Goal: Transaction & Acquisition: Purchase product/service

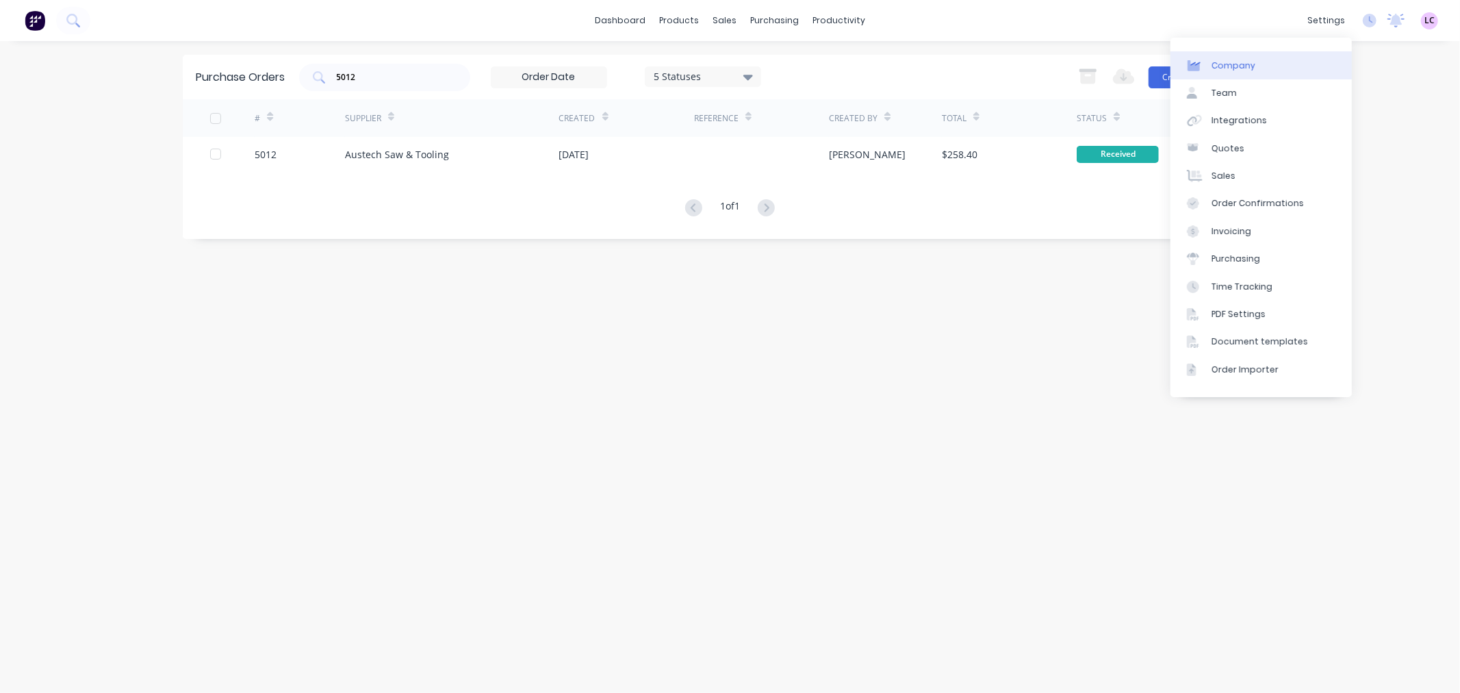
click at [1245, 65] on div "Company" at bounding box center [1234, 66] width 44 height 12
select select "AU"
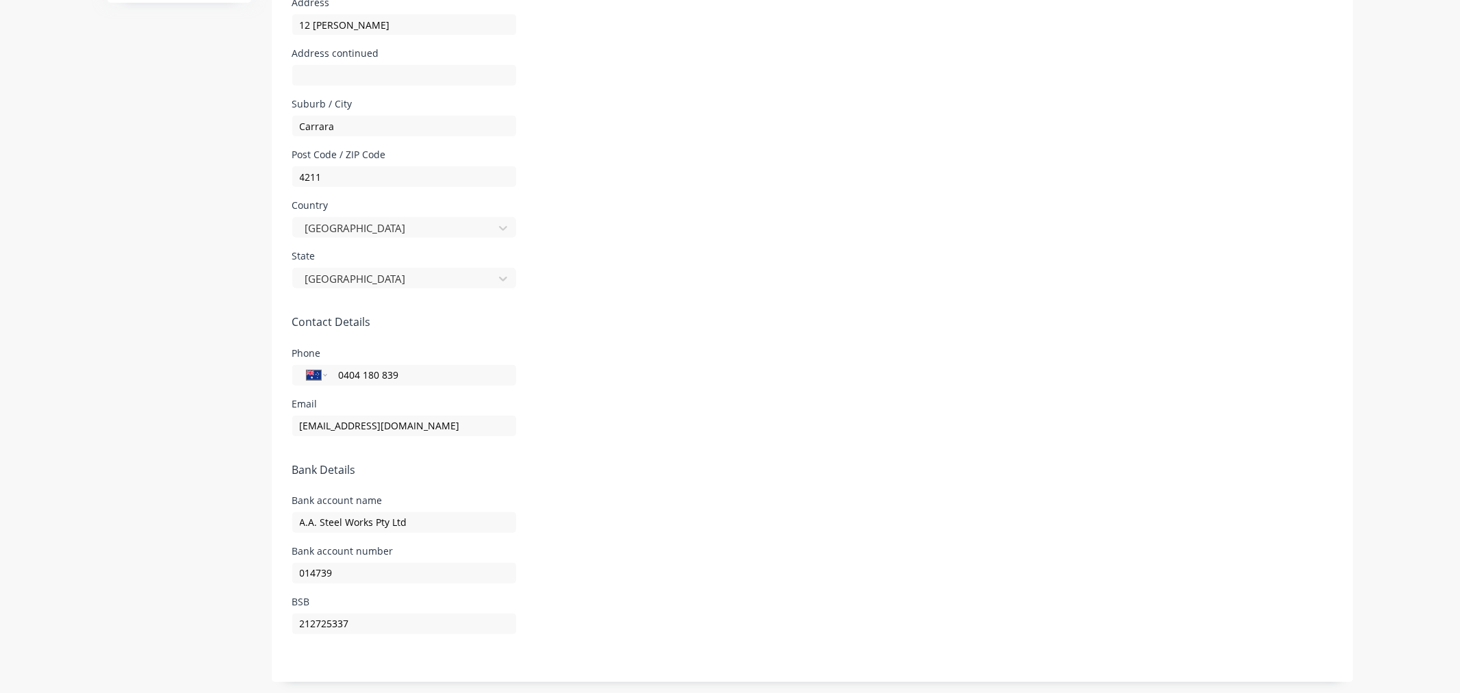
scroll to position [493, 0]
drag, startPoint x: 354, startPoint y: 624, endPoint x: 249, endPoint y: 613, distance: 105.4
click at [249, 613] on div "Company Team Integrations Quotes Sales Order Confirmations Invoicing Purchasing…" at bounding box center [730, 120] width 1246 height 1117
click at [359, 570] on input "014739" at bounding box center [404, 570] width 224 height 21
paste input "212725337"
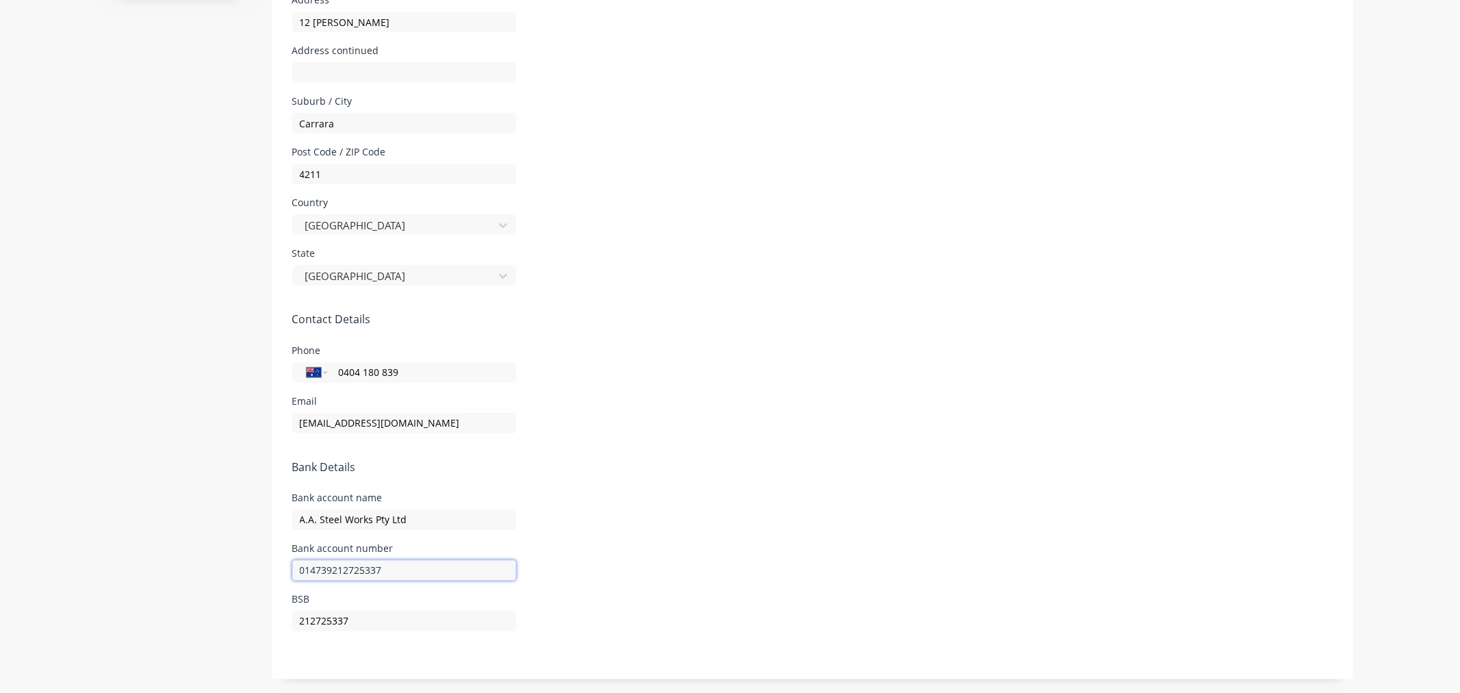
drag, startPoint x: 324, startPoint y: 571, endPoint x: 266, endPoint y: 569, distance: 58.9
click at [272, 569] on form "Company Details Company Name A.A. Steel Works Pty Ltd Timezone [GEOGRAPHIC_DATA…" at bounding box center [813, 142] width 1082 height 1073
type input "014739212725337"
drag, startPoint x: 351, startPoint y: 617, endPoint x: 222, endPoint y: 619, distance: 128.0
click at [222, 619] on div "Company Team Integrations Quotes Sales Order Confirmations Invoicing Purchasing…" at bounding box center [730, 120] width 1246 height 1117
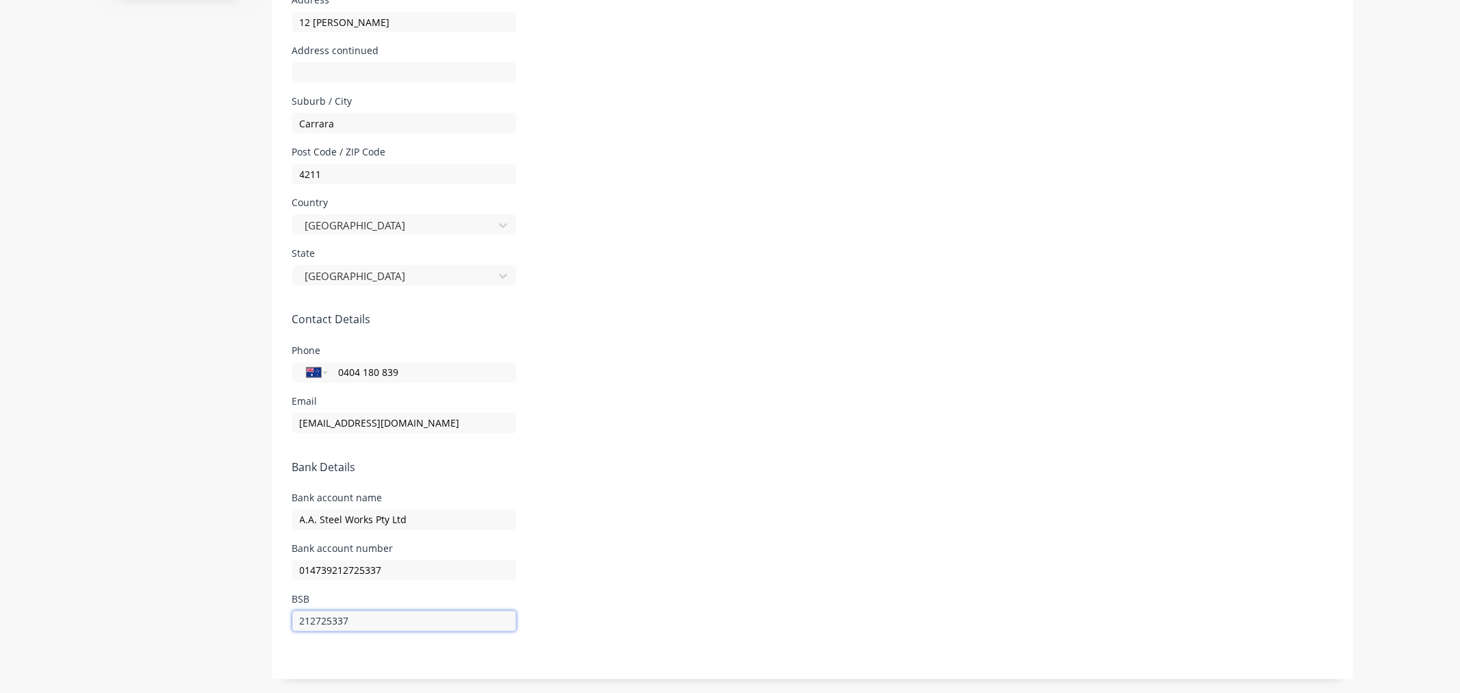
paste input "014739"
type input "014739"
click at [224, 594] on div "Company Team Integrations Quotes Sales Order Confirmations Invoicing Purchasing…" at bounding box center [179, 120] width 144 height 1117
drag, startPoint x: 325, startPoint y: 570, endPoint x: 268, endPoint y: 575, distance: 57.1
click at [272, 575] on form "Company Details Company Name A.A. Steel Works Pty Ltd Timezone [GEOGRAPHIC_DATA…" at bounding box center [813, 142] width 1082 height 1073
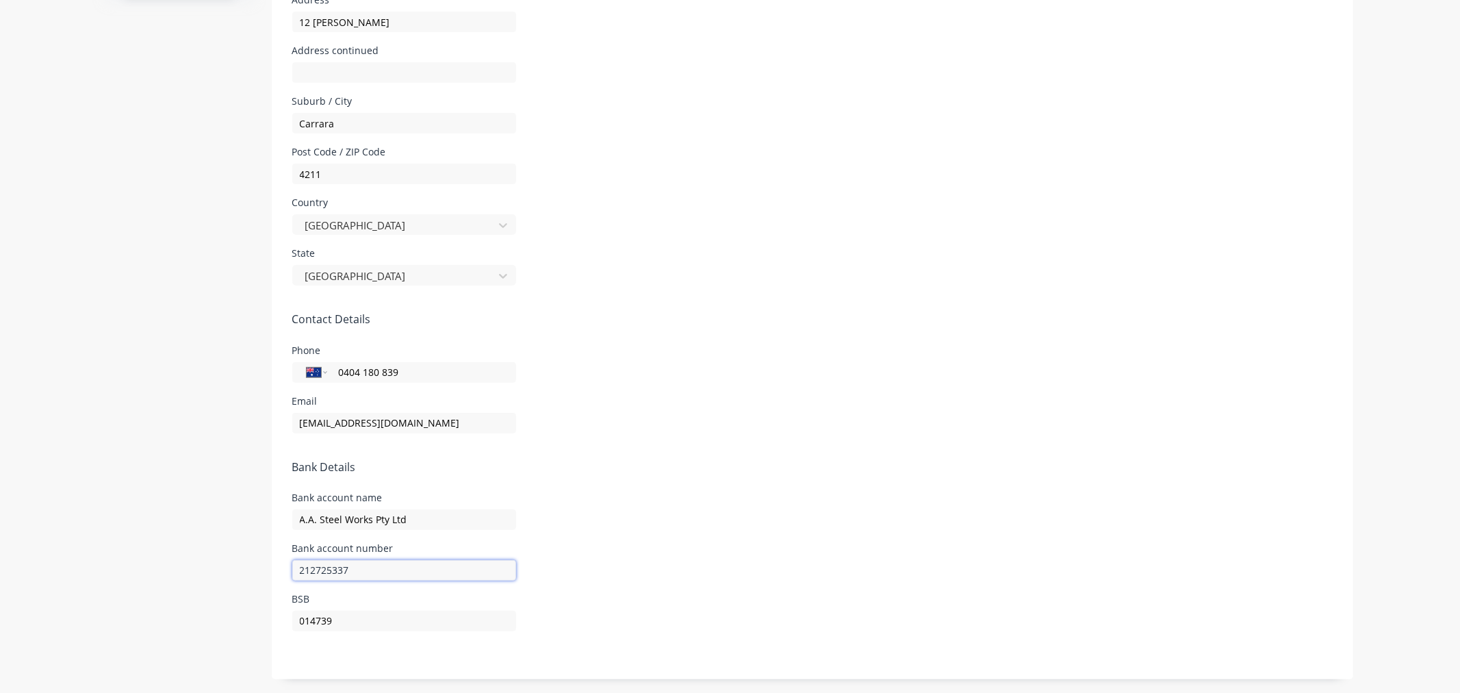
type input "212725337"
click at [805, 407] on div "Email [EMAIL_ADDRESS][DOMAIN_NAME]" at bounding box center [812, 414] width 1041 height 37
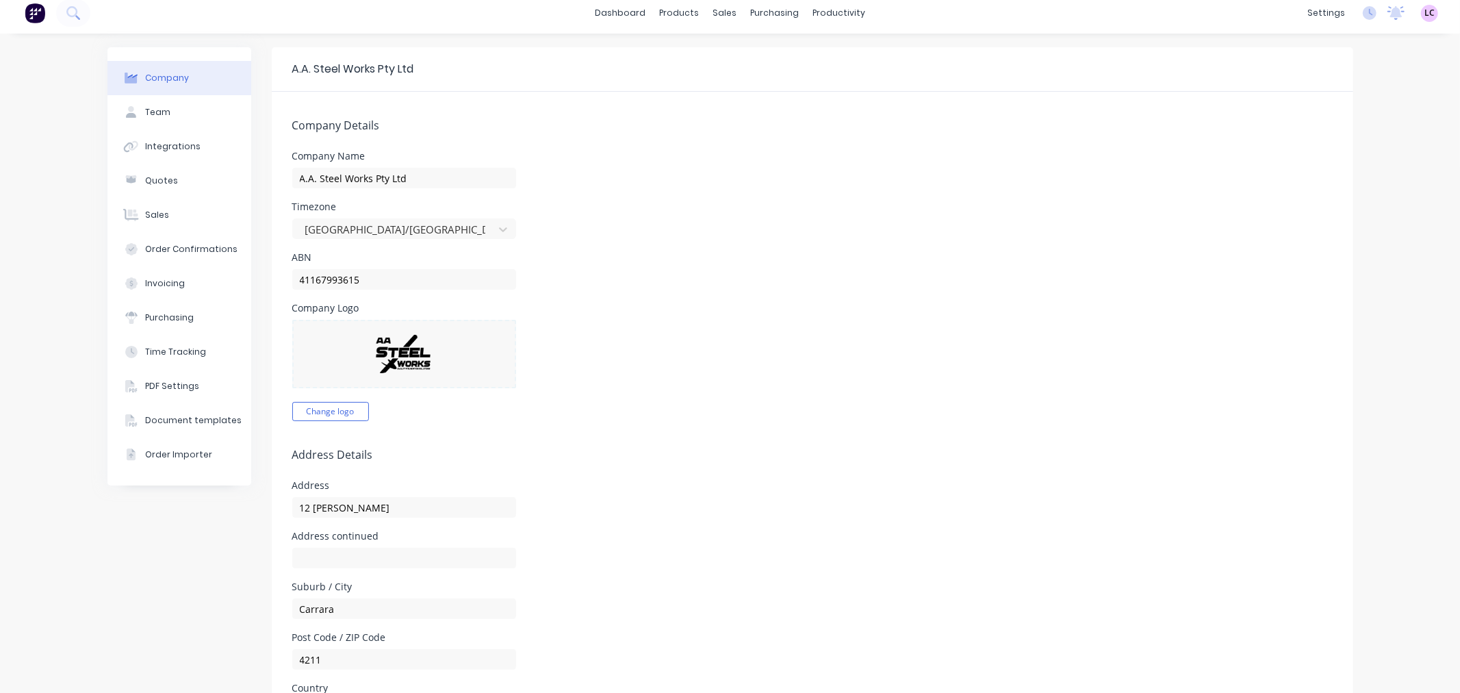
scroll to position [0, 0]
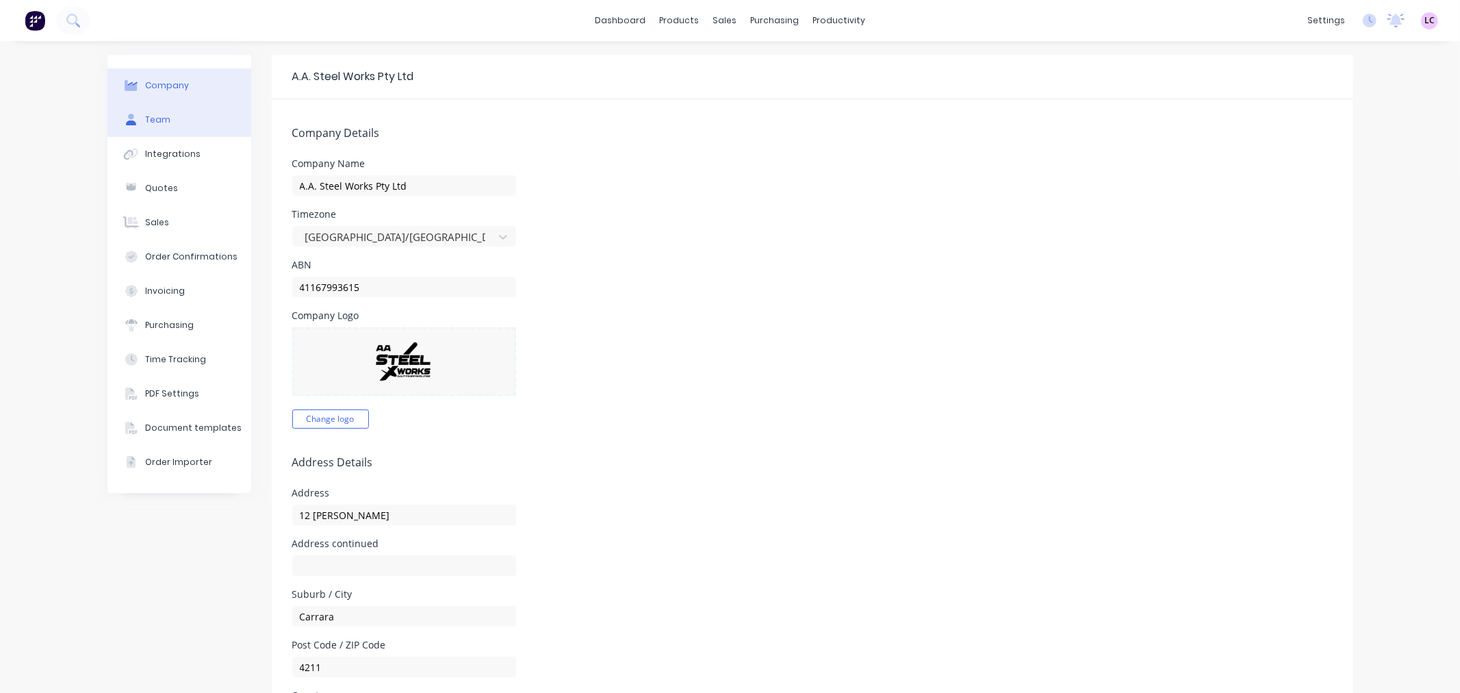
click at [178, 108] on button "Team" at bounding box center [179, 120] width 144 height 34
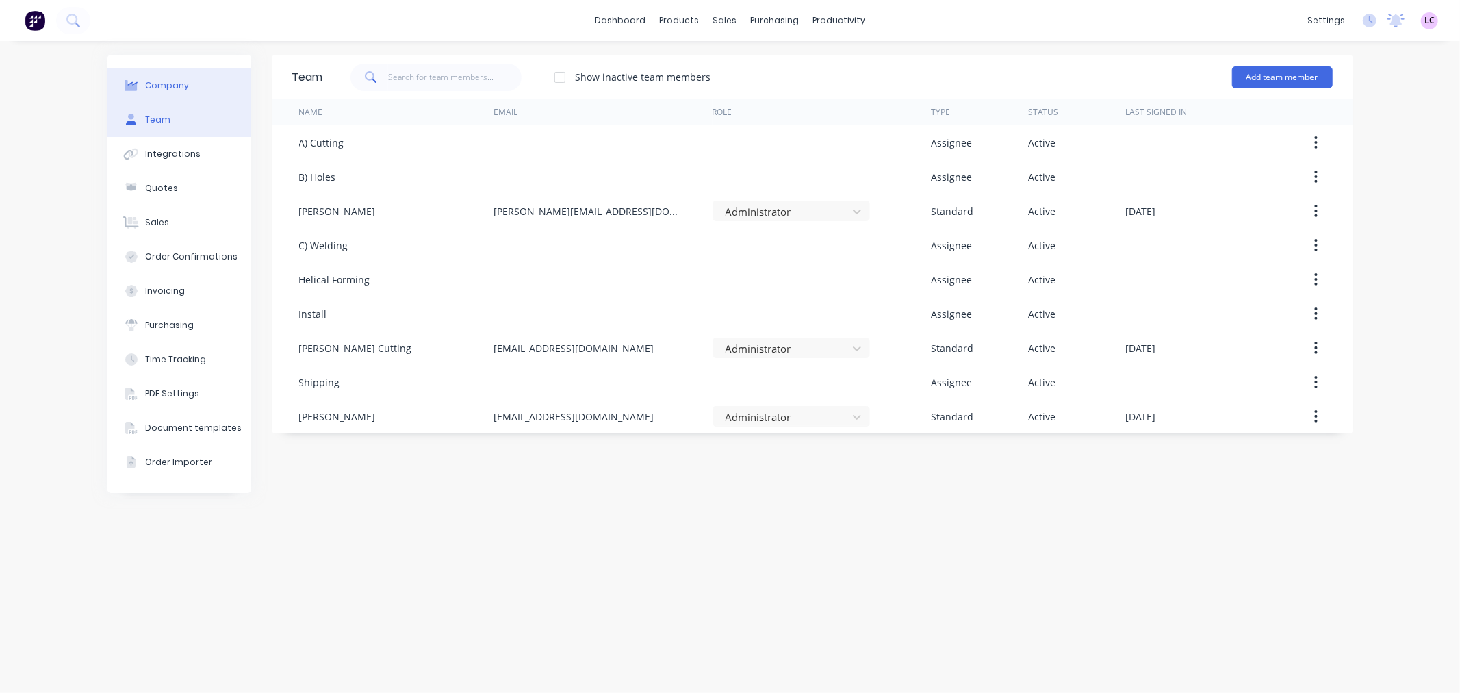
click at [190, 85] on button "Company" at bounding box center [179, 85] width 144 height 34
select select "AU"
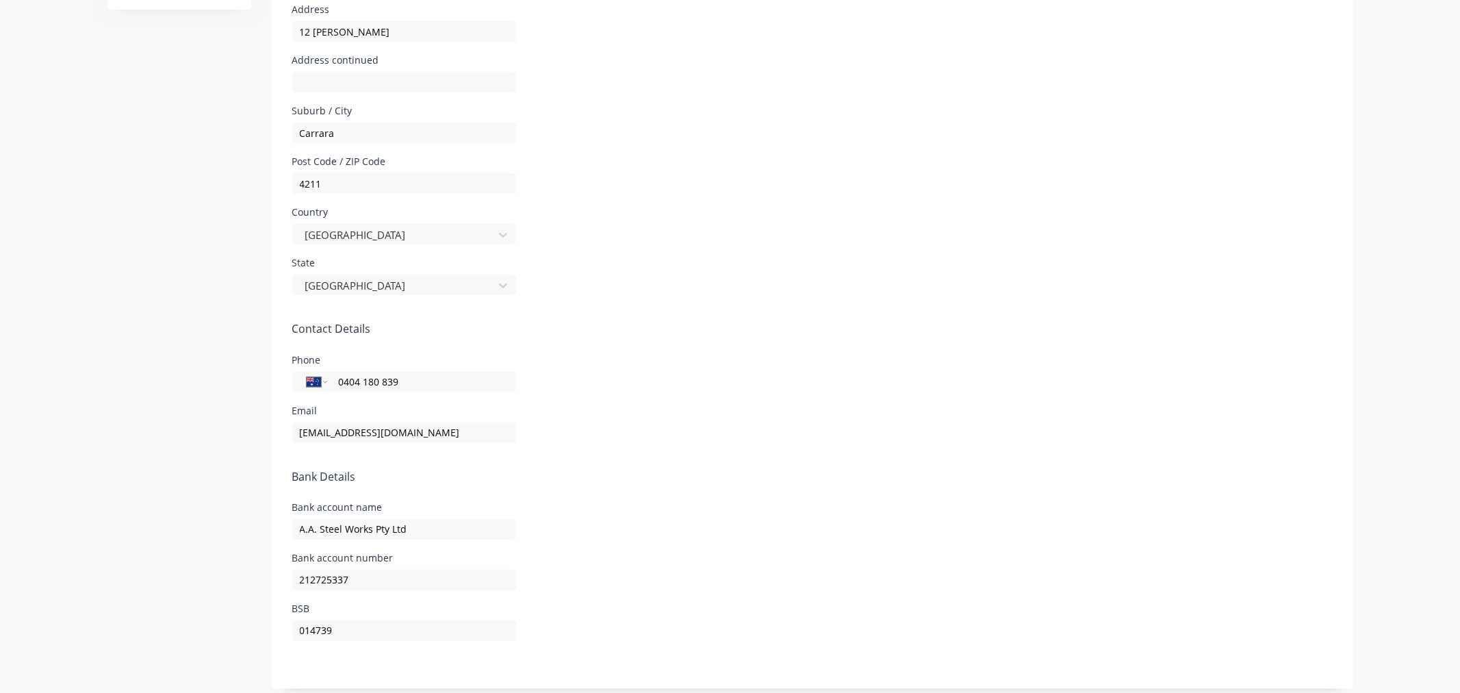
scroll to position [493, 0]
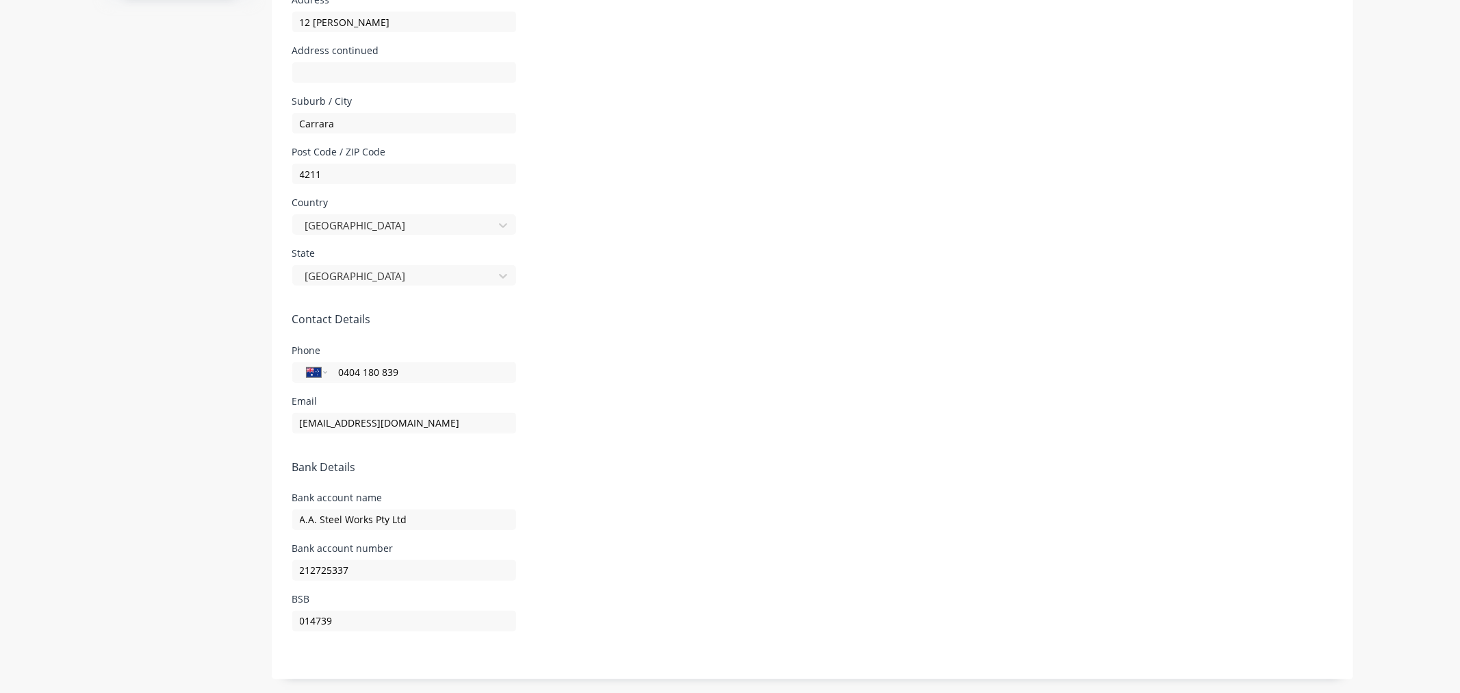
click at [186, 479] on div "Company Team Integrations Quotes Sales Order Confirmations Invoicing Purchasing…" at bounding box center [179, 120] width 144 height 1117
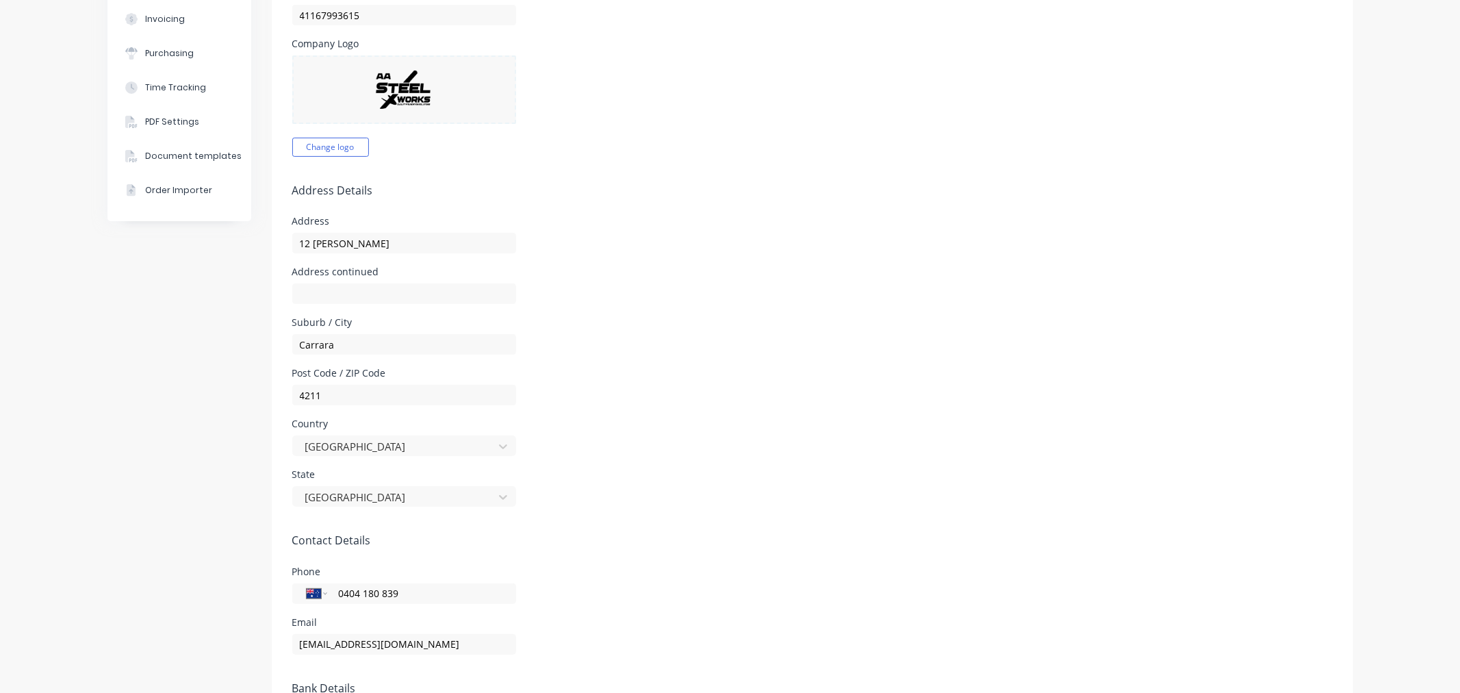
scroll to position [0, 0]
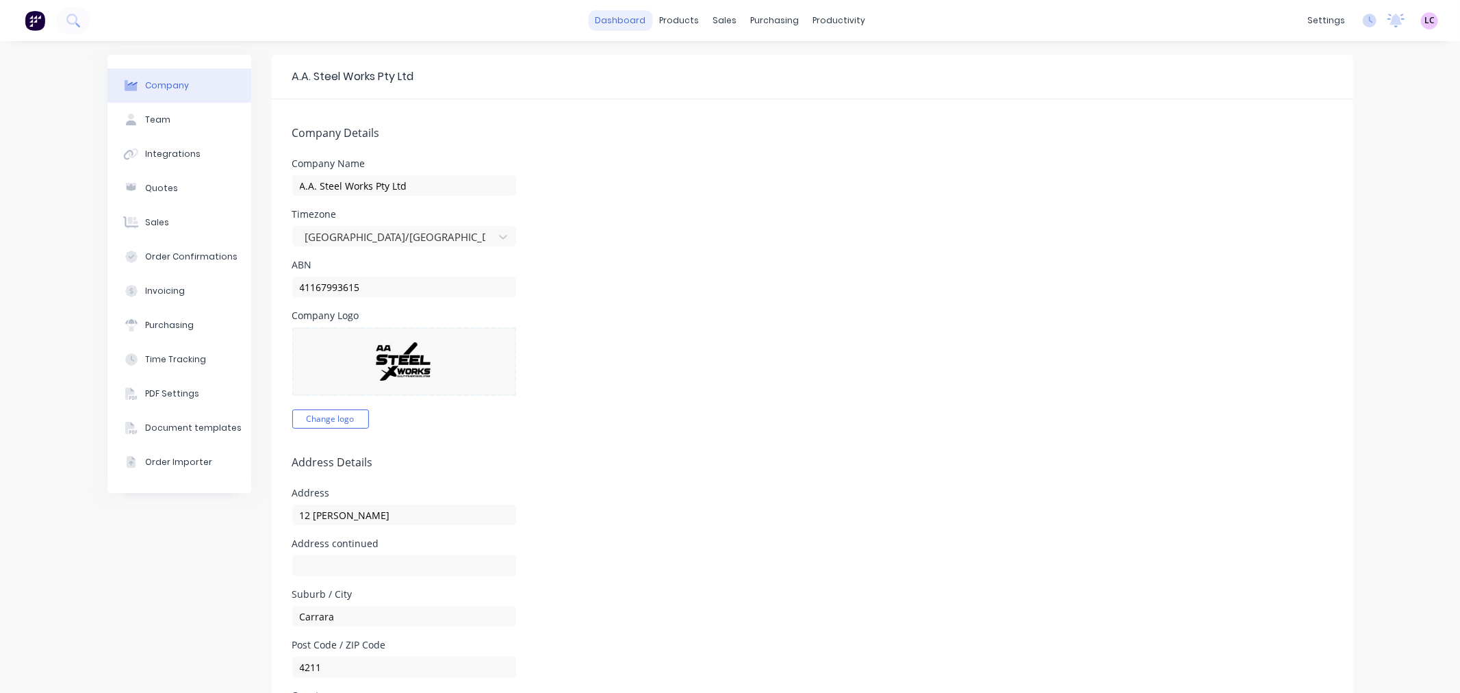
click at [633, 22] on link "dashboard" at bounding box center [620, 20] width 64 height 21
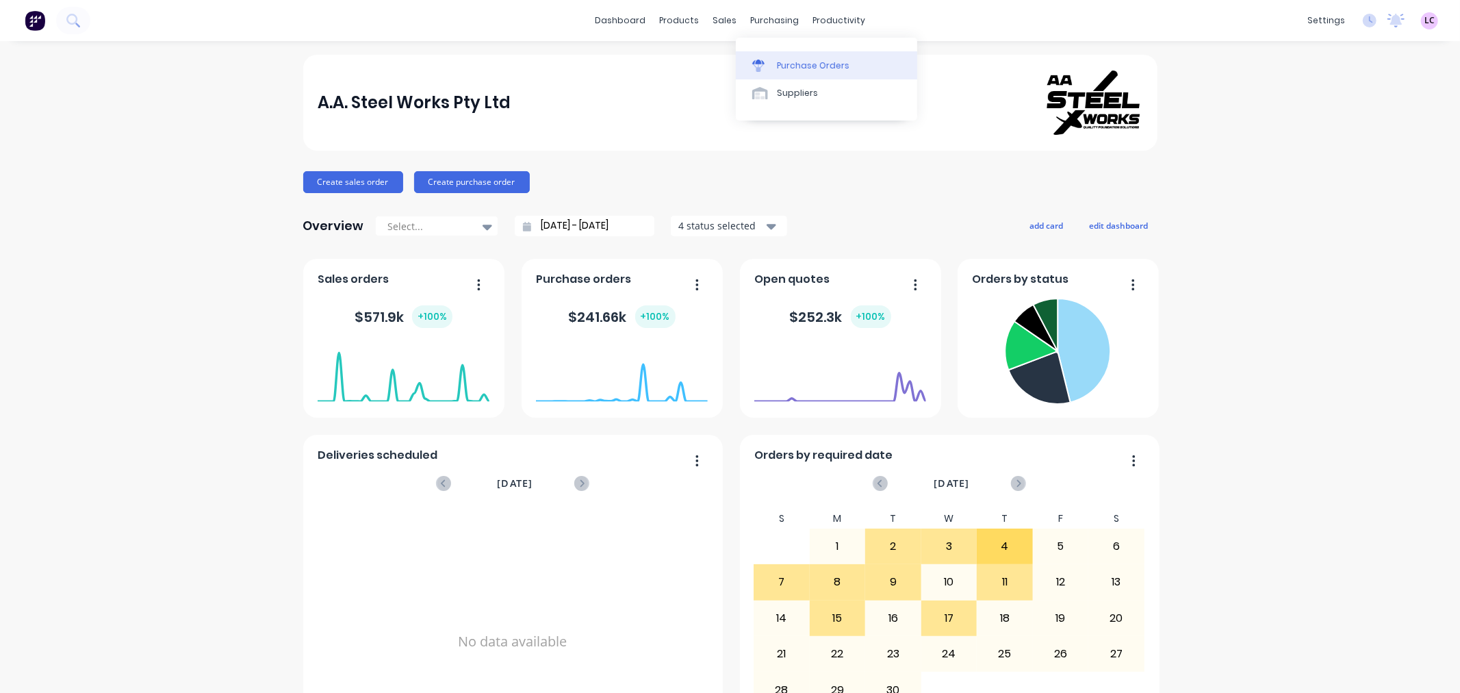
click at [781, 71] on div "Purchase Orders" at bounding box center [813, 66] width 73 height 12
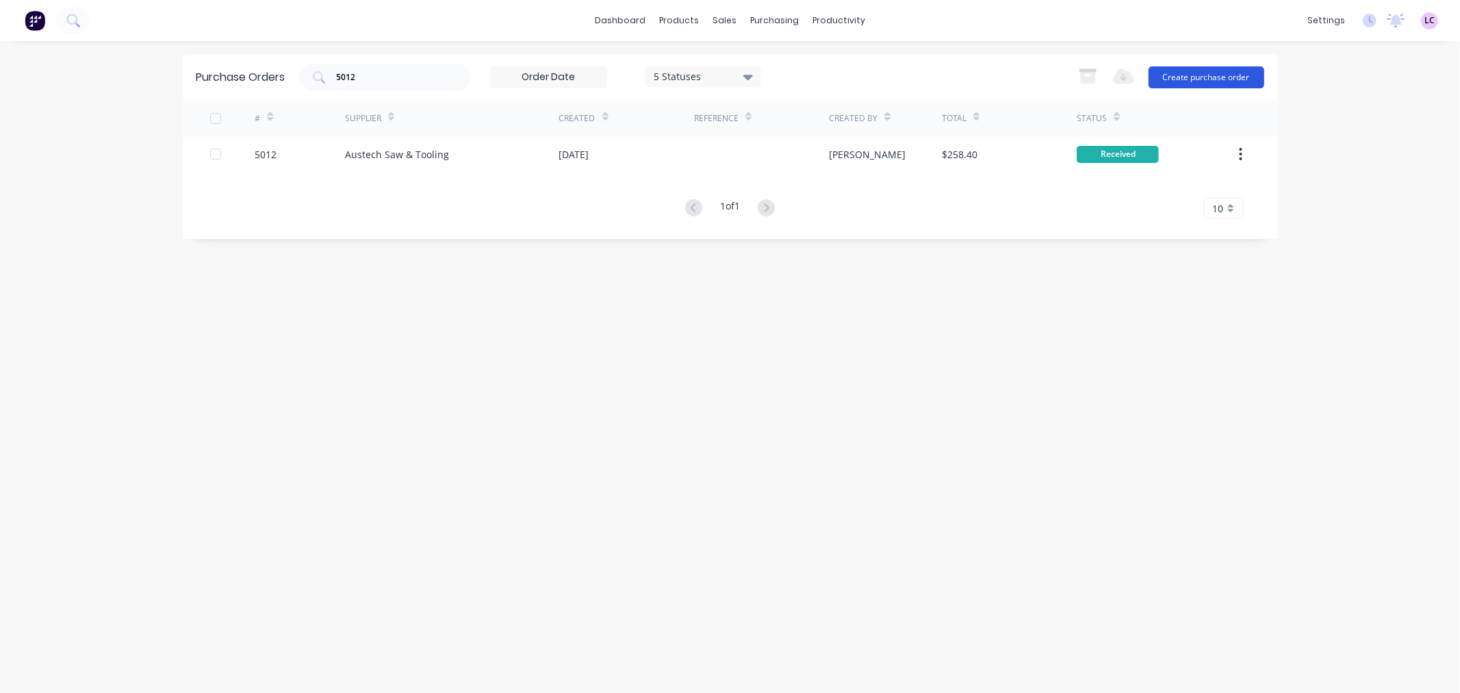
click at [1176, 81] on button "Create purchase order" at bounding box center [1207, 77] width 116 height 22
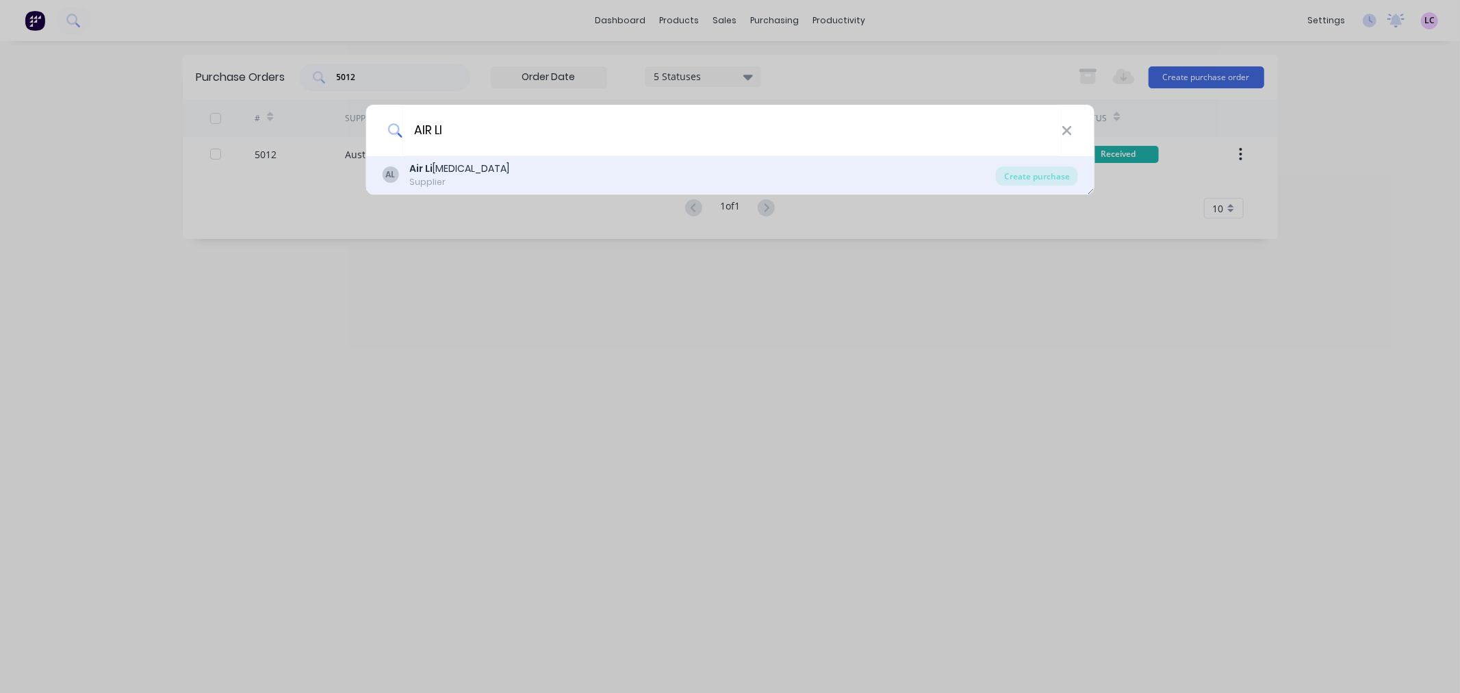
type input "AIR LI"
click at [471, 168] on div "AL Air Li [MEDICAL_DATA] Supplier" at bounding box center [689, 175] width 614 height 27
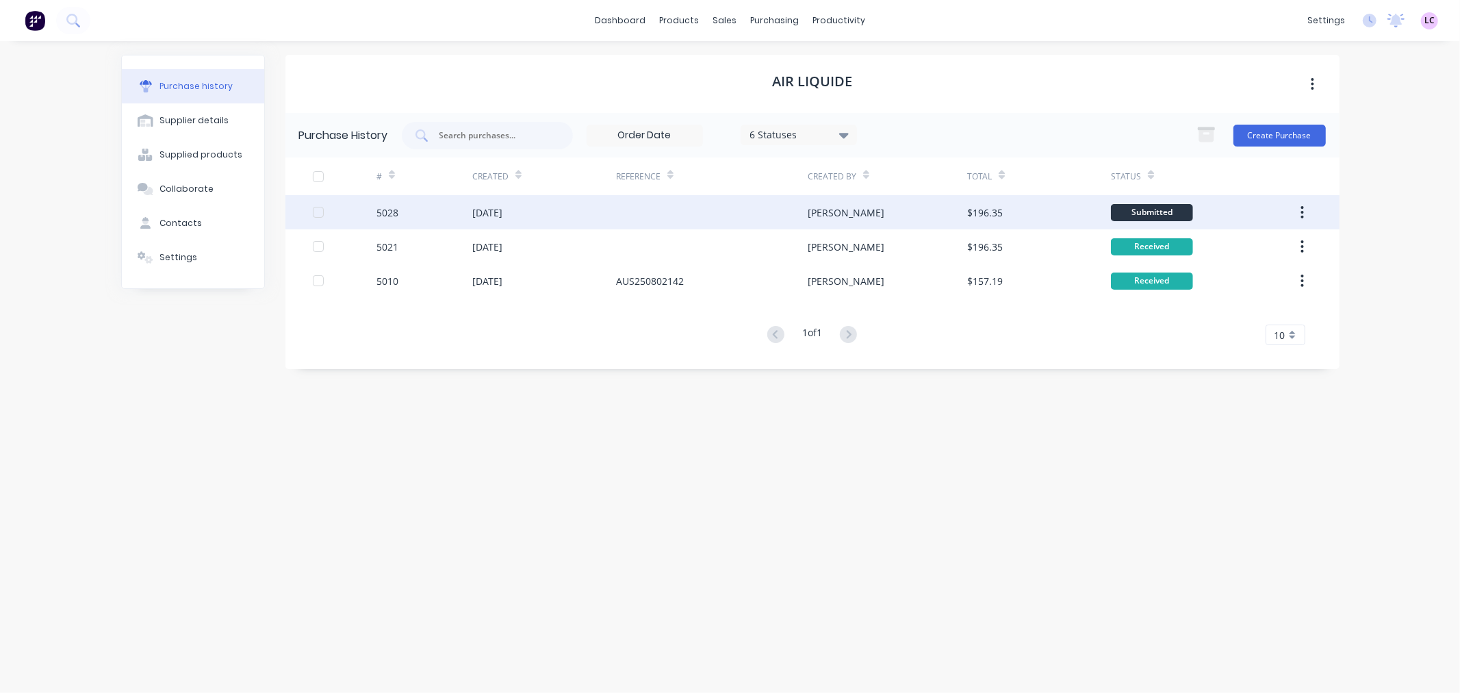
click at [1169, 214] on div "Submitted" at bounding box center [1152, 212] width 82 height 17
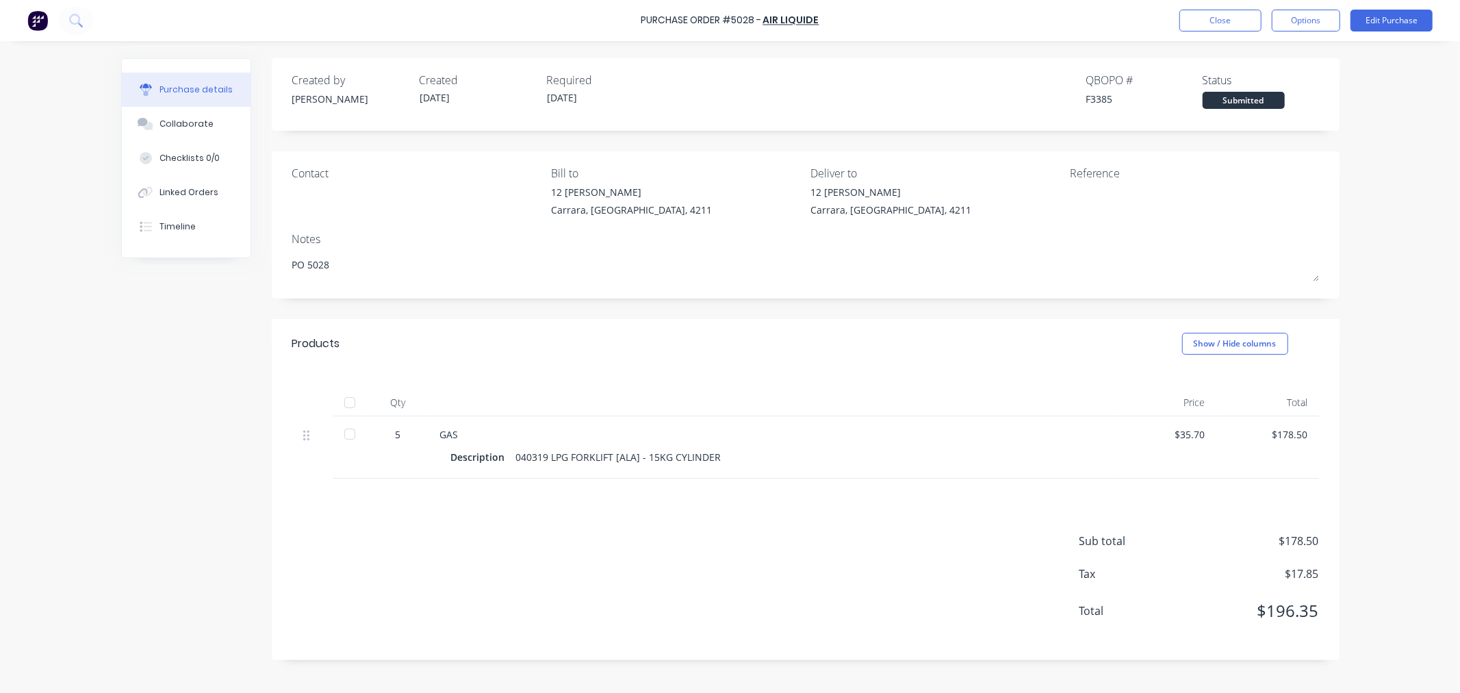
click at [348, 402] on div at bounding box center [349, 402] width 27 height 27
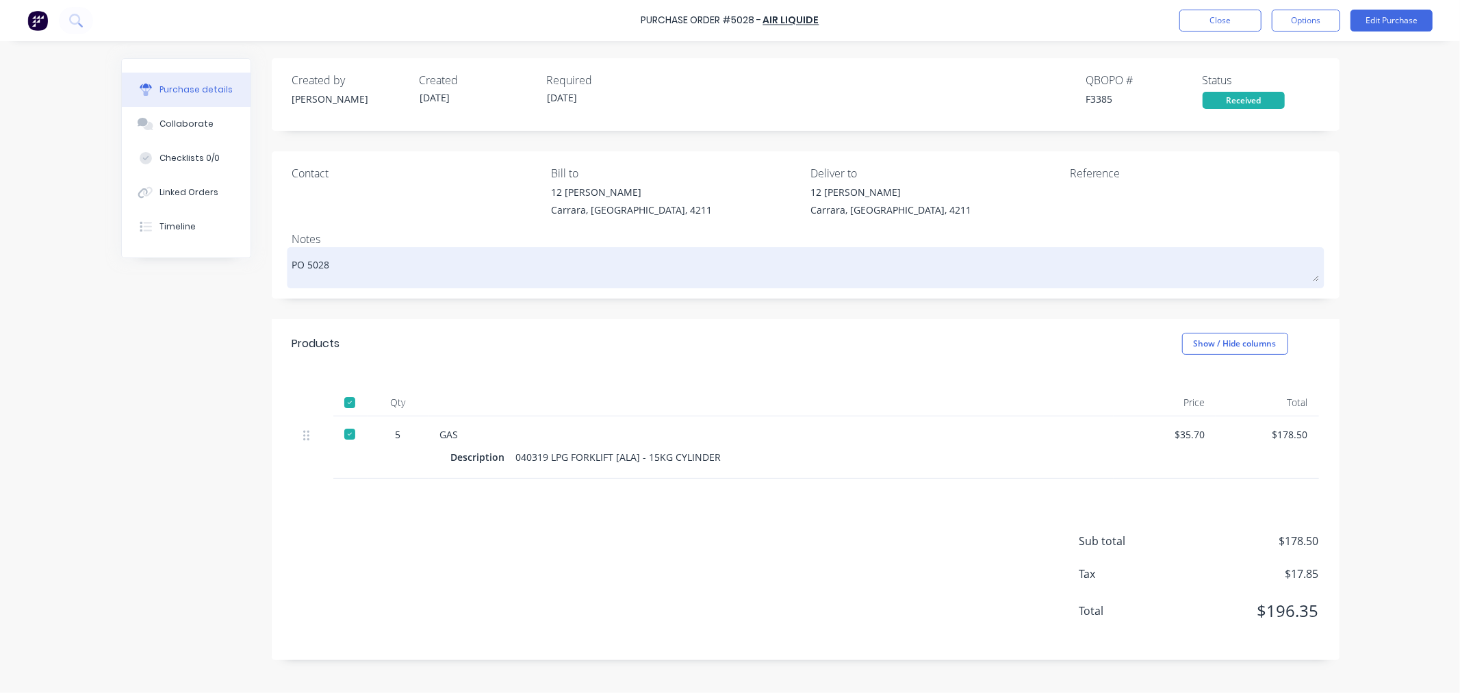
type textarea "x"
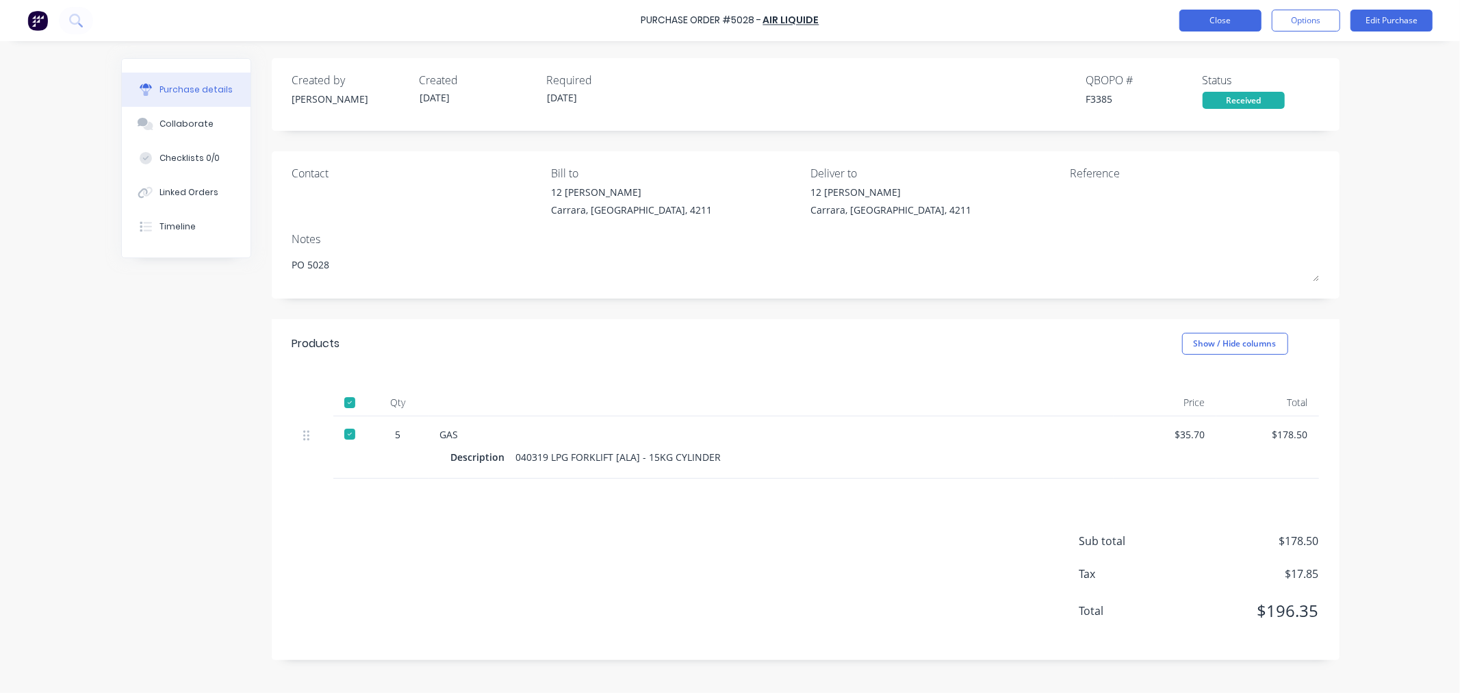
click at [1240, 18] on button "Close" at bounding box center [1221, 21] width 82 height 22
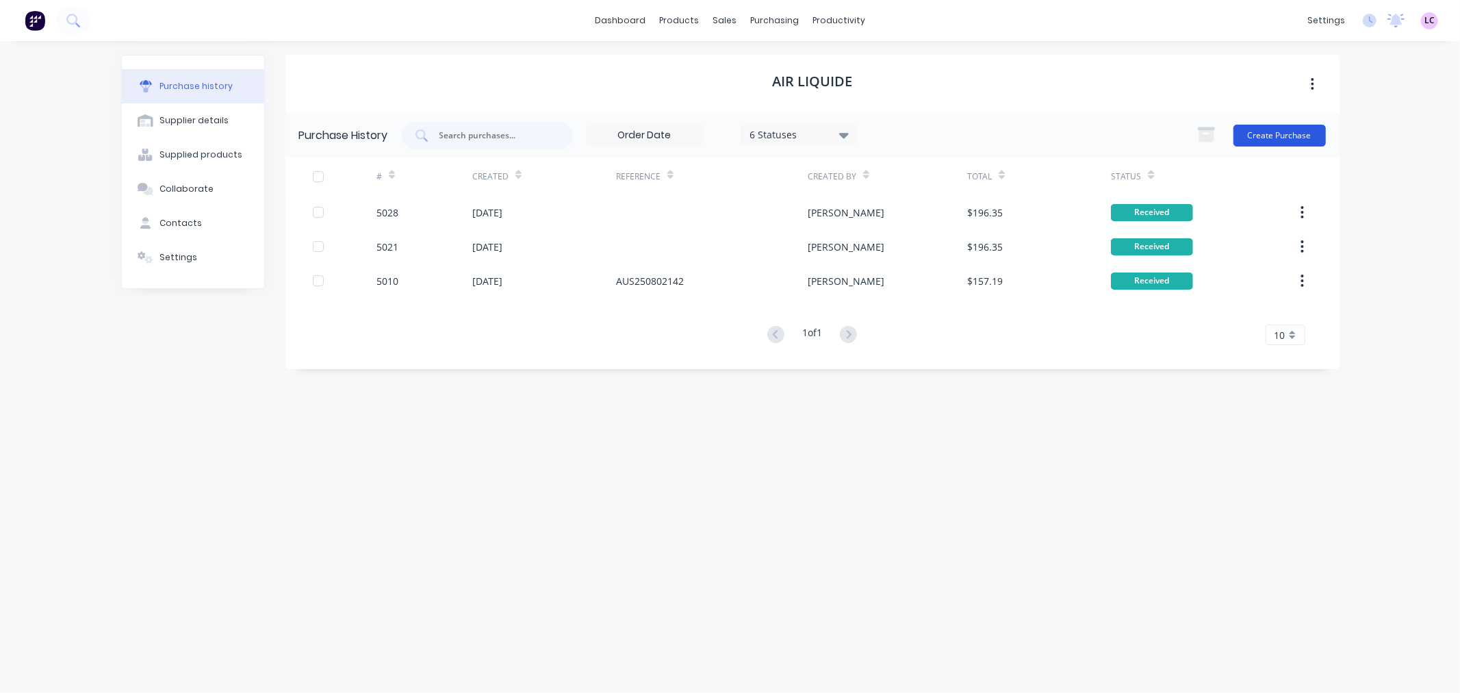
click at [1294, 130] on button "Create Purchase" at bounding box center [1280, 136] width 92 height 22
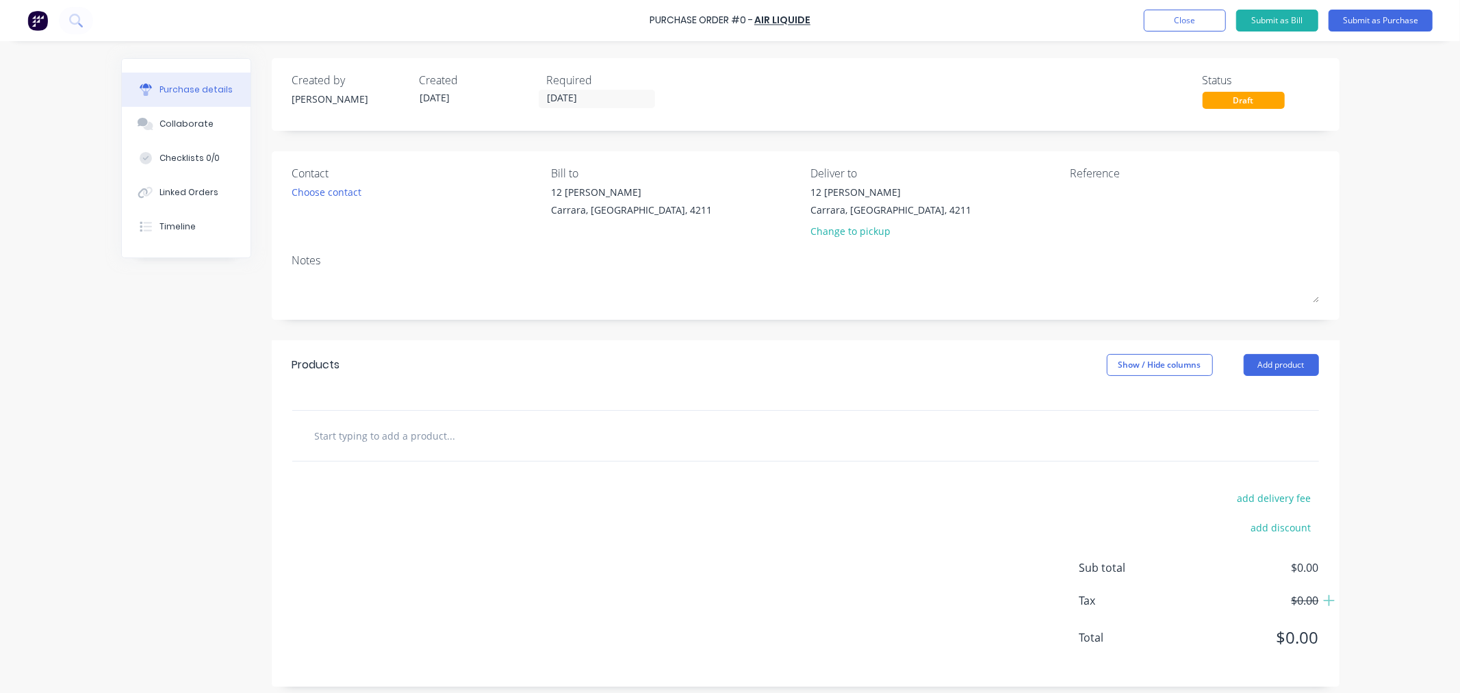
click at [415, 442] on input "text" at bounding box center [451, 435] width 274 height 27
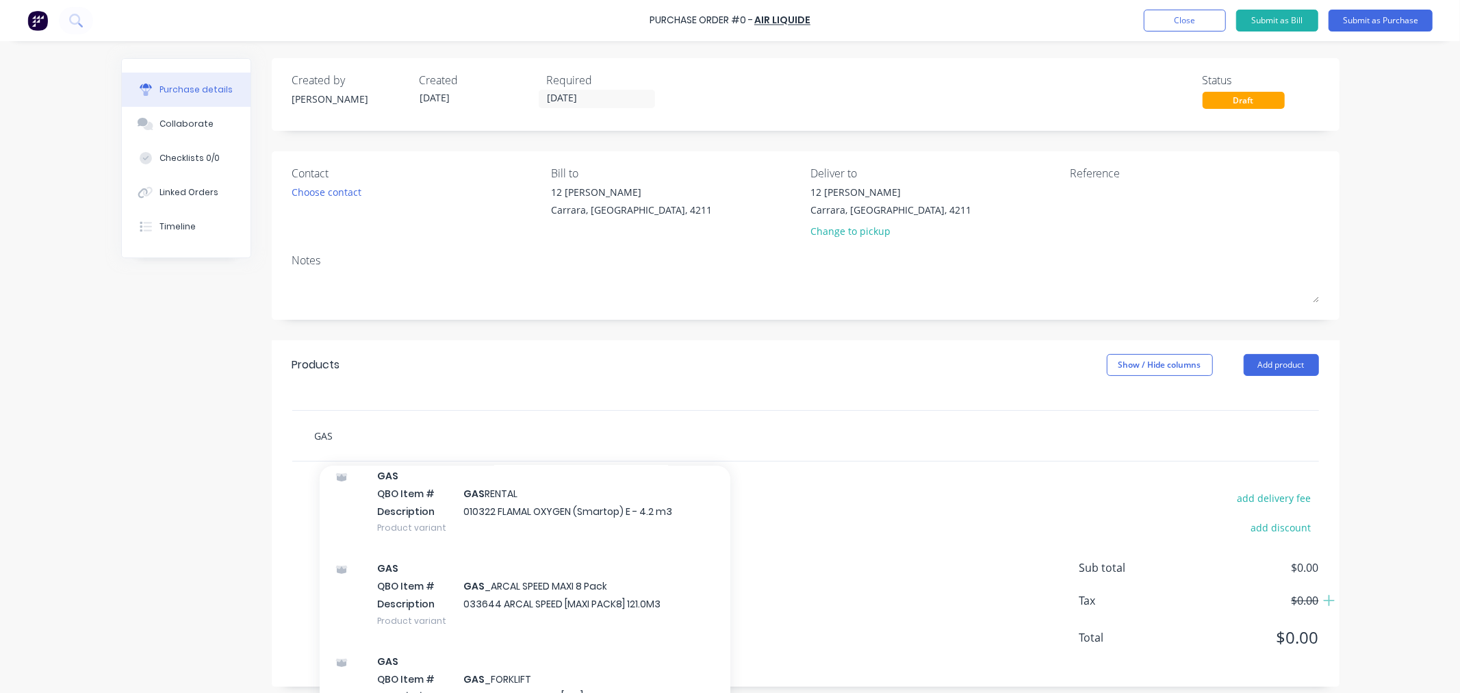
scroll to position [608, 0]
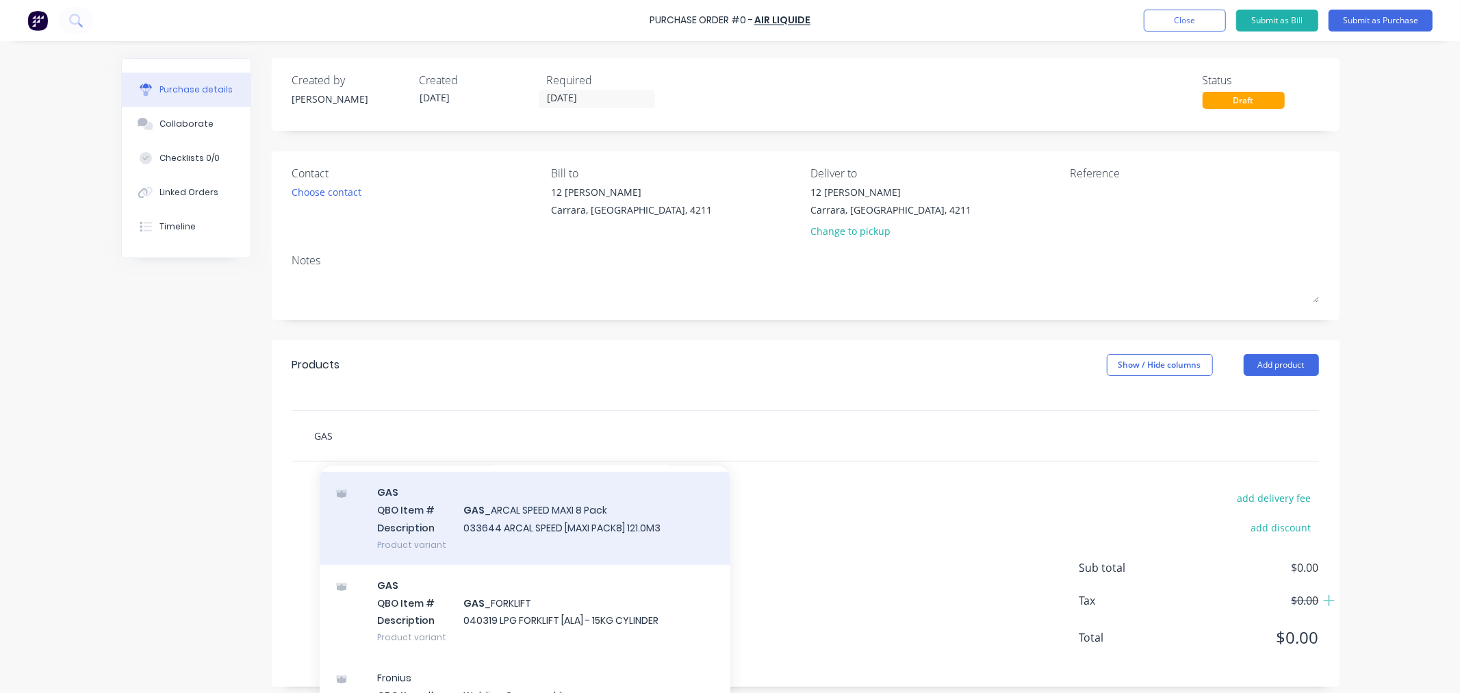
type input "GAS"
click at [608, 507] on div "GAS QBO Item # GAS _ARCAL SPEED MAXI 8 Pack Description 033644 ARCAL SPEED [MAX…" at bounding box center [525, 518] width 411 height 92
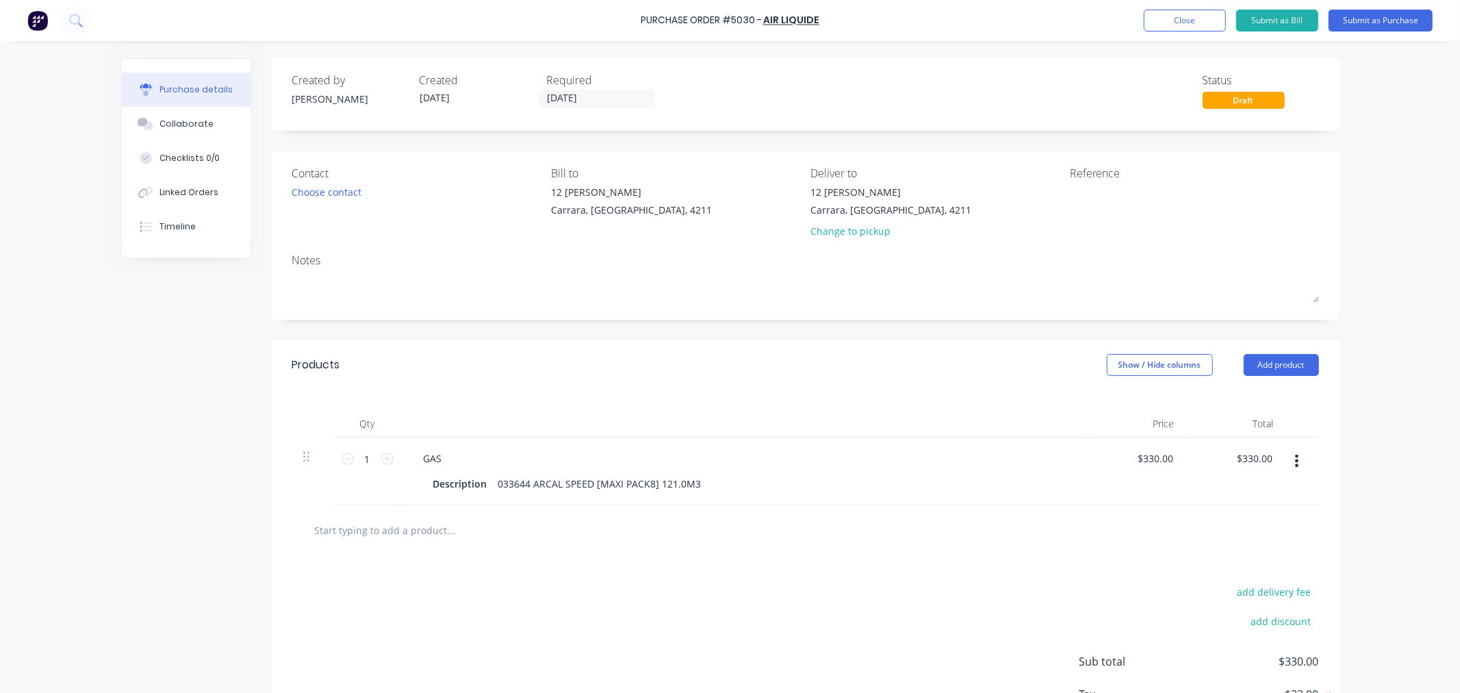
click at [398, 538] on input "text" at bounding box center [451, 529] width 274 height 27
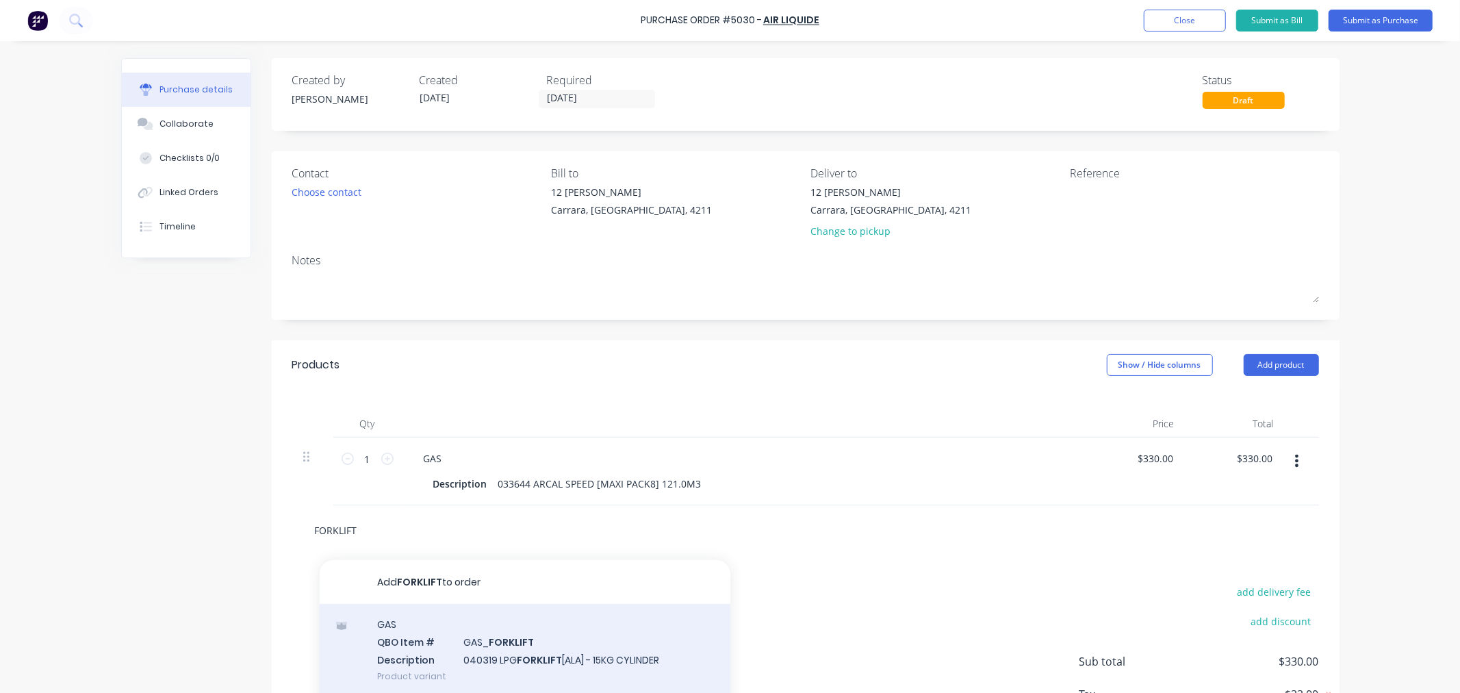
type input "FORKLIFT"
click at [528, 648] on div "GAS QBO Item # GAS_ FORKLIFT Description 040319 LPG FORKLIFT [ALA] - 15KG CYLIN…" at bounding box center [525, 650] width 411 height 92
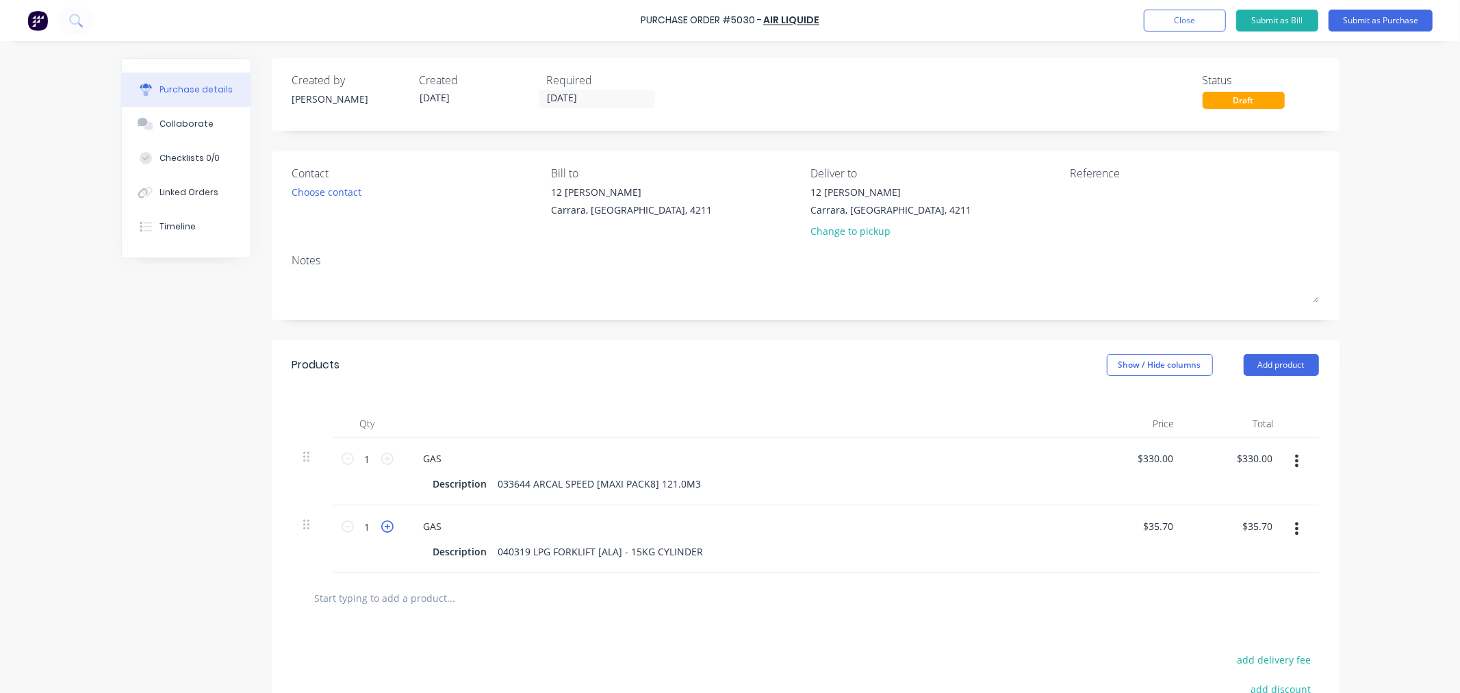
click at [383, 526] on icon at bounding box center [387, 526] width 12 height 12
type input "2"
type input "$71.40"
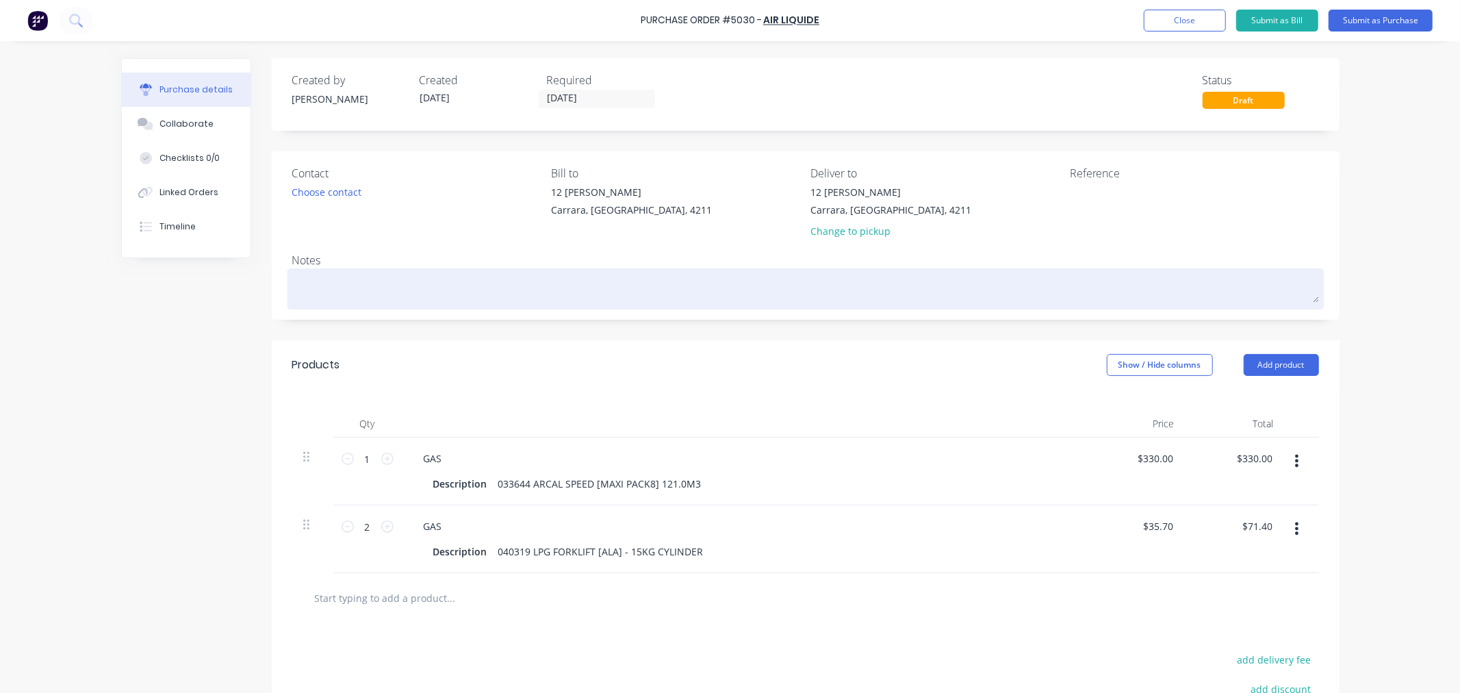
click at [429, 284] on textarea at bounding box center [805, 287] width 1027 height 31
type textarea "x"
type textarea "P"
type textarea "x"
type textarea "PO"
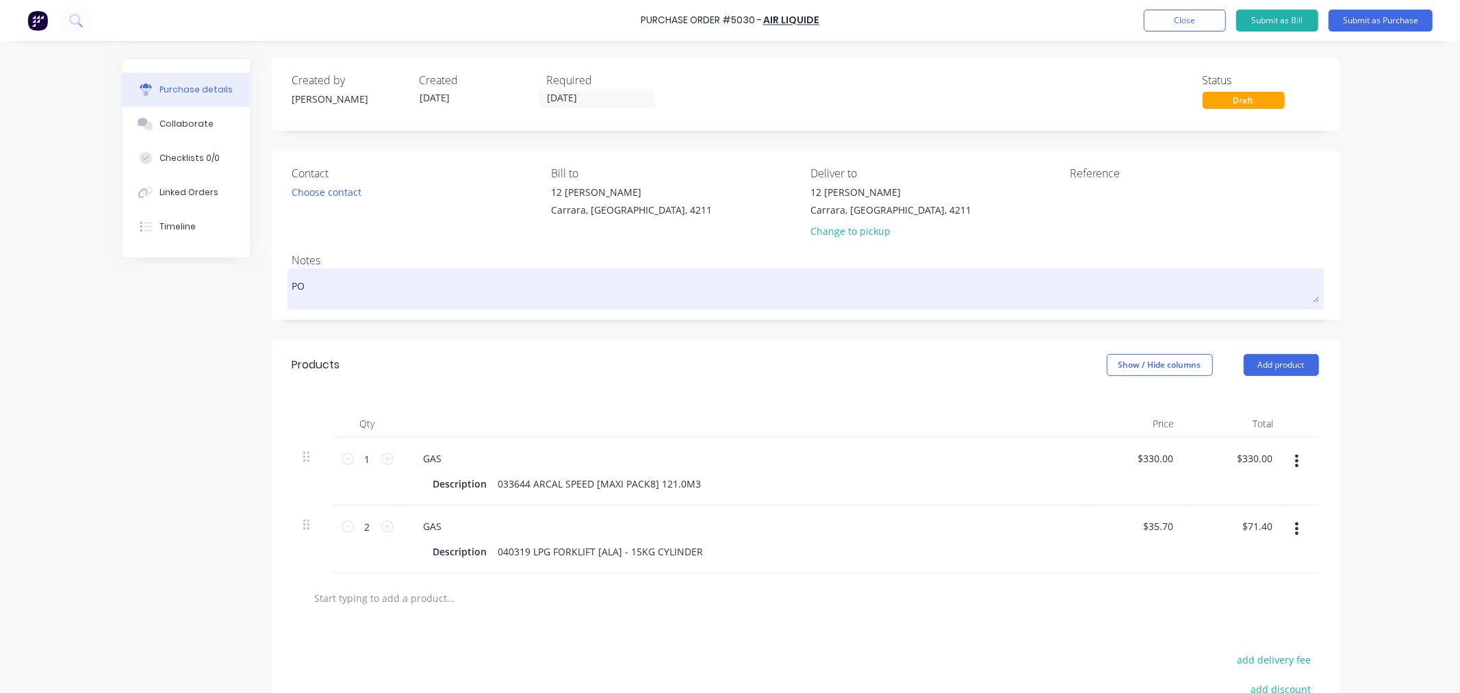
type textarea "x"
type textarea "PO"
type textarea "x"
type textarea "PO 3"
type textarea "x"
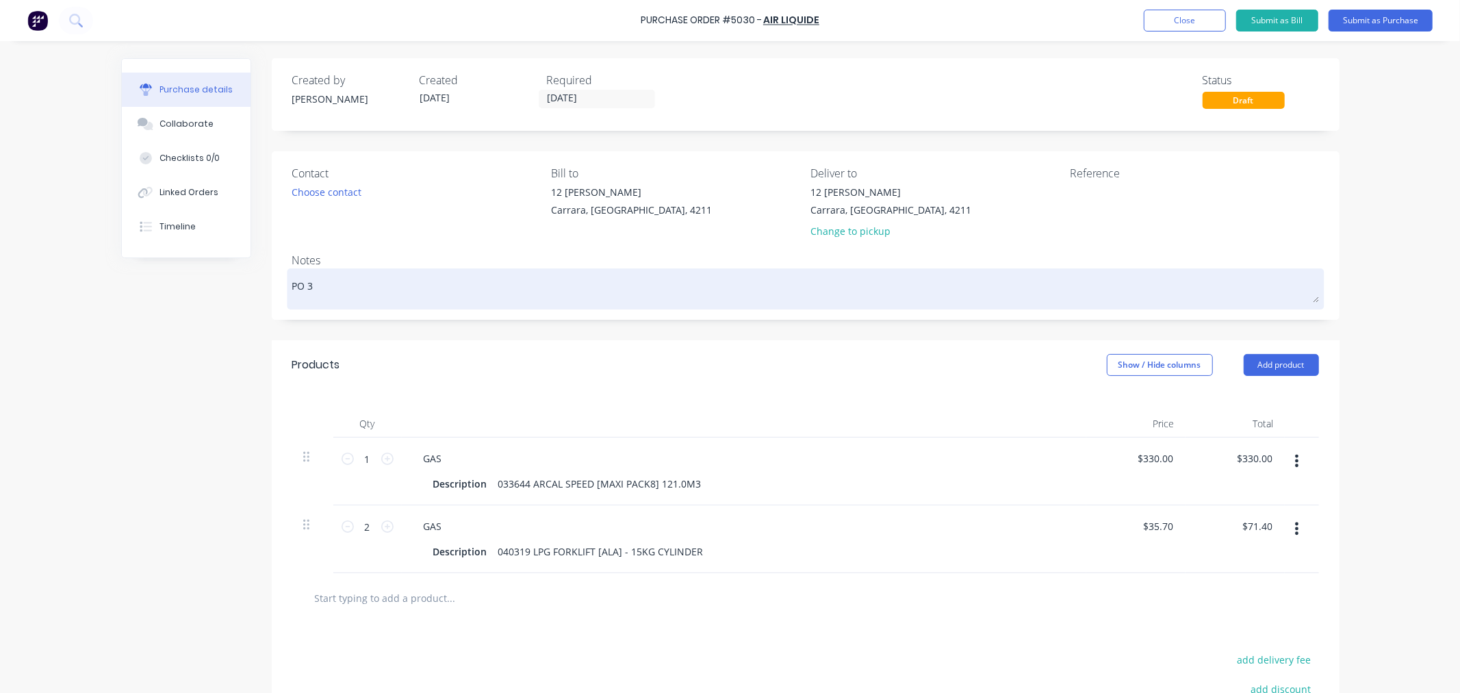
type textarea "PO 30"
type textarea "x"
type textarea "PO 303"
type textarea "x"
type textarea "PO 30"
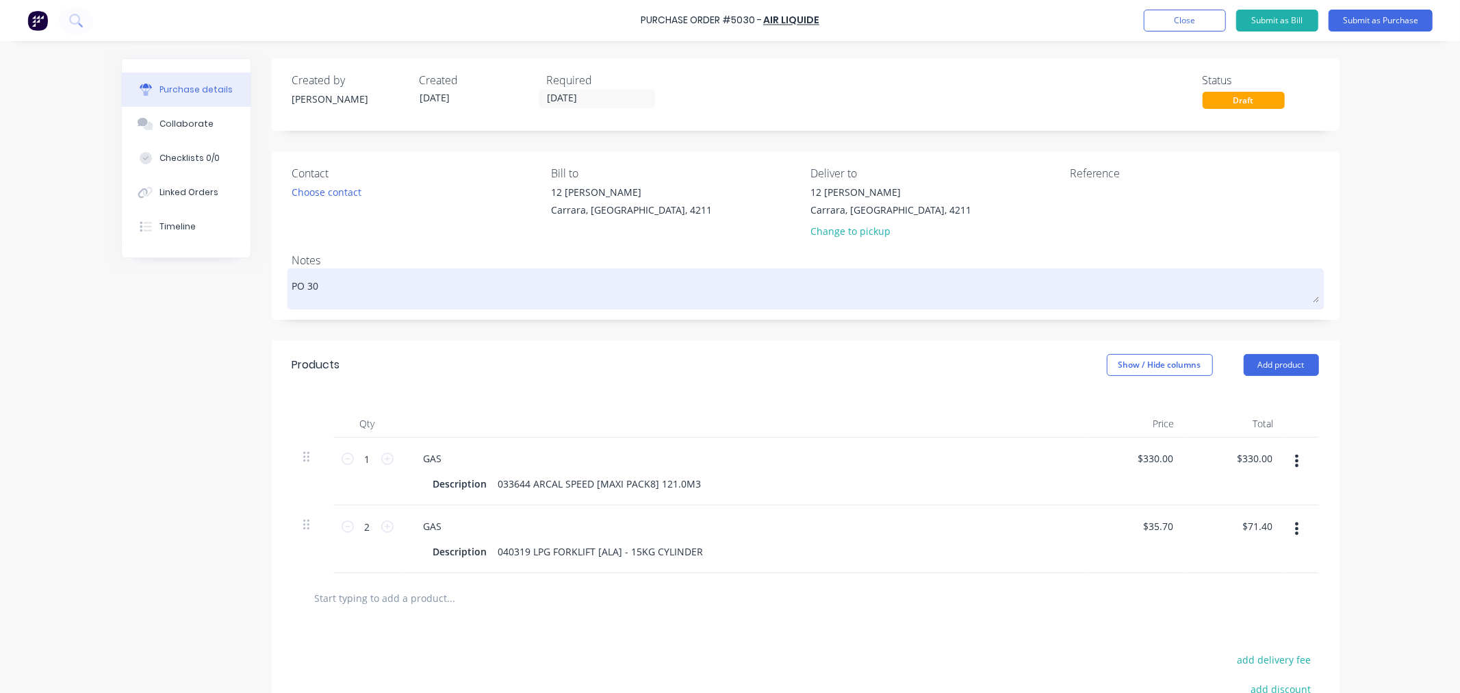
type textarea "x"
type textarea "PO 3"
type textarea "x"
type textarea "PO"
type textarea "x"
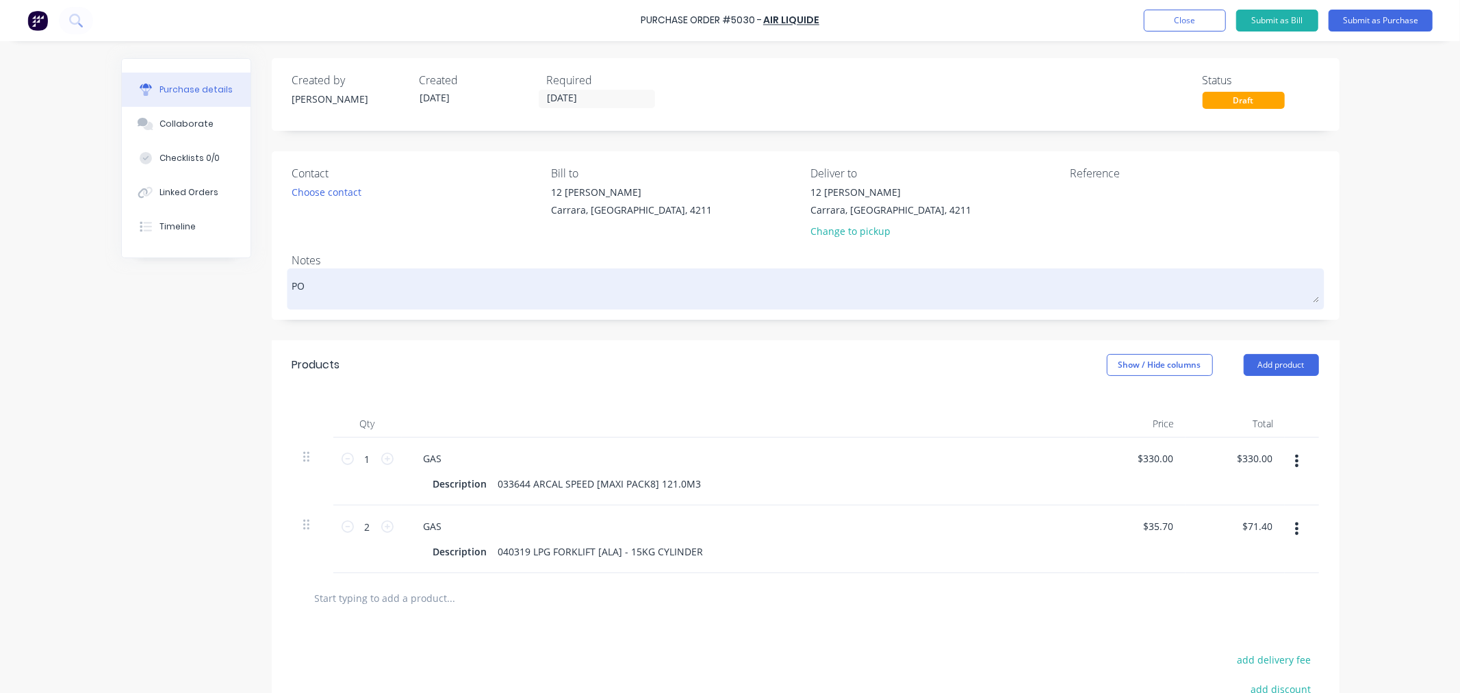
type textarea "PO 5"
type textarea "x"
type textarea "PO 50"
type textarea "x"
type textarea "PO 5030"
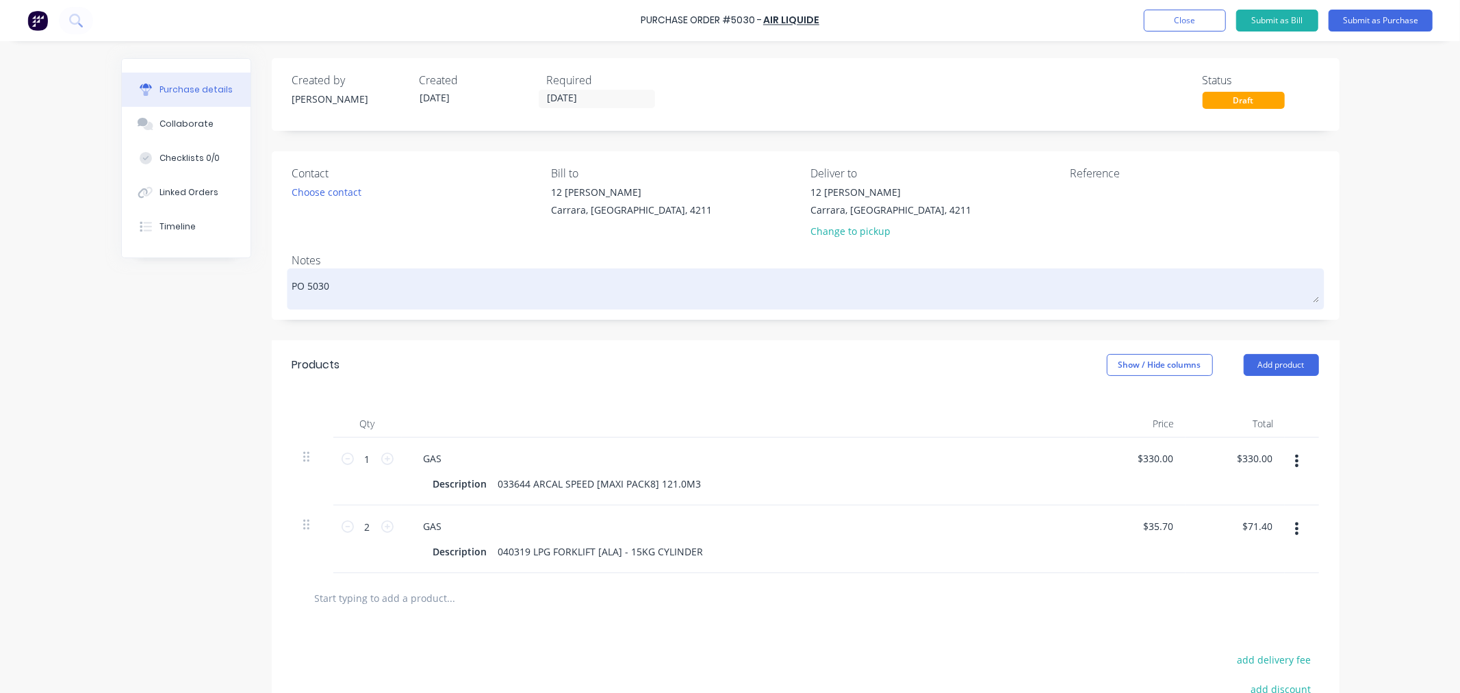
type textarea "x"
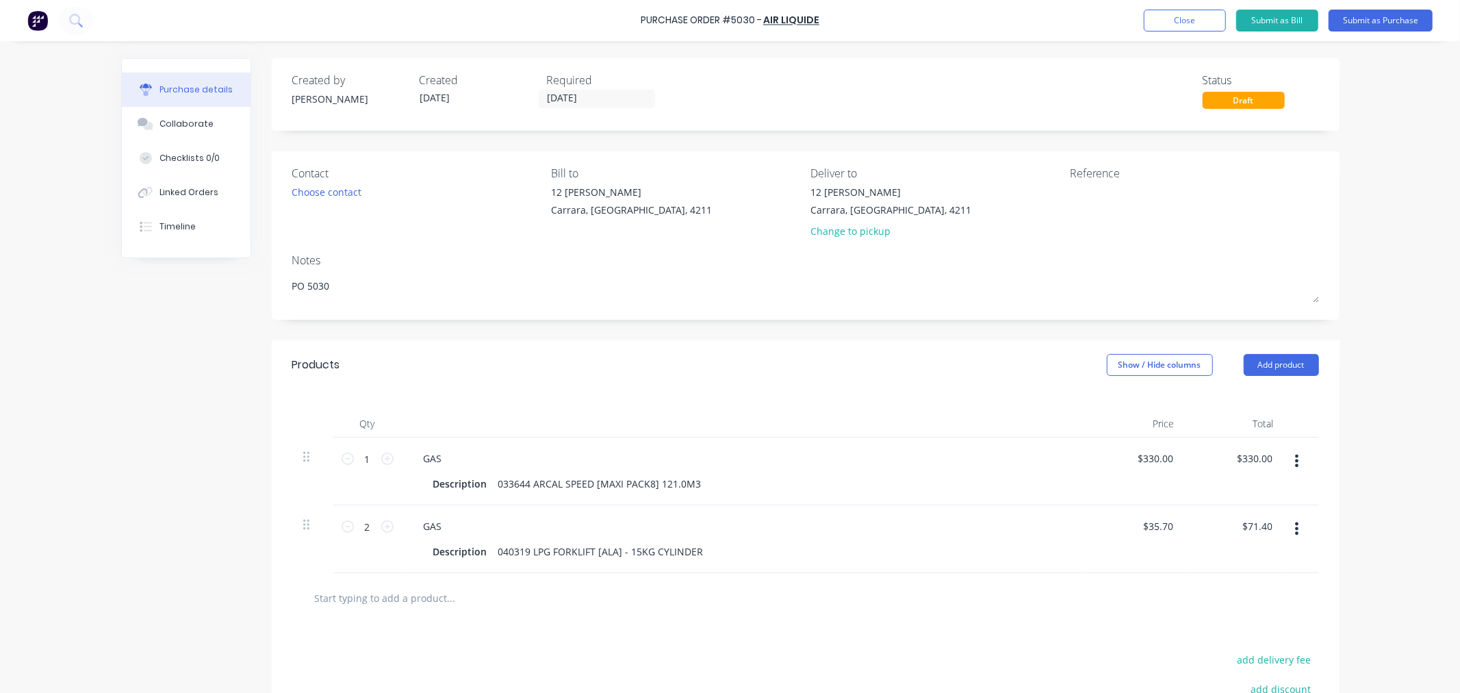
drag, startPoint x: 325, startPoint y: 288, endPoint x: 244, endPoint y: 290, distance: 81.5
click at [244, 290] on div "Created by [PERSON_NAME] Created [DATE] Required [DATE] Status Draft Contact Ch…" at bounding box center [730, 453] width 1219 height 790
type textarea "PO 5030"
type textarea "x"
type textarea "PO 5030"
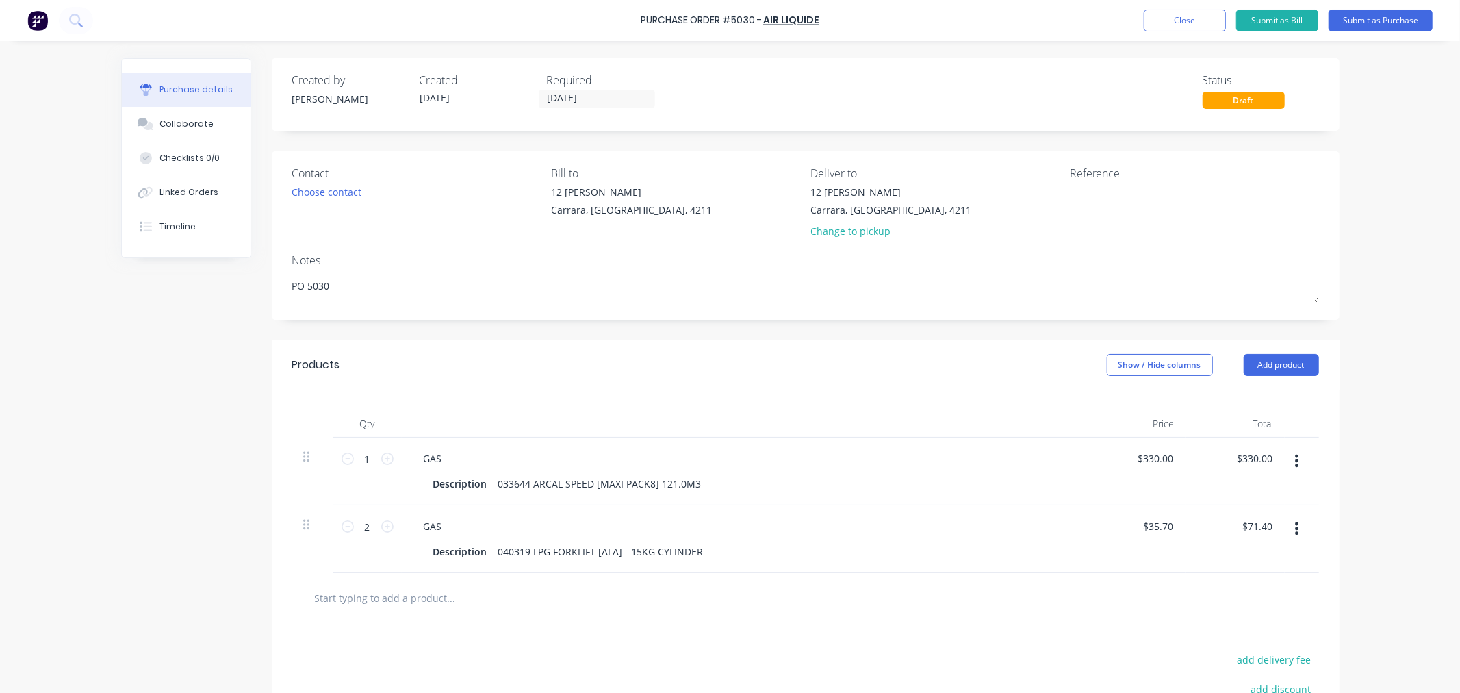
click at [188, 358] on div "Created by [PERSON_NAME] Created [DATE] Required [DATE] Status Draft Contact Ch…" at bounding box center [730, 453] width 1219 height 790
click at [1383, 24] on button "Submit as Purchase" at bounding box center [1381, 21] width 104 height 22
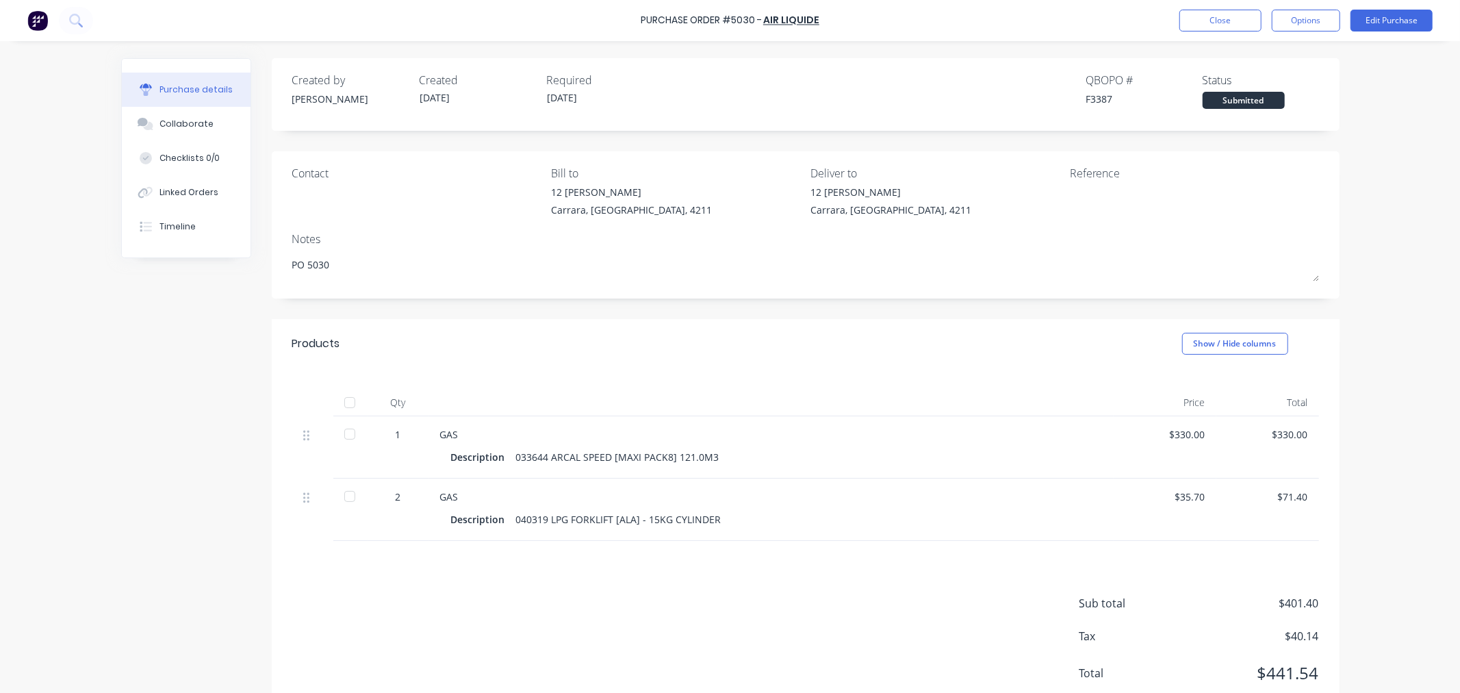
click at [415, 290] on div "Contact Bill to [STREET_ADDRESS][PERSON_NAME] Deliver to [STREET_ADDRESS][PERSO…" at bounding box center [806, 224] width 1068 height 147
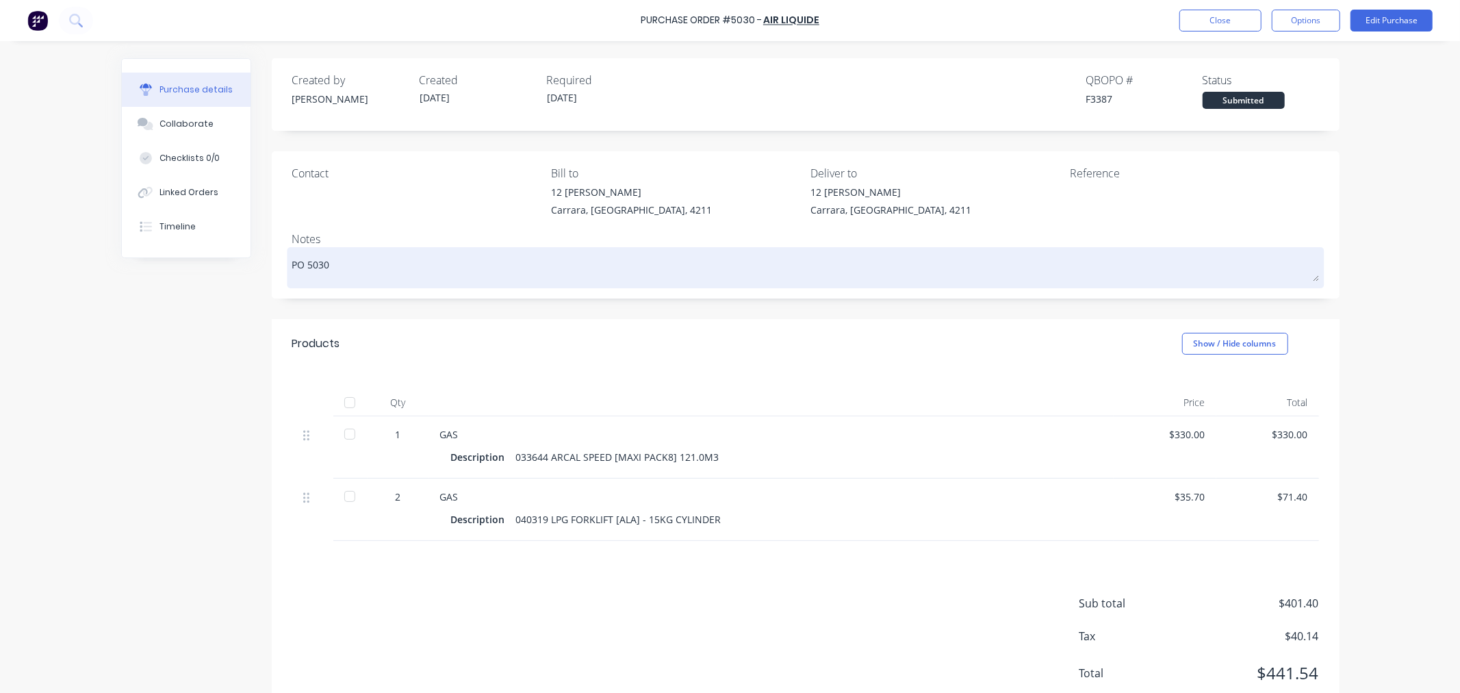
click at [359, 259] on textarea "PO 5030" at bounding box center [805, 266] width 1027 height 31
type textarea "x"
type textarea "PO 5030"
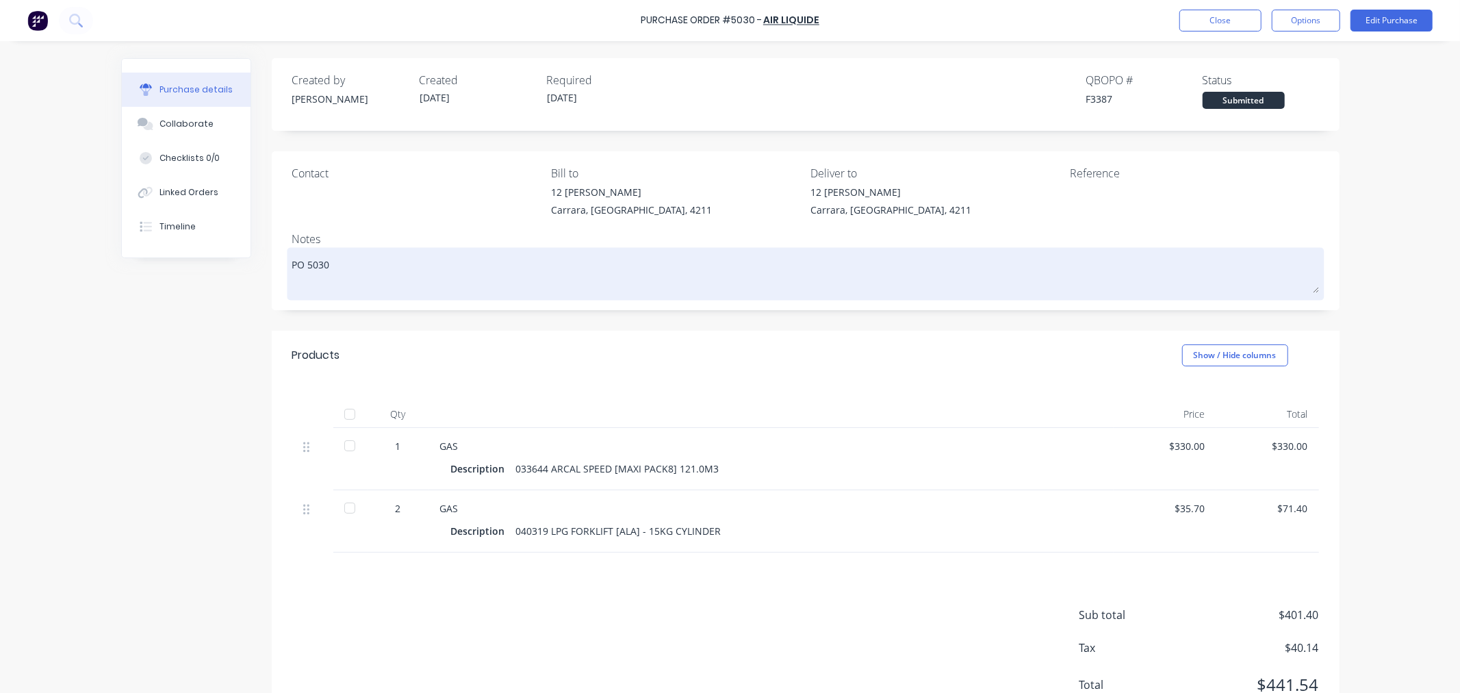
paste textarea "AUS250900916"
type textarea "x"
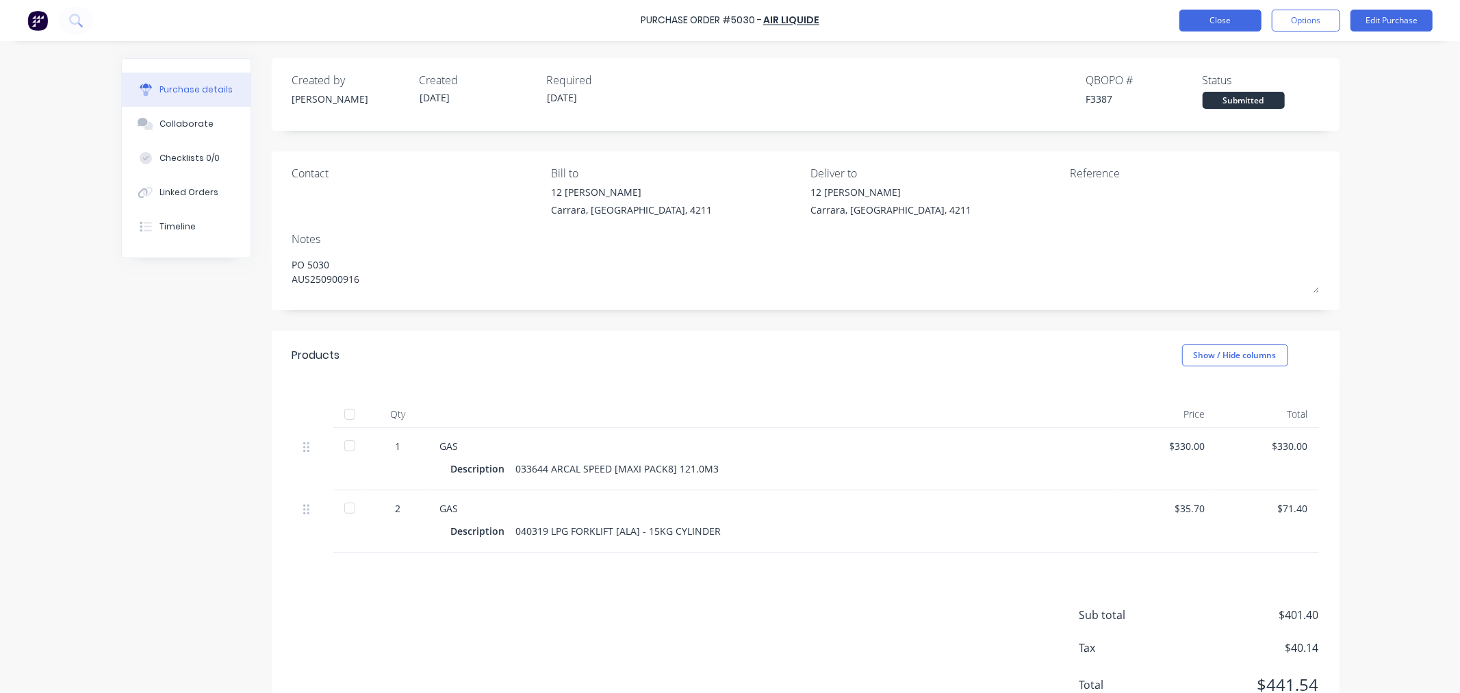
type textarea "PO 5030 AUS250900916"
type textarea "x"
type textarea "PO 5030 AUS250900916"
click at [1236, 19] on button "Close" at bounding box center [1221, 21] width 82 height 22
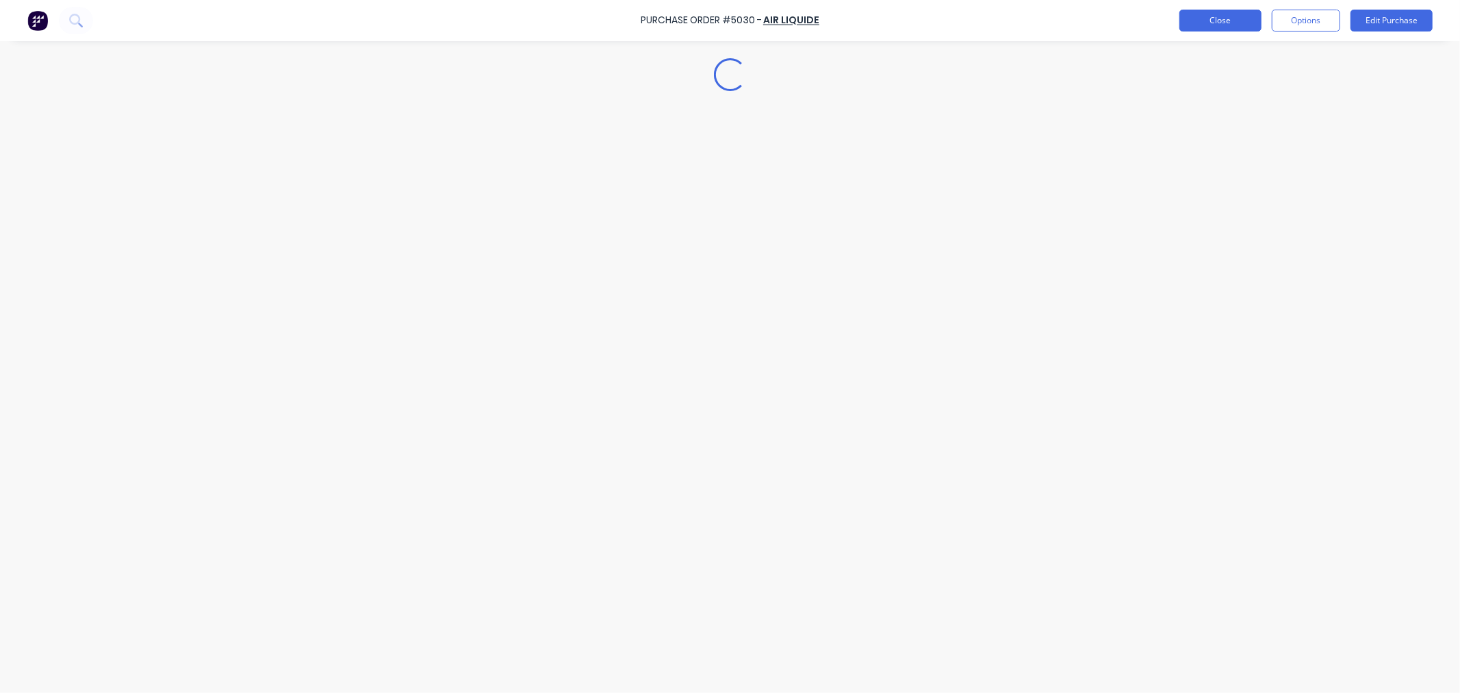
type textarea "x"
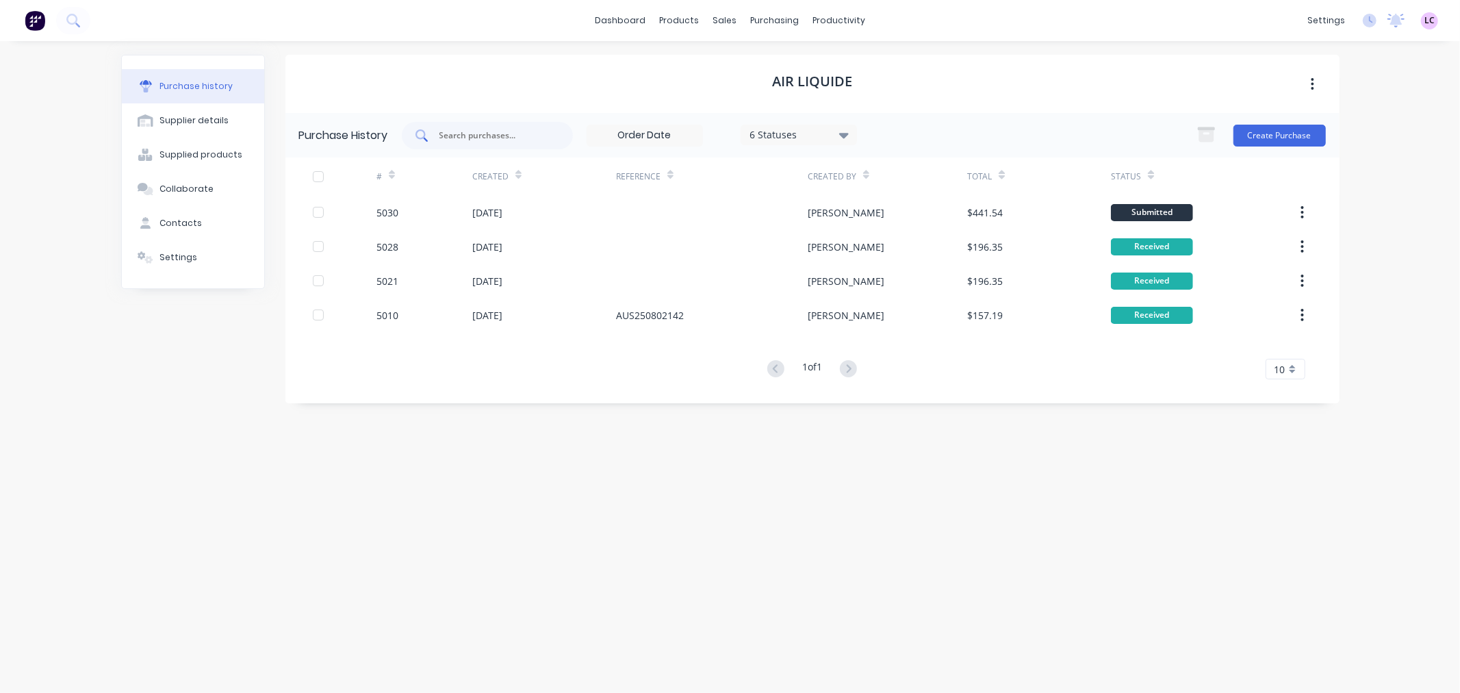
click at [502, 124] on div at bounding box center [487, 135] width 171 height 27
type input "5022"
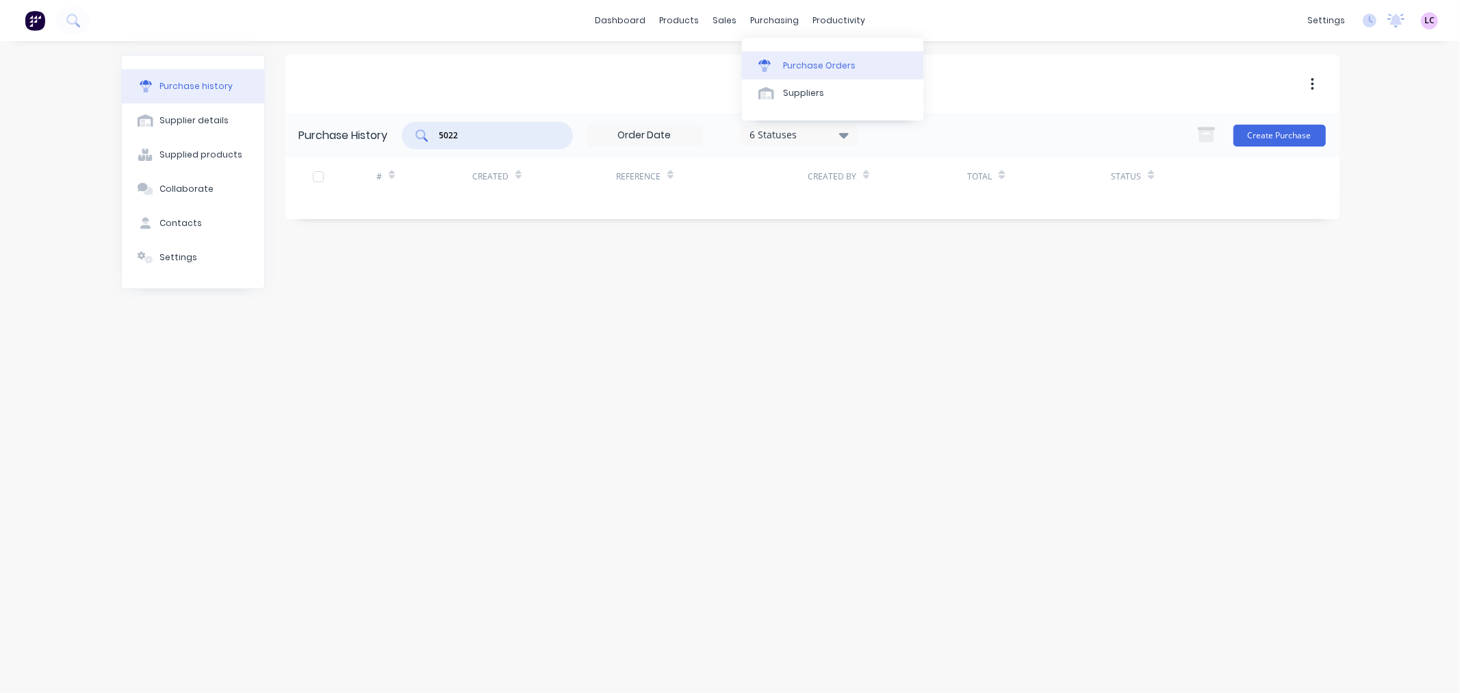
click at [779, 62] on link "Purchase Orders" at bounding box center [832, 64] width 181 height 27
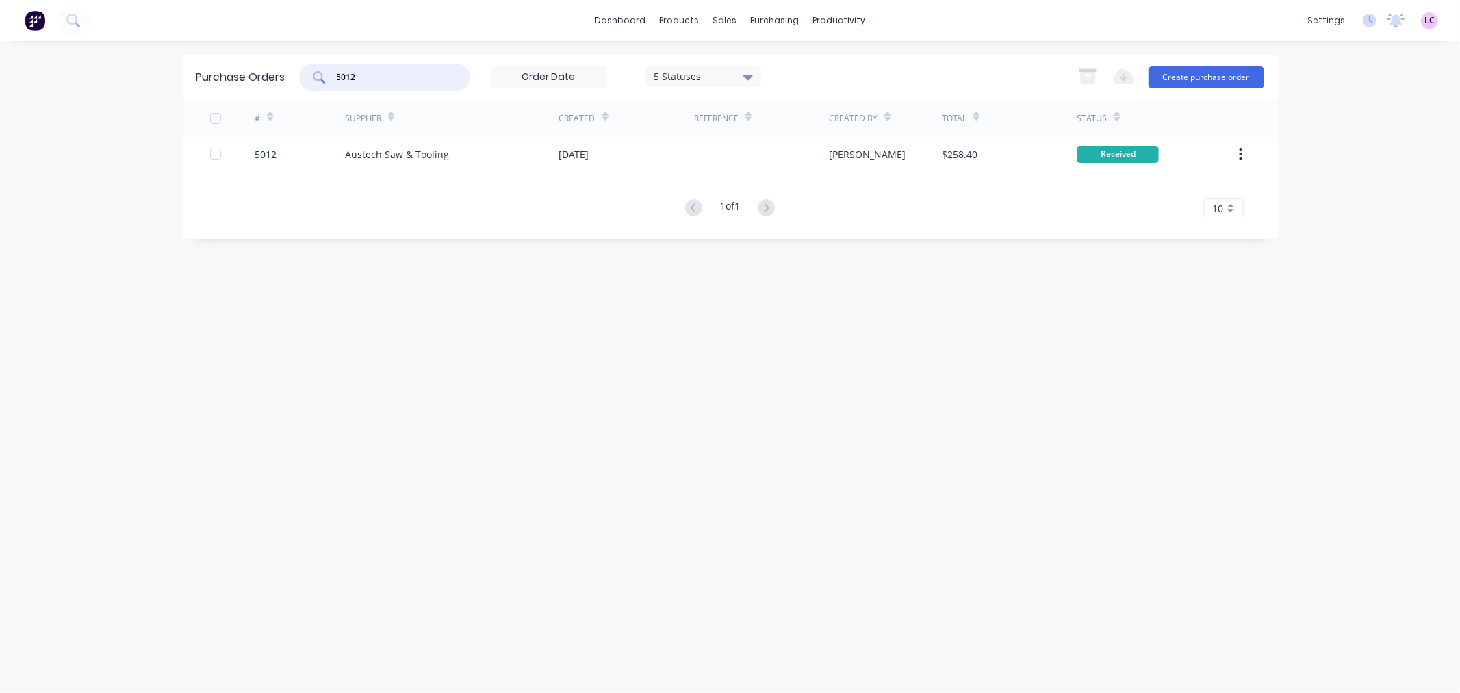
drag, startPoint x: 418, startPoint y: 77, endPoint x: 99, endPoint y: 123, distance: 322.3
click at [108, 123] on div "dashboard products sales purchasing productivity dashboard products Product Cat…" at bounding box center [730, 346] width 1460 height 693
type input "5022"
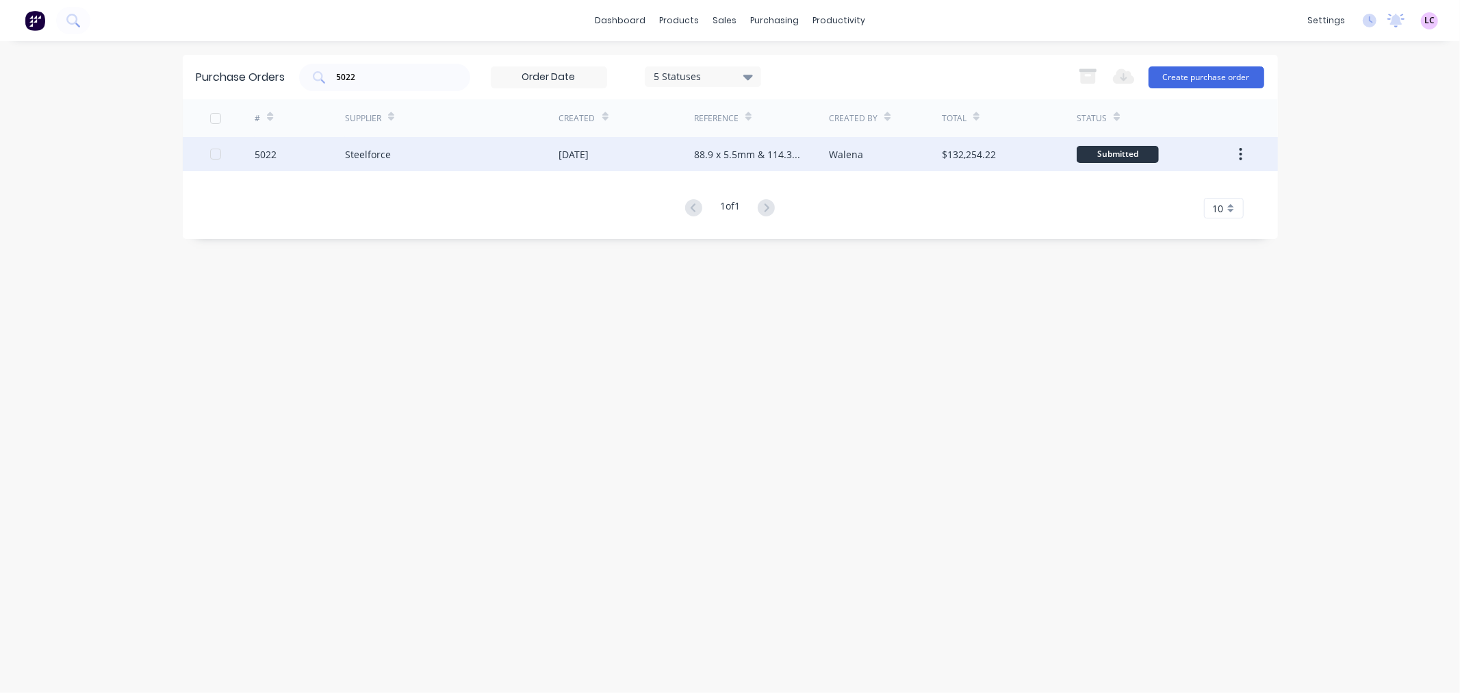
click at [447, 162] on div "Steelforce" at bounding box center [452, 154] width 214 height 34
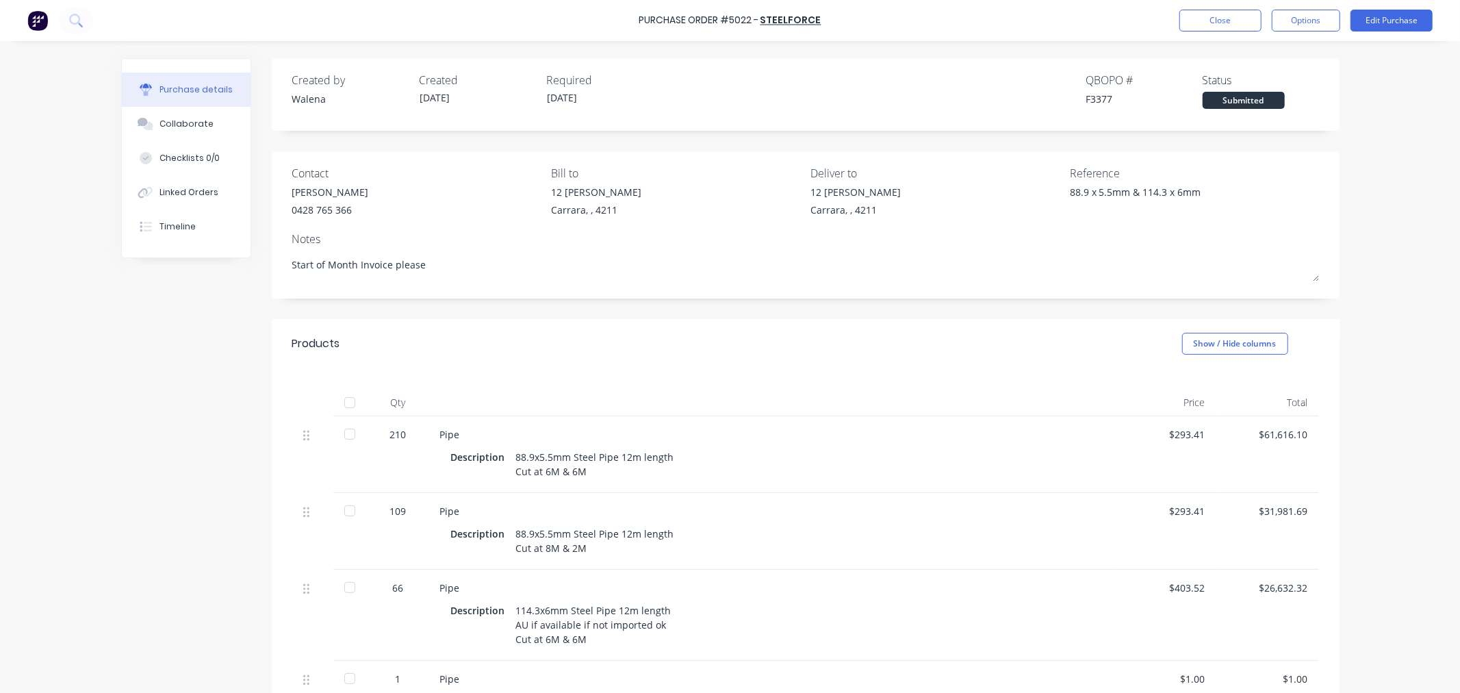
click at [594, 481] on div "88.9x5.5mm Steel Pipe 12m length Cut at 6M & 6M" at bounding box center [595, 464] width 158 height 34
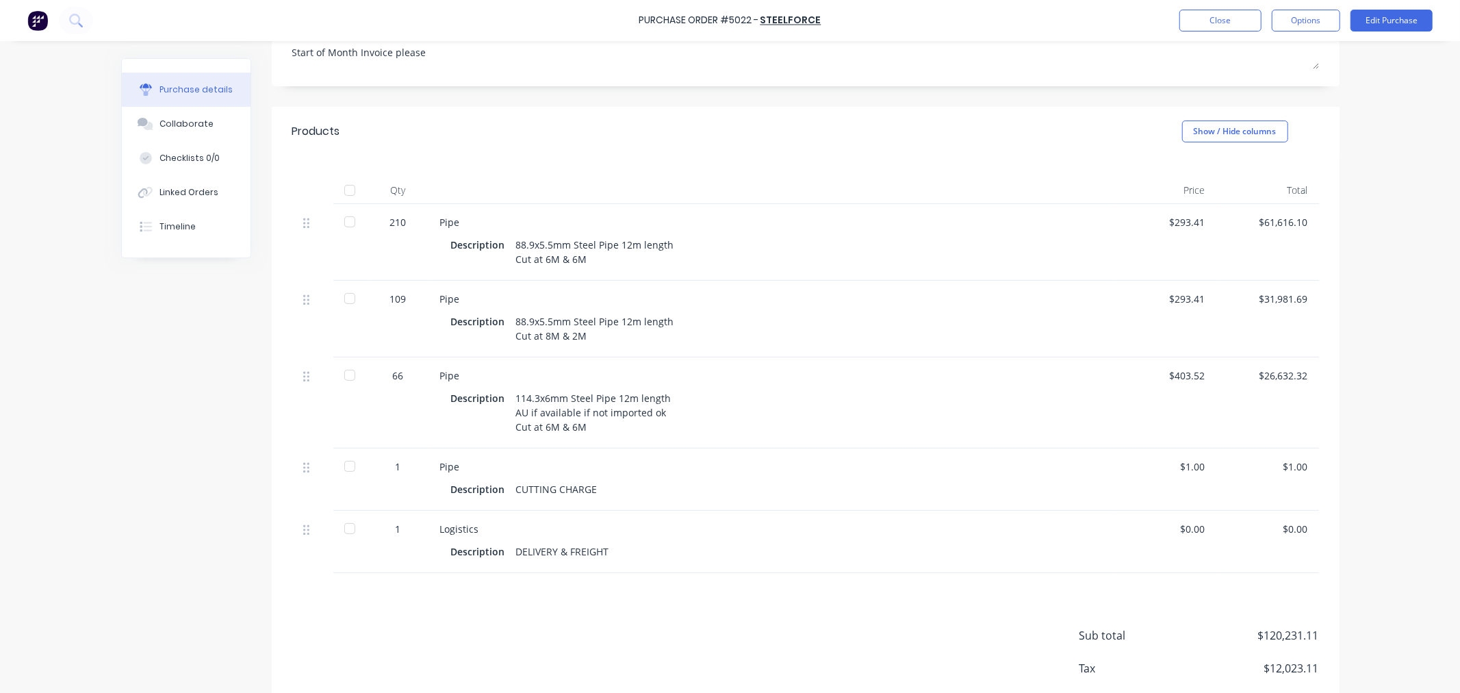
scroll to position [228, 0]
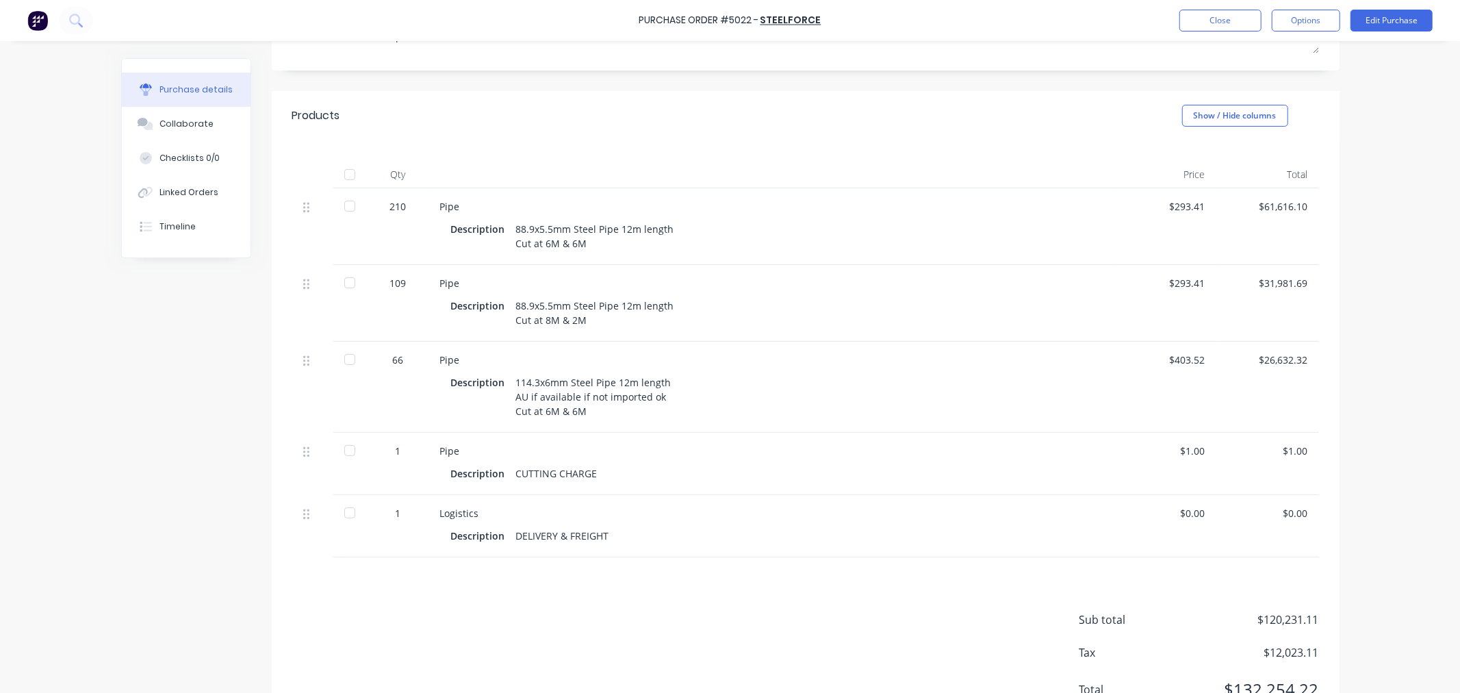
click at [395, 211] on div "210" at bounding box center [399, 206] width 40 height 14
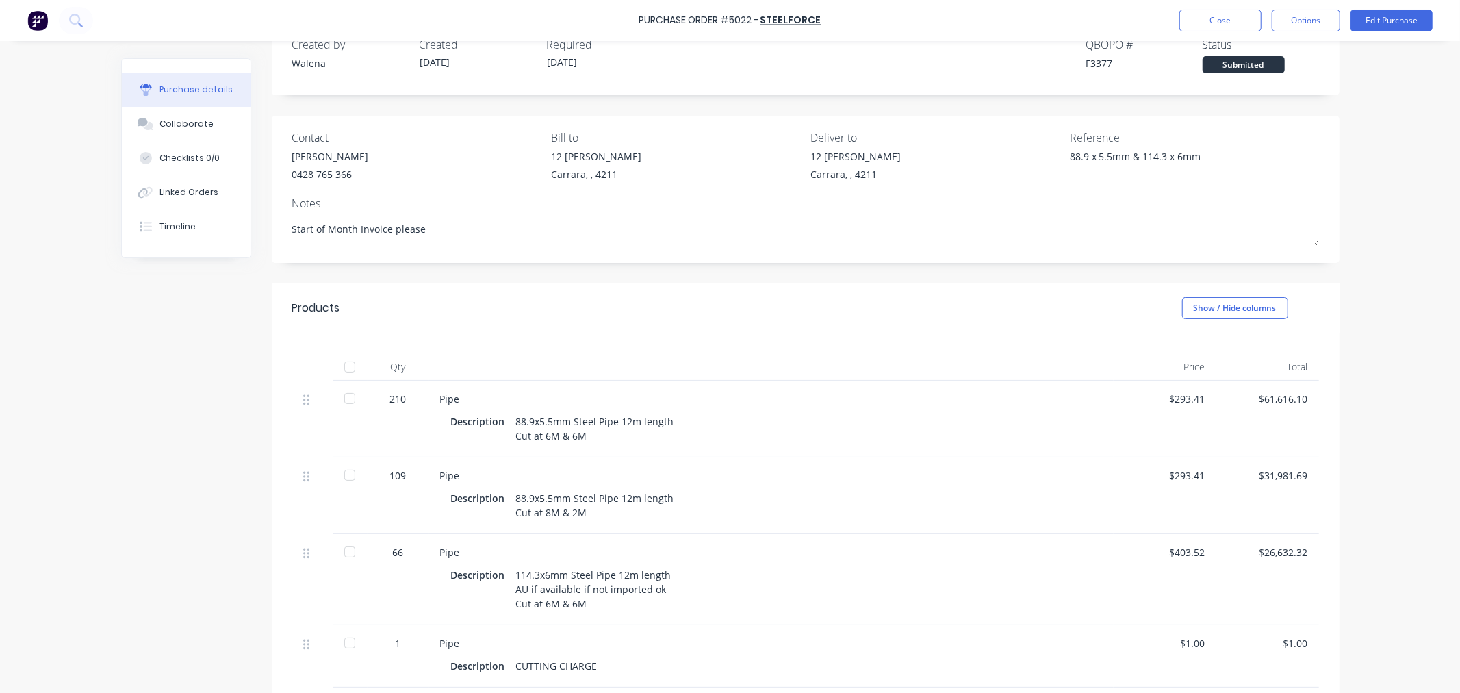
scroll to position [0, 0]
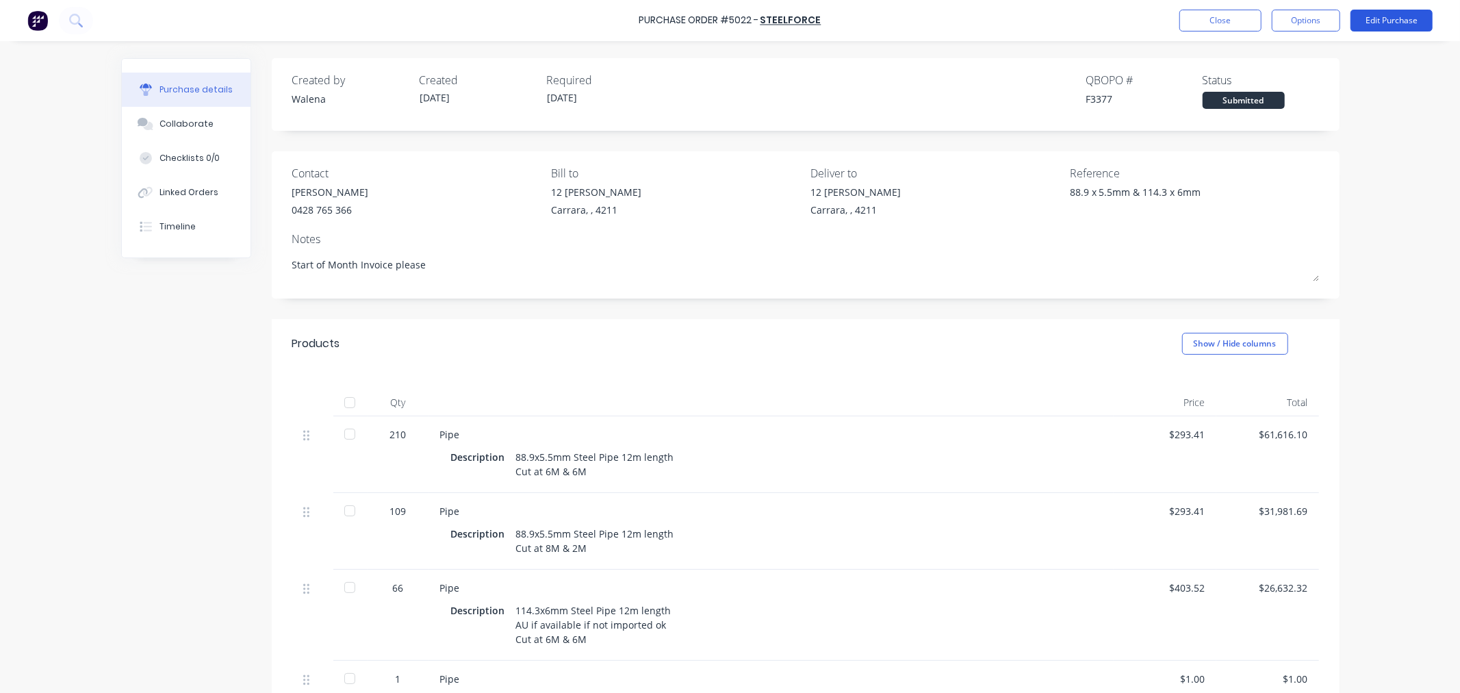
click at [1415, 21] on button "Edit Purchase" at bounding box center [1392, 21] width 82 height 22
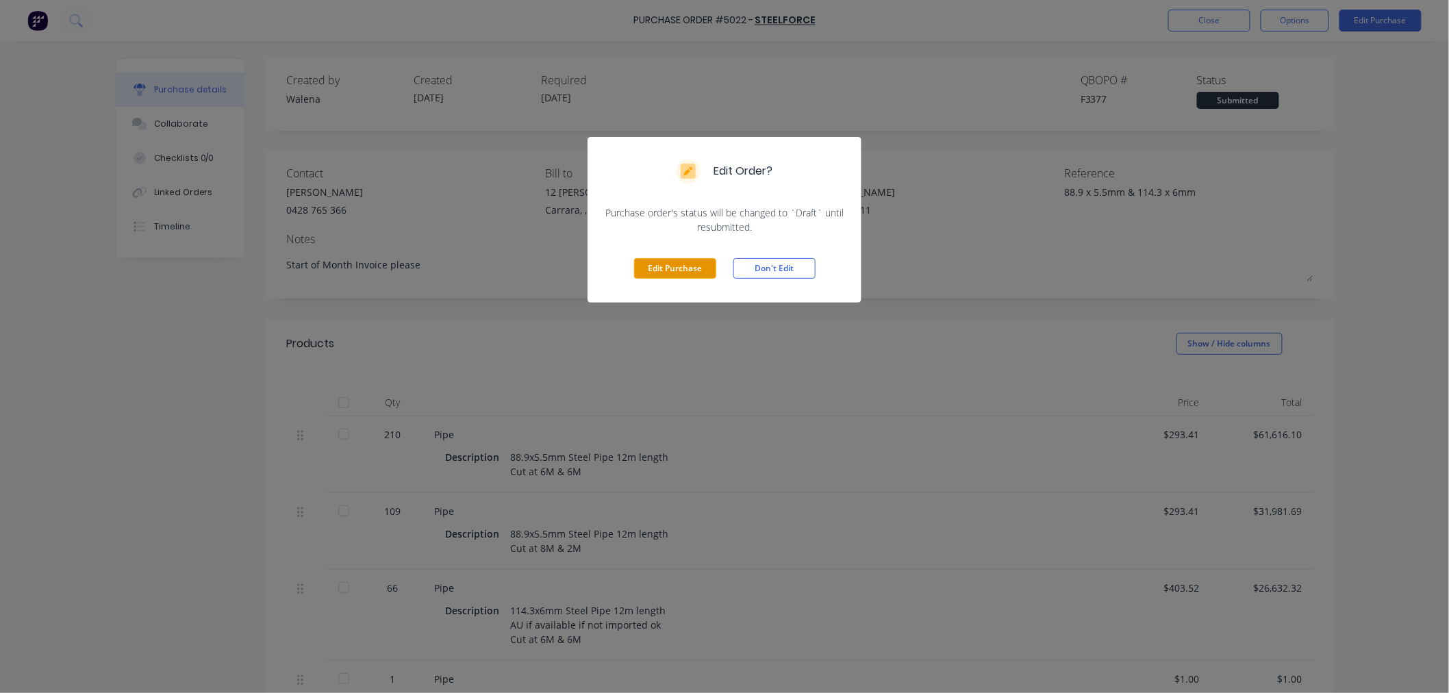
click at [700, 267] on button "Edit Purchase" at bounding box center [675, 268] width 82 height 21
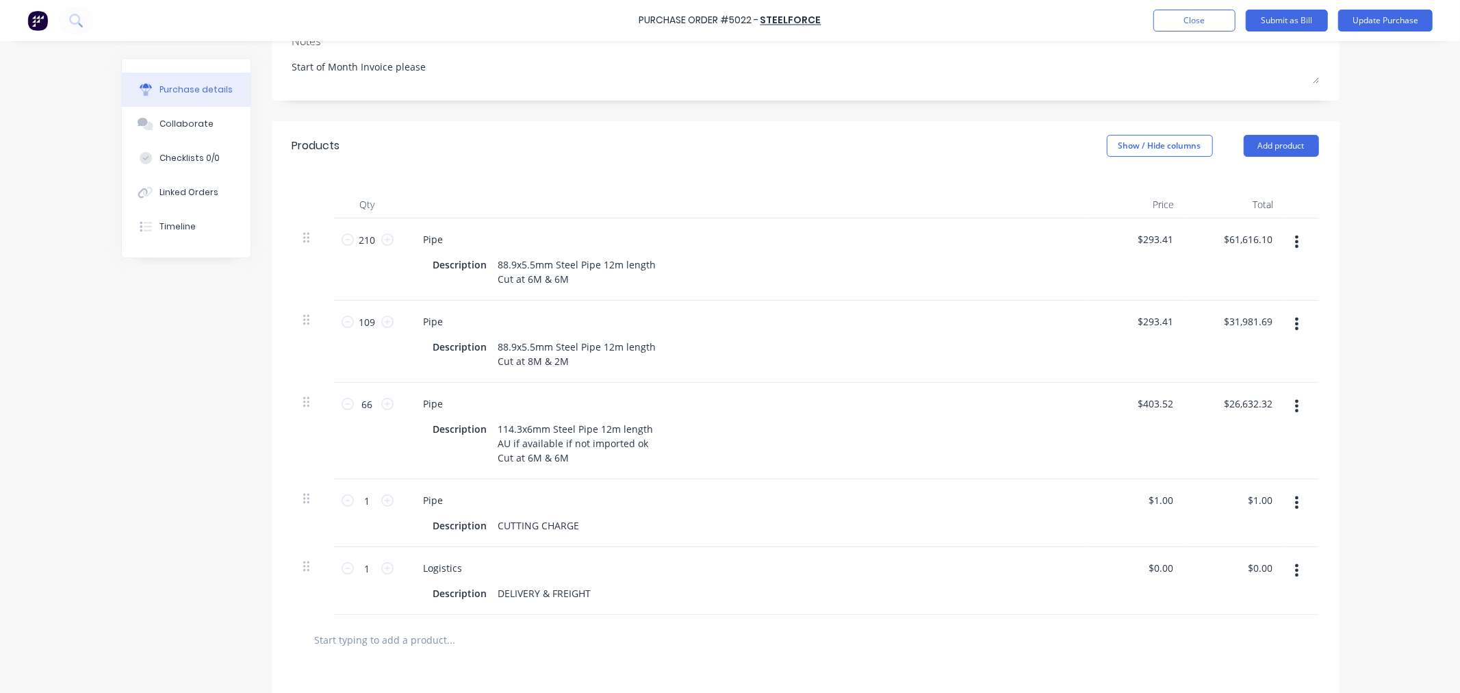
scroll to position [228, 0]
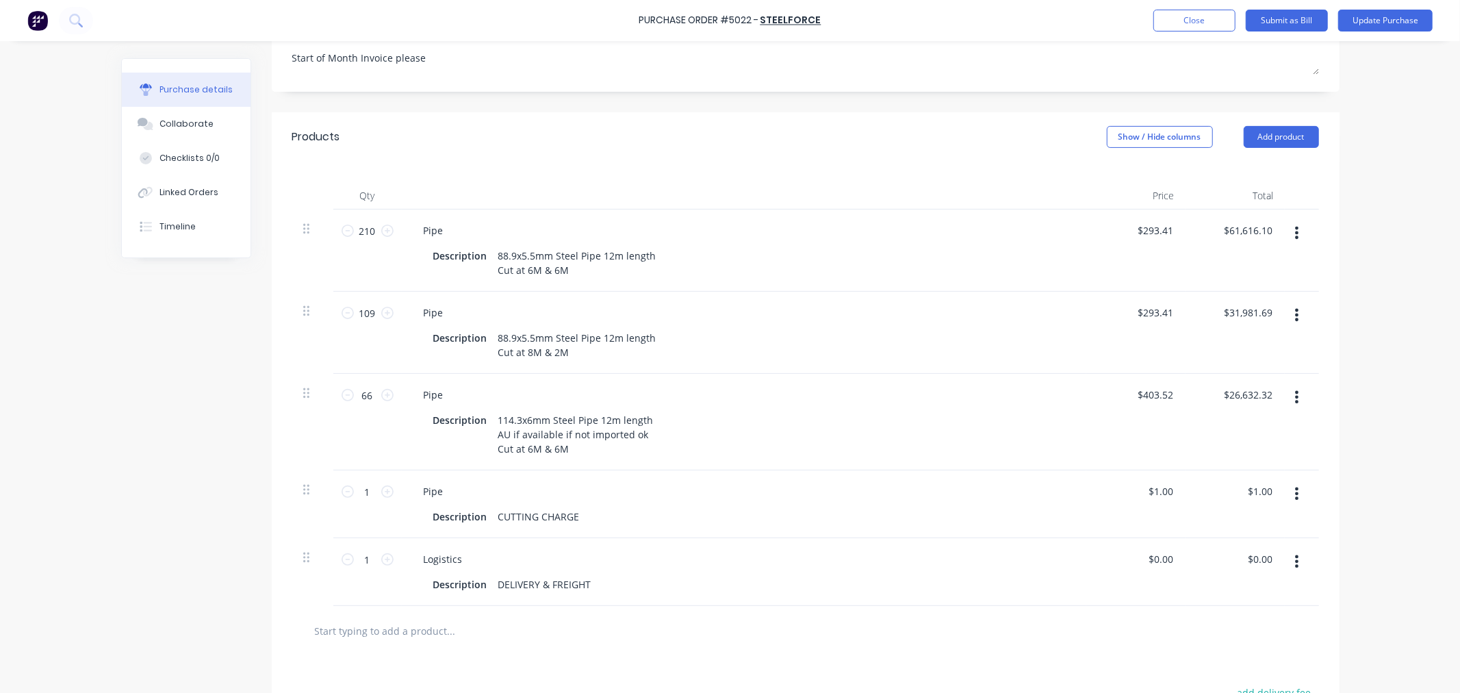
click at [1294, 230] on button "button" at bounding box center [1297, 232] width 32 height 25
click at [1238, 302] on button "Duplicate" at bounding box center [1255, 296] width 116 height 27
type textarea "x"
type input "1"
type input "$293.41"
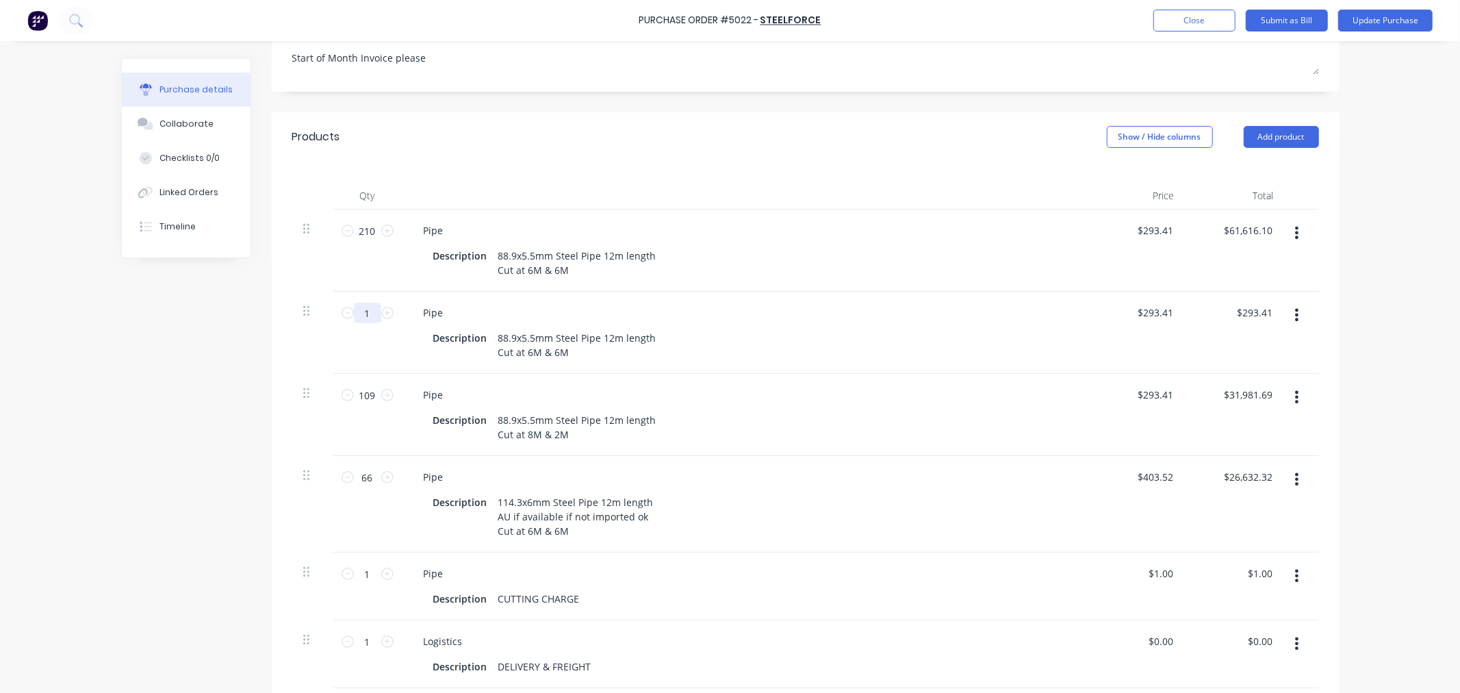
click at [364, 323] on input "1" at bounding box center [367, 313] width 27 height 21
type textarea "x"
type input "17"
type input "$4,987.97"
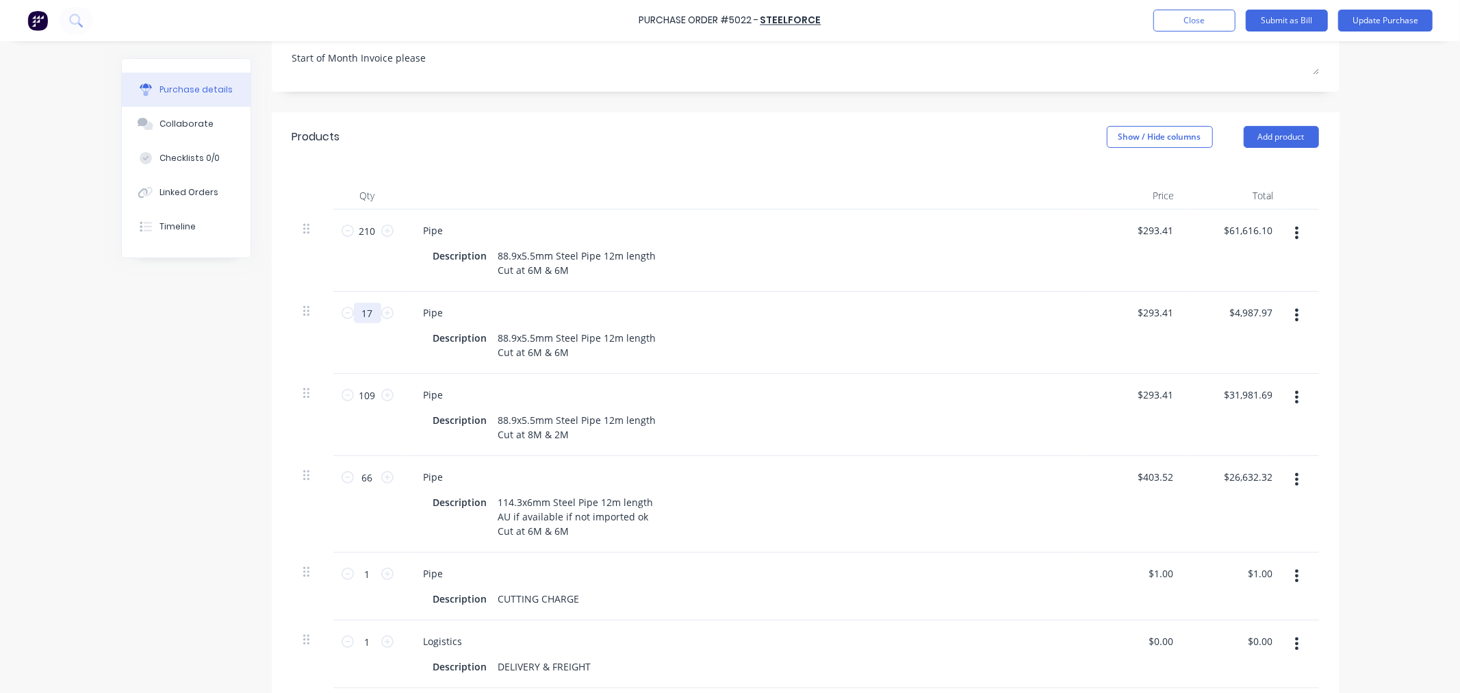
type textarea "x"
type input "170"
type input "$49,879.70"
type textarea "x"
type input "170"
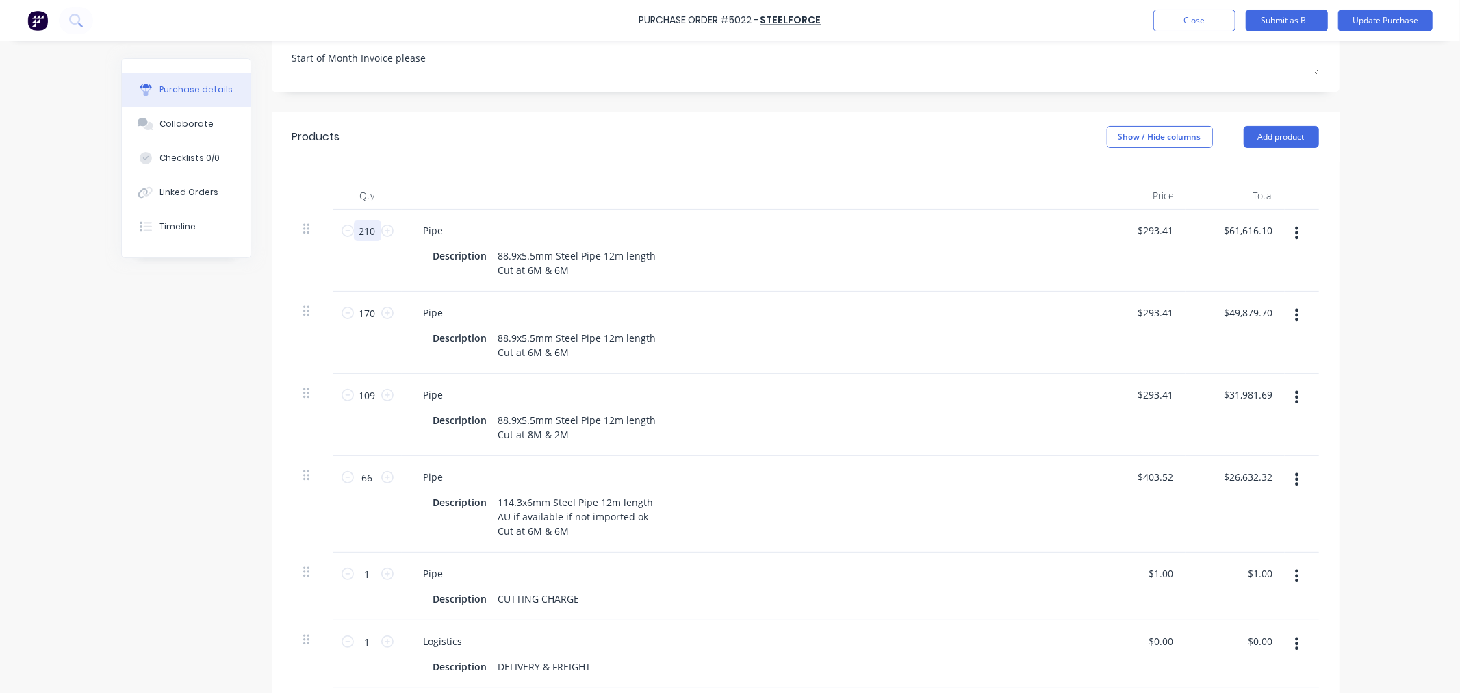
type textarea "x"
click at [361, 230] on input "210" at bounding box center [367, 230] width 27 height 21
type input "4"
type textarea "x"
type input "40"
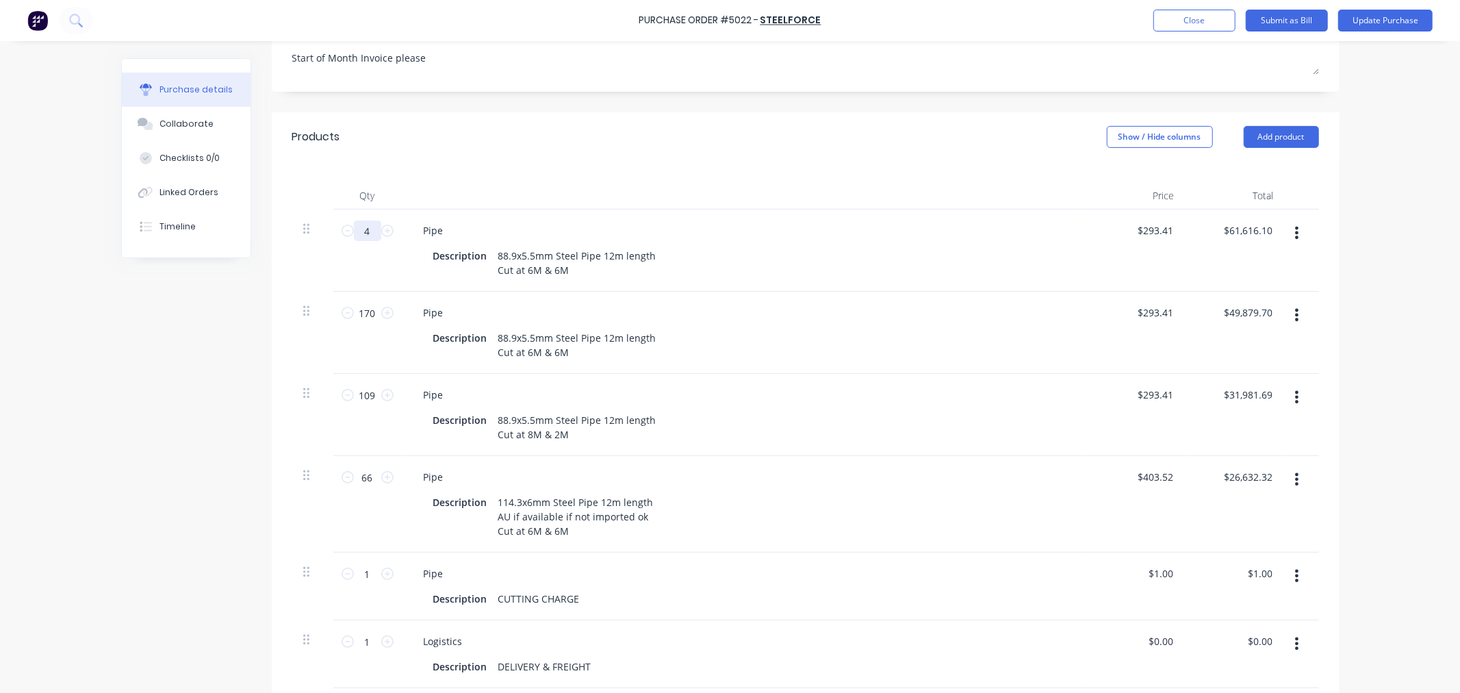
type input "$11,736.40"
type textarea "x"
type input "40"
click at [121, 385] on div "Created by [PERSON_NAME] Created [DATE] Required [DATE] Status Draft Contact Ay…" at bounding box center [730, 396] width 1219 height 1133
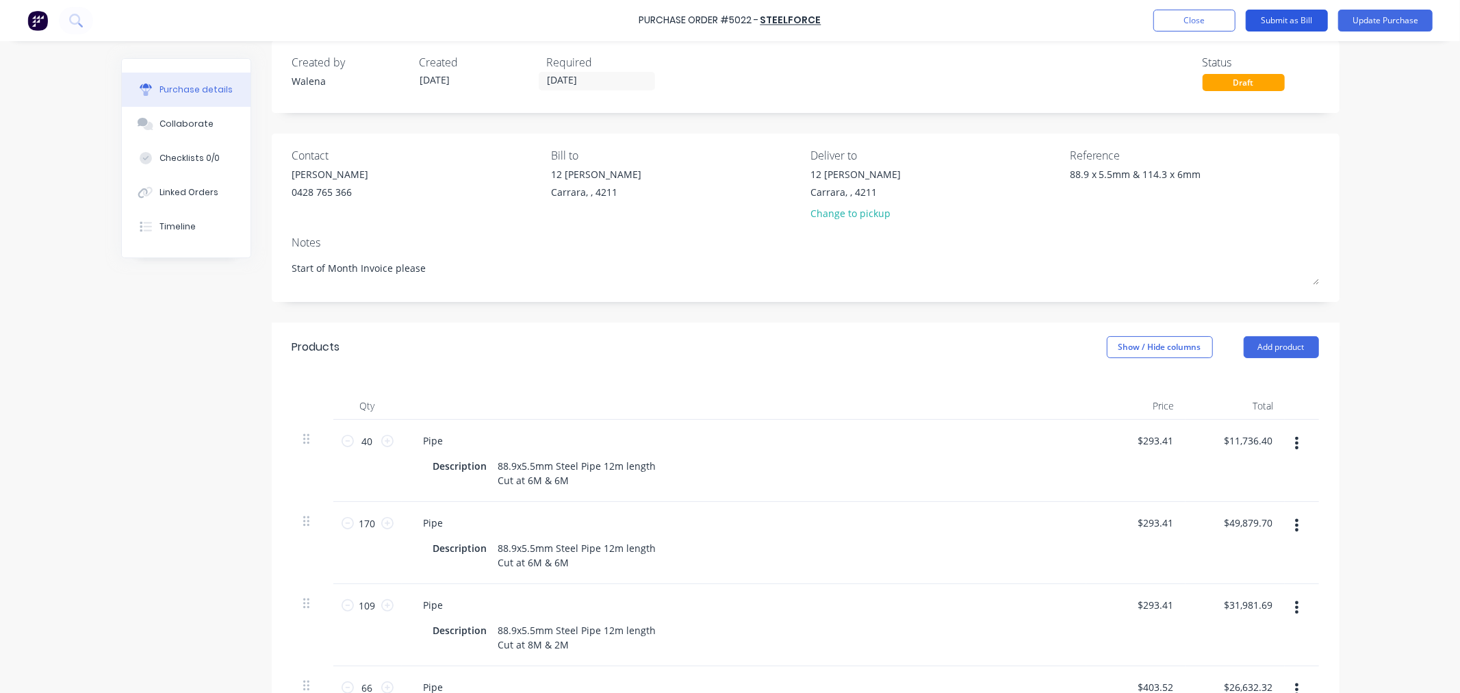
scroll to position [0, 0]
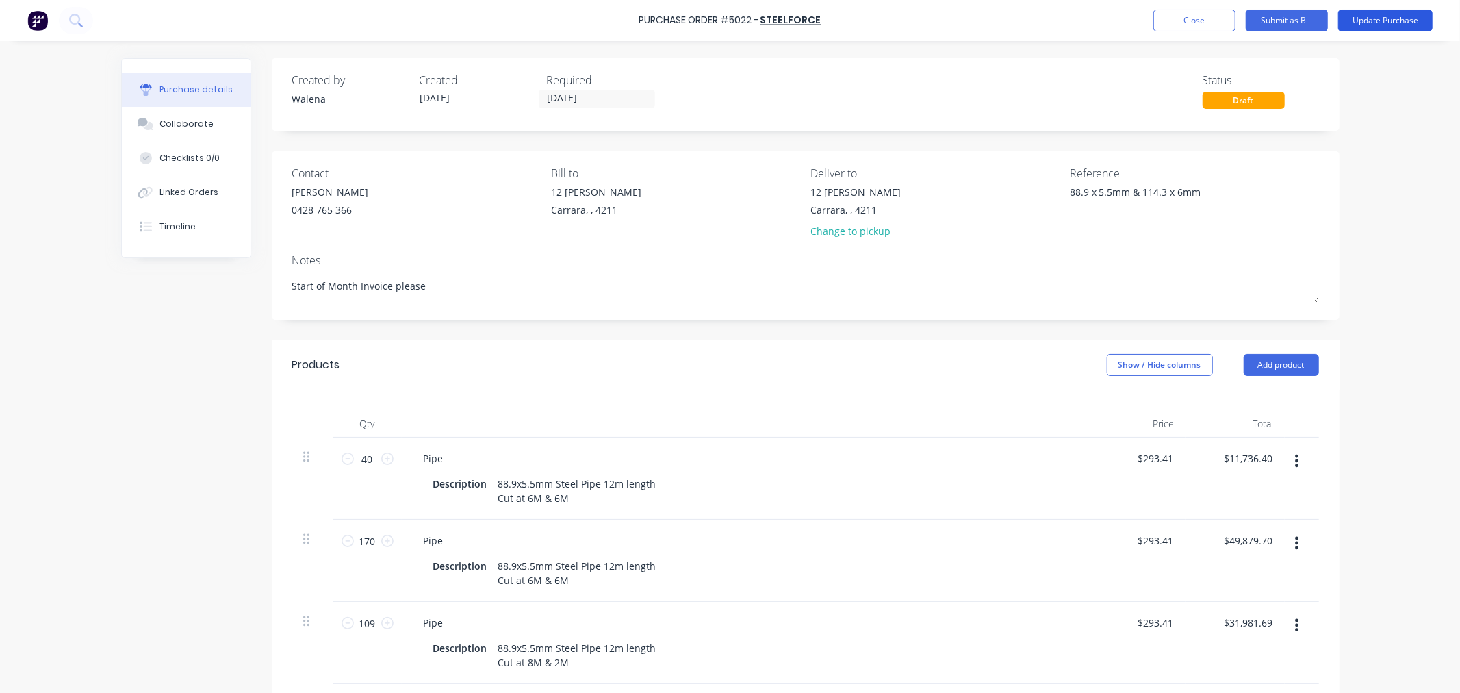
click at [1381, 21] on button "Update Purchase" at bounding box center [1385, 21] width 94 height 22
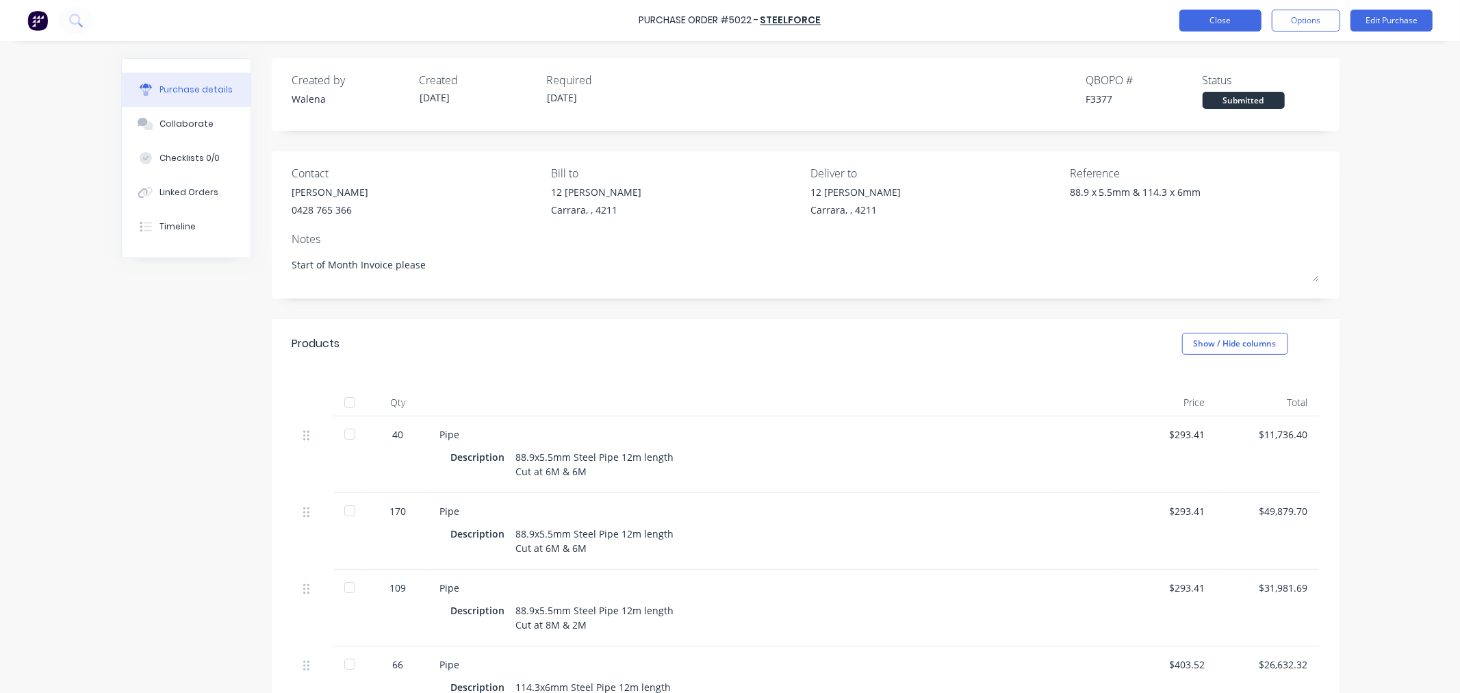
click at [1226, 21] on button "Close" at bounding box center [1221, 21] width 82 height 22
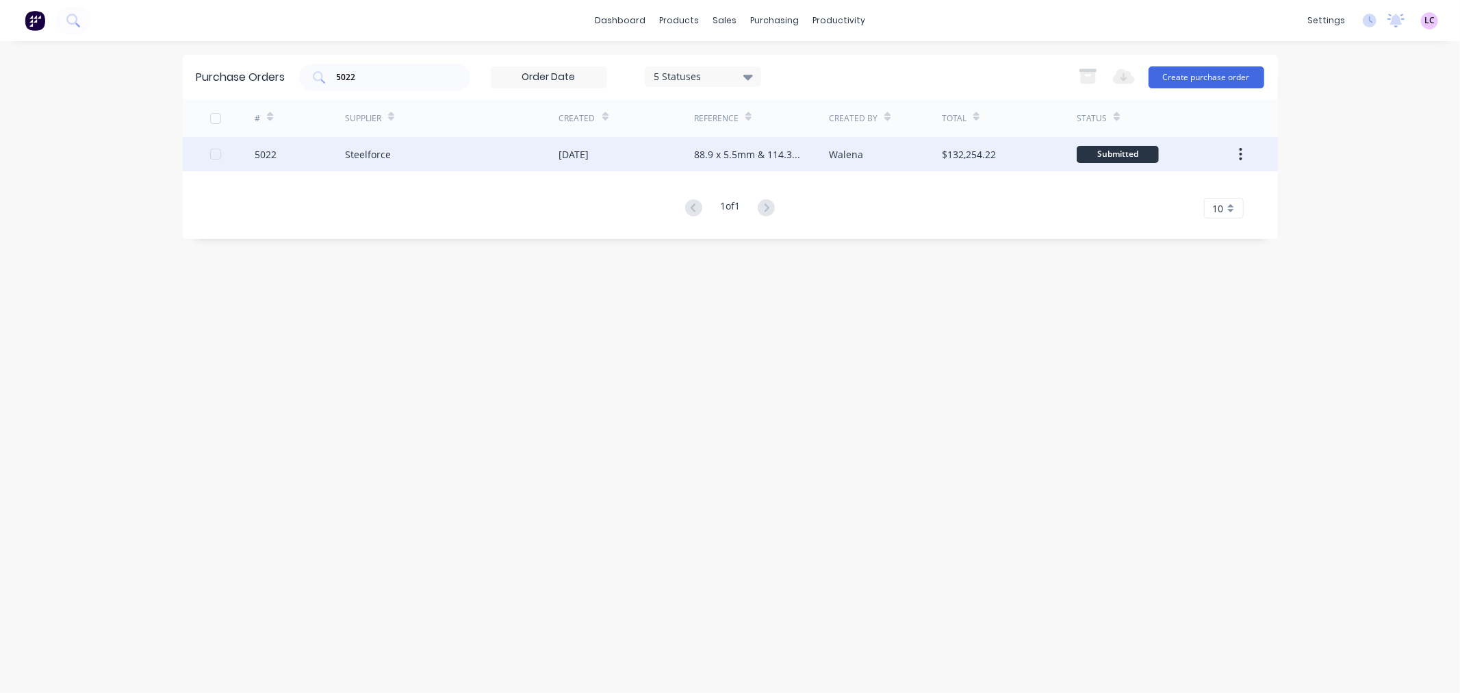
click at [740, 151] on div "88.9 x 5.5mm & 114.3 x 6mm" at bounding box center [747, 154] width 107 height 14
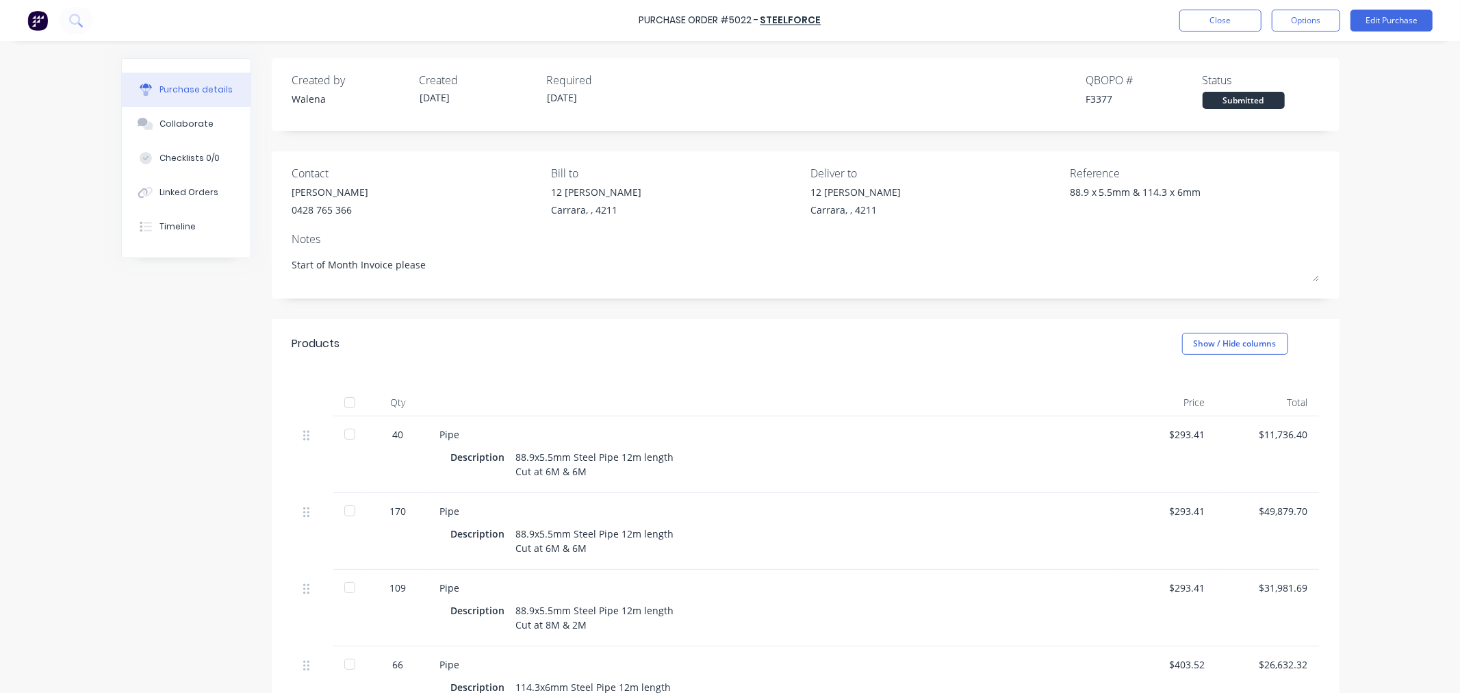
click at [341, 524] on div at bounding box center [349, 510] width 27 height 27
click at [1236, 25] on button "Close" at bounding box center [1221, 21] width 82 height 22
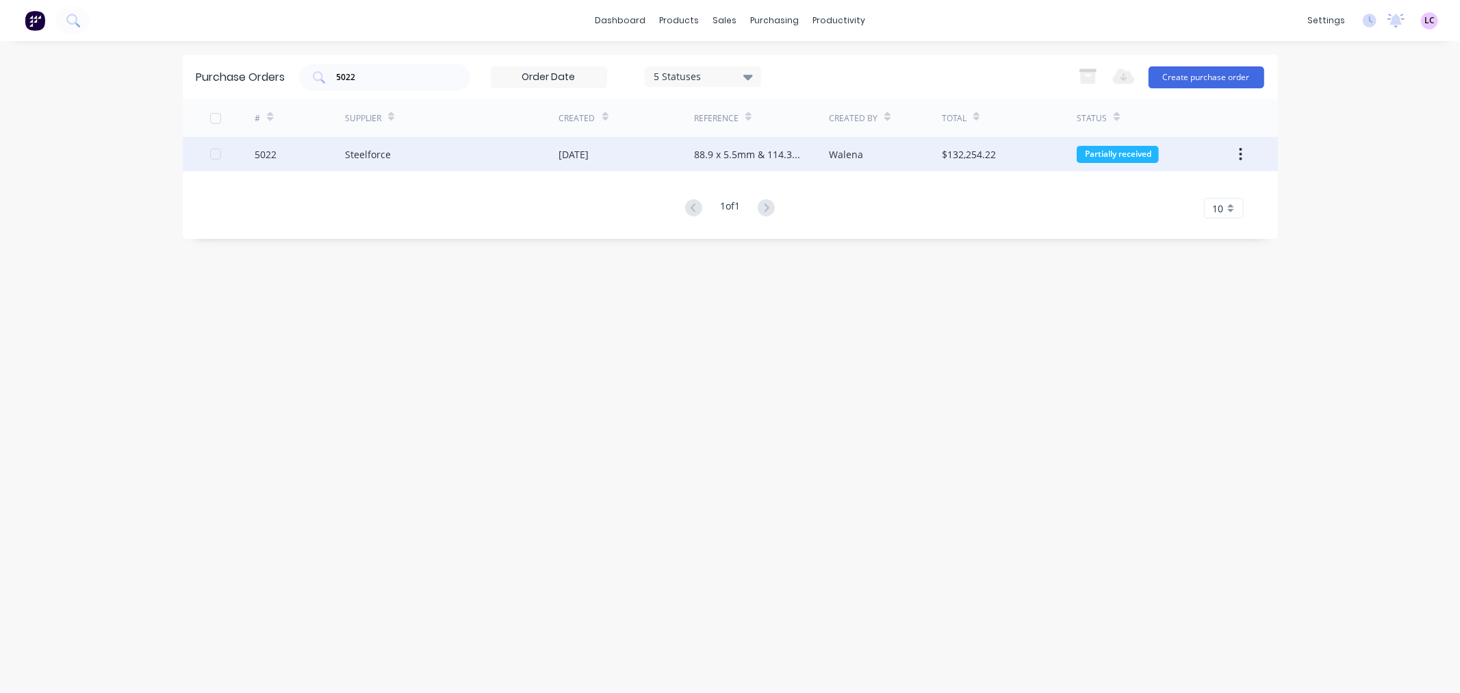
click at [534, 160] on div "Steelforce" at bounding box center [452, 154] width 214 height 34
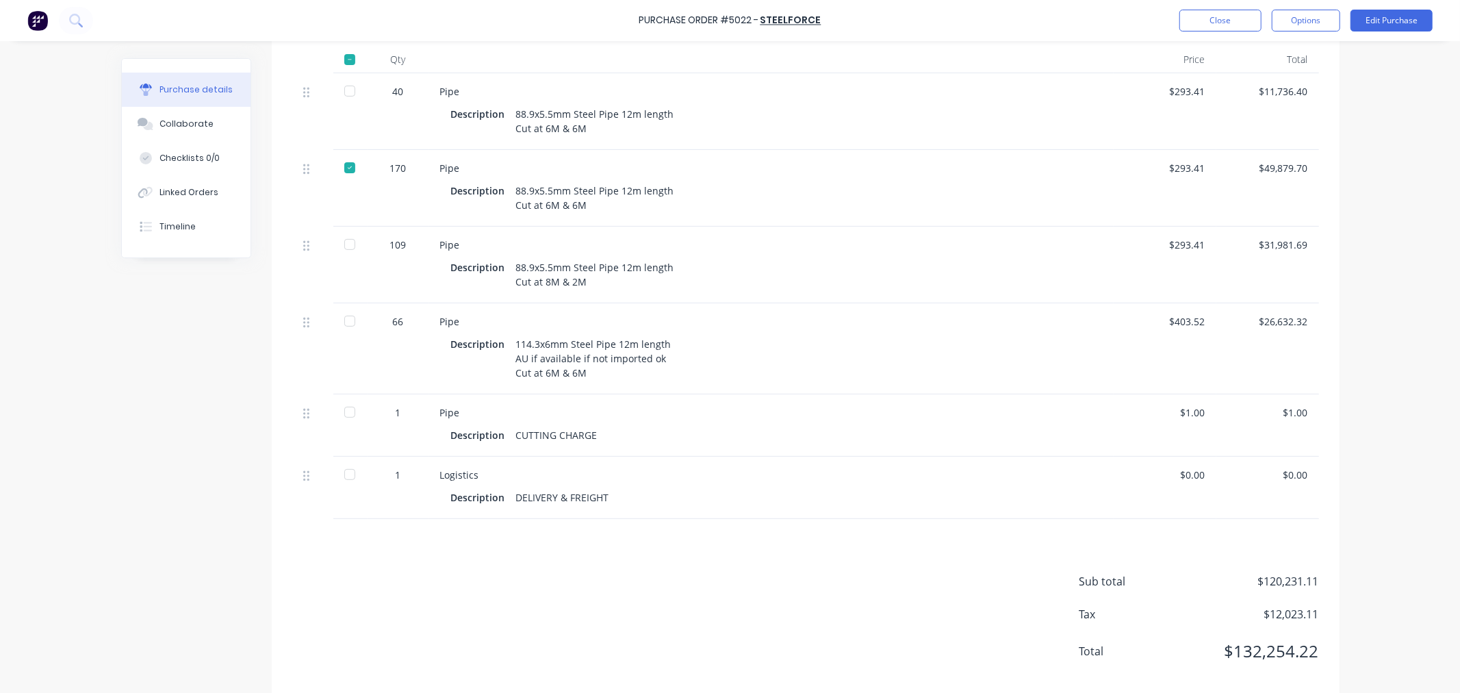
scroll to position [318, 0]
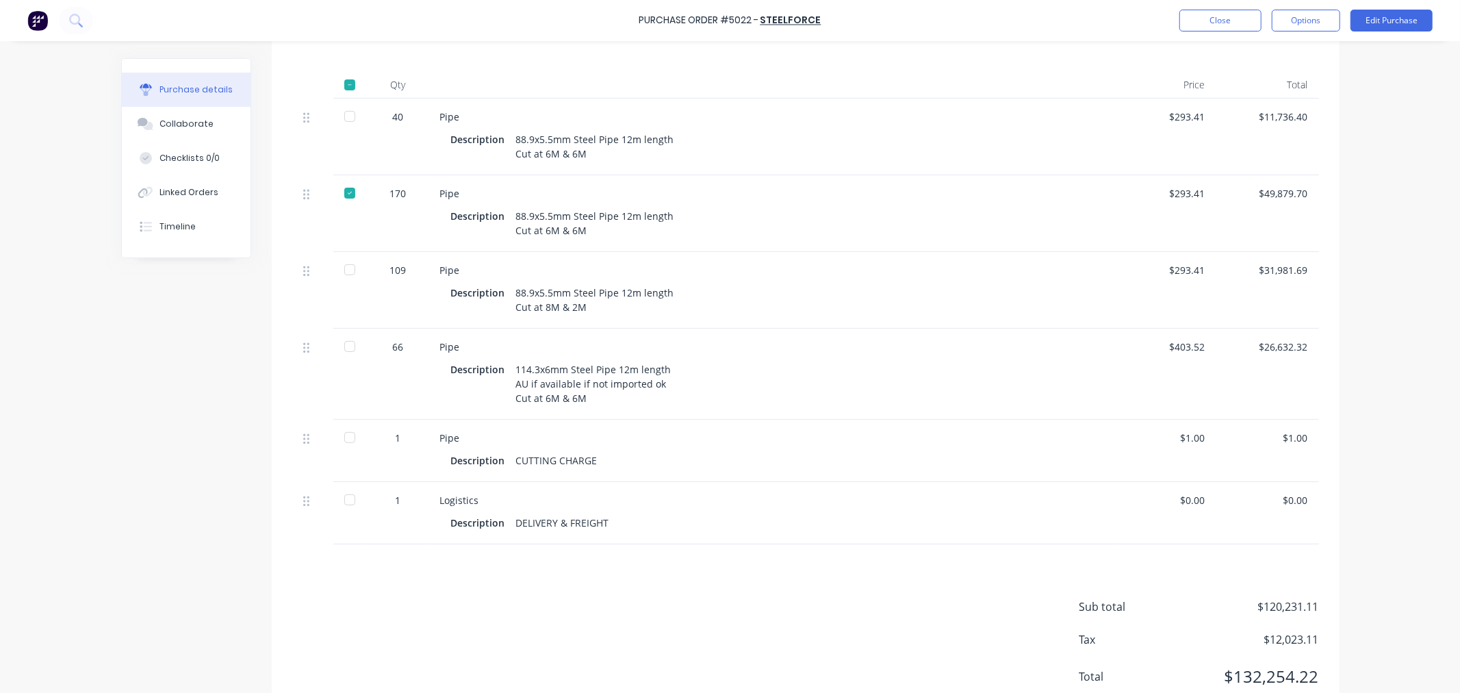
click at [343, 115] on div at bounding box center [349, 116] width 27 height 27
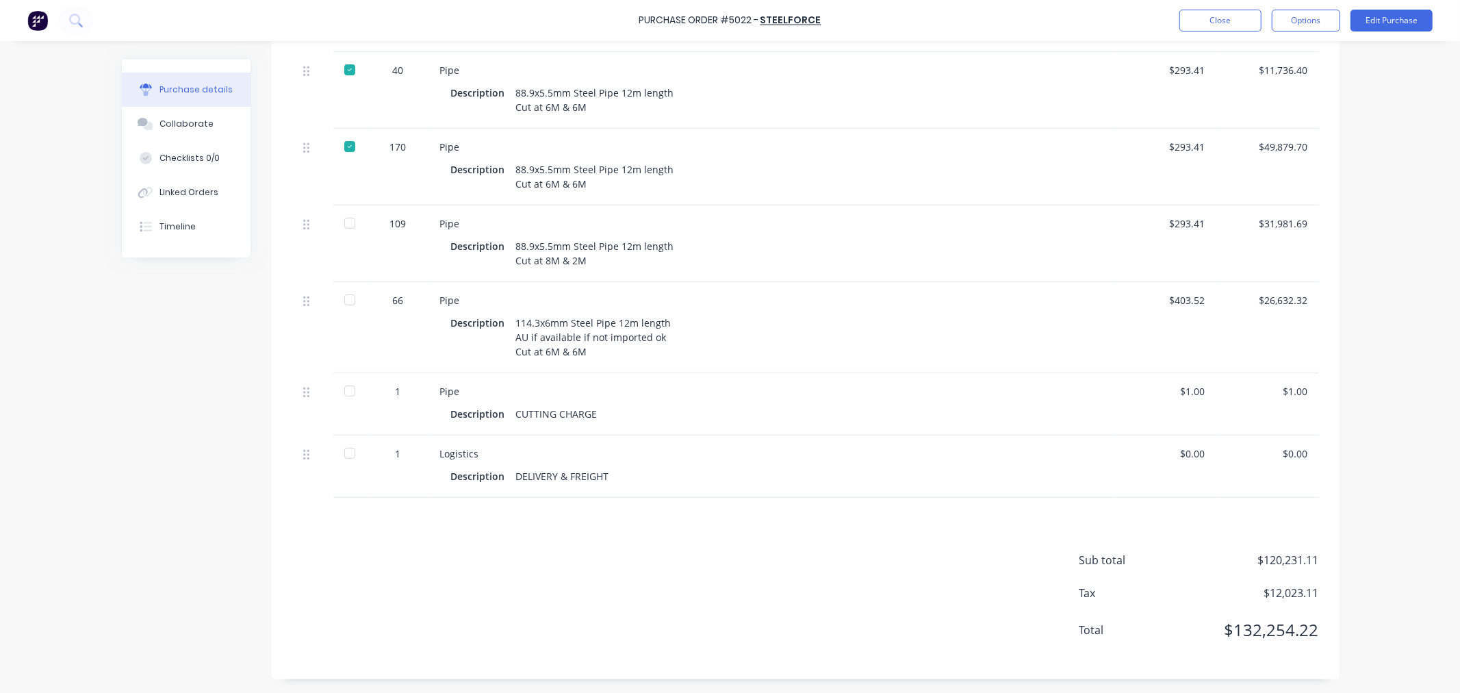
scroll to position [394, 0]
click at [345, 222] on div at bounding box center [349, 222] width 27 height 27
click at [566, 260] on div "88.9x5.5mm Steel Pipe 12m length Cut at 8M & 2M" at bounding box center [595, 253] width 158 height 34
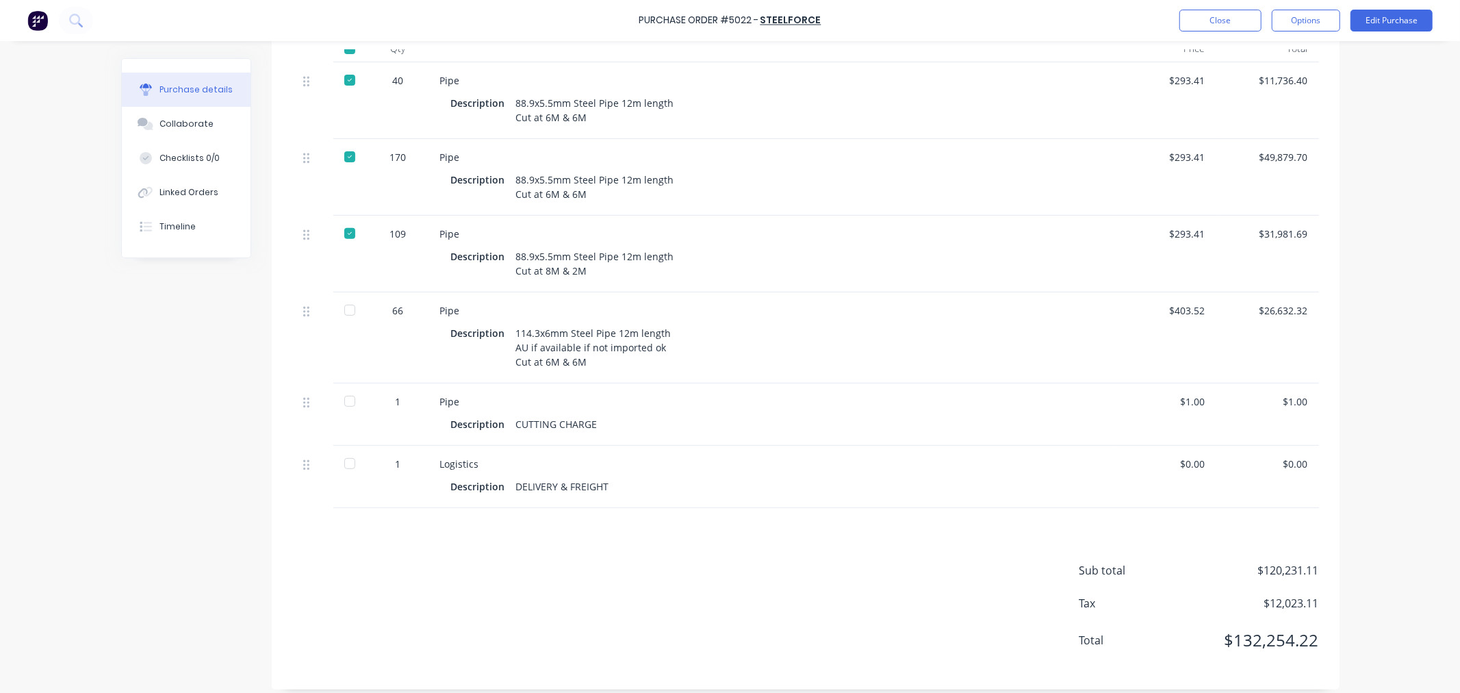
scroll to position [318, 0]
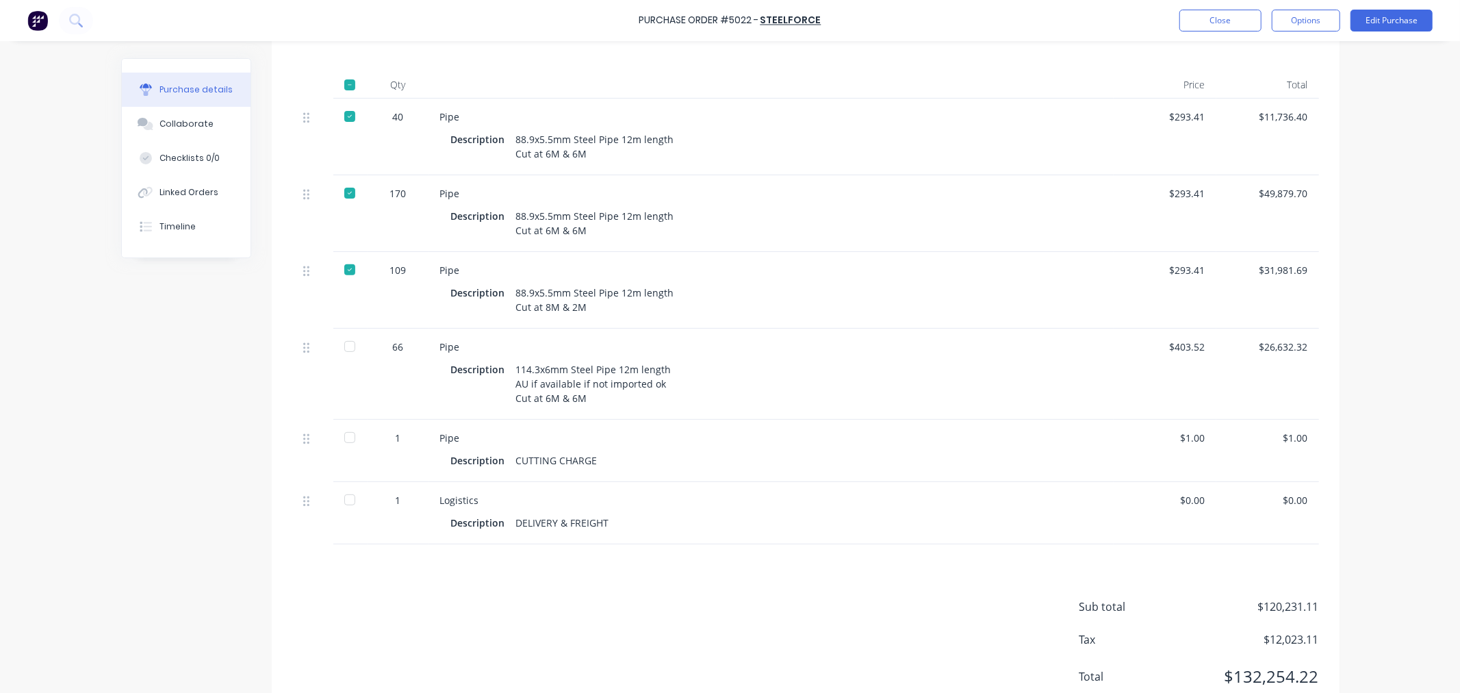
click at [387, 277] on div "109" at bounding box center [399, 270] width 40 height 14
click at [345, 283] on div at bounding box center [349, 269] width 27 height 27
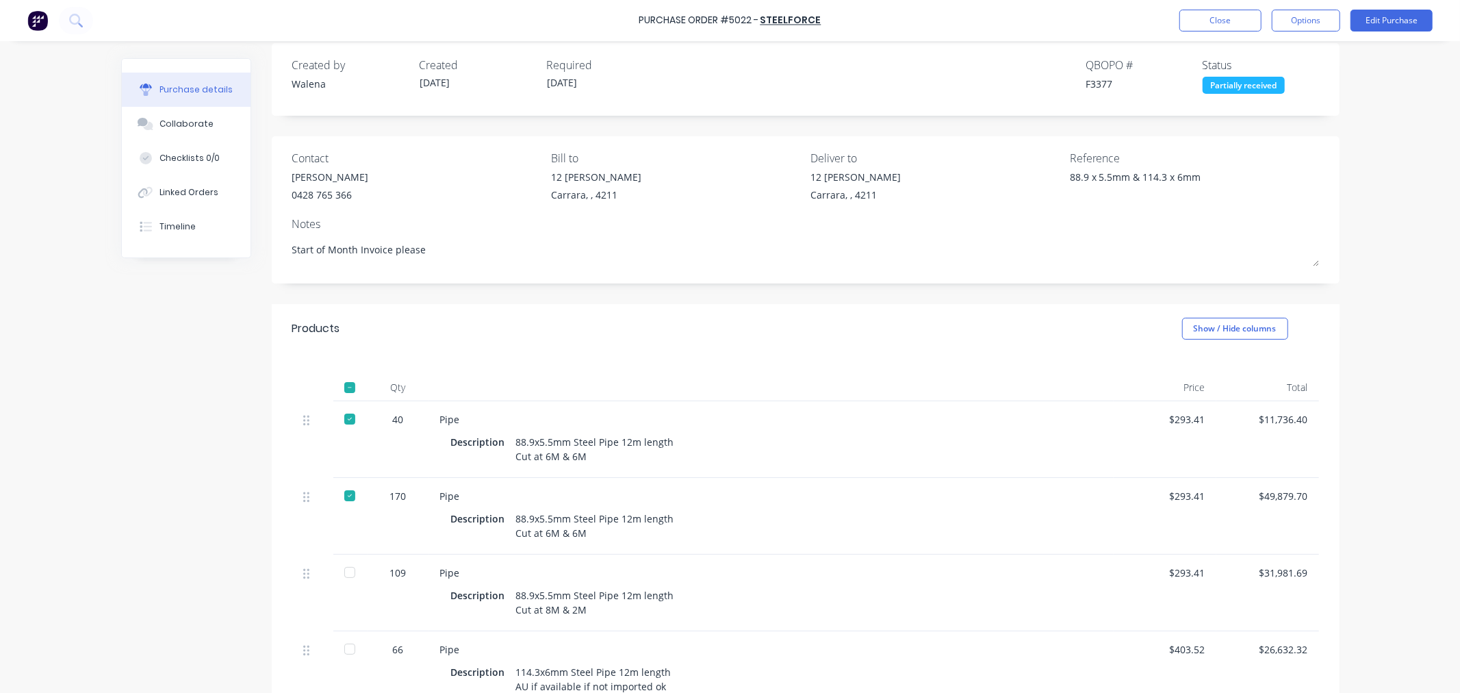
scroll to position [14, 0]
click at [1311, 19] on button "Options" at bounding box center [1306, 21] width 68 height 22
click at [1388, 91] on div "Purchase Order #5022 - Steelforce Close Options Print / Email Convert to Bill S…" at bounding box center [730, 346] width 1460 height 693
click at [1381, 30] on button "Edit Purchase" at bounding box center [1392, 21] width 82 height 22
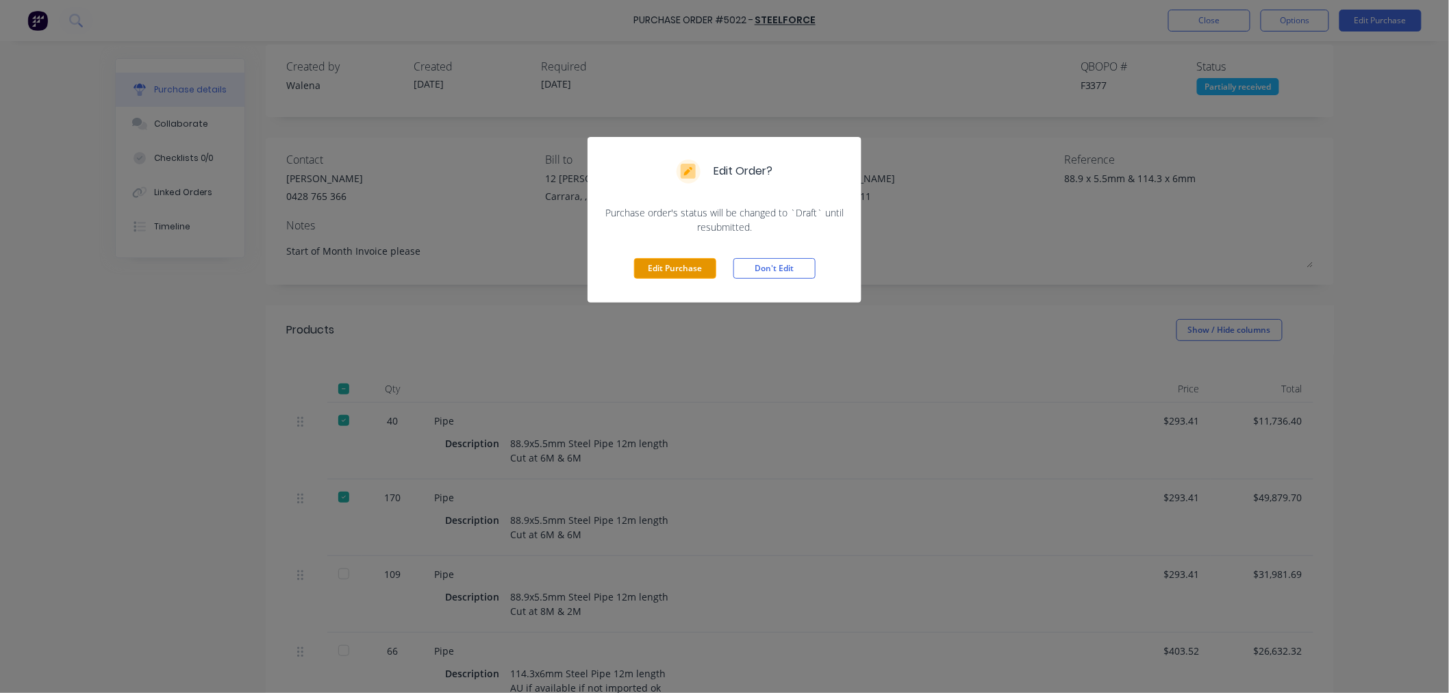
click at [693, 265] on button "Edit Purchase" at bounding box center [675, 268] width 82 height 21
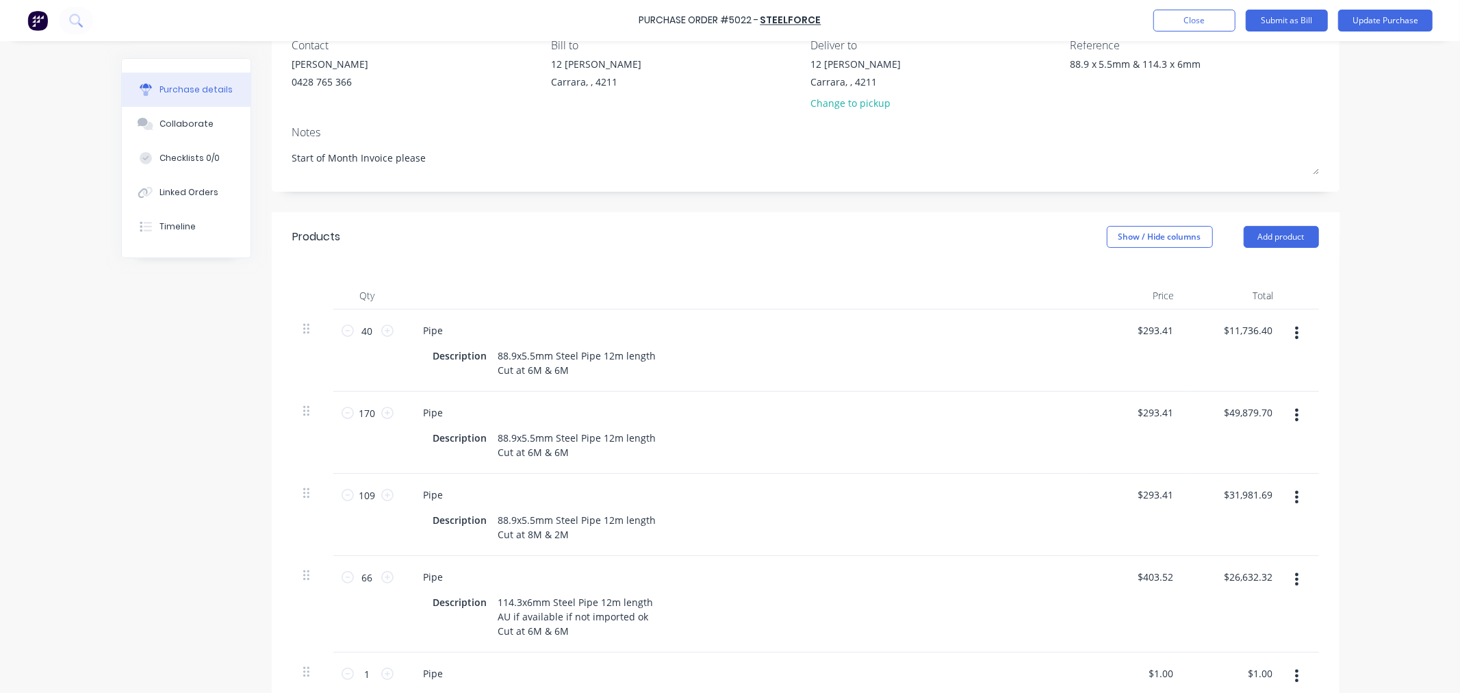
scroll to position [166, 0]
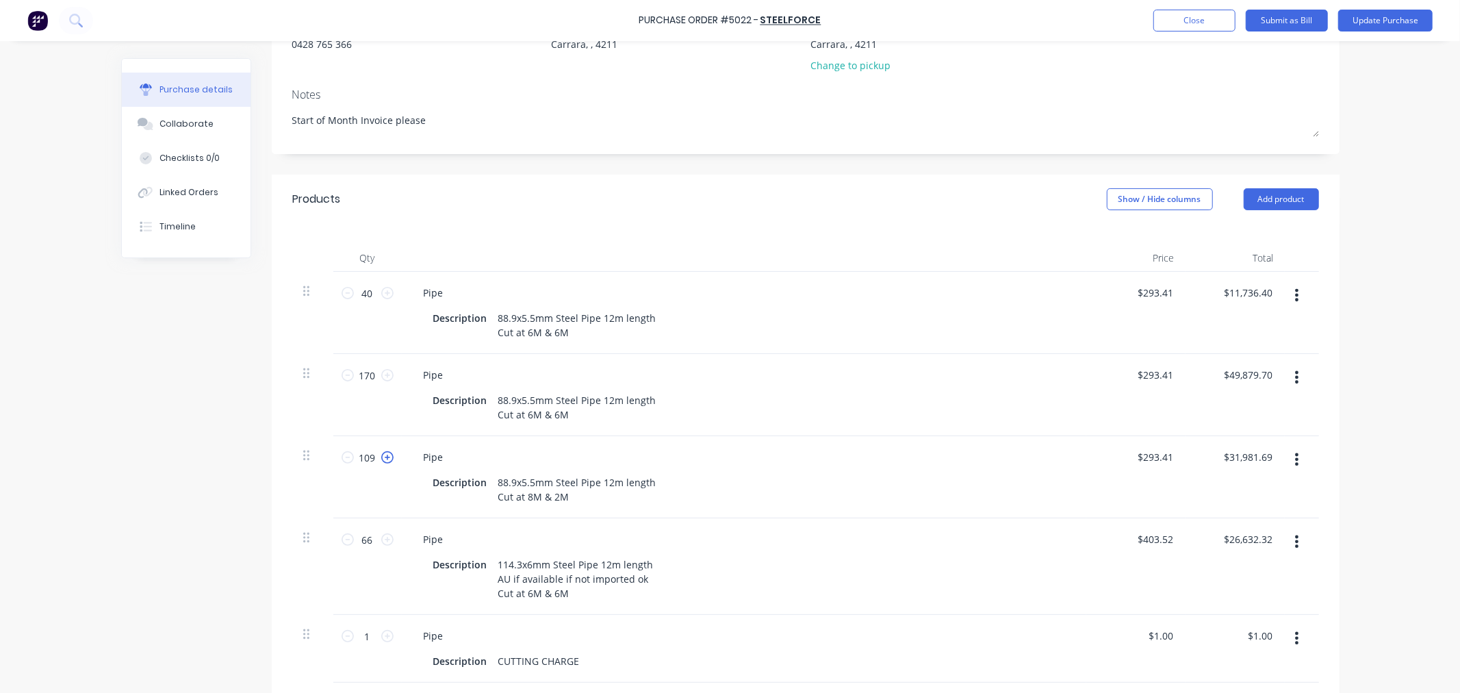
click at [384, 463] on icon at bounding box center [387, 457] width 12 height 12
type textarea "x"
type input "110"
type input "$32,275.10"
click at [1417, 22] on button "Update Purchase" at bounding box center [1385, 21] width 94 height 22
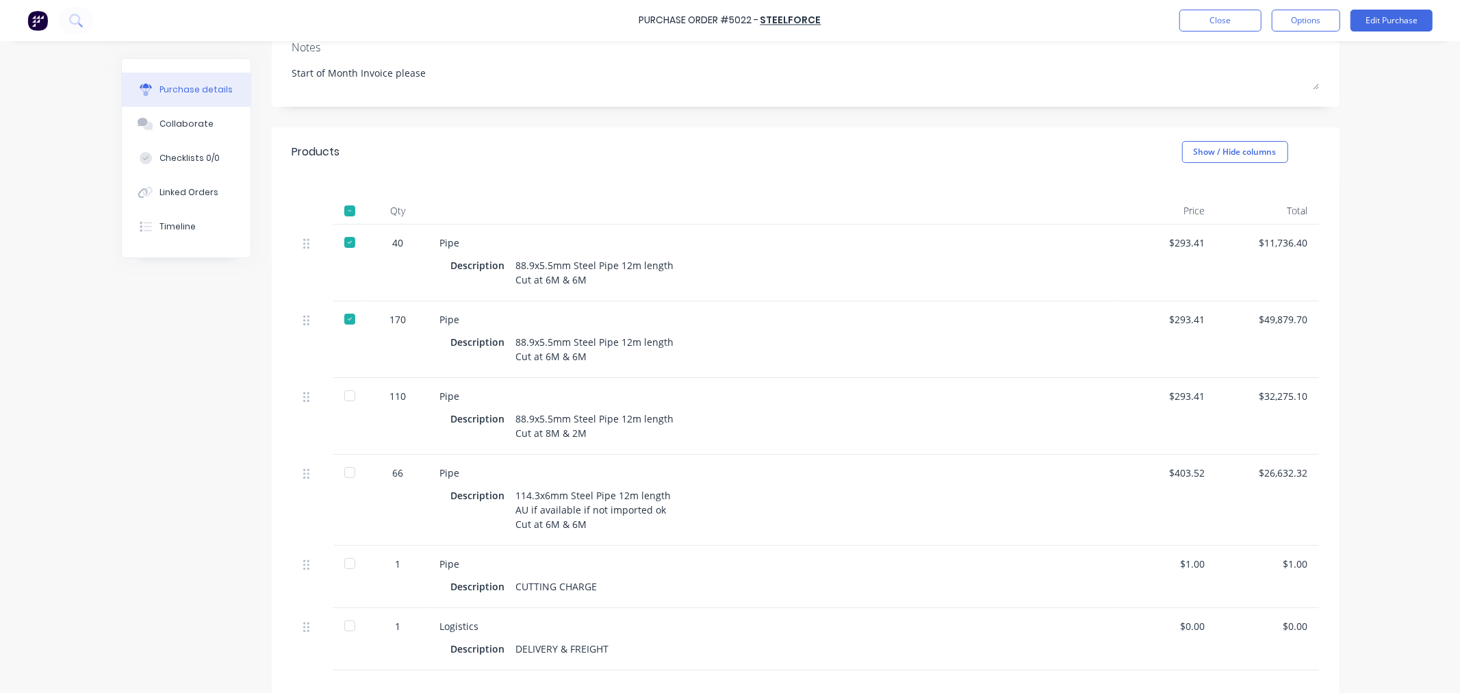
scroll to position [228, 0]
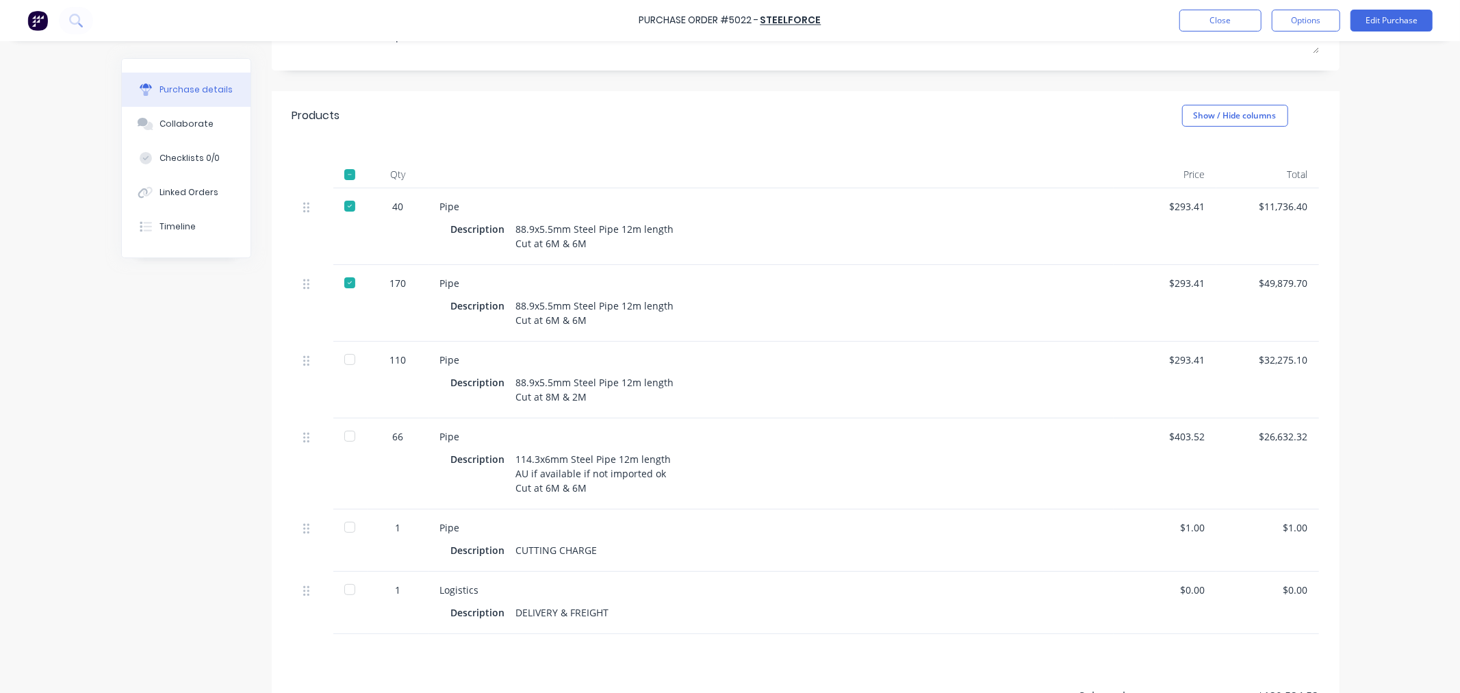
click at [341, 373] on div at bounding box center [349, 359] width 27 height 27
type textarea "x"
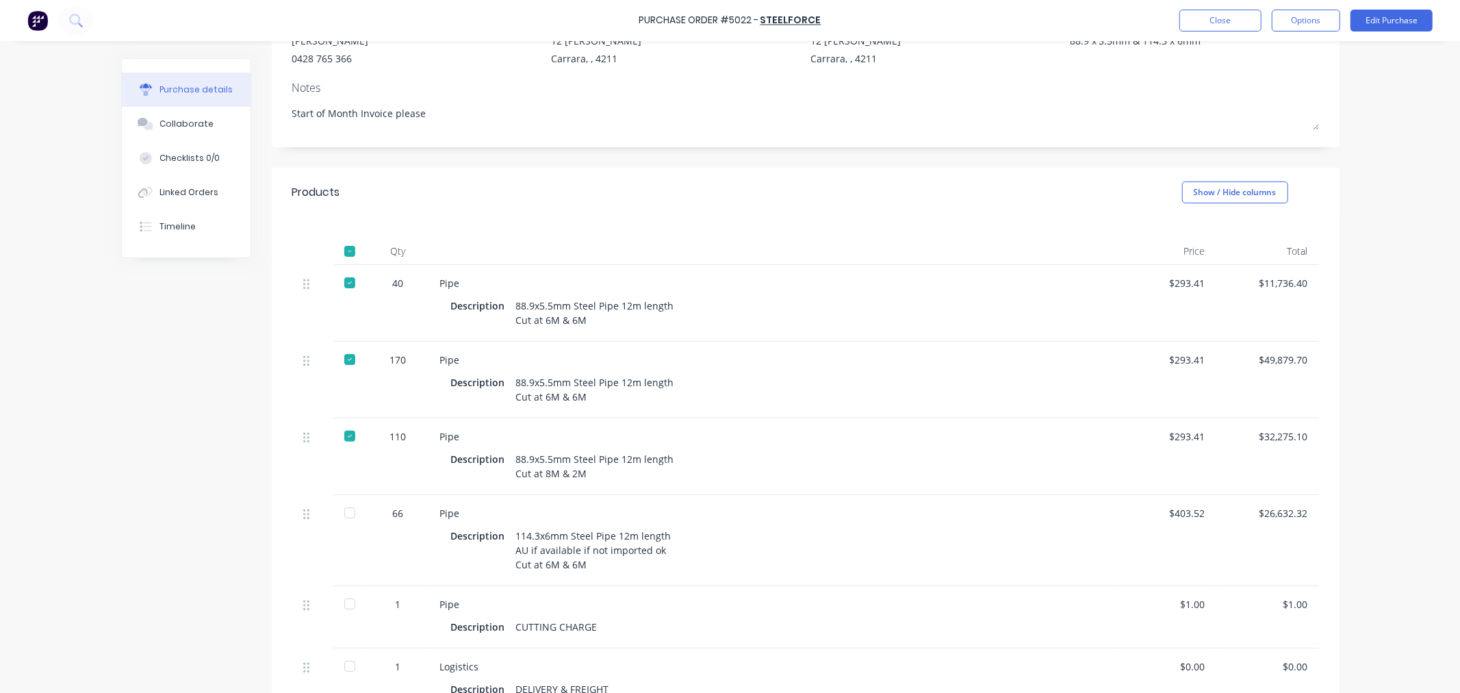
scroll to position [152, 0]
click at [1201, 14] on button "Close" at bounding box center [1221, 21] width 82 height 22
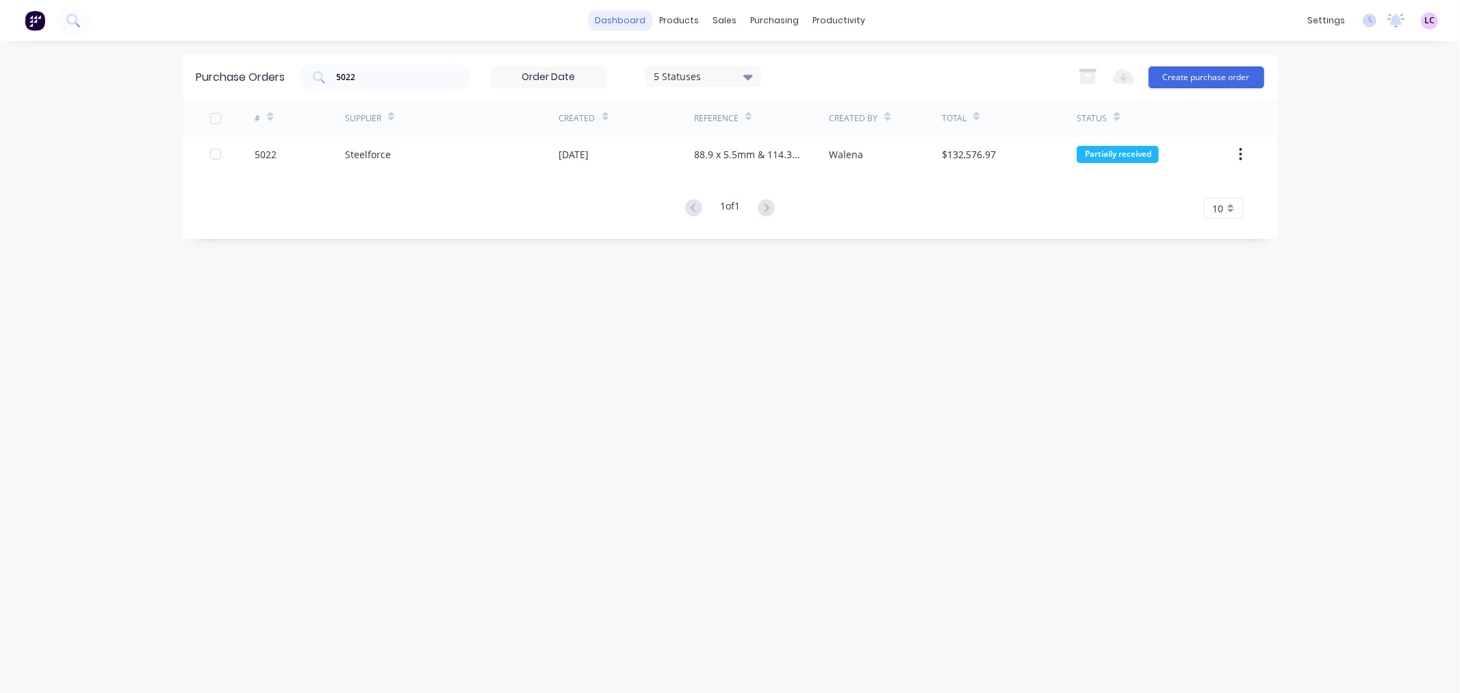
click at [607, 19] on link "dashboard" at bounding box center [620, 20] width 64 height 21
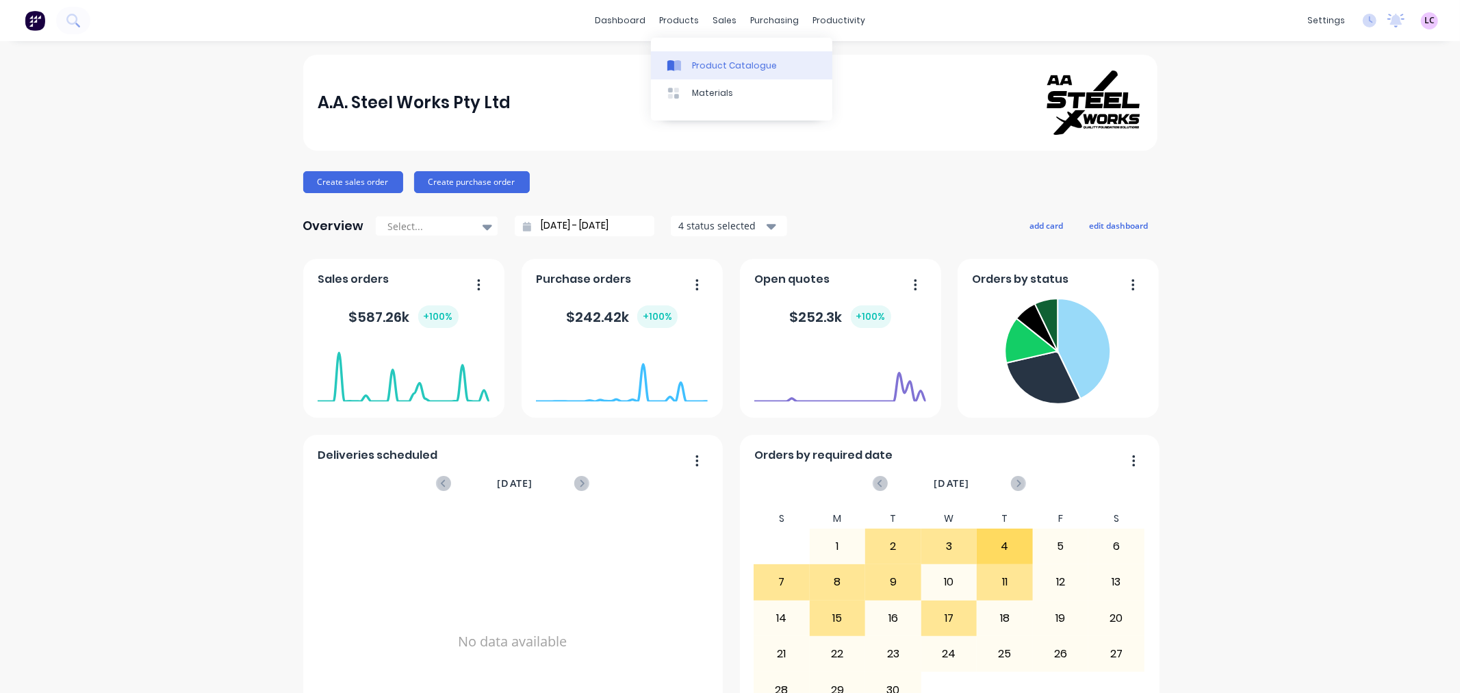
click at [702, 70] on div "Product Catalogue" at bounding box center [734, 66] width 85 height 12
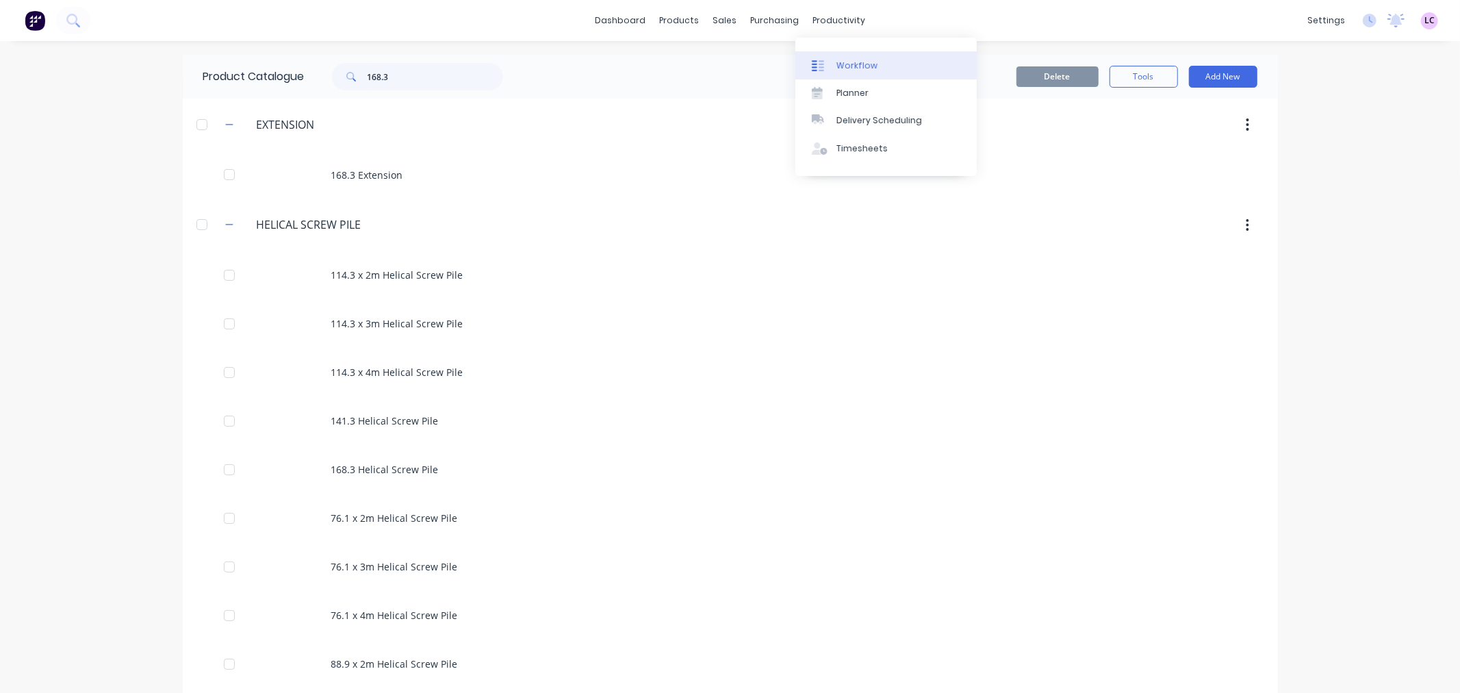
click at [856, 64] on div "Workflow" at bounding box center [857, 66] width 41 height 12
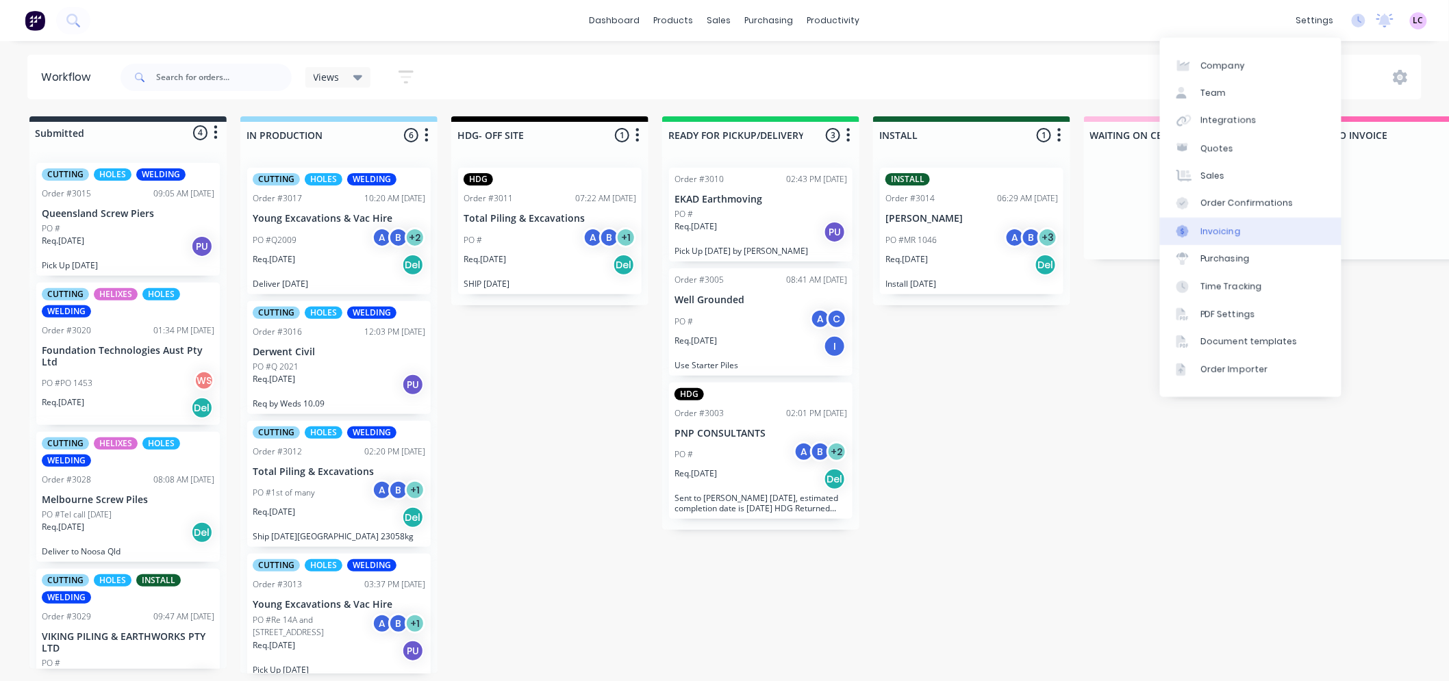
click at [1246, 225] on link "Invoicing" at bounding box center [1250, 231] width 181 height 27
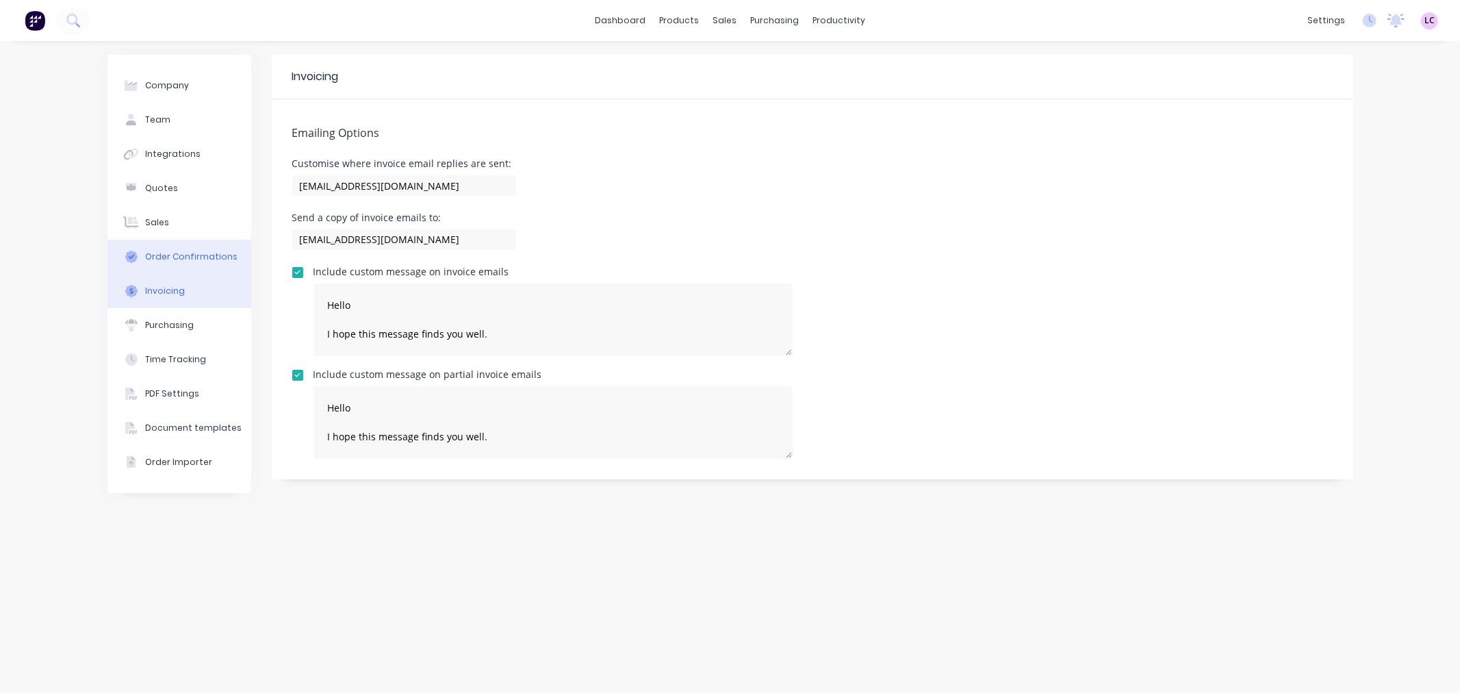
click at [211, 257] on div "Order Confirmations" at bounding box center [191, 257] width 92 height 12
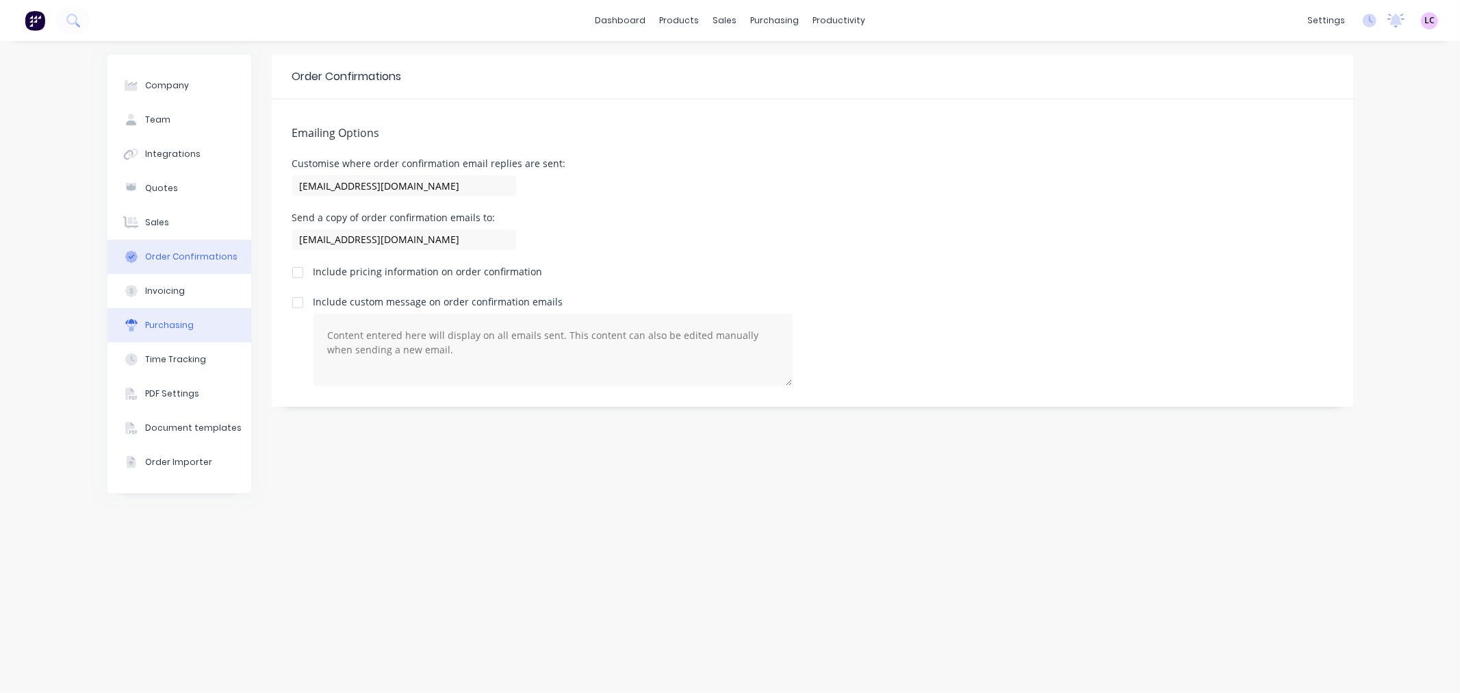
click at [190, 316] on button "Purchasing" at bounding box center [179, 325] width 144 height 34
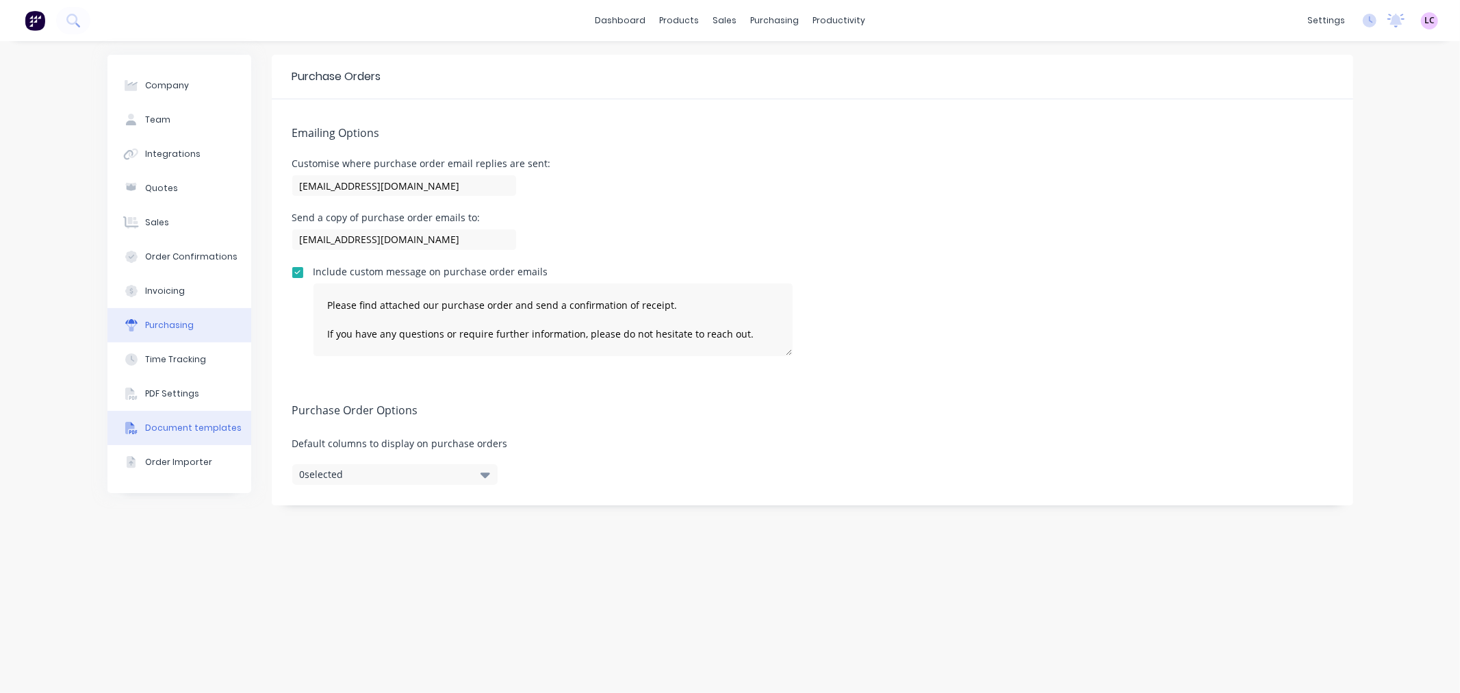
click at [210, 429] on div "Document templates" at bounding box center [193, 428] width 97 height 12
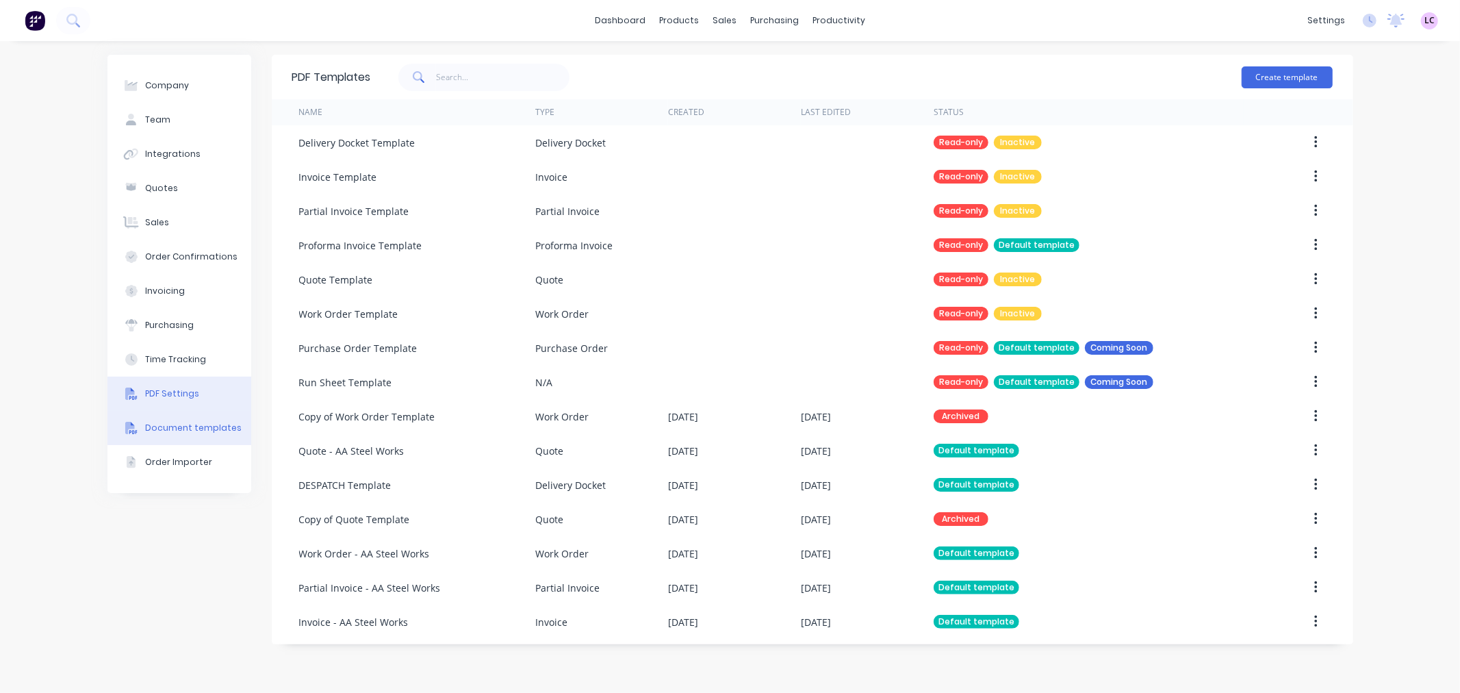
click at [205, 403] on button "PDF Settings" at bounding box center [179, 394] width 144 height 34
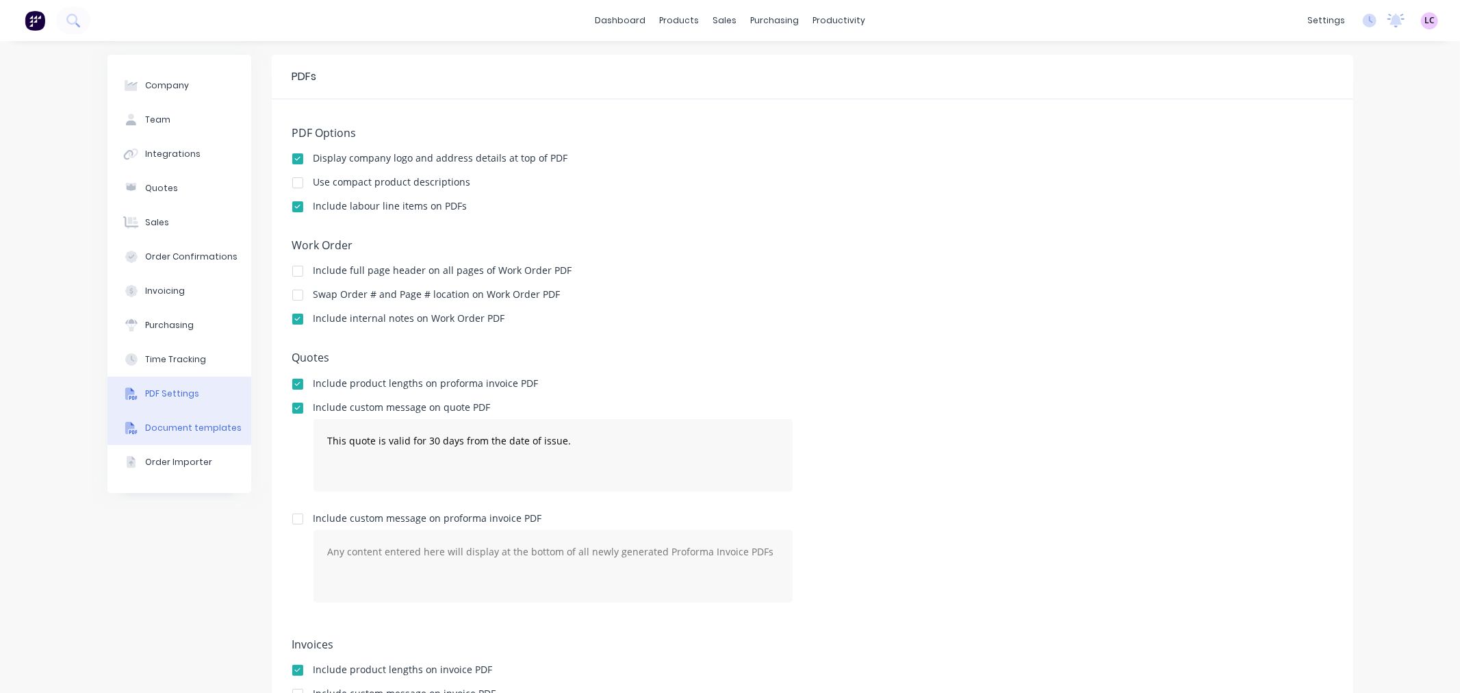
click at [181, 430] on div "Document templates" at bounding box center [193, 428] width 97 height 12
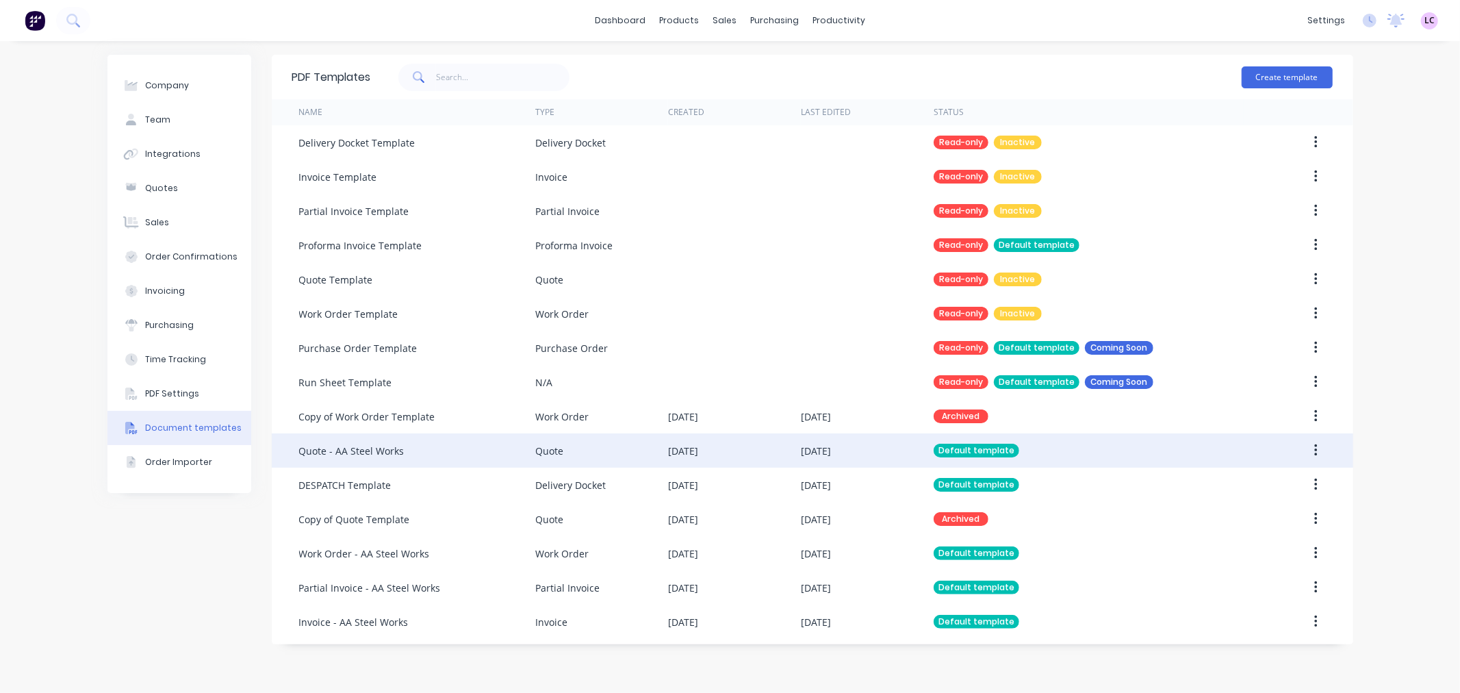
click at [361, 457] on div "Quote - AA Steel Works" at bounding box center [417, 450] width 236 height 34
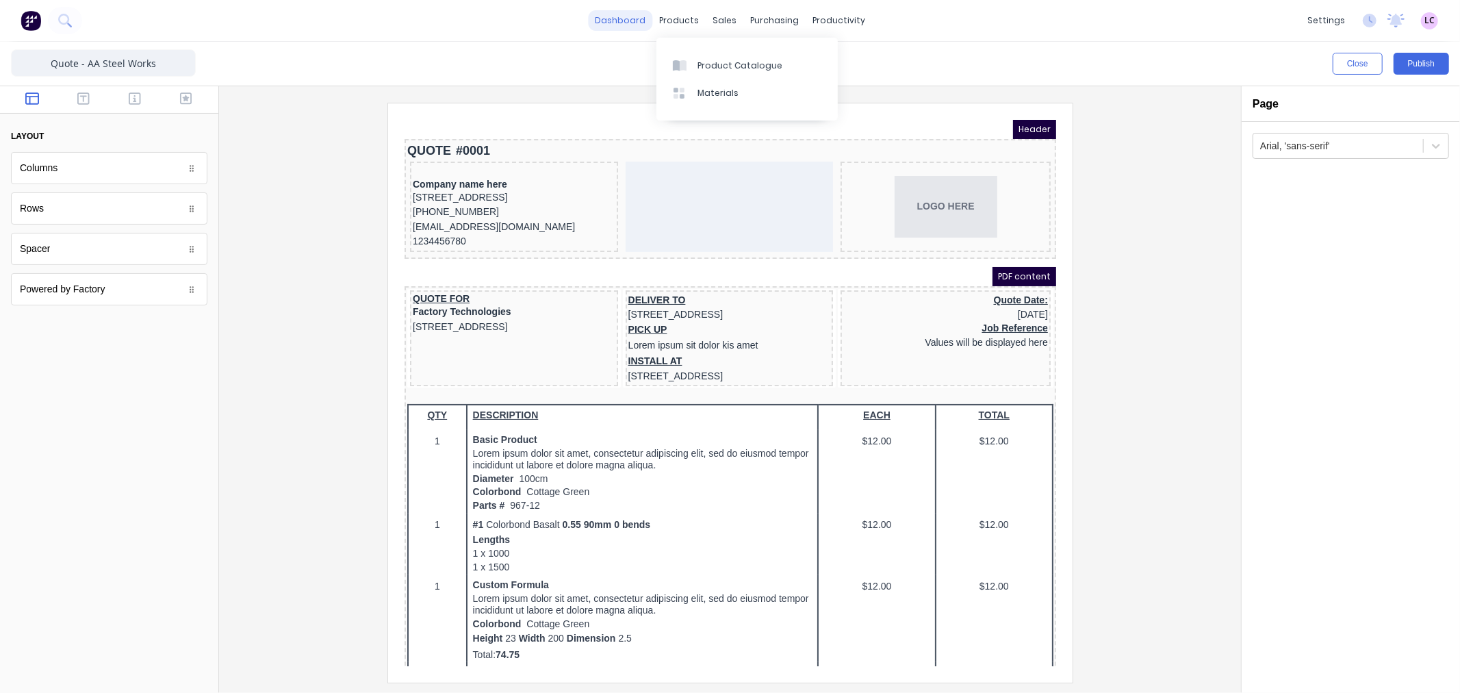
click at [613, 21] on link "dashboard" at bounding box center [620, 20] width 64 height 21
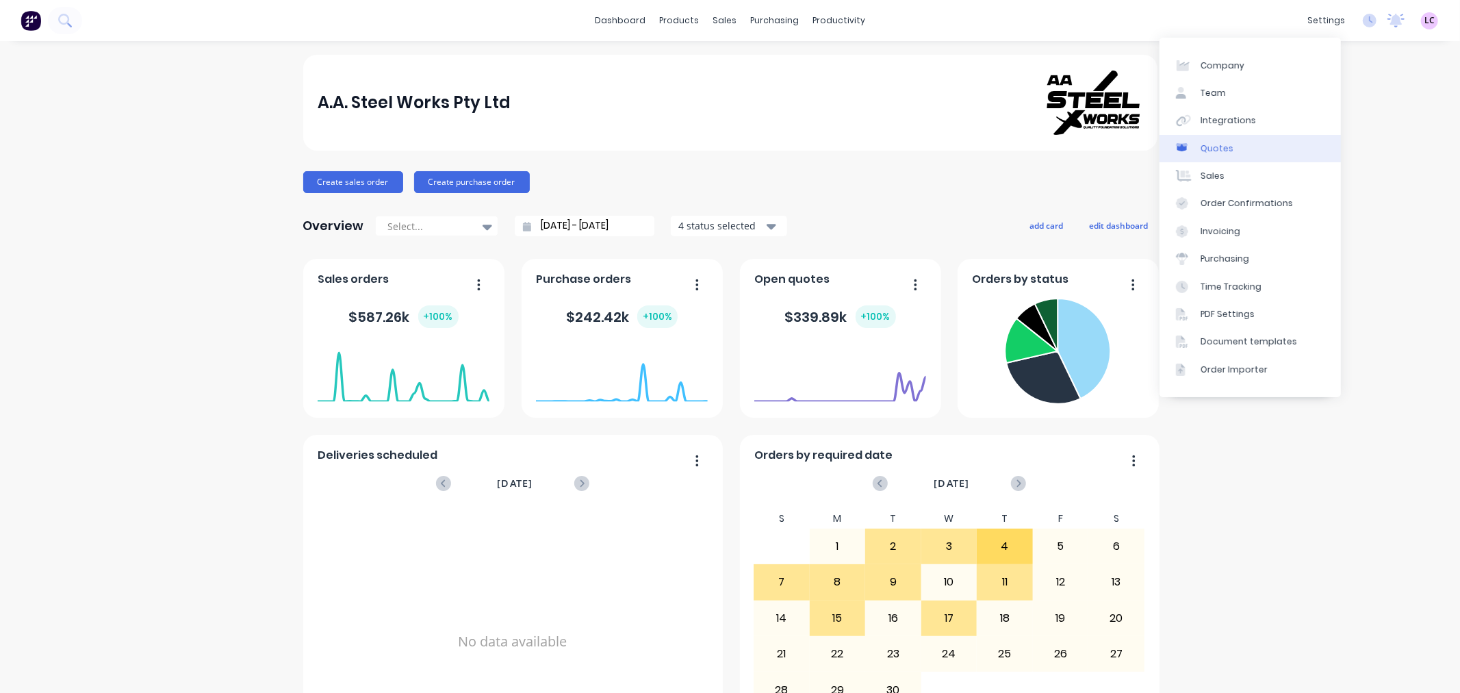
click at [1228, 146] on div "Quotes" at bounding box center [1217, 148] width 33 height 12
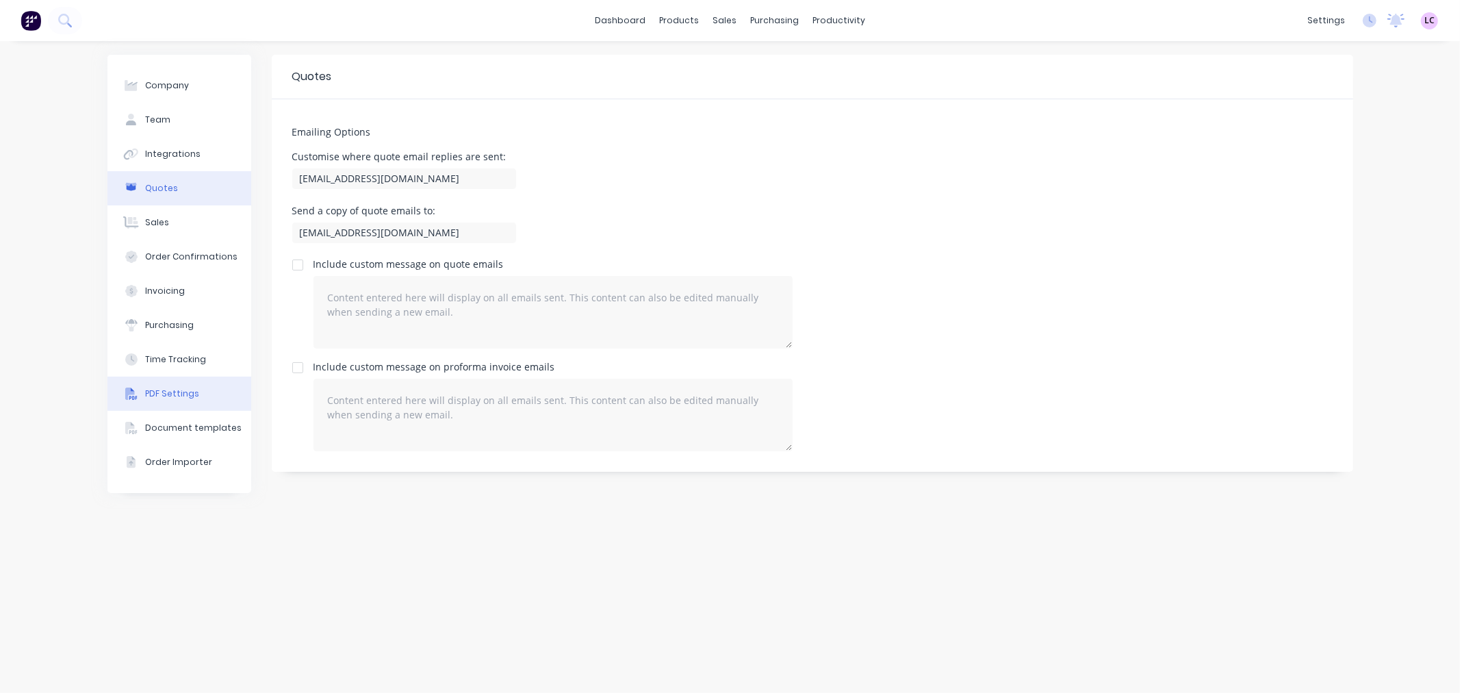
click at [182, 380] on button "PDF Settings" at bounding box center [179, 394] width 144 height 34
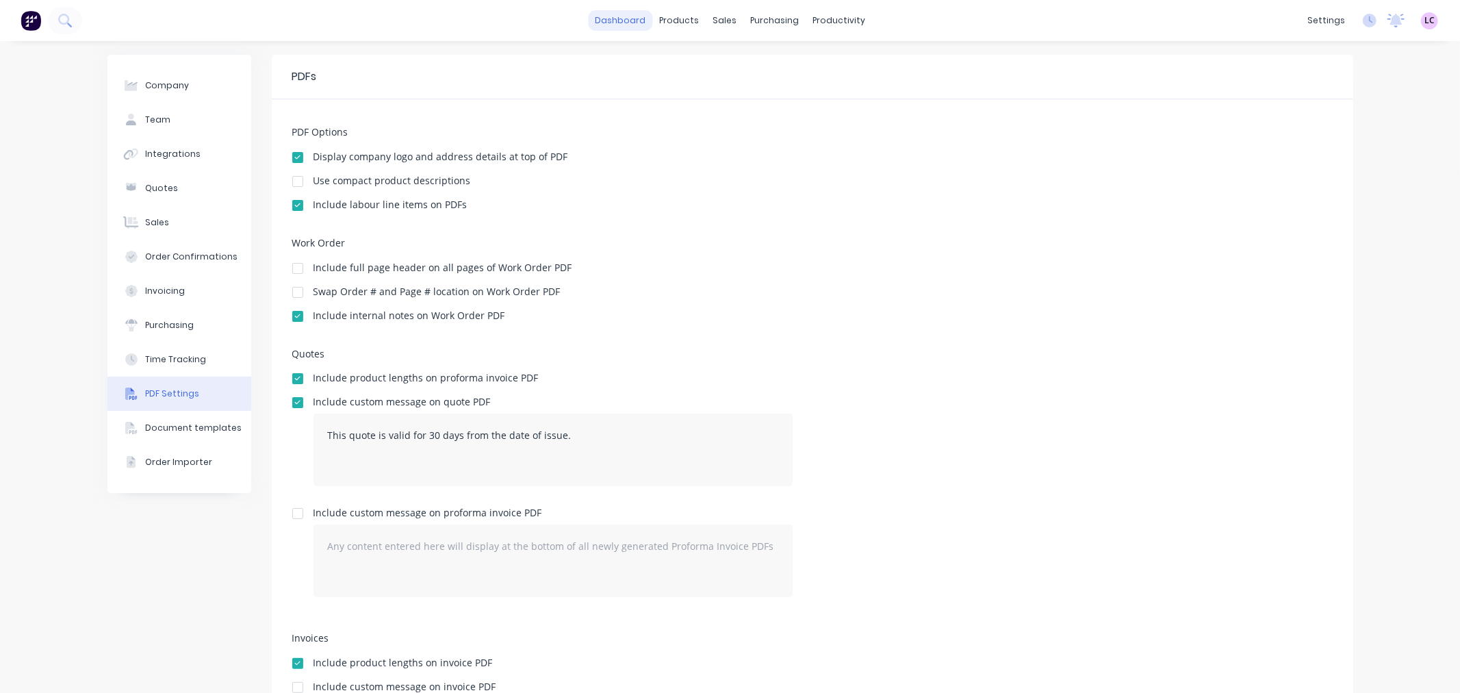
click at [597, 17] on link "dashboard" at bounding box center [620, 20] width 64 height 21
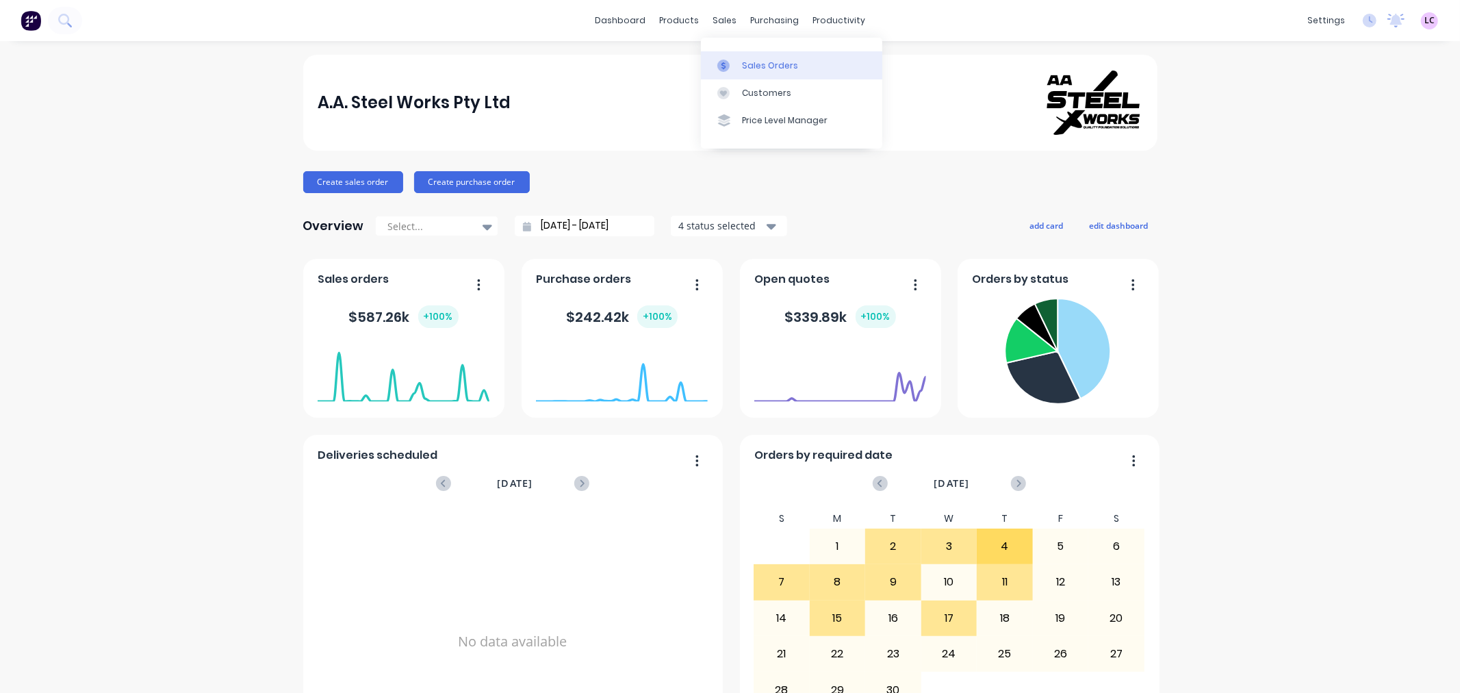
click at [740, 62] on link "Sales Orders" at bounding box center [791, 64] width 181 height 27
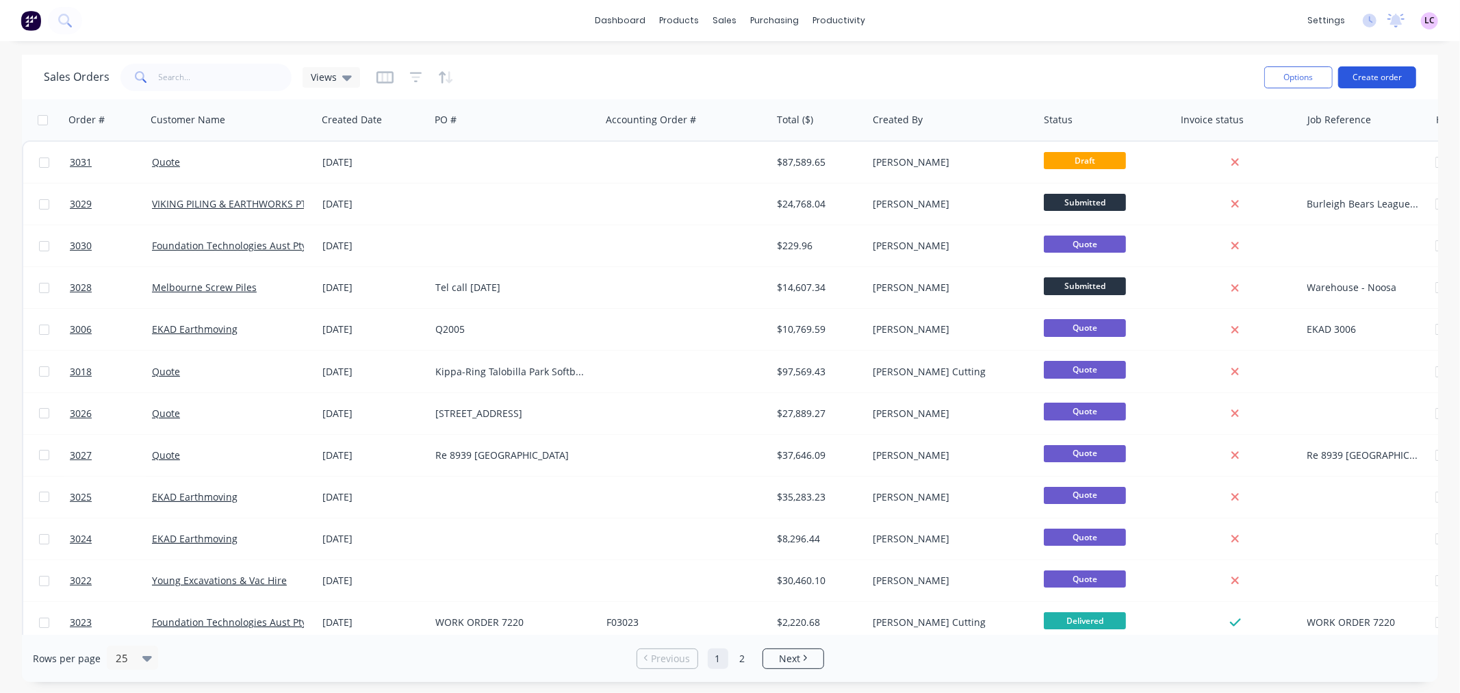
click at [1397, 71] on button "Create order" at bounding box center [1377, 77] width 78 height 22
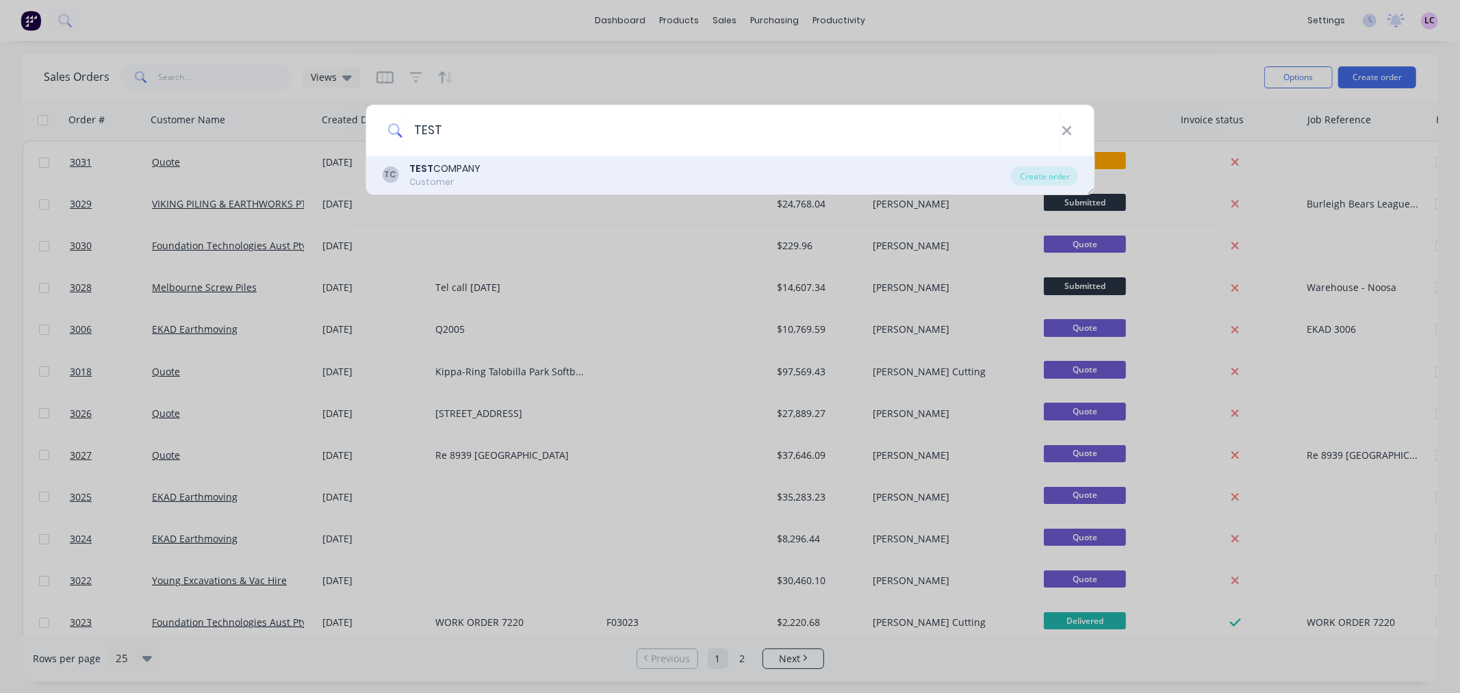
type input "TEST"
click at [481, 174] on div "TC TEST COMPANY Customer" at bounding box center [697, 175] width 630 height 27
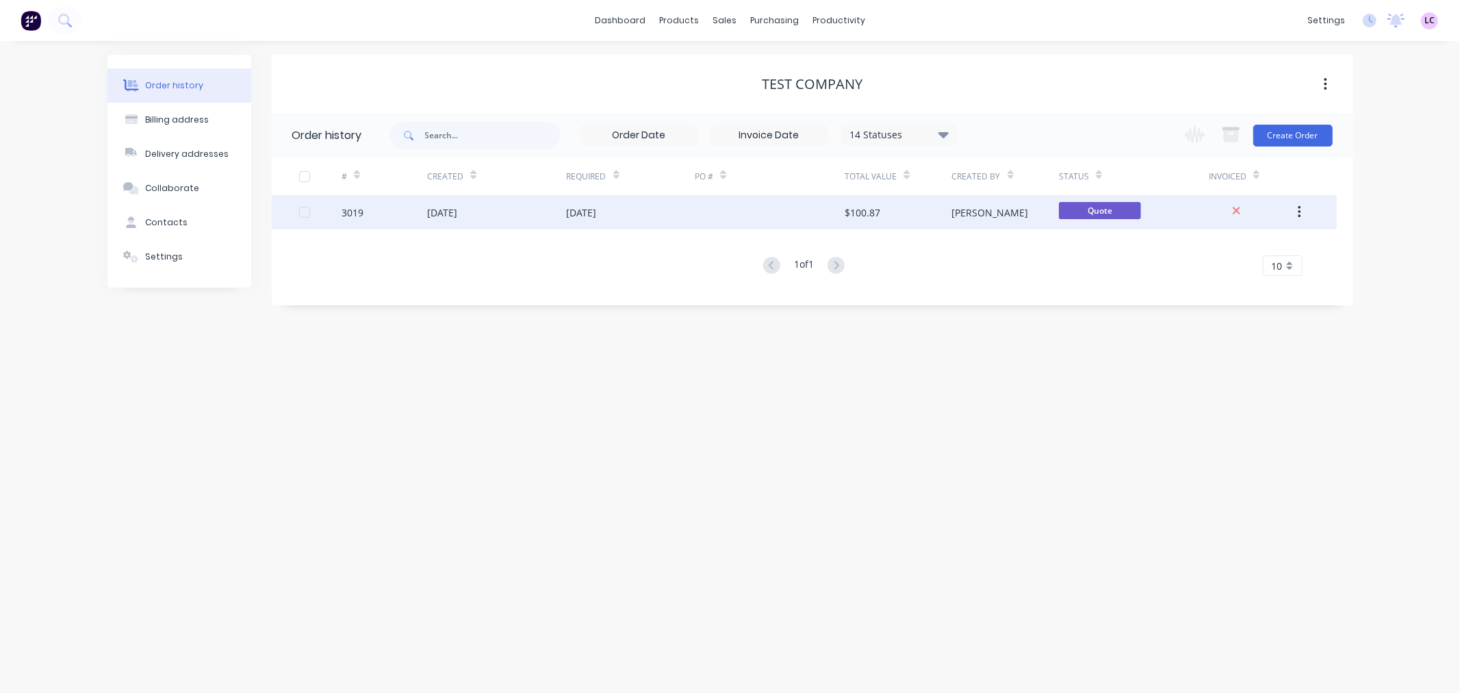
click at [929, 216] on div "$100.87" at bounding box center [898, 212] width 107 height 34
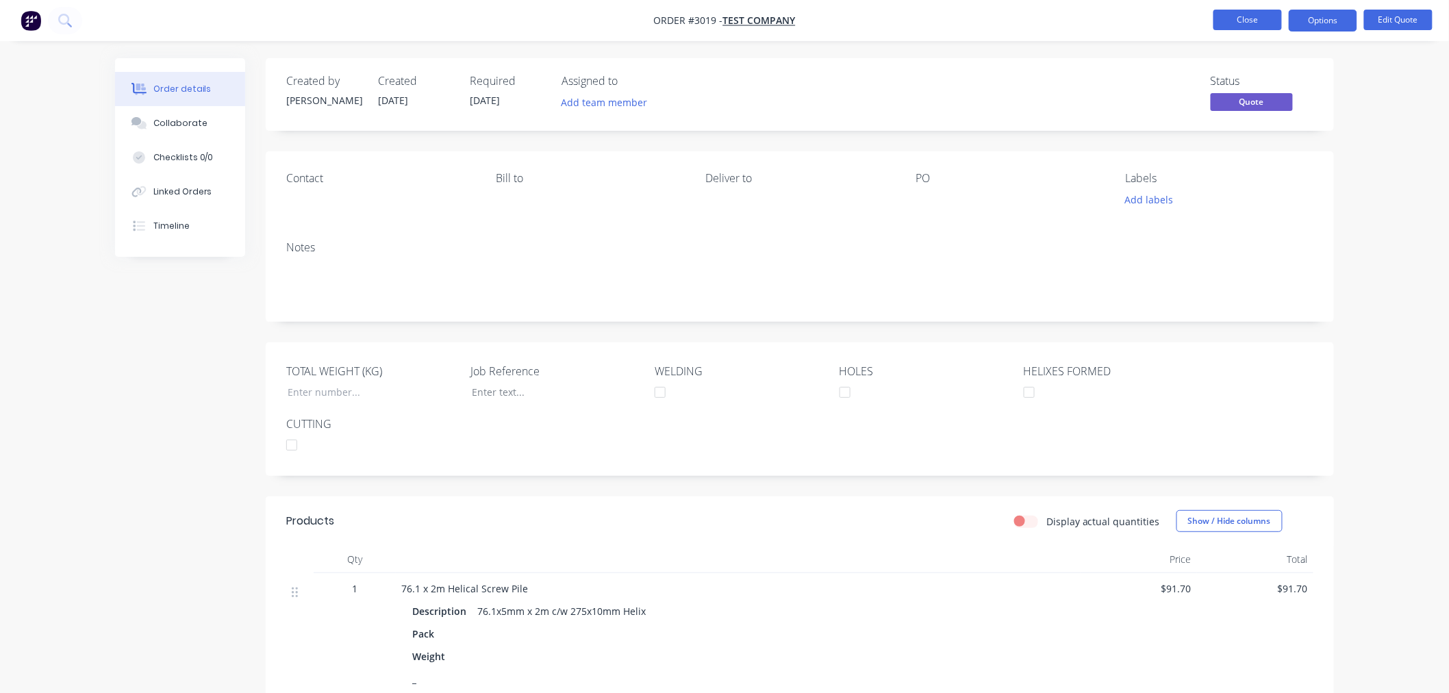
click at [1220, 22] on button "Close" at bounding box center [1247, 20] width 68 height 21
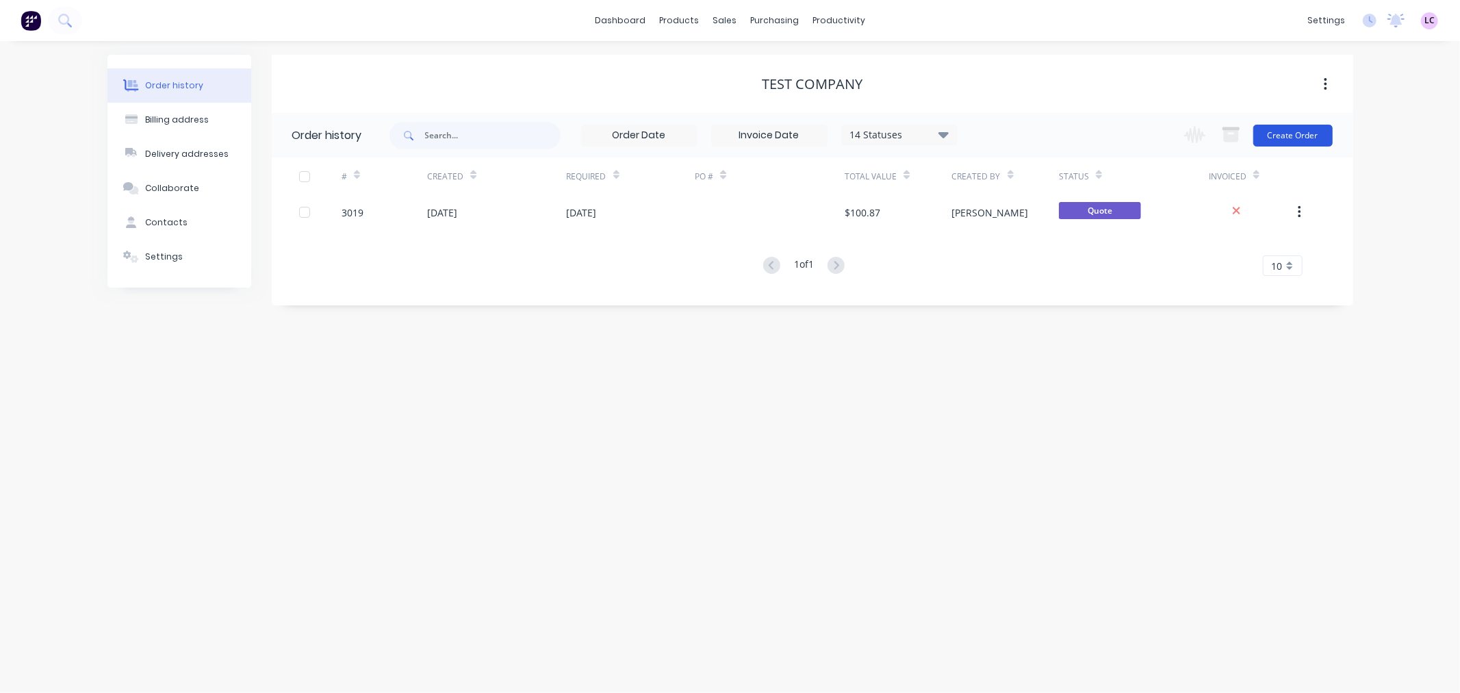
click at [1270, 132] on button "Create Order" at bounding box center [1292, 136] width 79 height 22
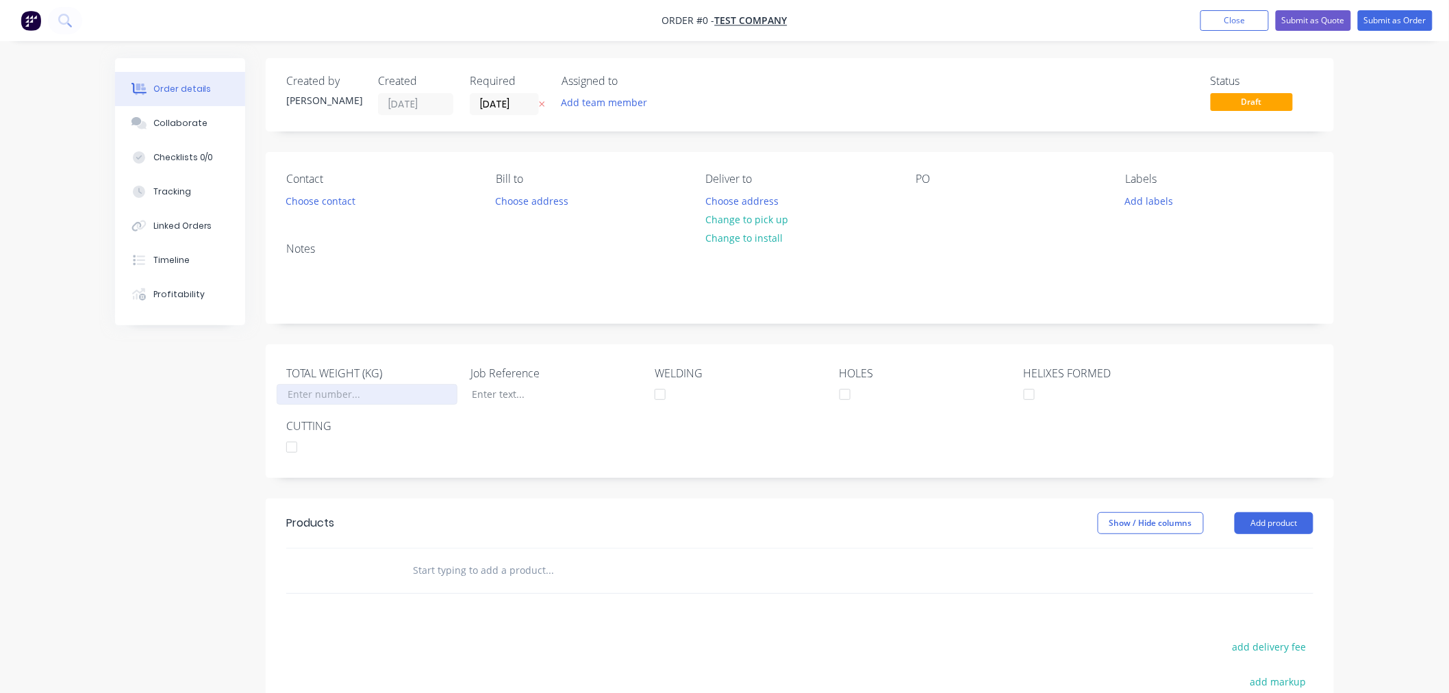
scroll to position [76, 0]
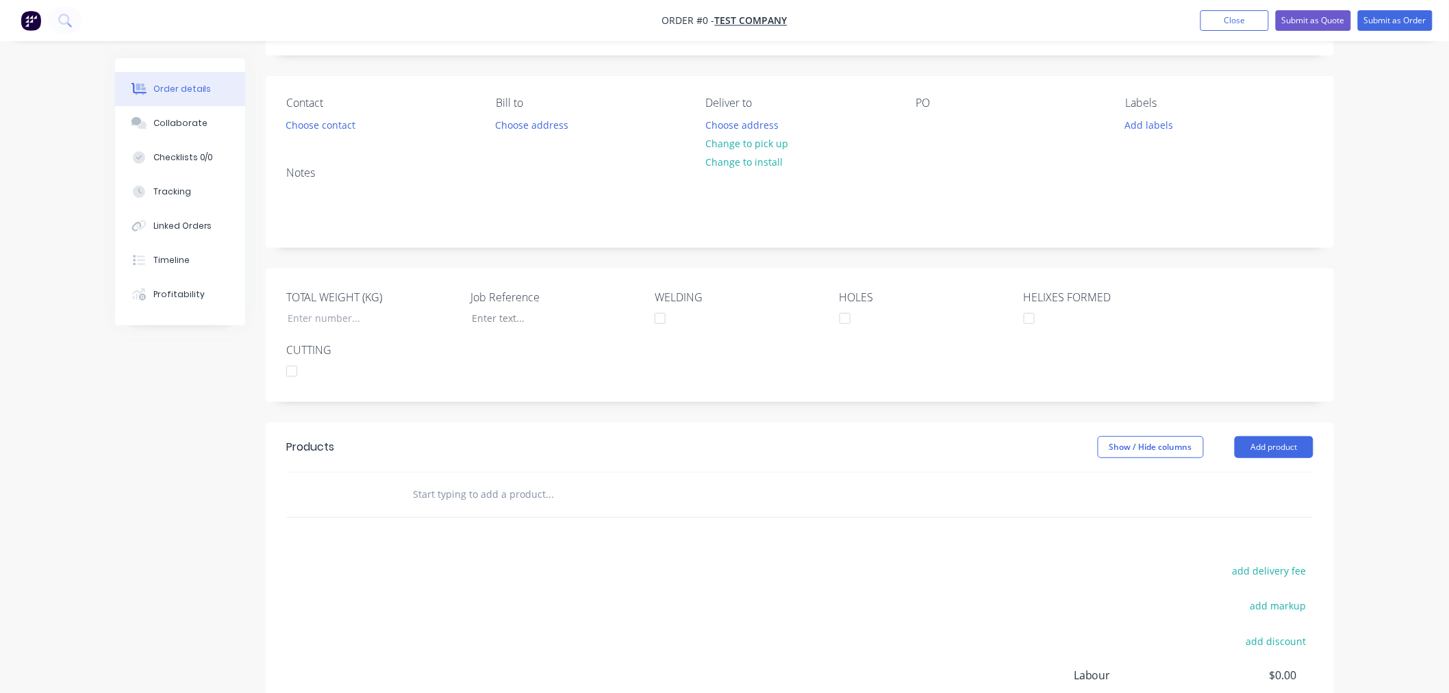
click at [426, 484] on input "text" at bounding box center [549, 494] width 274 height 27
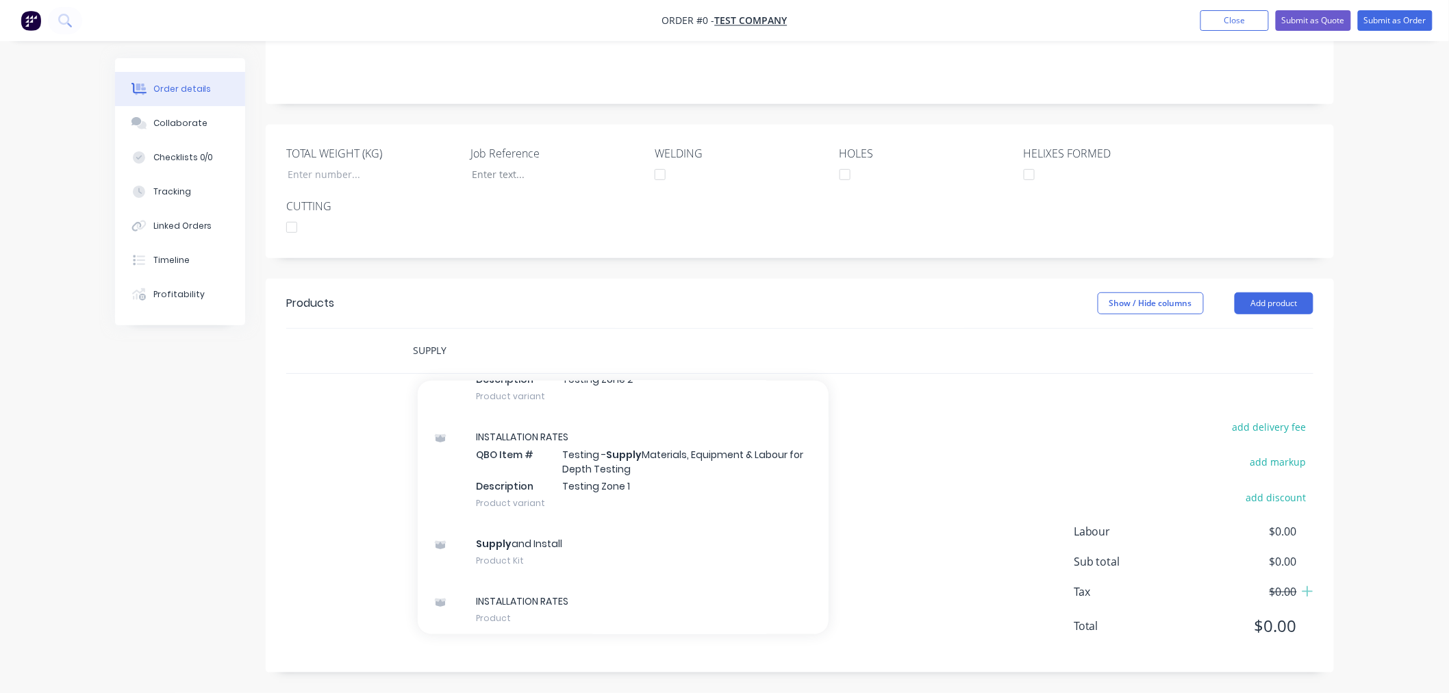
scroll to position [489, 0]
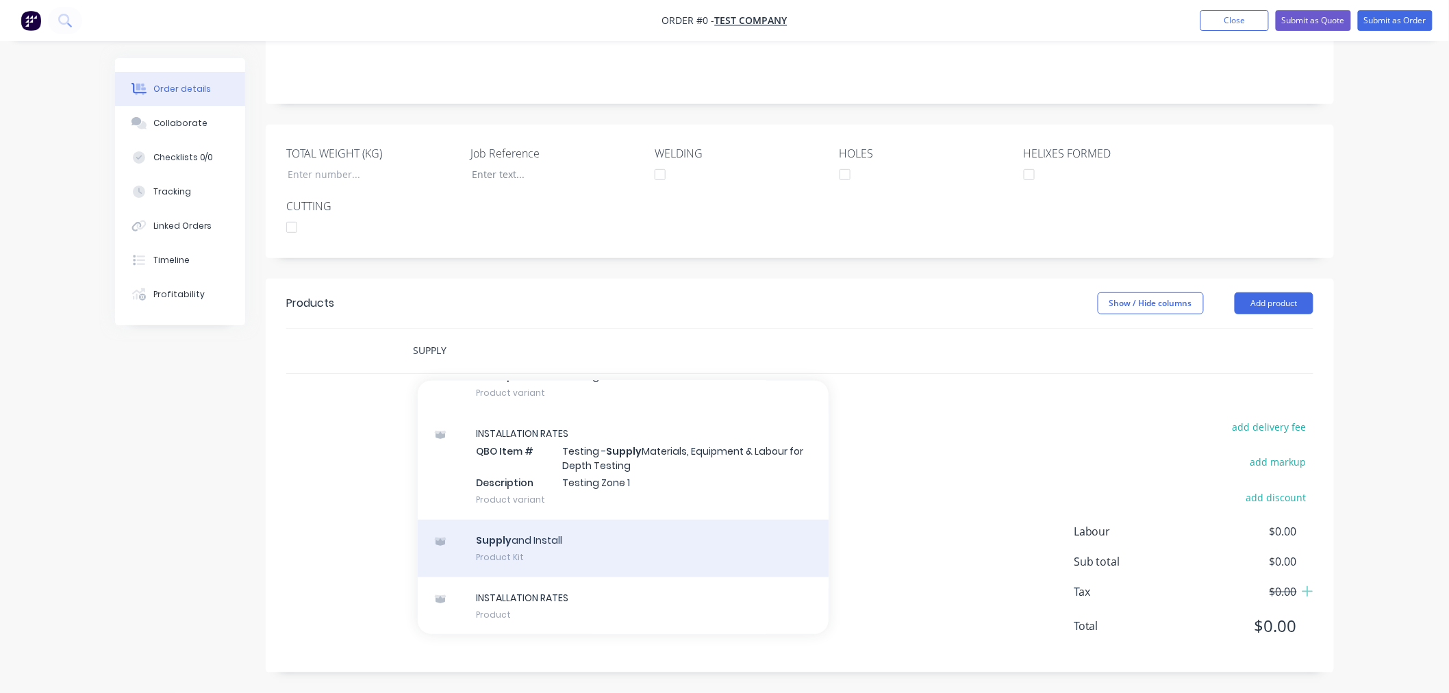
type input "SUPPLY"
click at [563, 539] on div "Supply and Install Product Kit" at bounding box center [623, 549] width 411 height 58
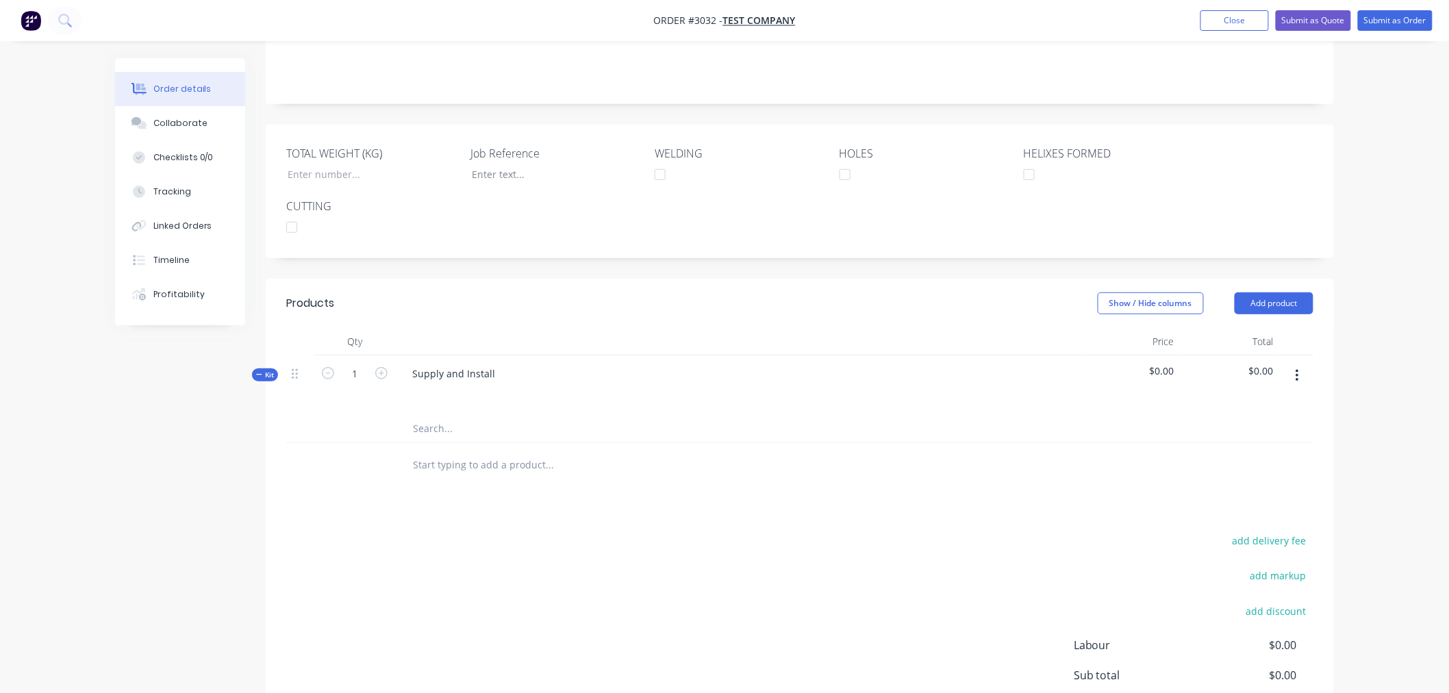
click at [463, 426] on input "text" at bounding box center [549, 428] width 274 height 27
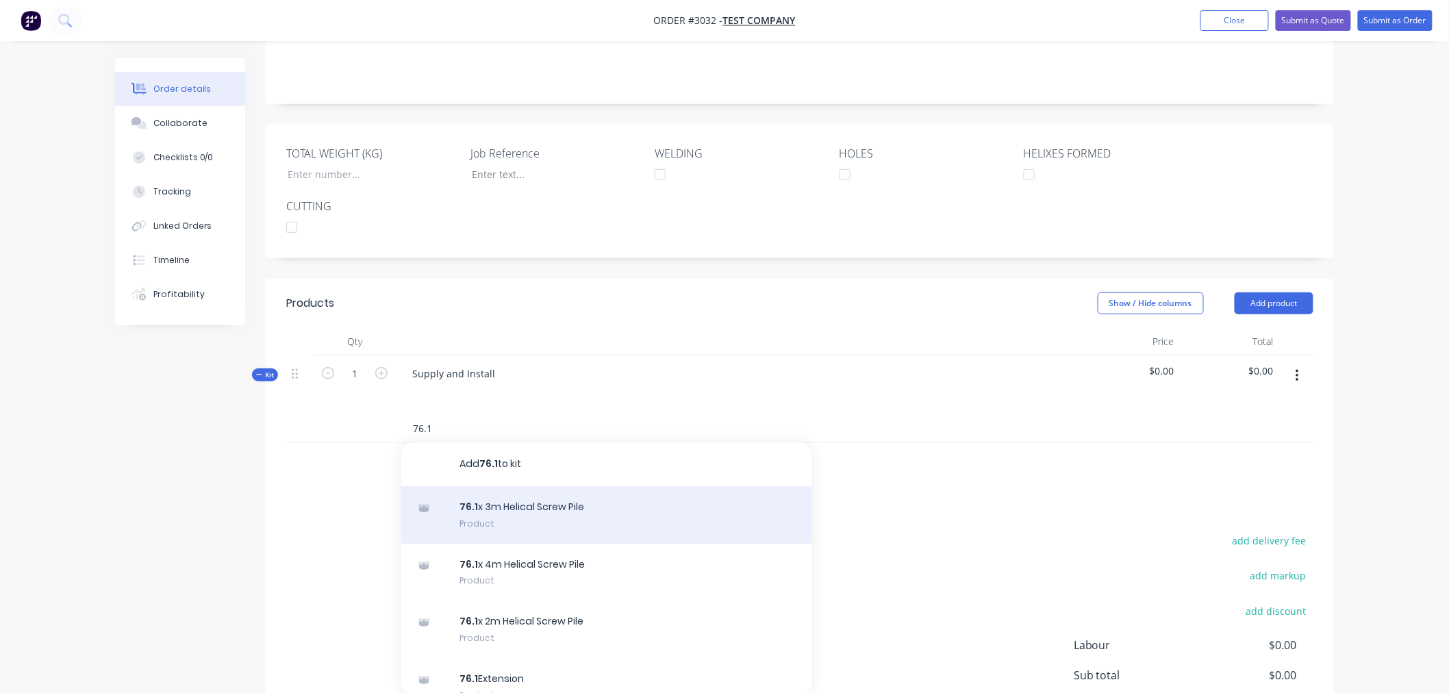
type input "76.1"
click at [528, 526] on div "76.1 x 3m Helical Screw Pile Product" at bounding box center [606, 515] width 411 height 58
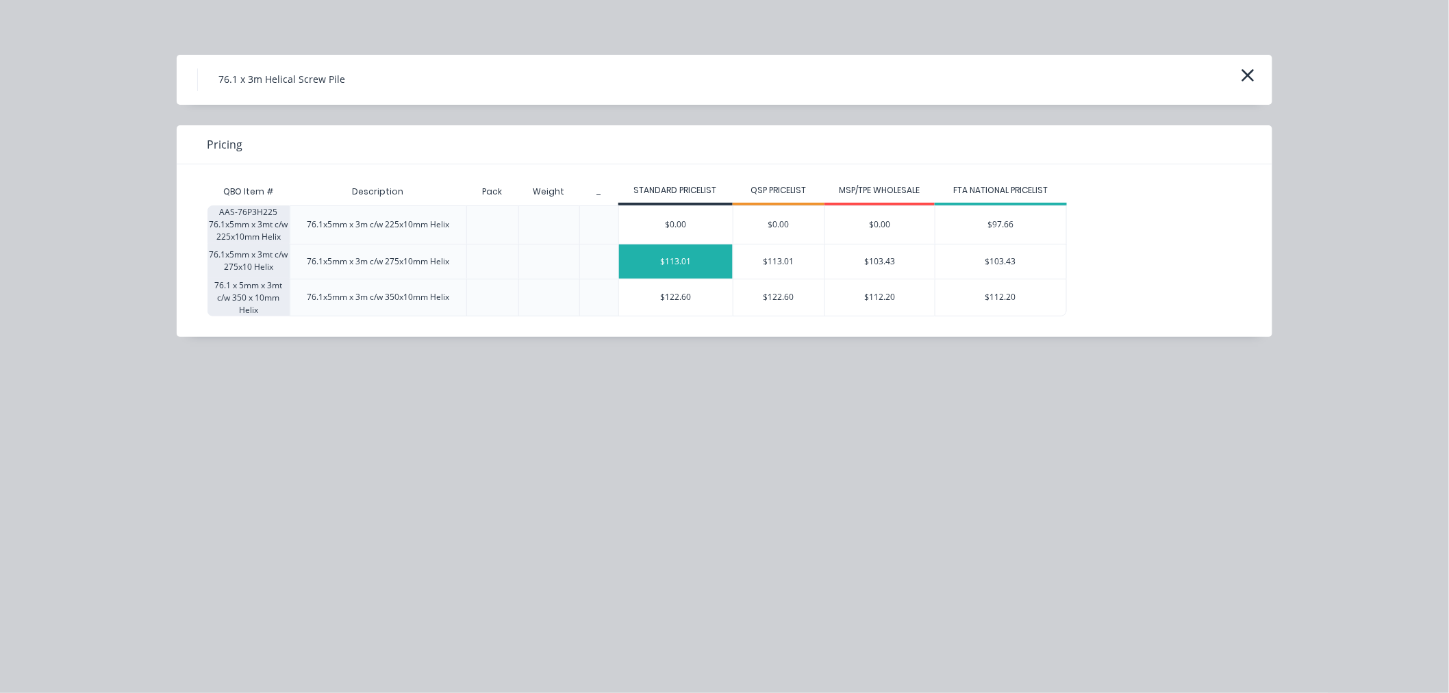
click at [706, 268] on div "$113.01" at bounding box center [676, 261] width 114 height 34
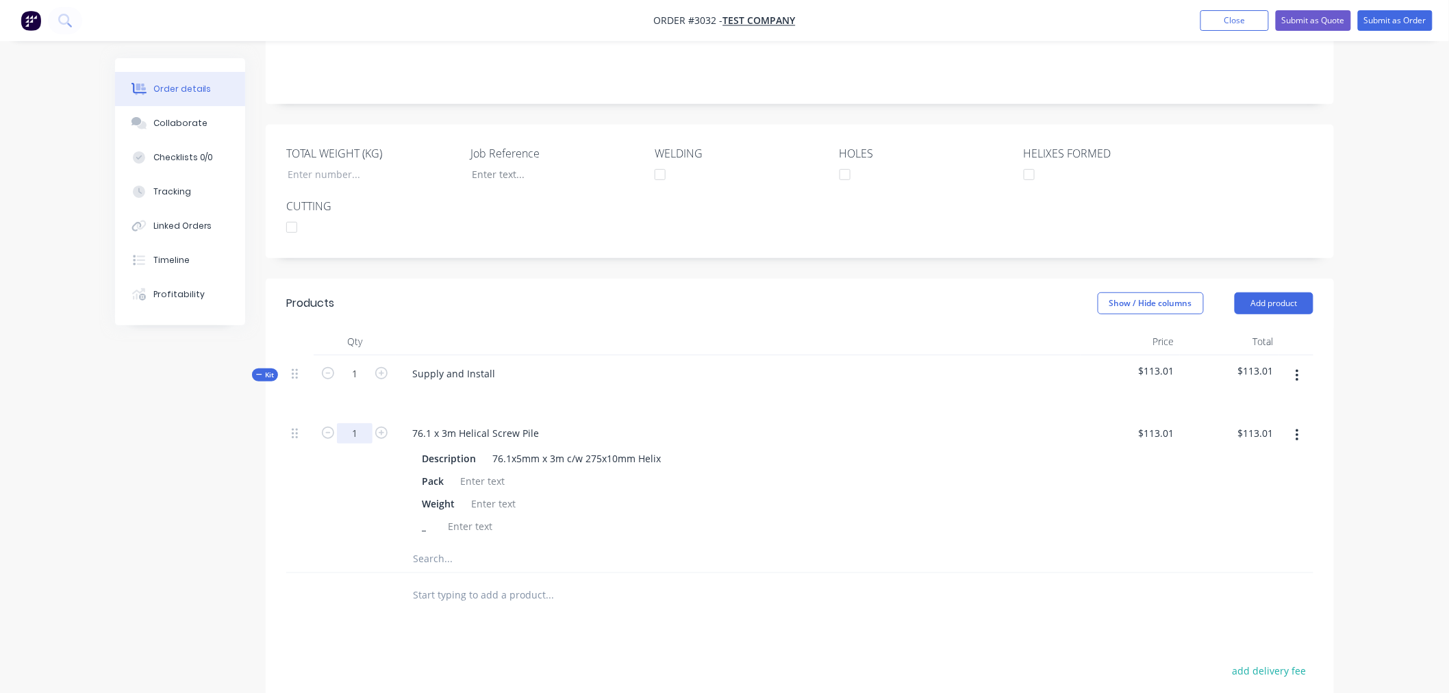
click at [359, 431] on input "1" at bounding box center [355, 433] width 36 height 21
type input "100"
type input "$11,301.00"
click at [433, 560] on input "text" at bounding box center [549, 558] width 274 height 27
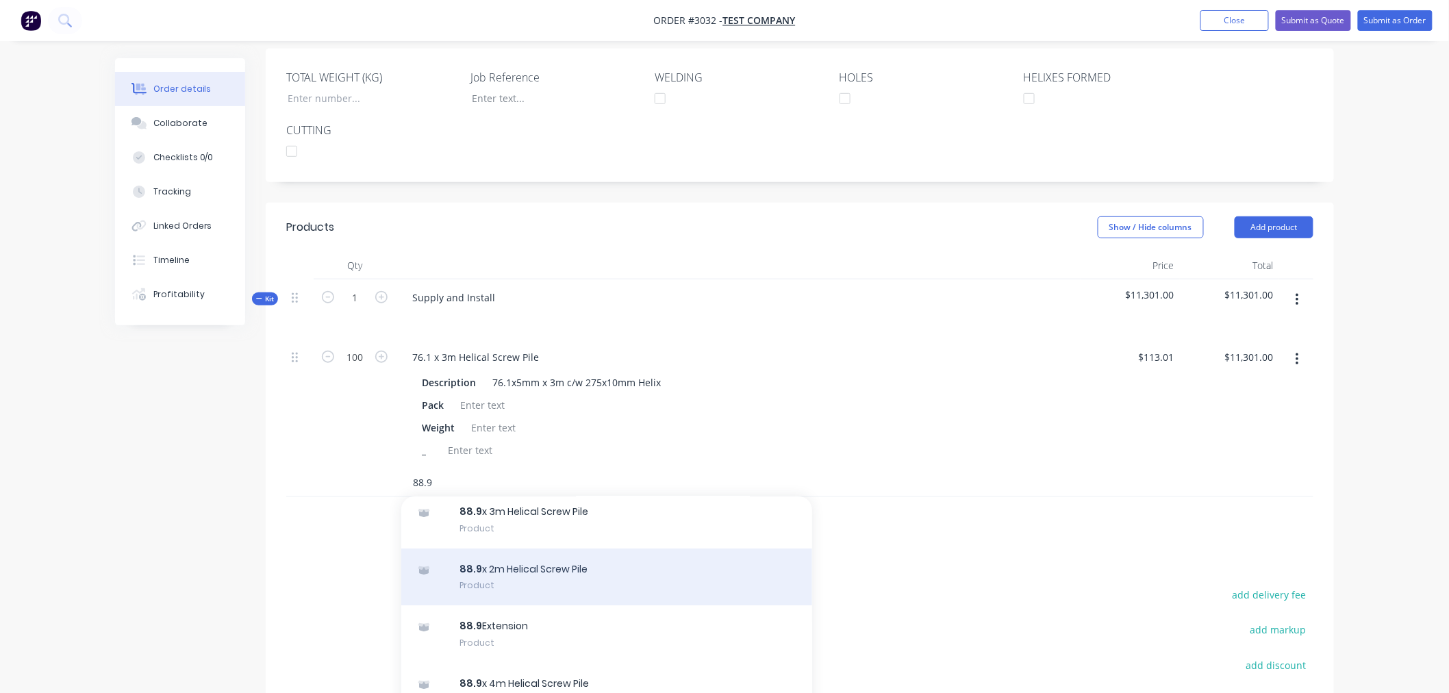
scroll to position [76, 0]
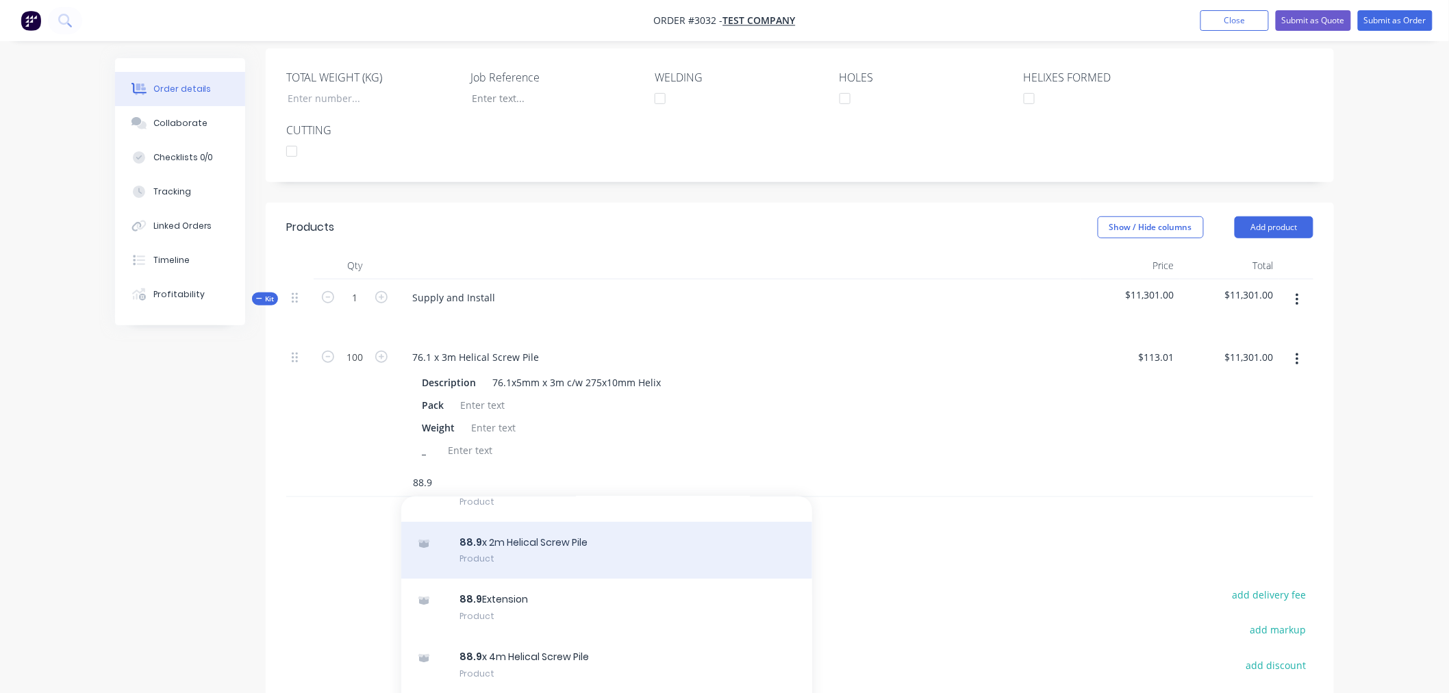
type input "88.9"
click at [539, 544] on div "88.9 x 2m Helical Screw Pile Product" at bounding box center [606, 551] width 411 height 58
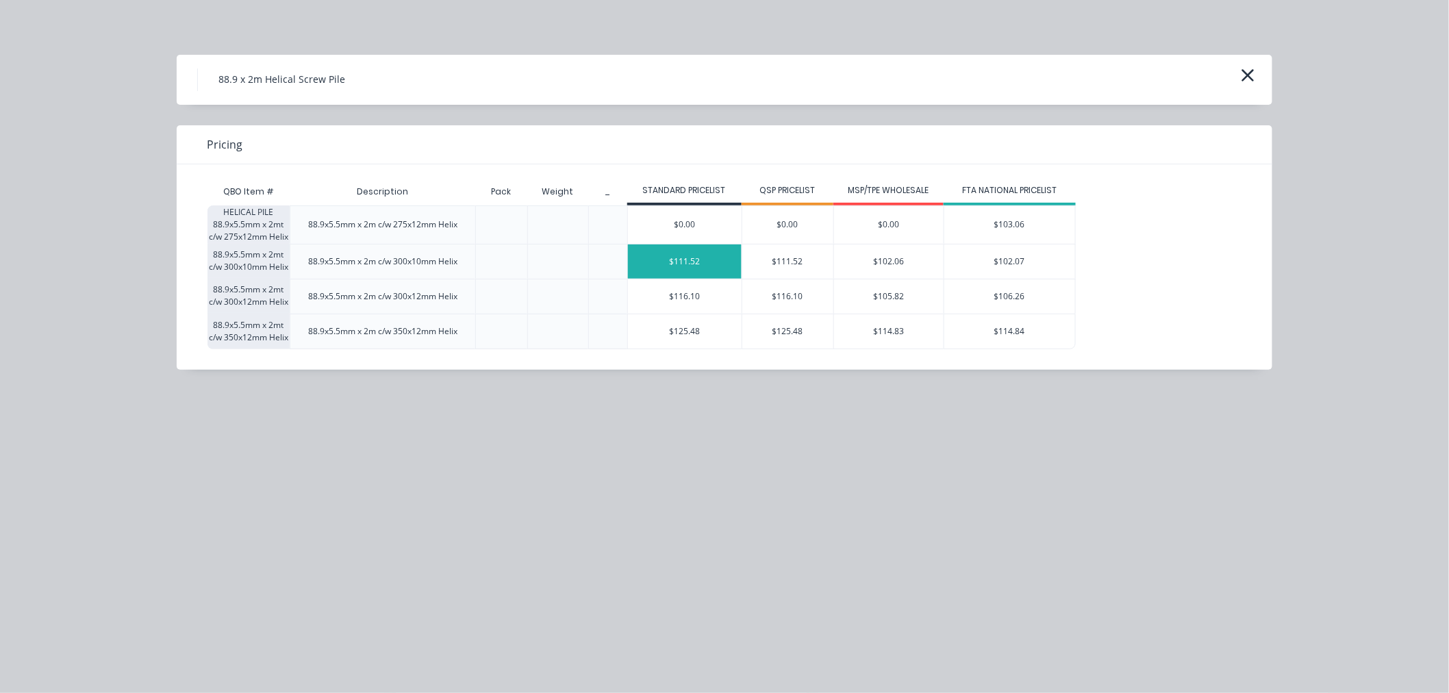
click at [691, 254] on div "$111.52" at bounding box center [685, 261] width 114 height 34
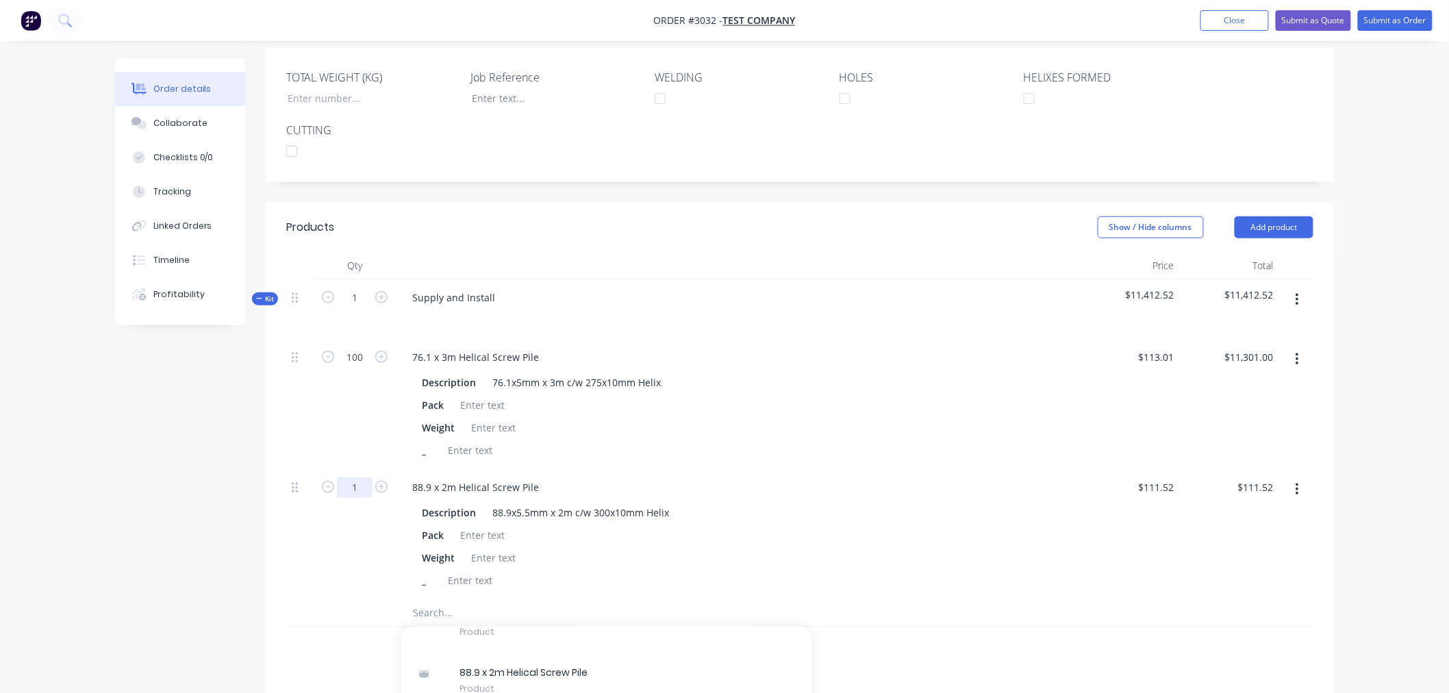
click at [361, 486] on input "1" at bounding box center [355, 487] width 36 height 21
type input "320"
type input "$35,686.40"
click at [101, 587] on div "Order details Collaborate Checklists 0/0 Tracking Linked Orders Timeline Profit…" at bounding box center [724, 376] width 1246 height 1228
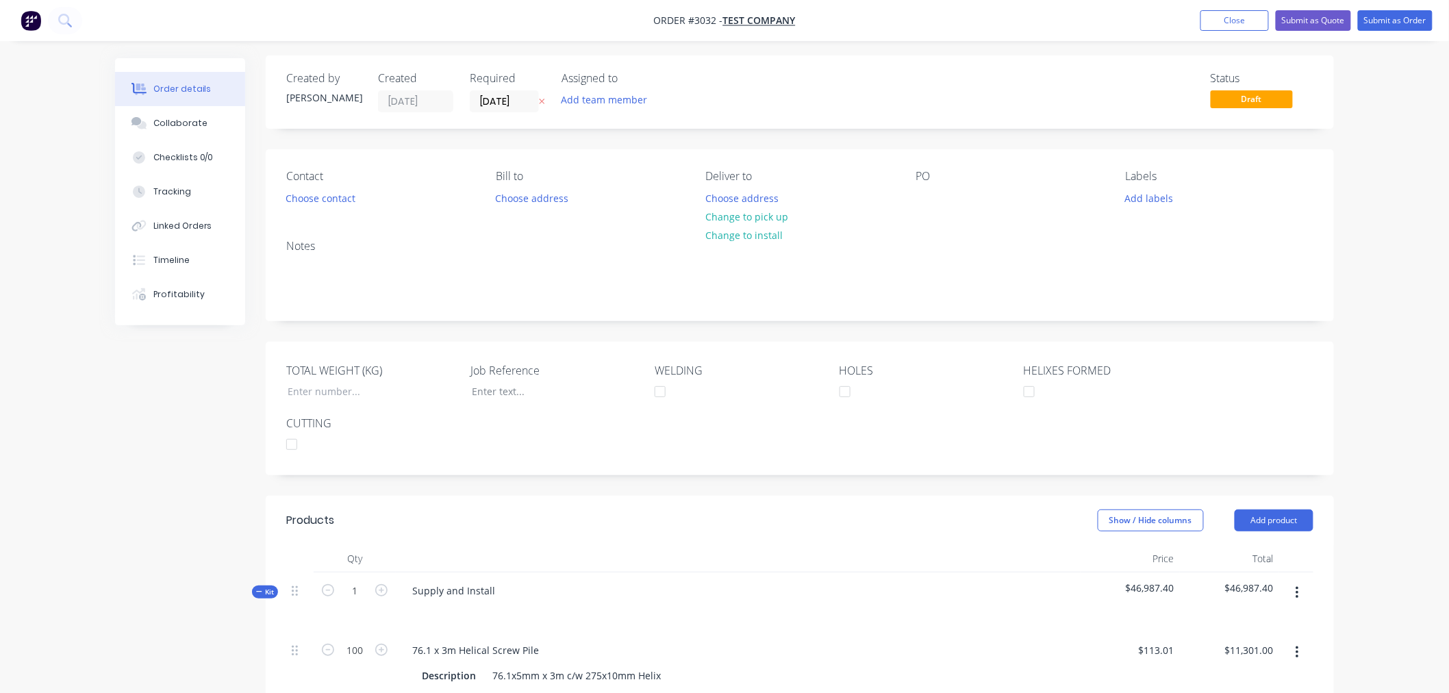
scroll to position [0, 0]
click at [1315, 18] on button "Submit as Quote" at bounding box center [1312, 20] width 75 height 21
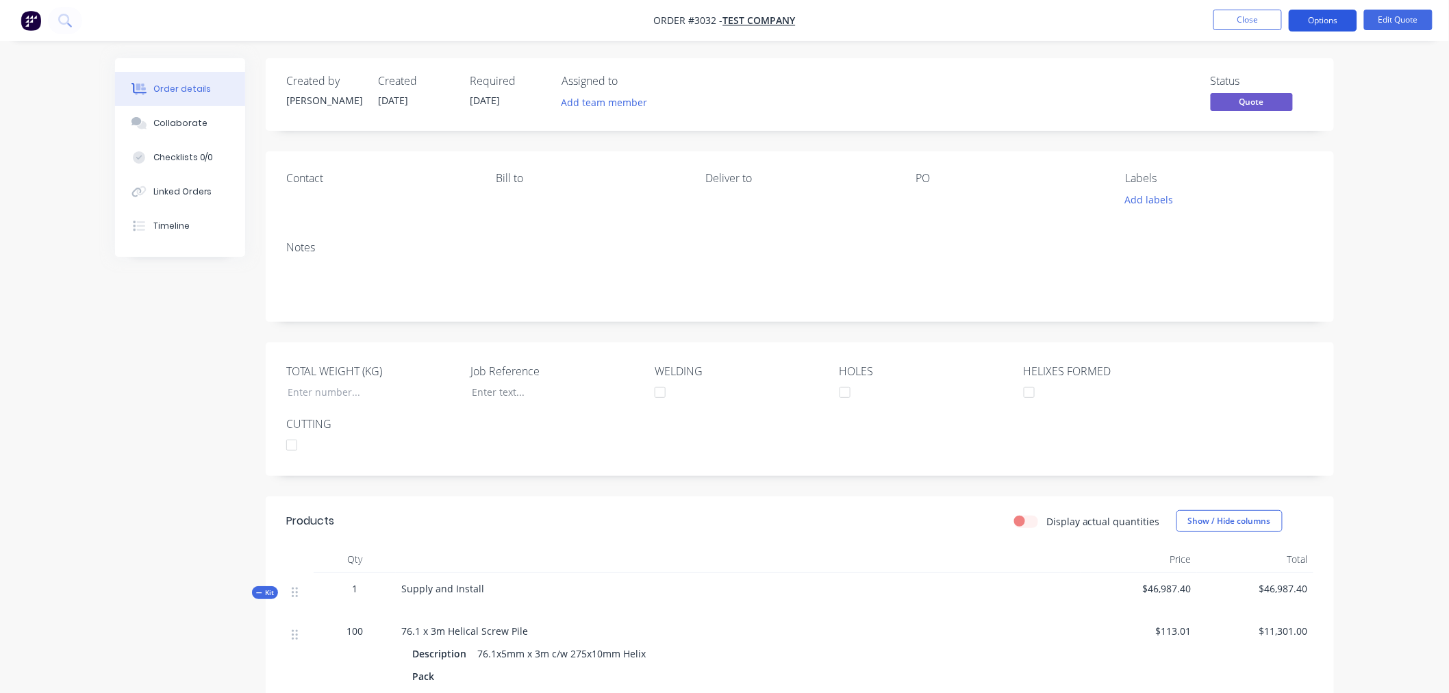
click at [1324, 22] on button "Options" at bounding box center [1322, 21] width 68 height 22
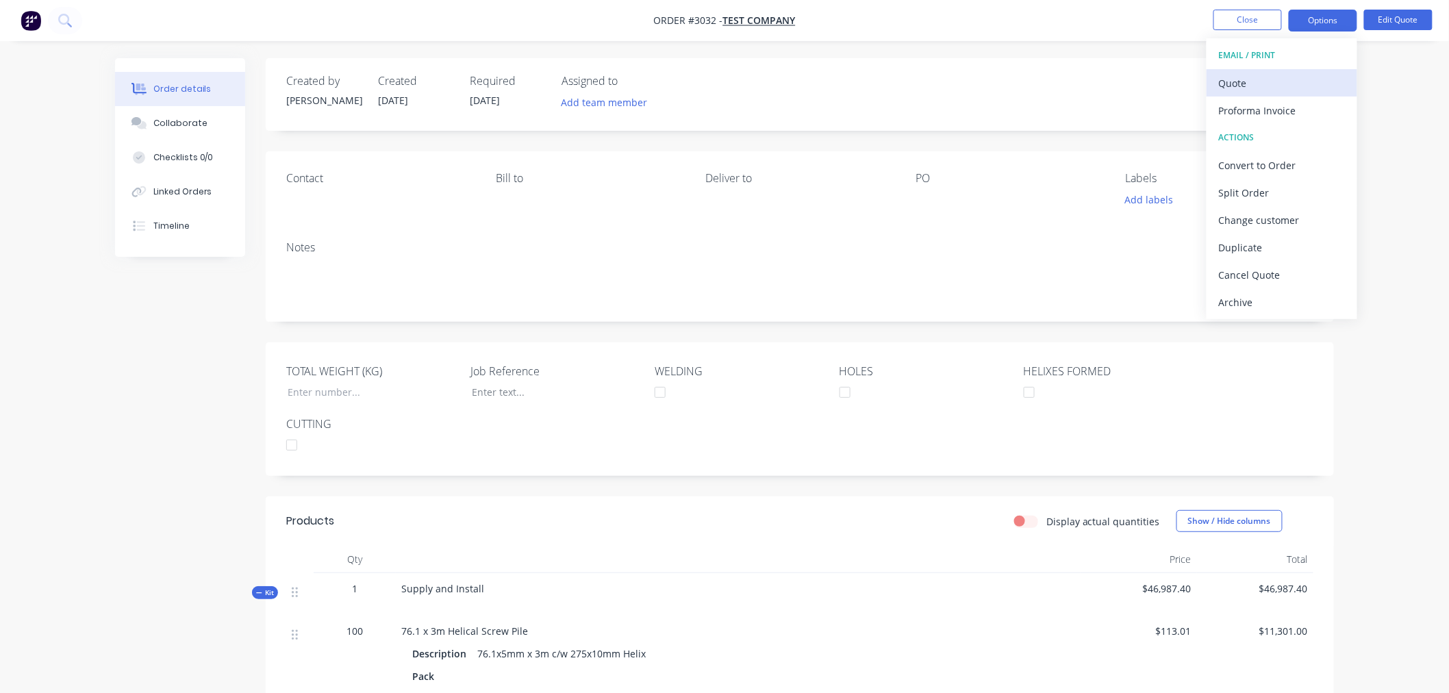
click at [1266, 83] on div "Quote" at bounding box center [1282, 83] width 126 height 20
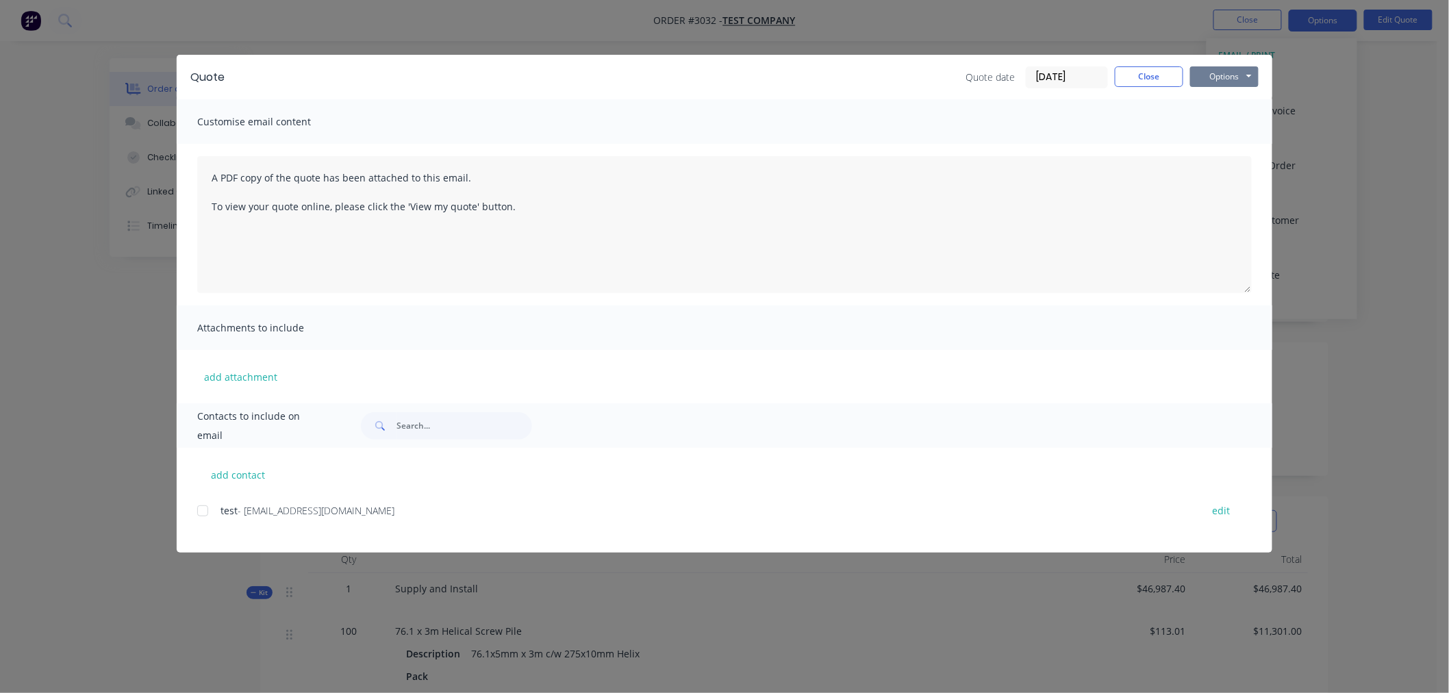
click at [1226, 71] on button "Options" at bounding box center [1224, 76] width 68 height 21
click at [1239, 98] on button "Preview" at bounding box center [1234, 101] width 88 height 23
click at [1140, 74] on button "Close" at bounding box center [1148, 76] width 68 height 21
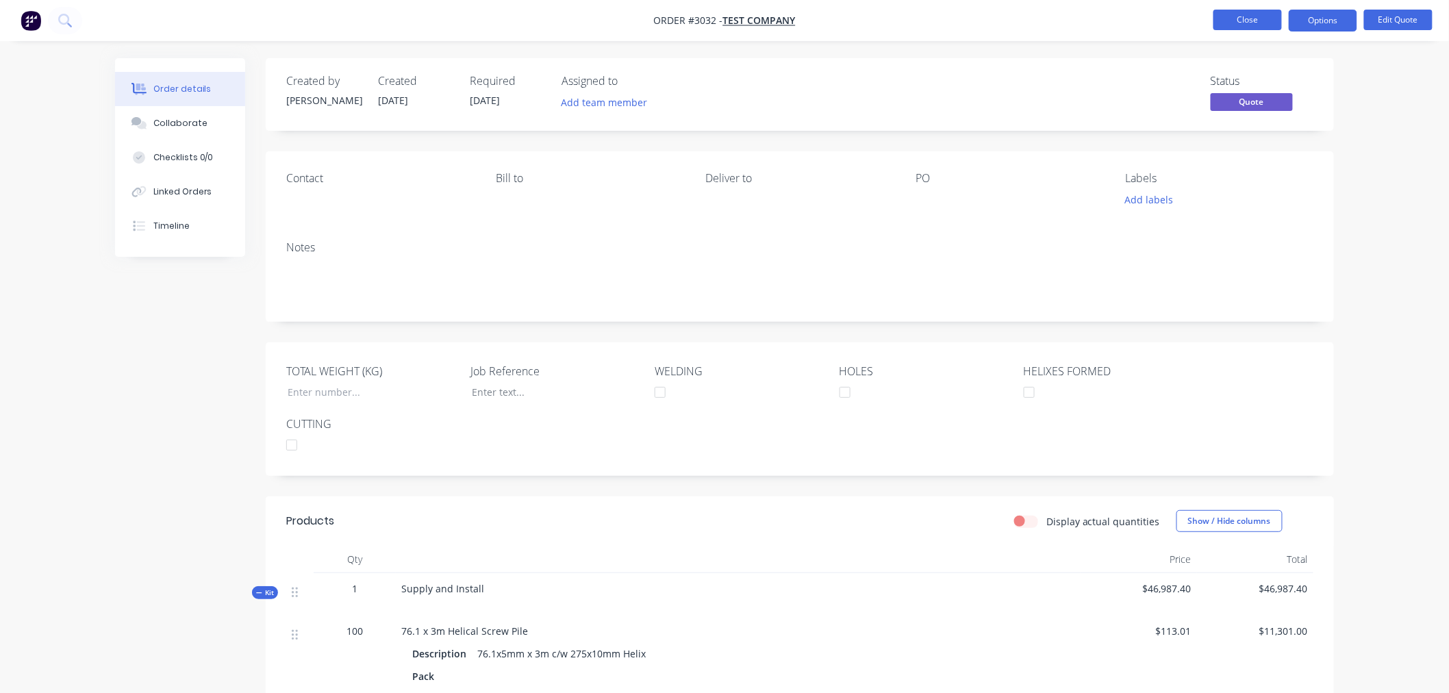
click at [1247, 19] on button "Close" at bounding box center [1247, 20] width 68 height 21
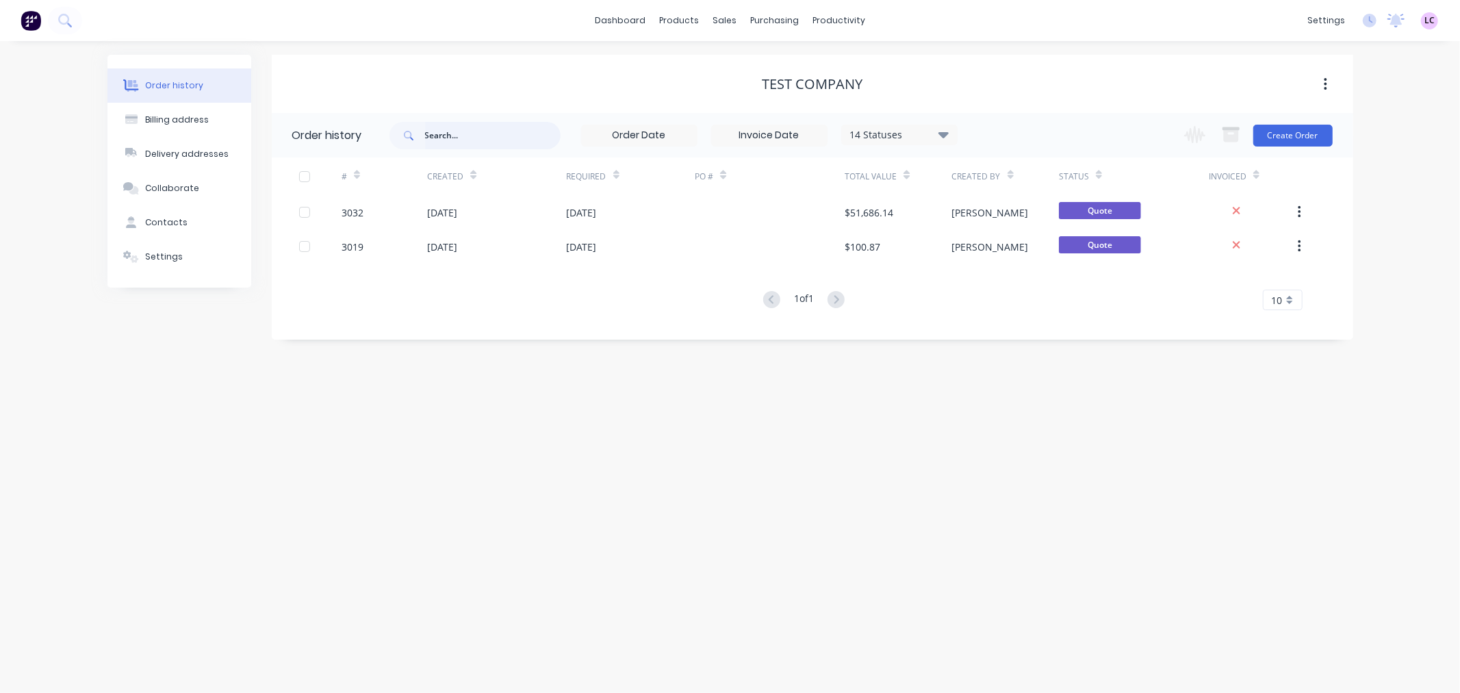
click at [473, 137] on input "text" at bounding box center [493, 135] width 136 height 27
type input "QUOTE"
drag, startPoint x: 473, startPoint y: 137, endPoint x: 348, endPoint y: 158, distance: 127.1
click at [348, 158] on div "Order history QUOTE 14 Statuses Invoice Status Invoiced Not Invoiced Partial Or…" at bounding box center [813, 219] width 1082 height 213
type input "3031"
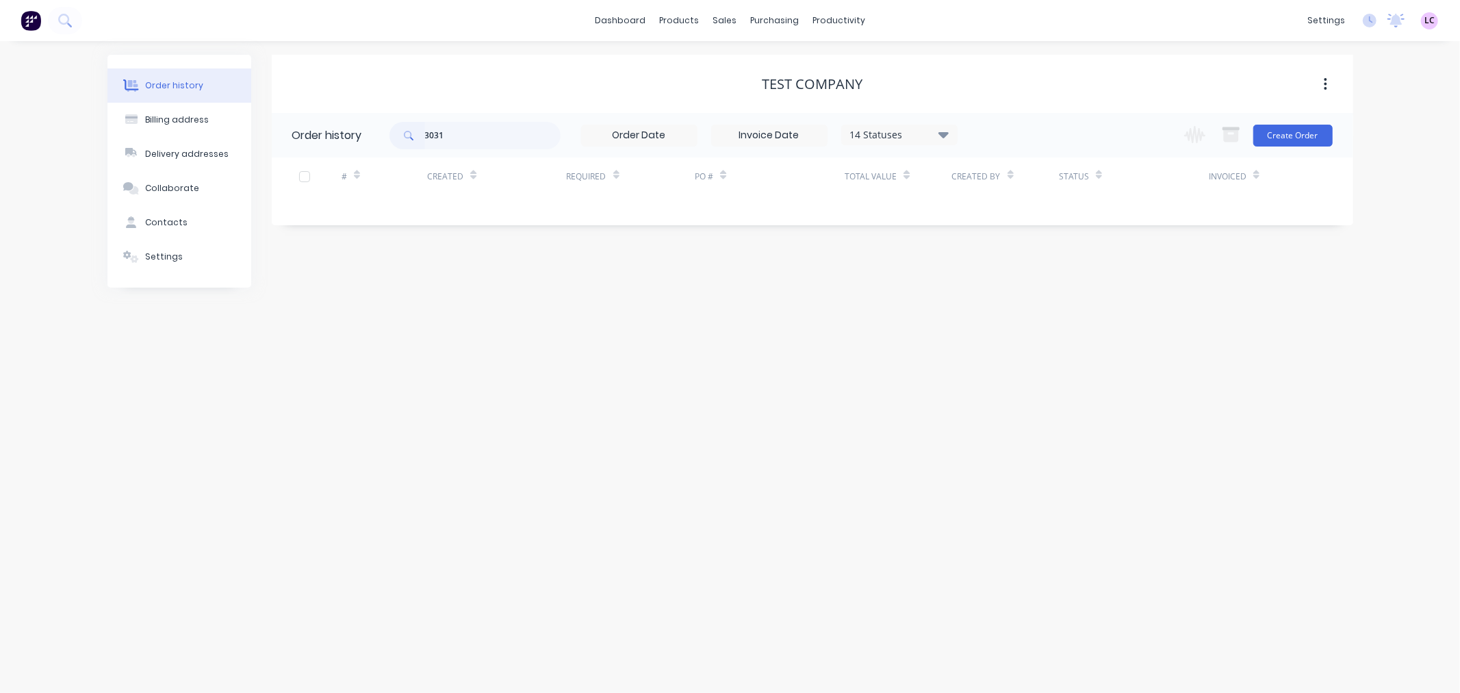
click at [339, 131] on header "Order history 3031 14 Statuses Invoice Status Invoiced Not Invoiced Partial Ord…" at bounding box center [813, 135] width 1082 height 44
click at [765, 69] on div "Sales Orders" at bounding box center [776, 66] width 56 height 12
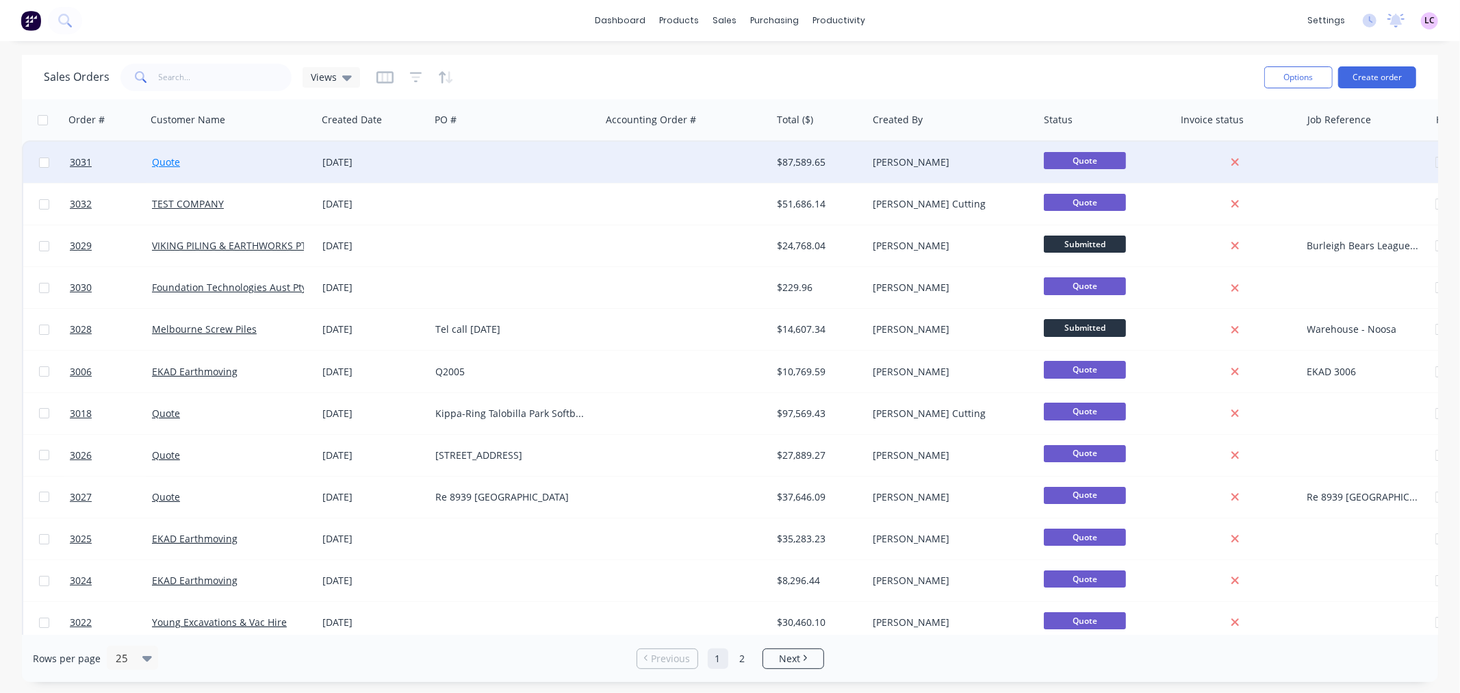
click at [167, 162] on link "Quote" at bounding box center [166, 161] width 28 height 13
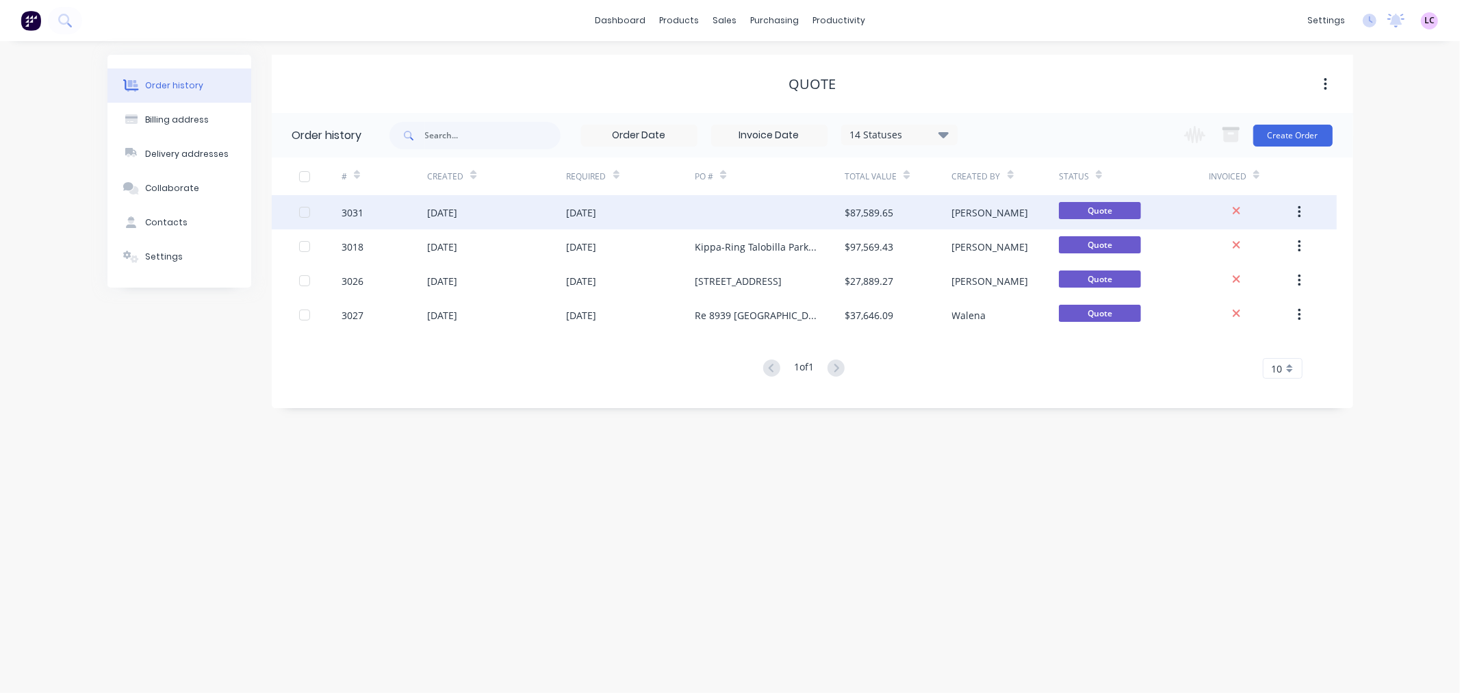
click at [351, 205] on div "3031" at bounding box center [353, 212] width 22 height 14
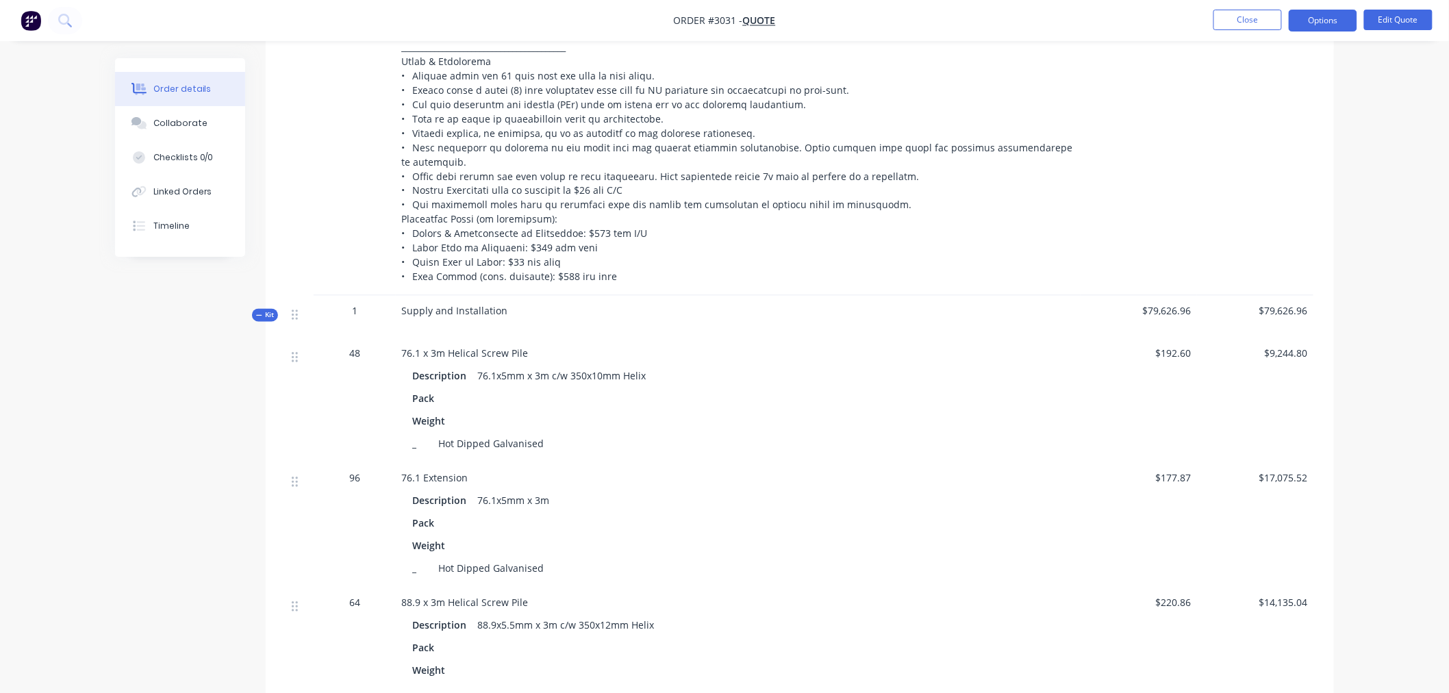
scroll to position [989, 0]
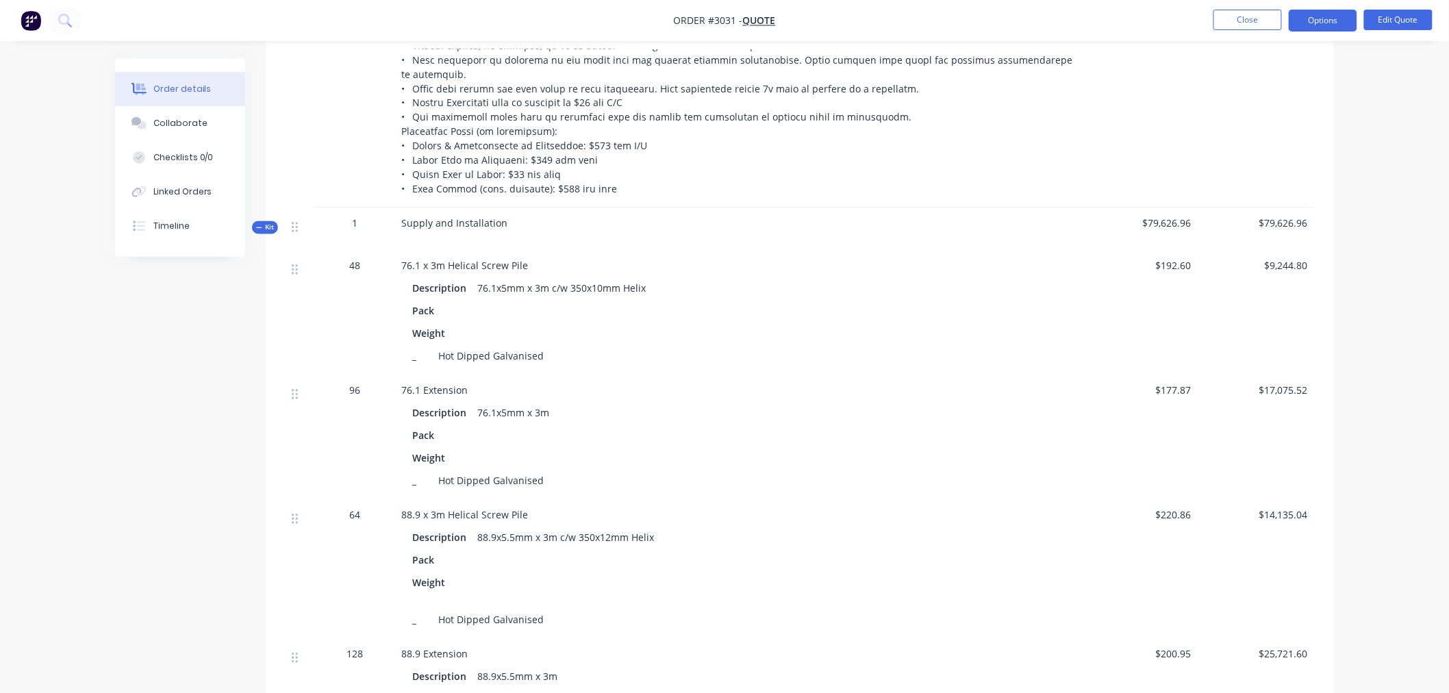
click at [446, 217] on span "Supply and Installation" at bounding box center [454, 223] width 106 height 13
click at [263, 222] on span "Kit" at bounding box center [265, 227] width 18 height 10
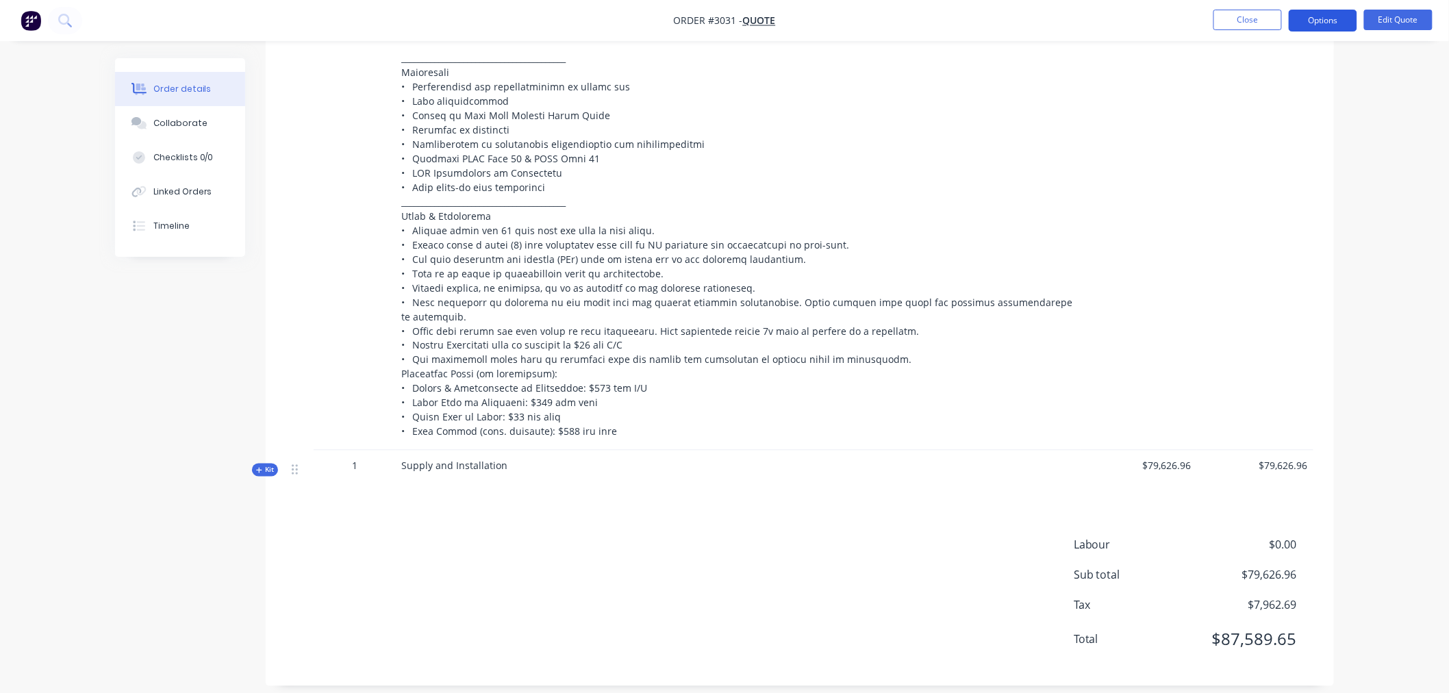
click at [1328, 18] on button "Options" at bounding box center [1322, 21] width 68 height 22
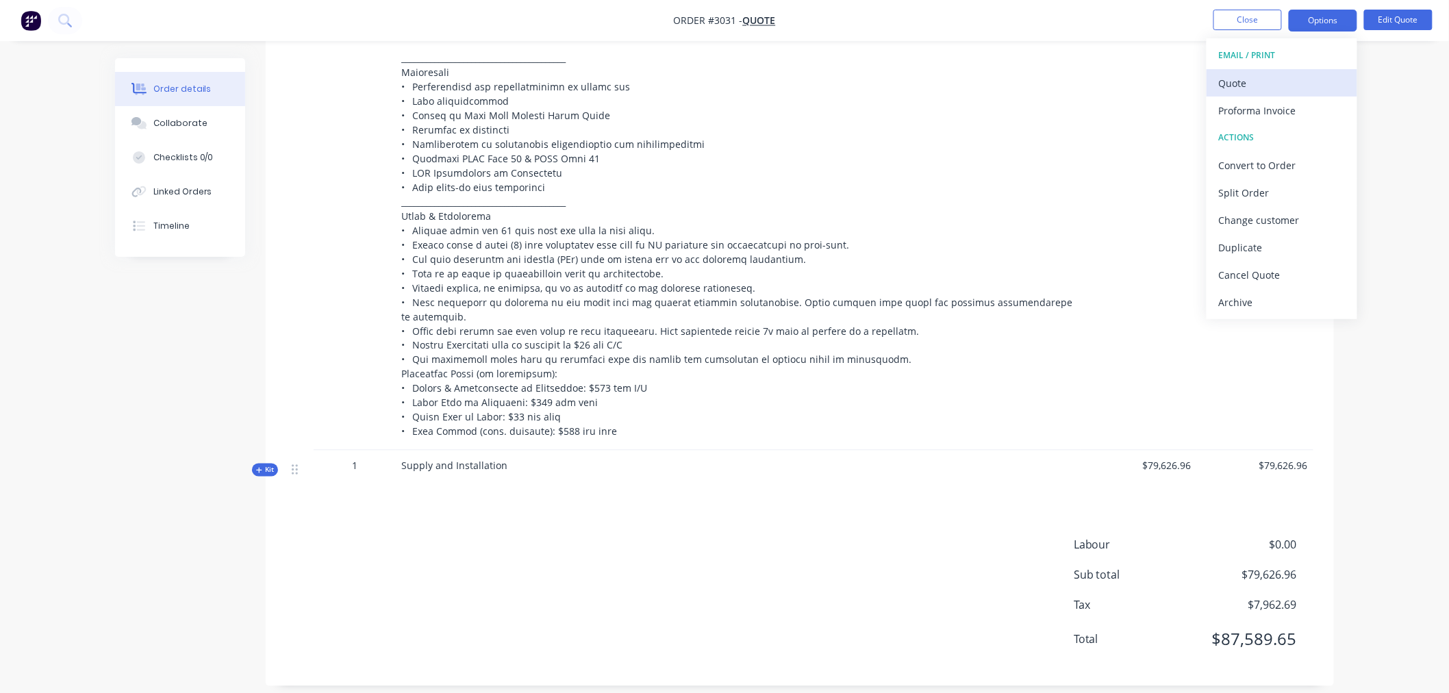
click at [1277, 90] on div "Quote" at bounding box center [1282, 83] width 126 height 20
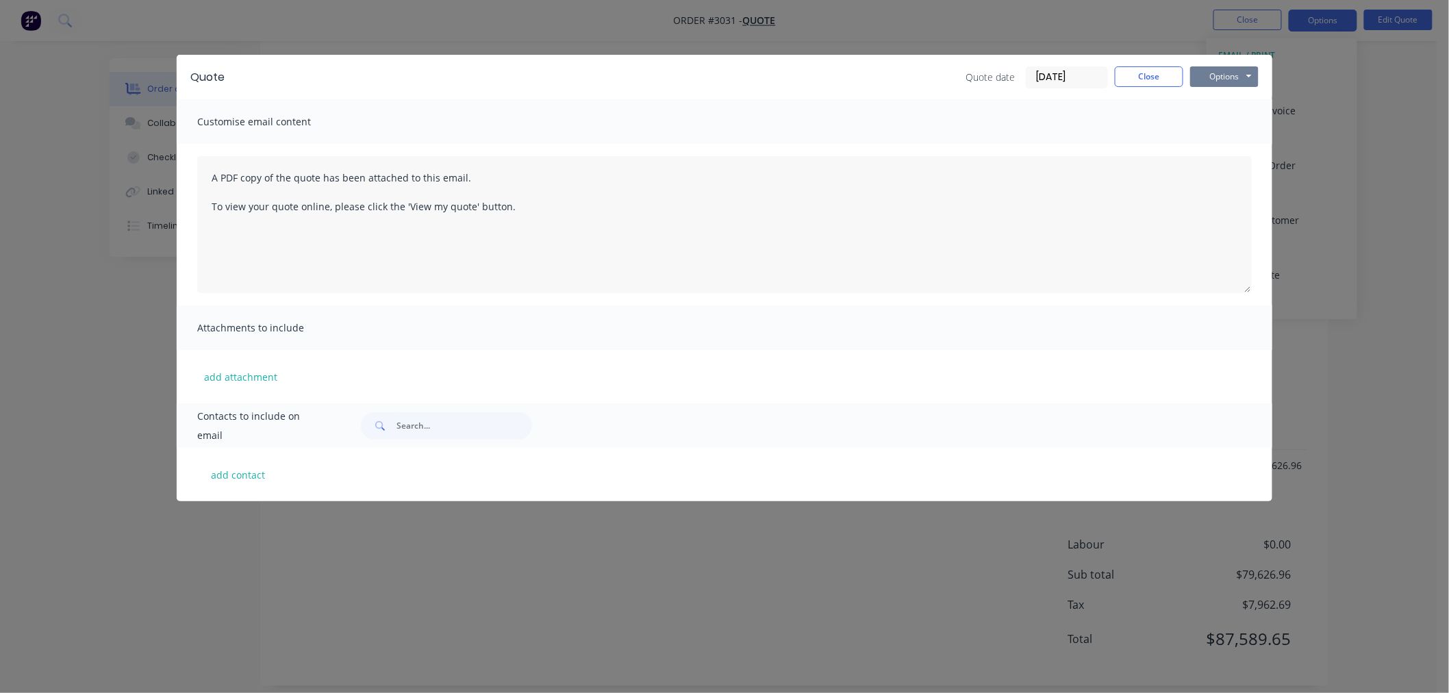
click at [1223, 73] on button "Options" at bounding box center [1224, 76] width 68 height 21
click at [1230, 101] on button "Preview" at bounding box center [1234, 101] width 88 height 23
click at [1153, 76] on button "Close" at bounding box center [1148, 76] width 68 height 21
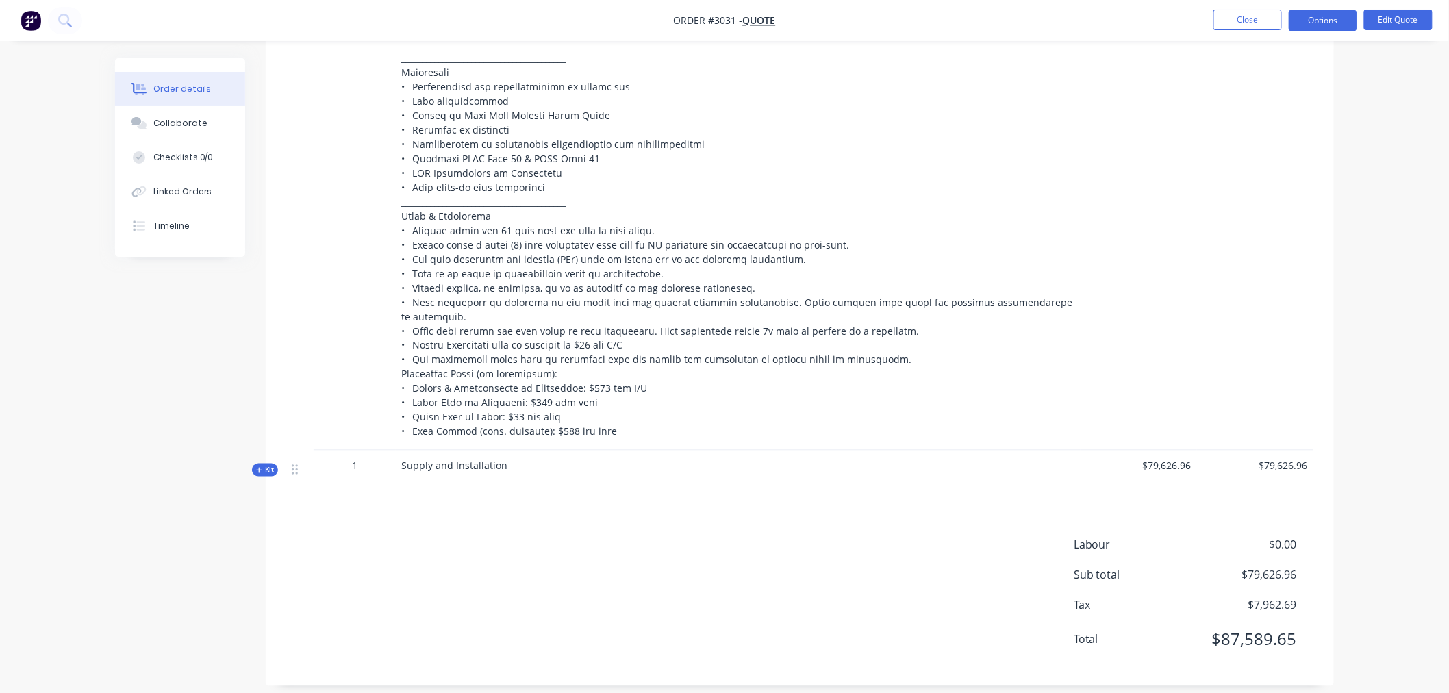
click at [260, 467] on icon at bounding box center [259, 470] width 6 height 7
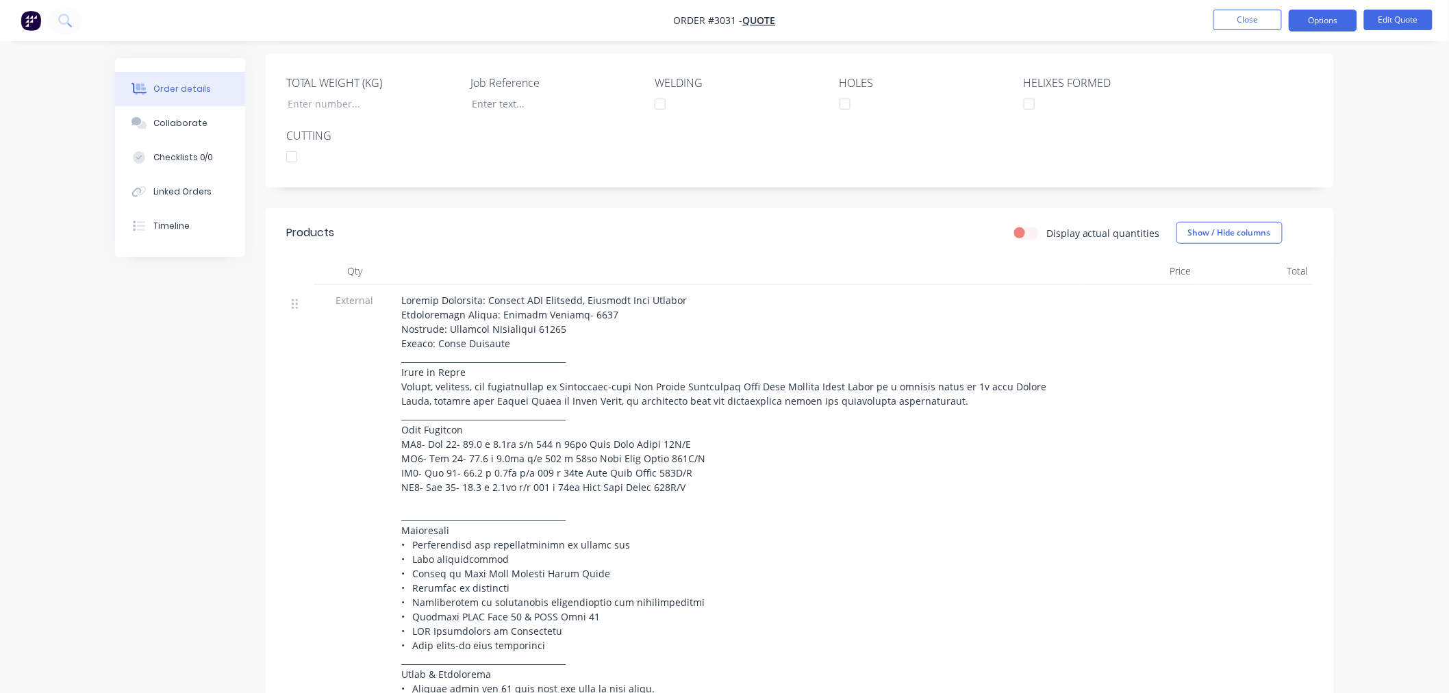
scroll to position [0, 0]
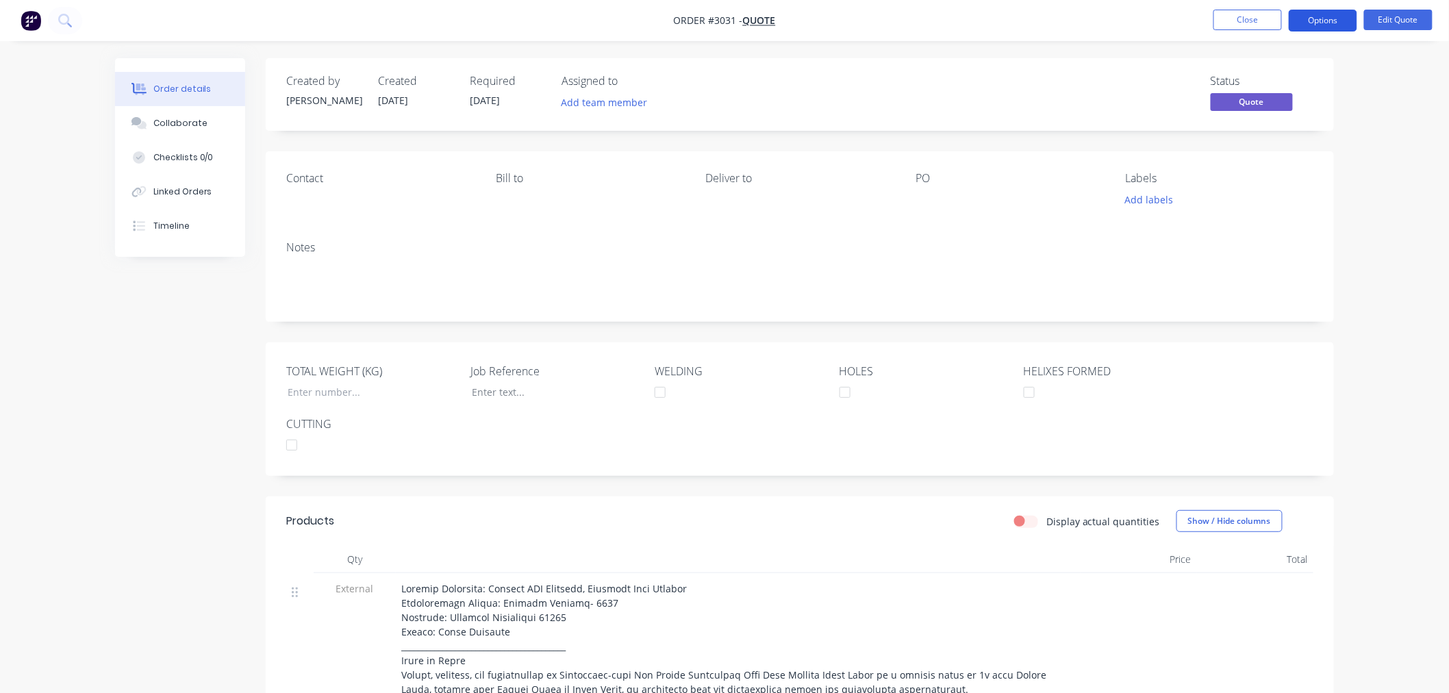
click at [1318, 16] on button "Options" at bounding box center [1322, 21] width 68 height 22
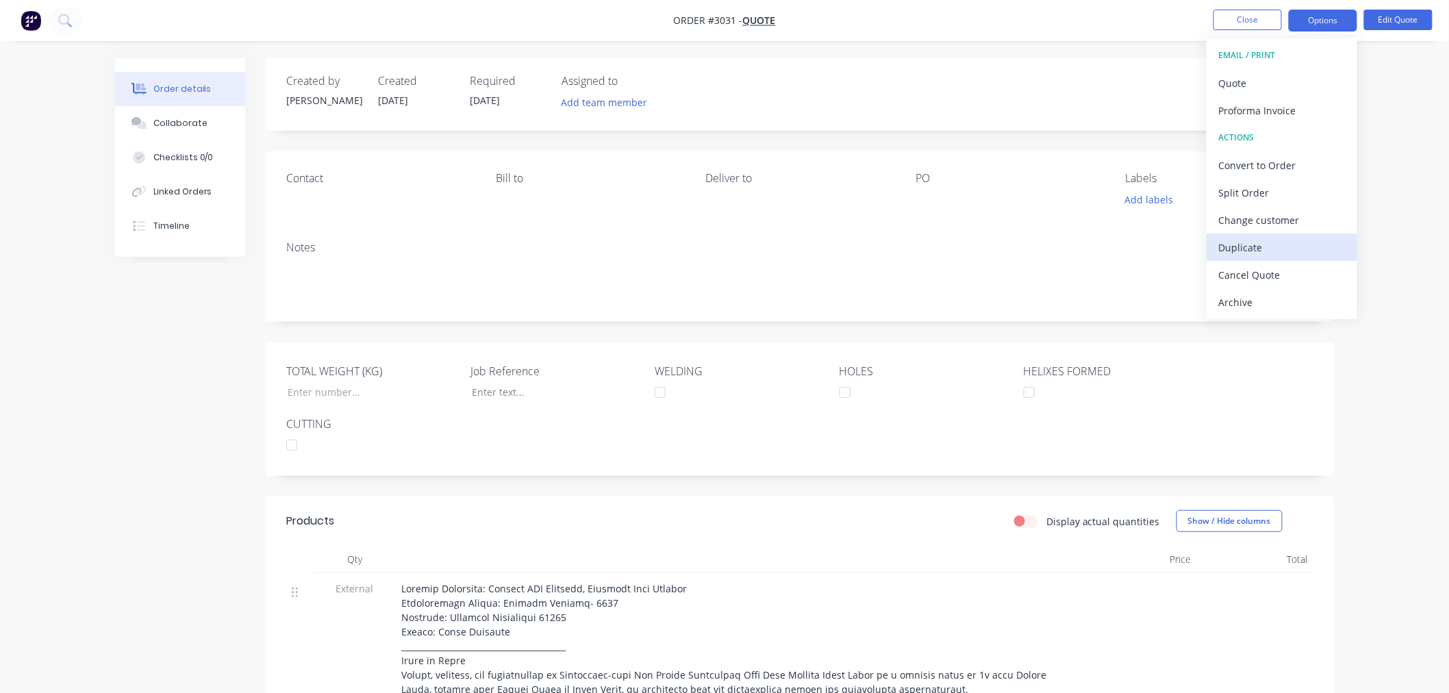
click at [1280, 240] on div "Duplicate" at bounding box center [1282, 248] width 126 height 20
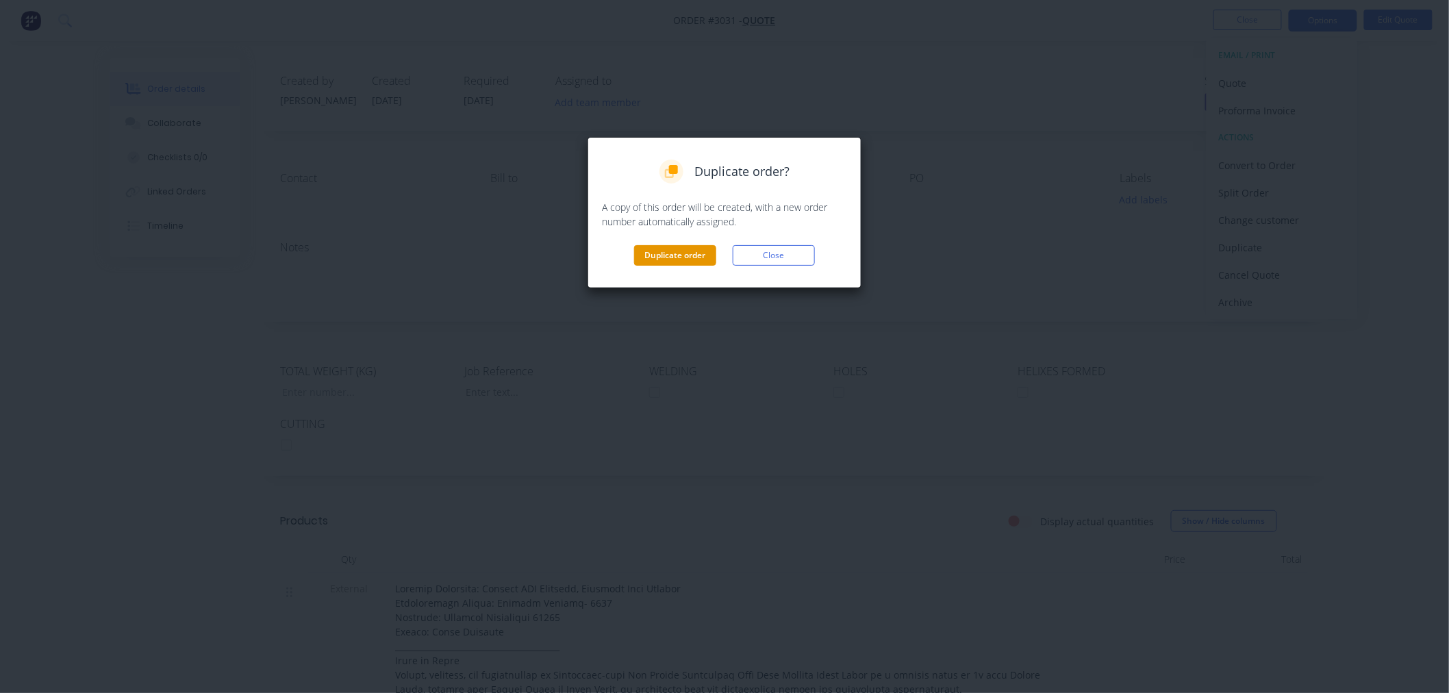
click at [673, 256] on button "Duplicate order" at bounding box center [675, 255] width 82 height 21
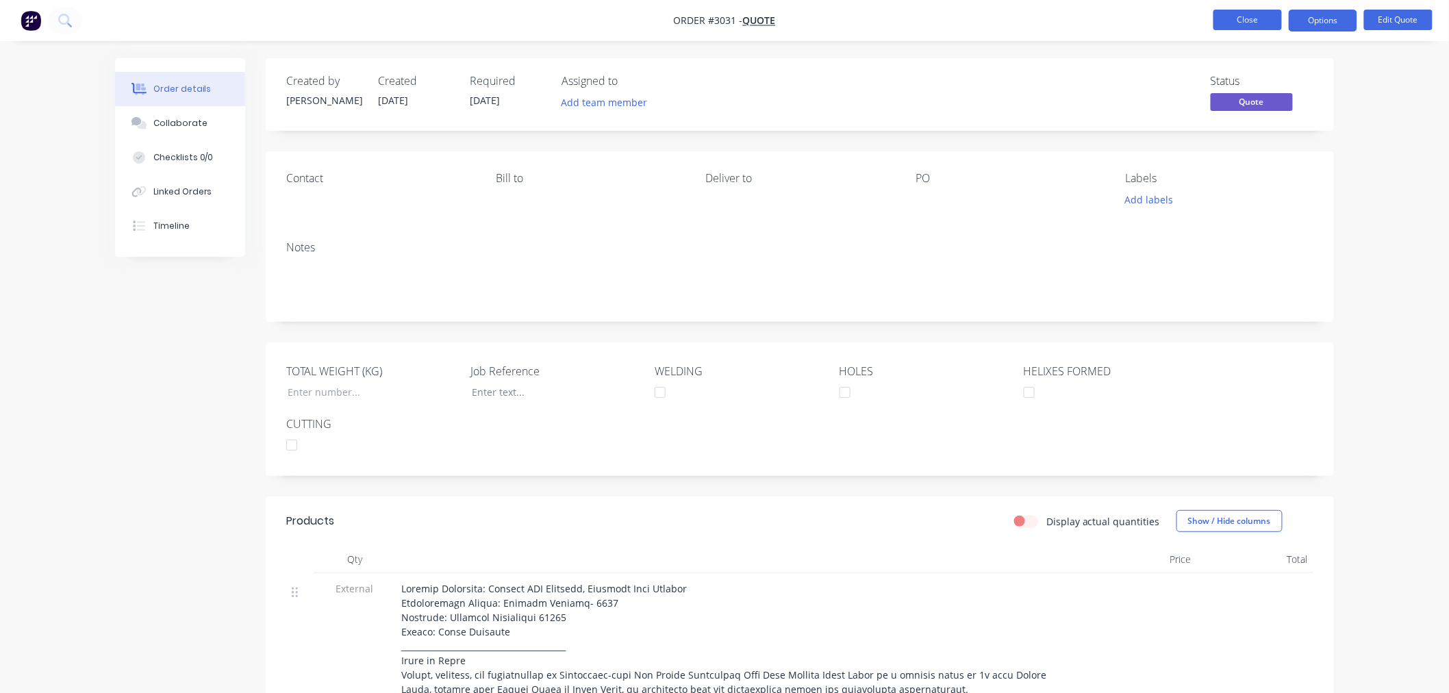
click at [1242, 21] on button "Close" at bounding box center [1247, 20] width 68 height 21
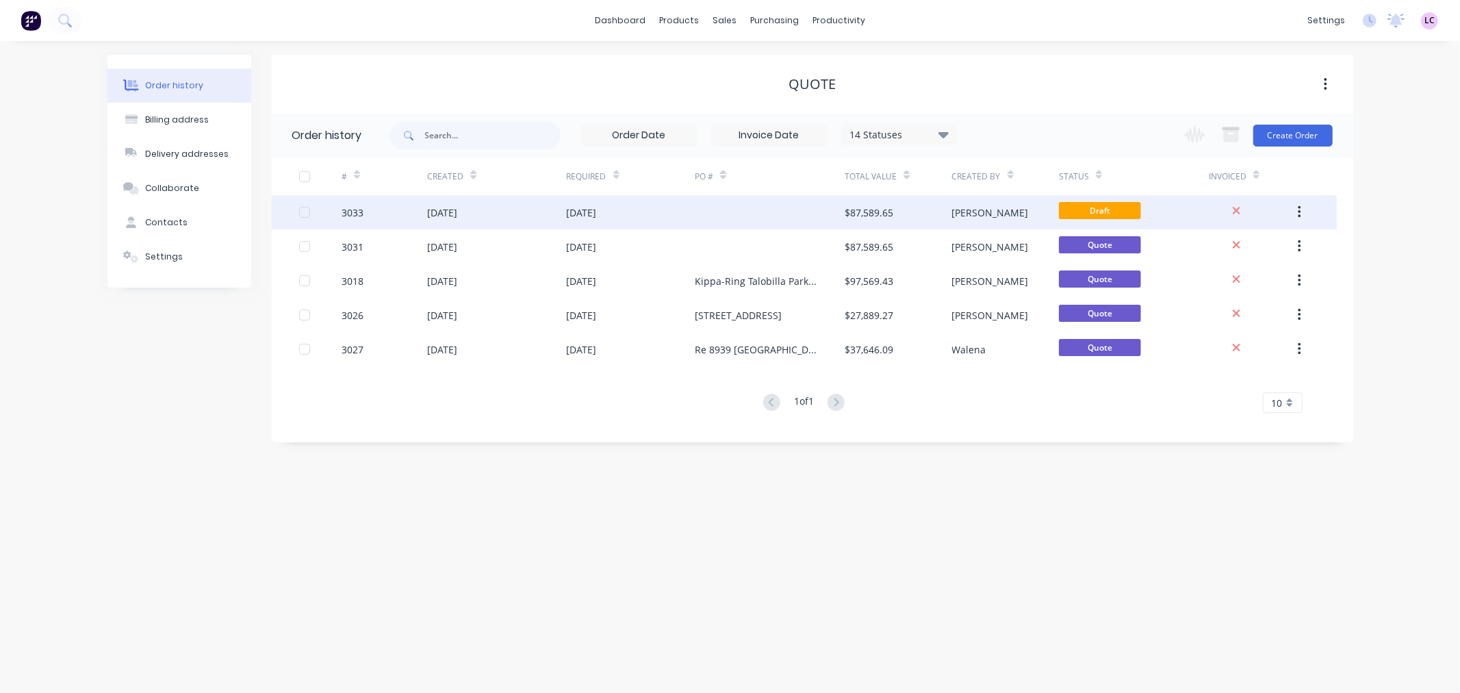
click at [367, 216] on div "3033" at bounding box center [385, 212] width 86 height 34
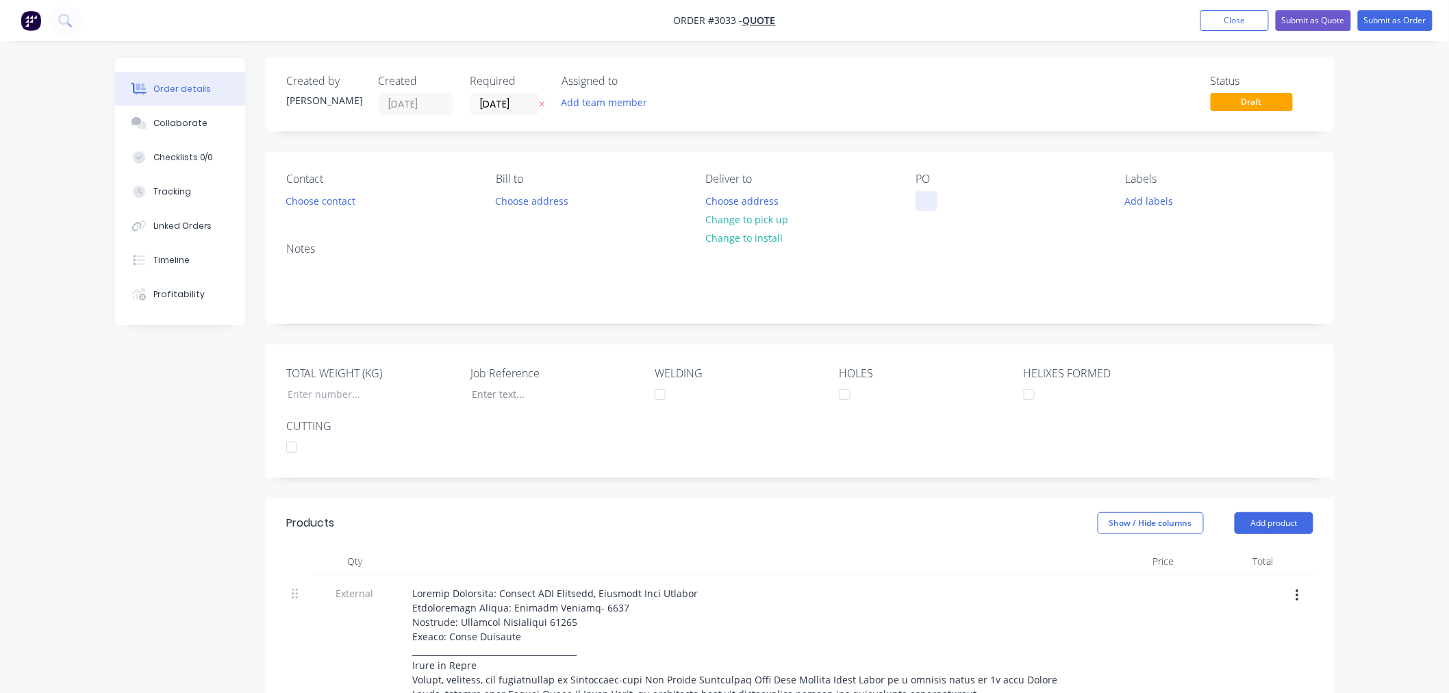
click at [936, 199] on div at bounding box center [926, 201] width 22 height 20
click at [1301, 21] on button "Submit as Quote" at bounding box center [1312, 20] width 75 height 21
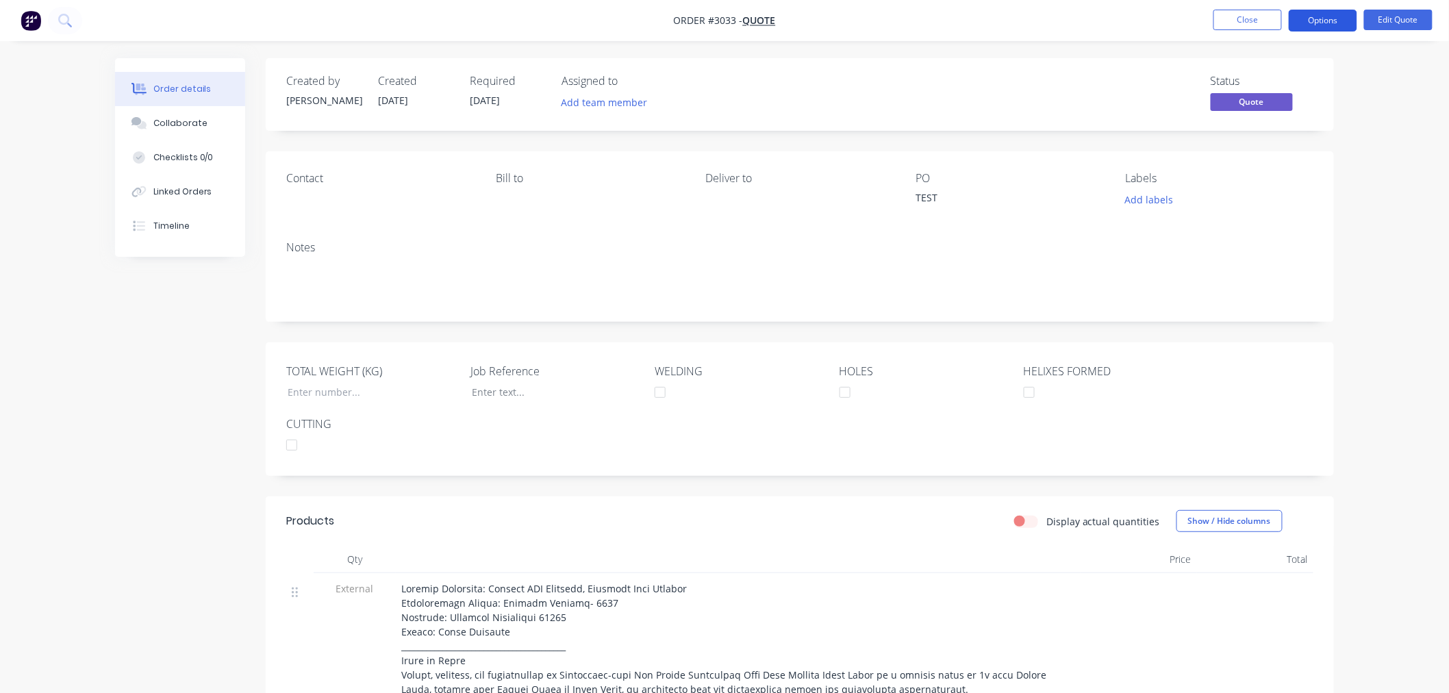
click at [1345, 23] on button "Options" at bounding box center [1322, 21] width 68 height 22
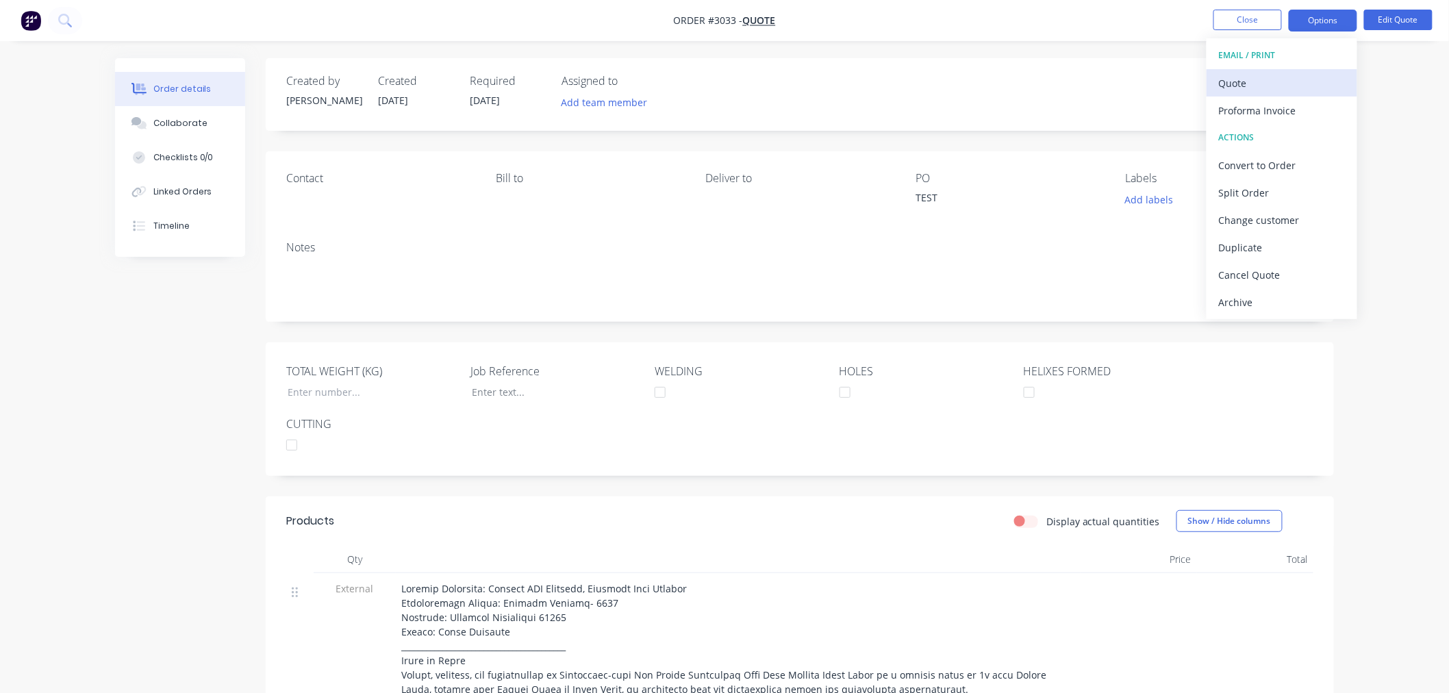
click at [1247, 80] on div "Quote" at bounding box center [1282, 83] width 126 height 20
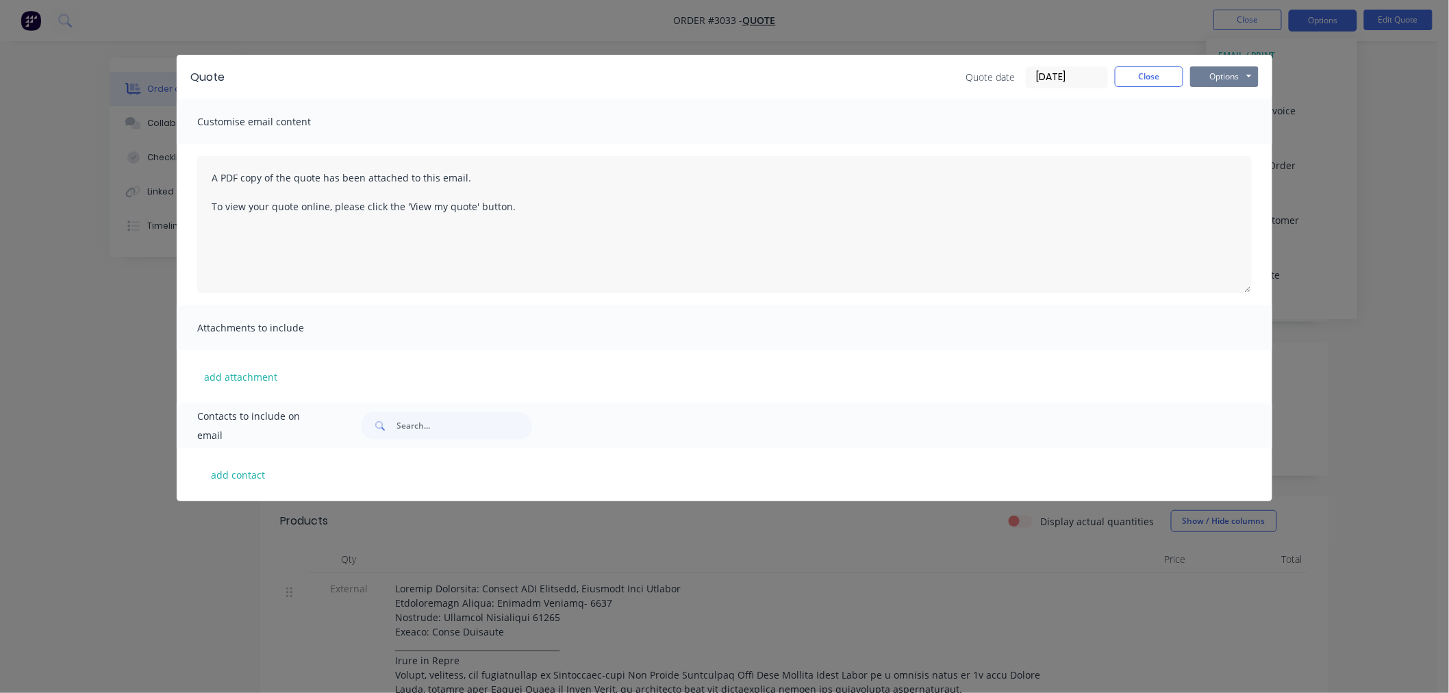
click at [1236, 78] on button "Options" at bounding box center [1224, 76] width 68 height 21
click at [1229, 101] on button "Preview" at bounding box center [1234, 101] width 88 height 23
click at [1143, 73] on button "Close" at bounding box center [1148, 76] width 68 height 21
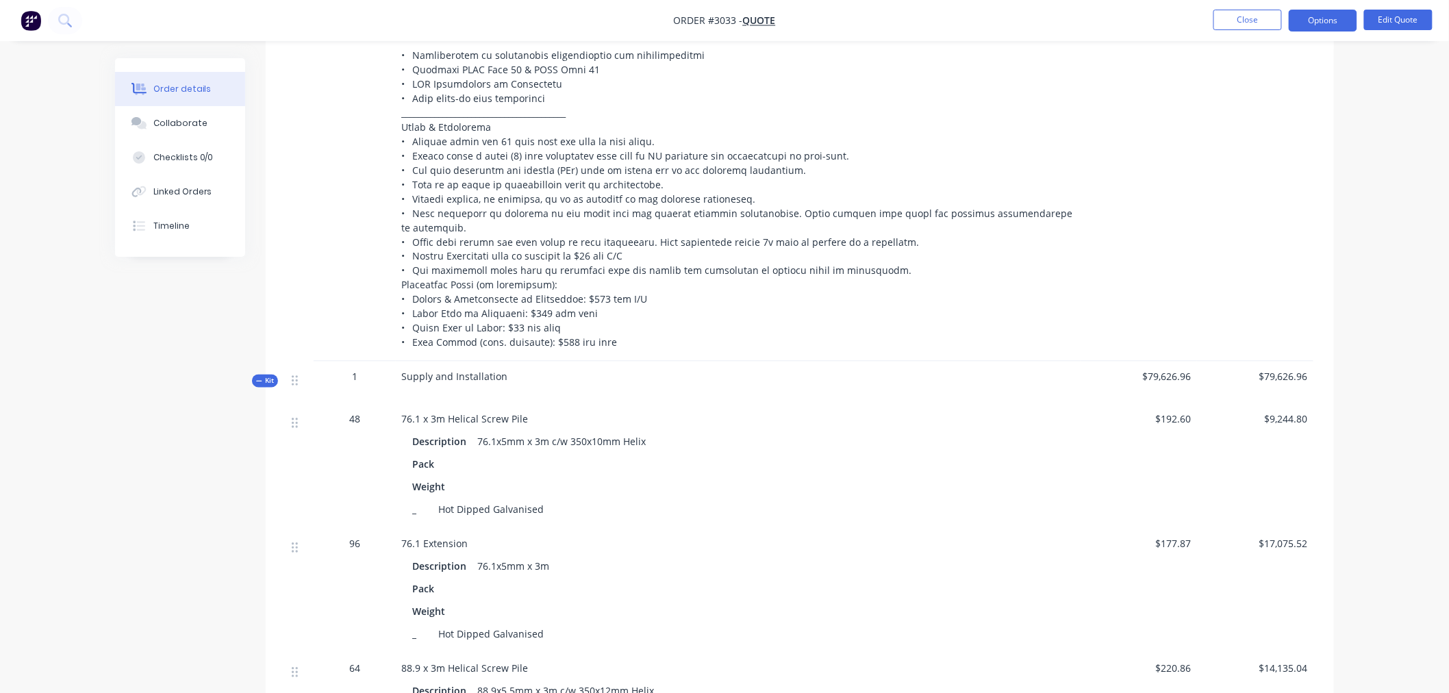
scroll to position [837, 0]
click at [265, 374] on span "Kit" at bounding box center [265, 379] width 18 height 10
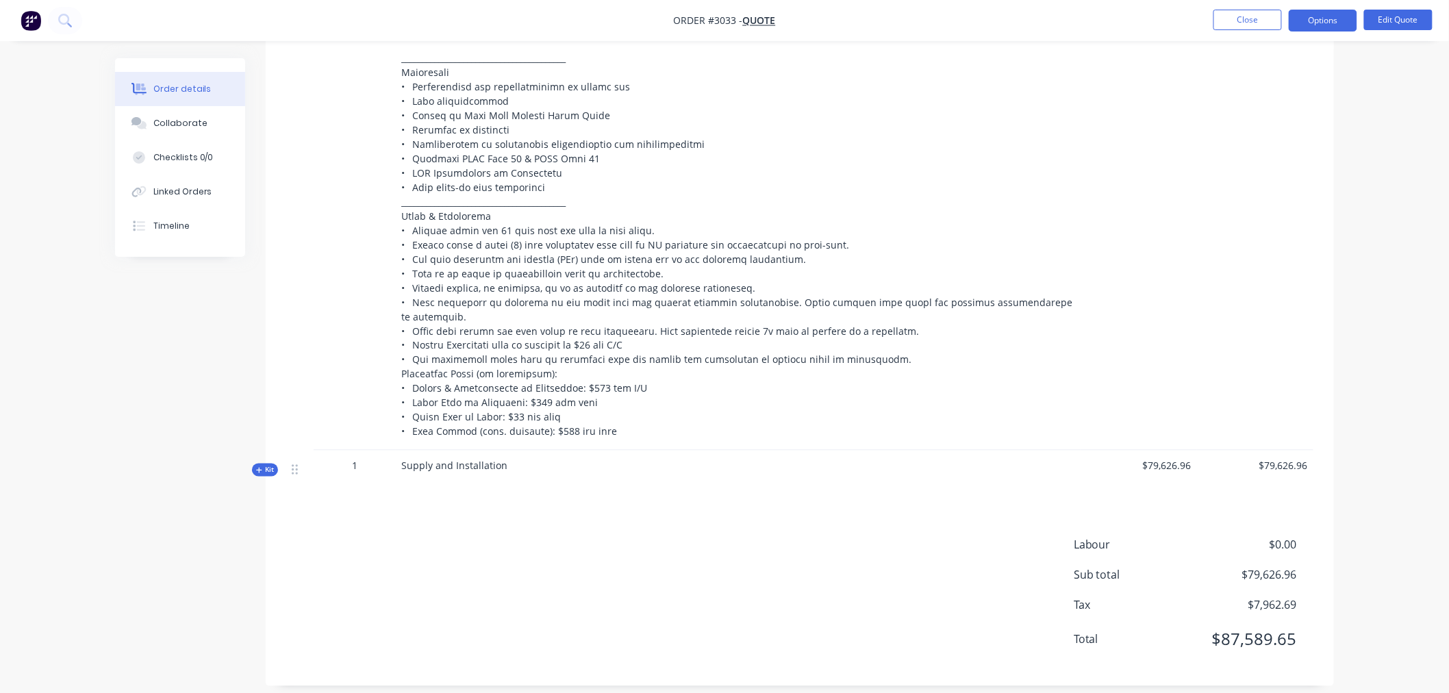
click at [272, 465] on span "Kit" at bounding box center [265, 470] width 18 height 10
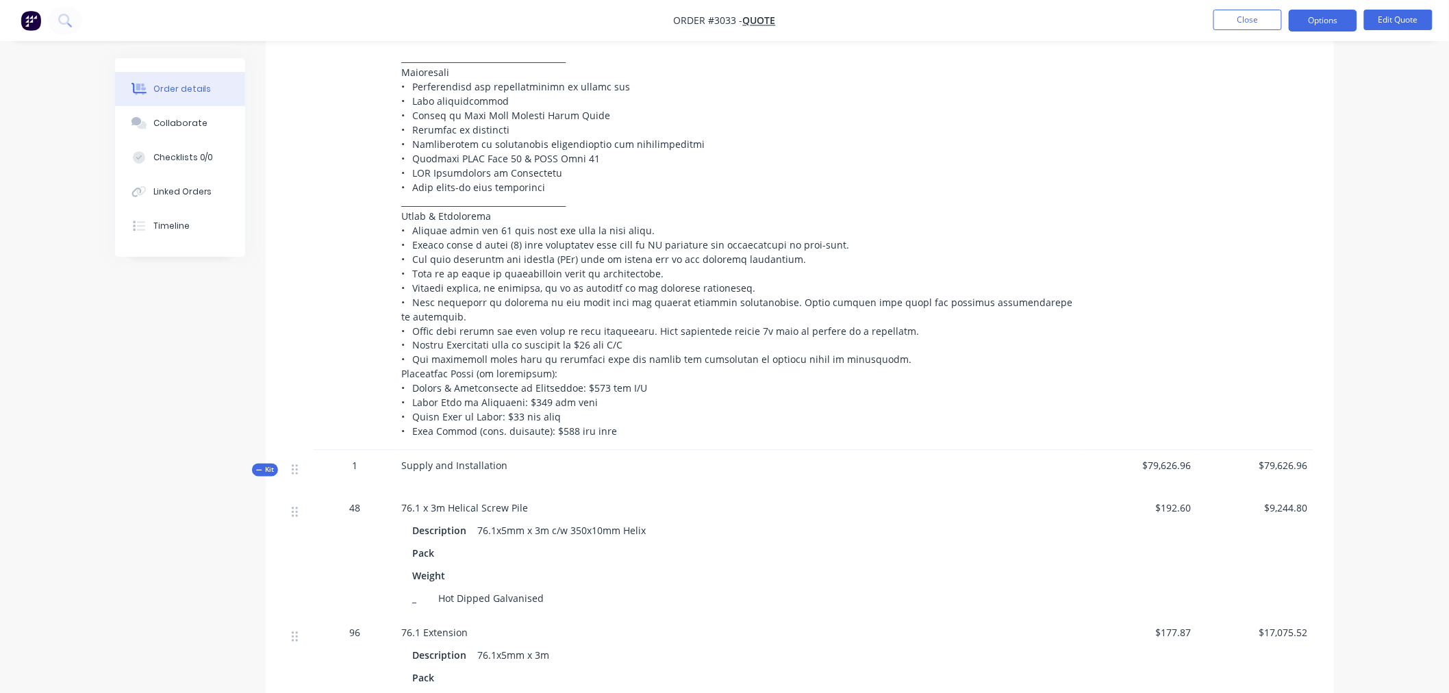
scroll to position [837, 0]
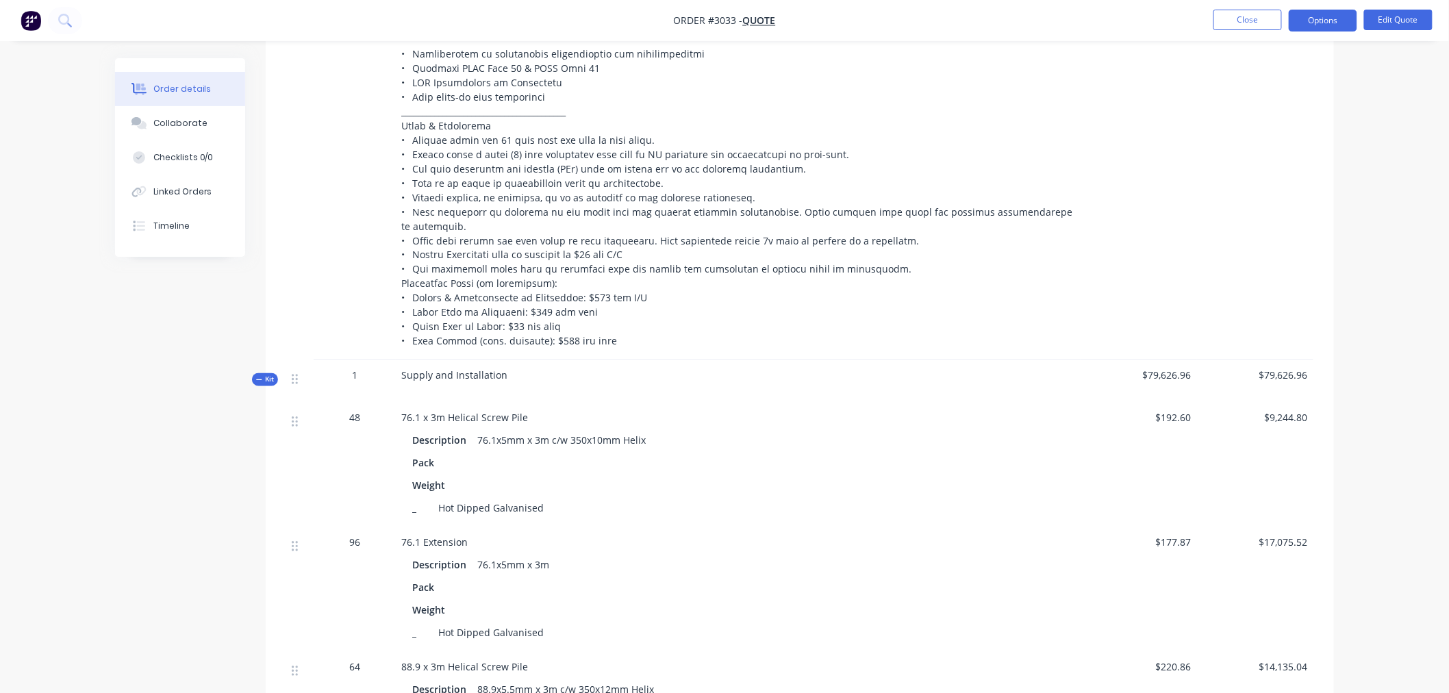
click at [437, 369] on span "Supply and Installation" at bounding box center [454, 375] width 106 height 13
click at [260, 377] on icon at bounding box center [259, 380] width 6 height 7
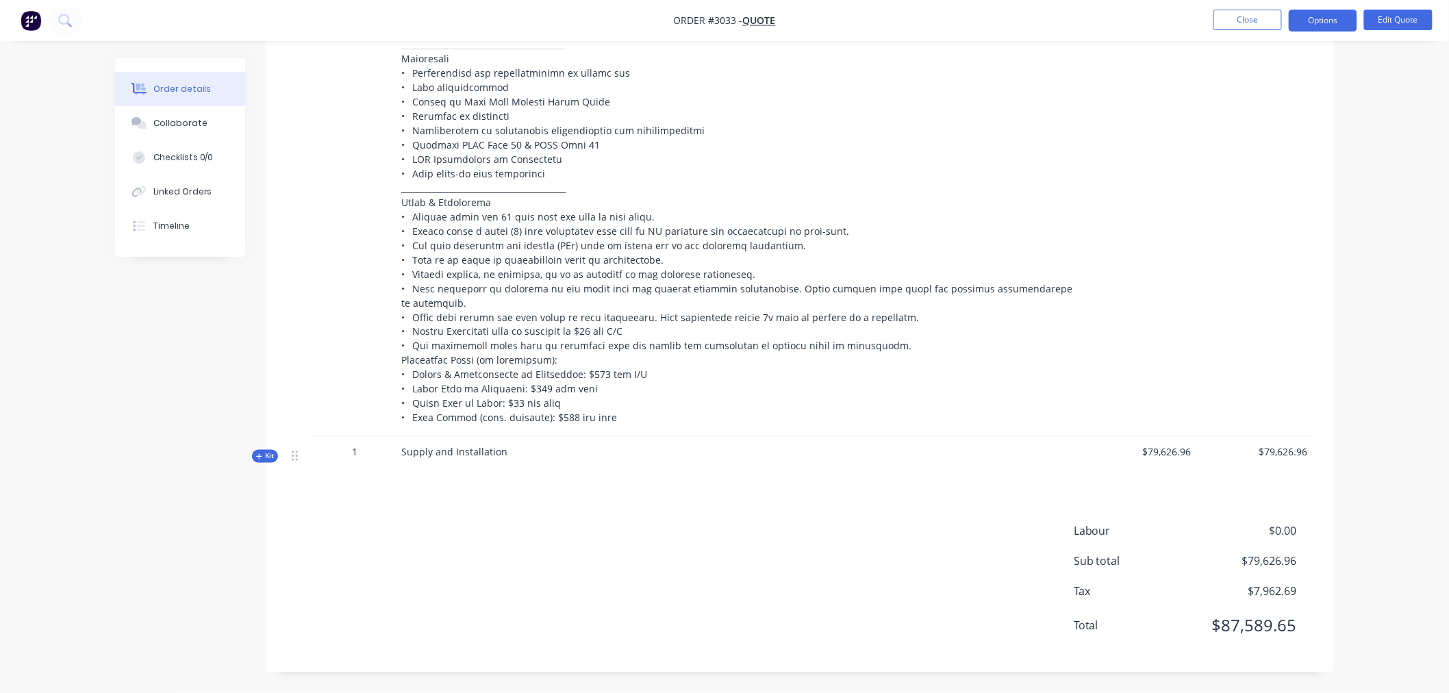
scroll to position [746, 0]
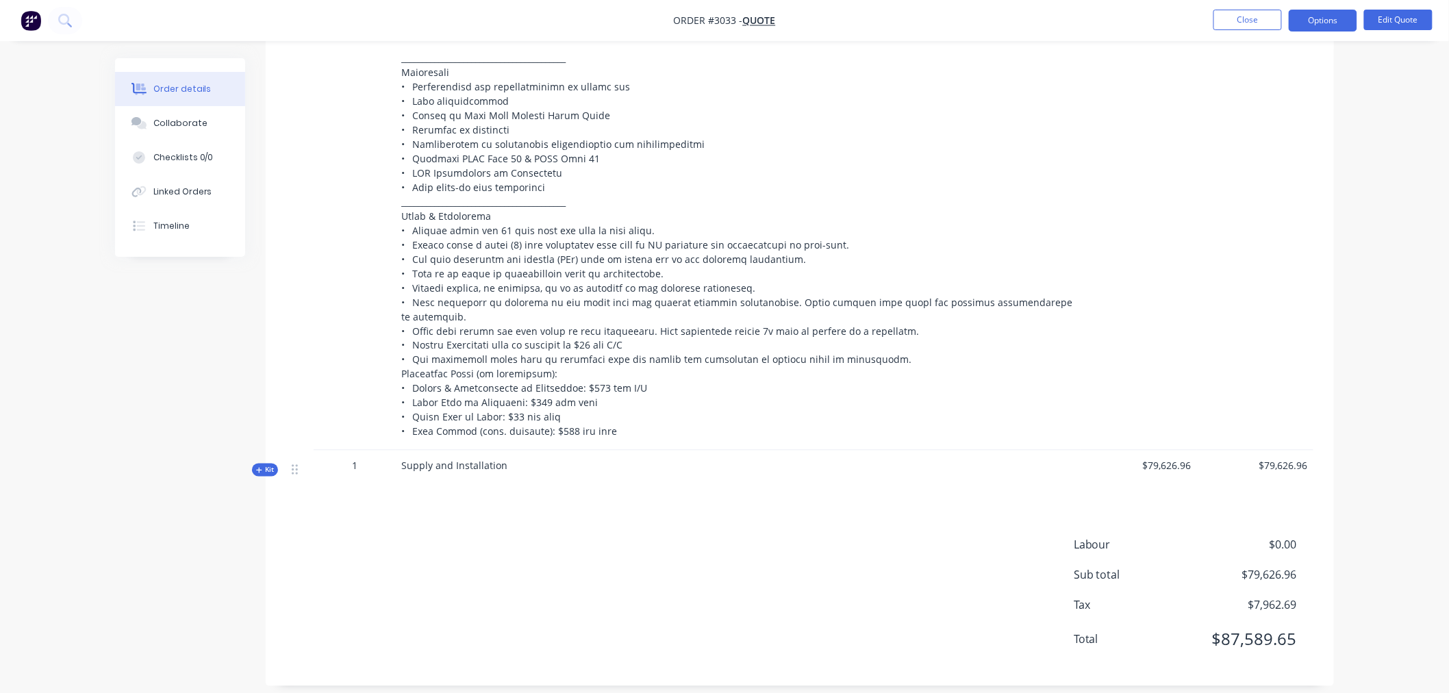
click at [298, 459] on div at bounding box center [300, 468] width 16 height 18
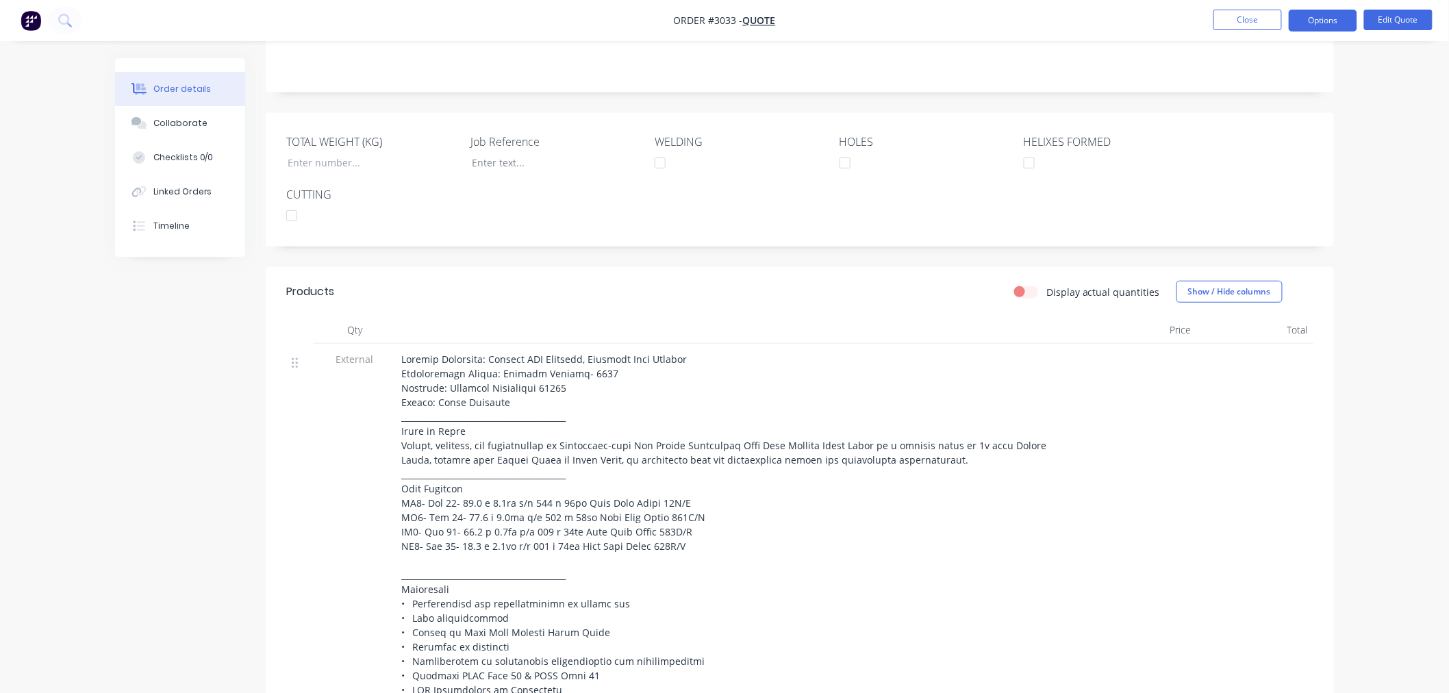
scroll to position [138, 0]
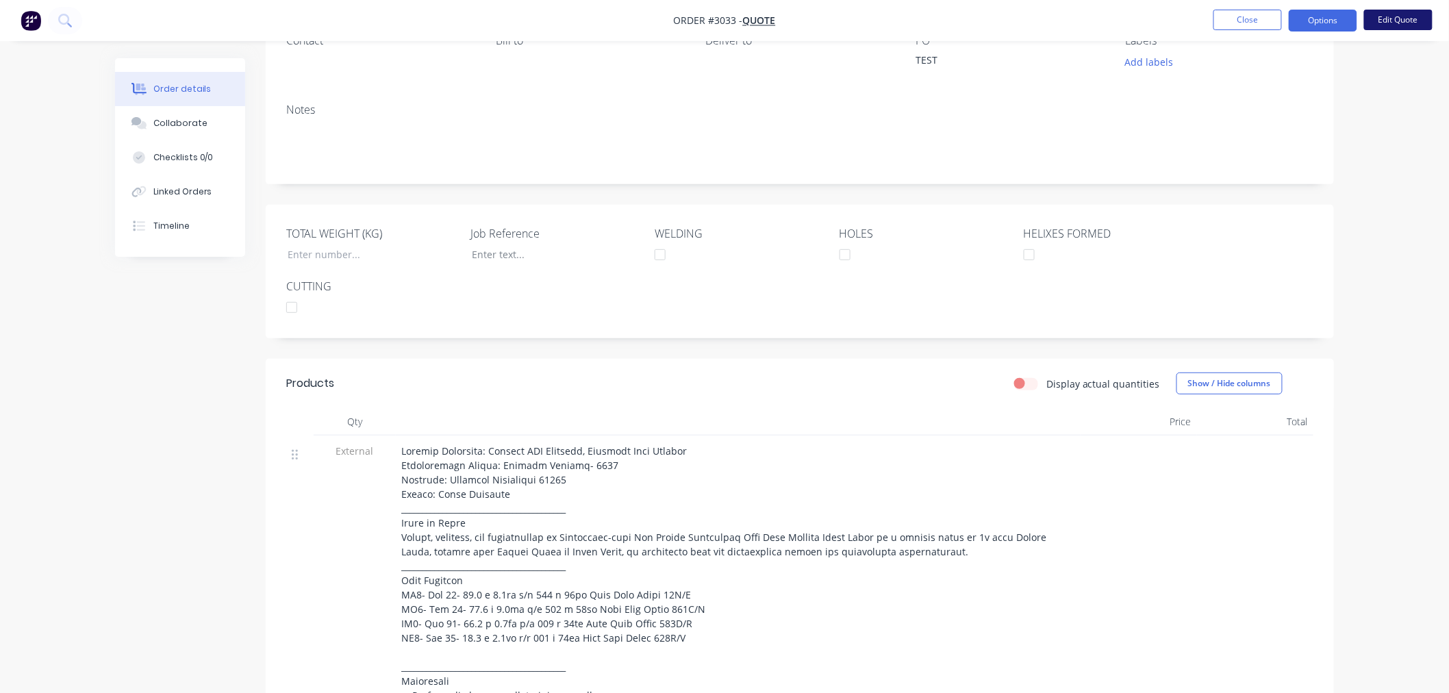
click at [1423, 21] on button "Edit Quote" at bounding box center [1398, 20] width 68 height 21
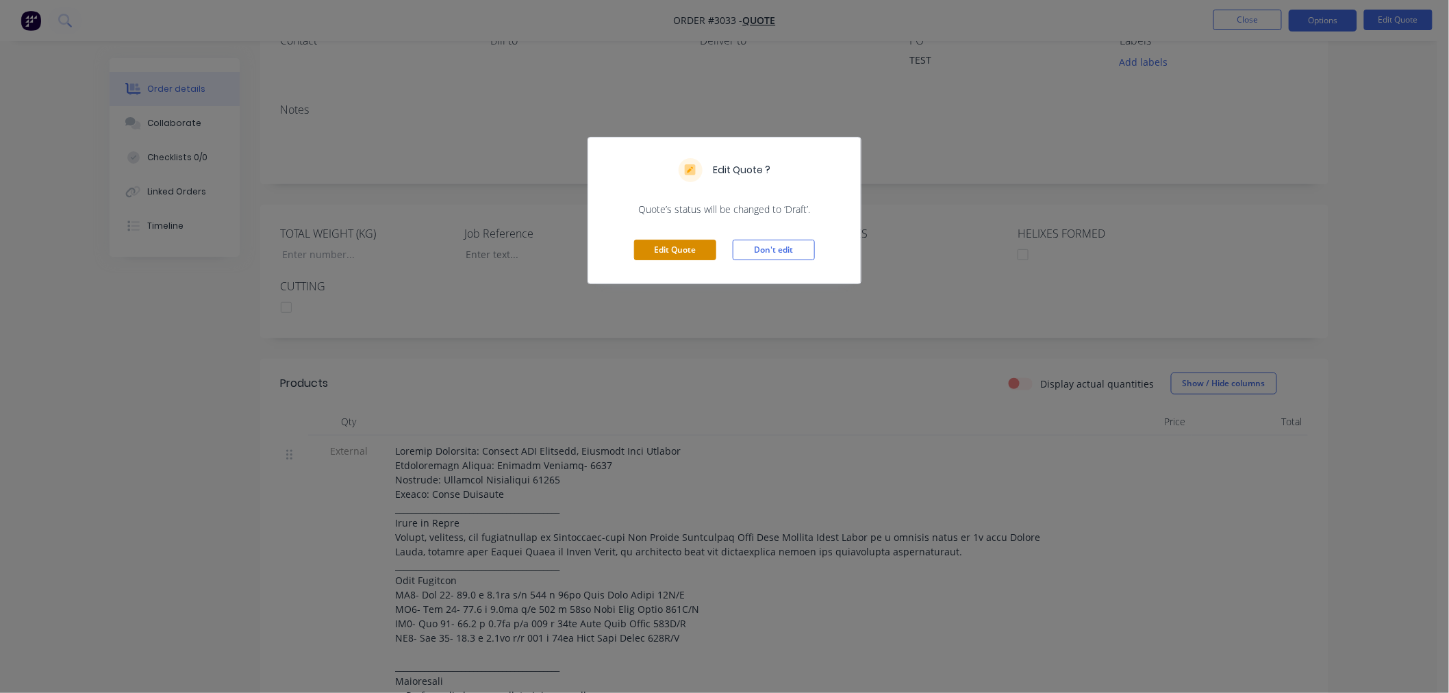
click at [667, 248] on button "Edit Quote" at bounding box center [675, 250] width 82 height 21
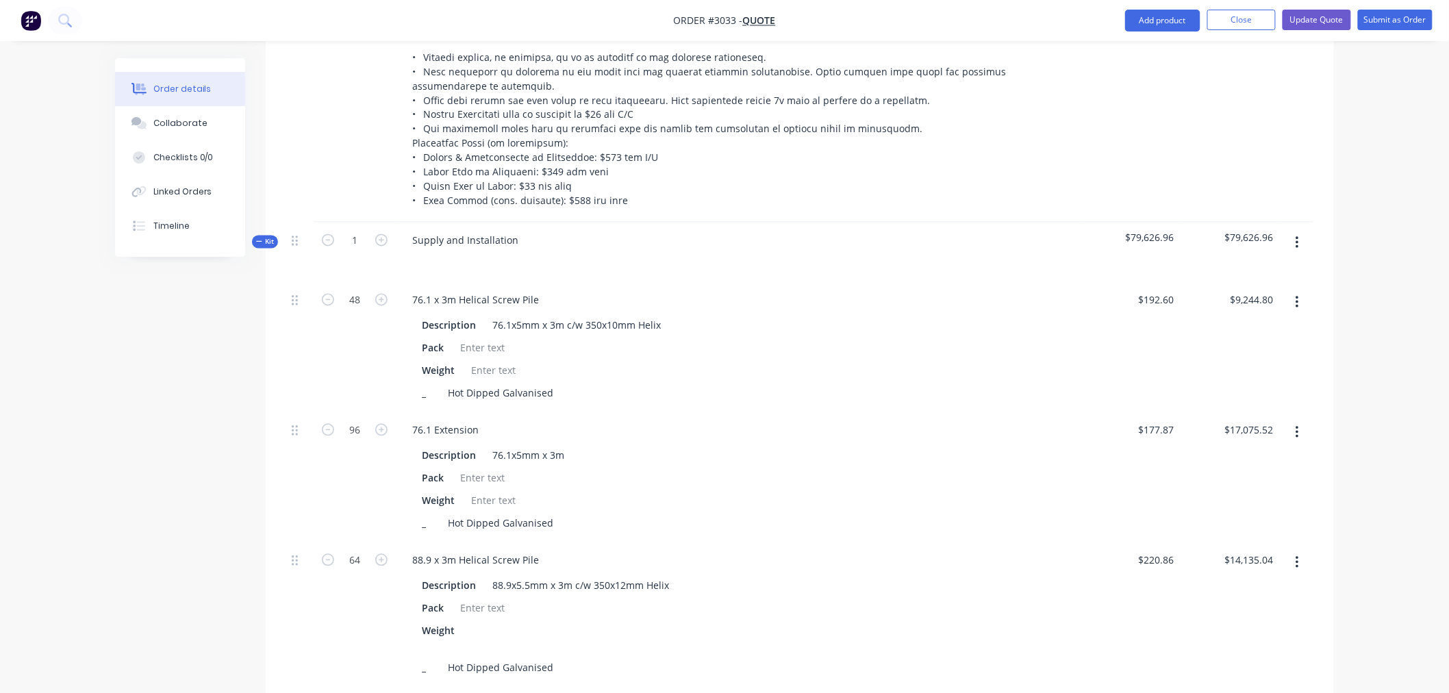
scroll to position [989, 0]
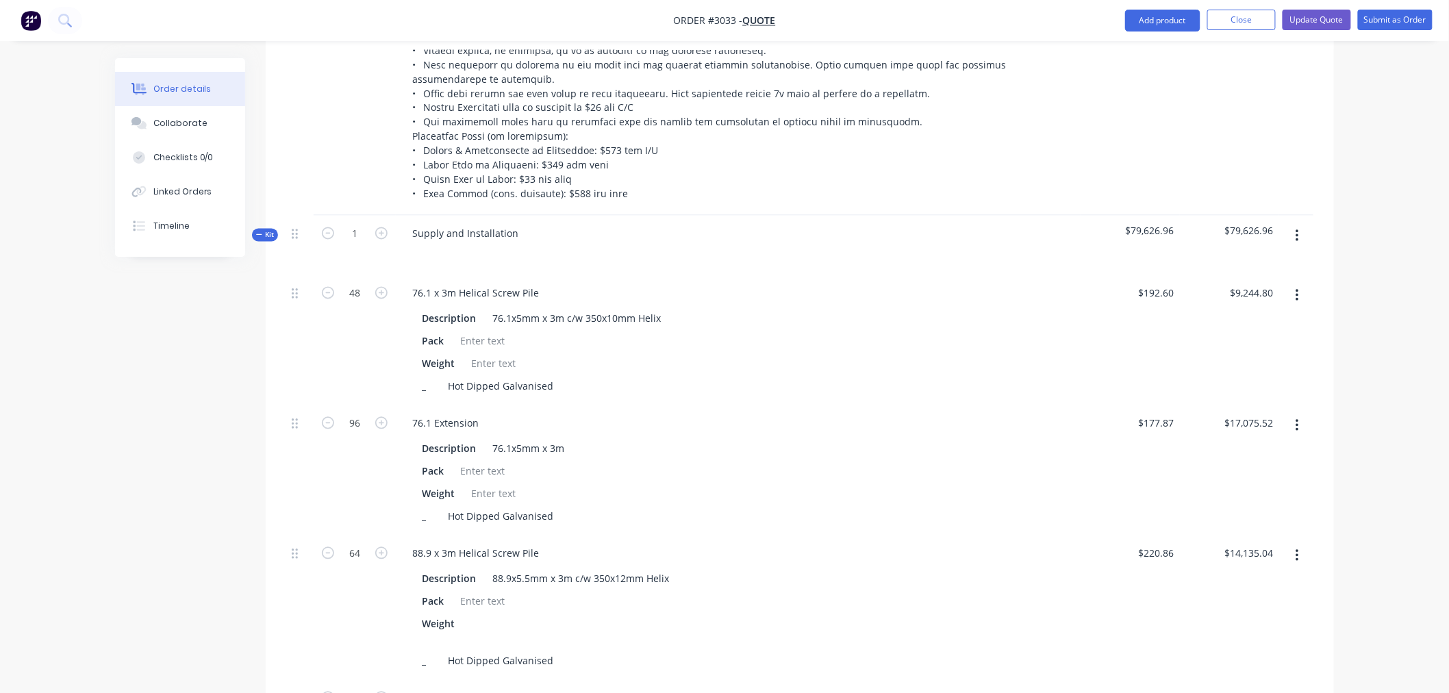
click at [264, 230] on span "Kit" at bounding box center [265, 235] width 18 height 10
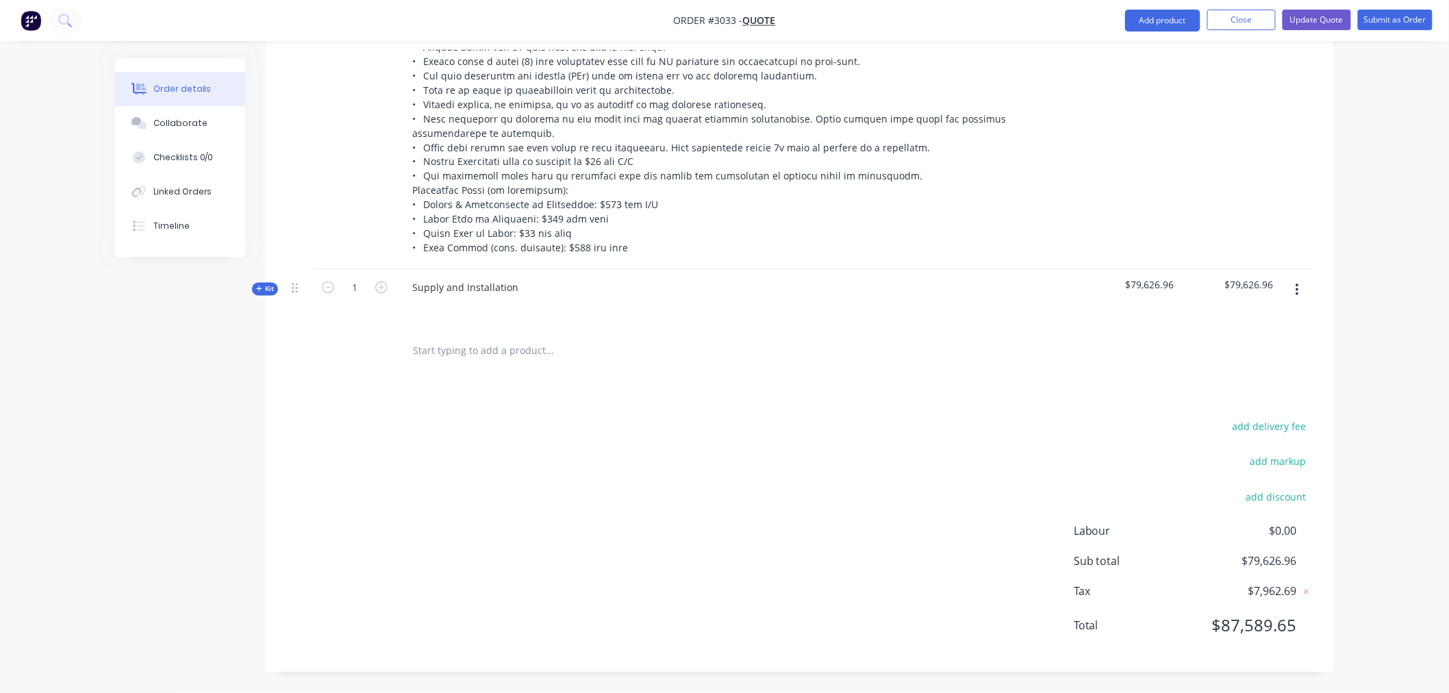
scroll to position [919, 0]
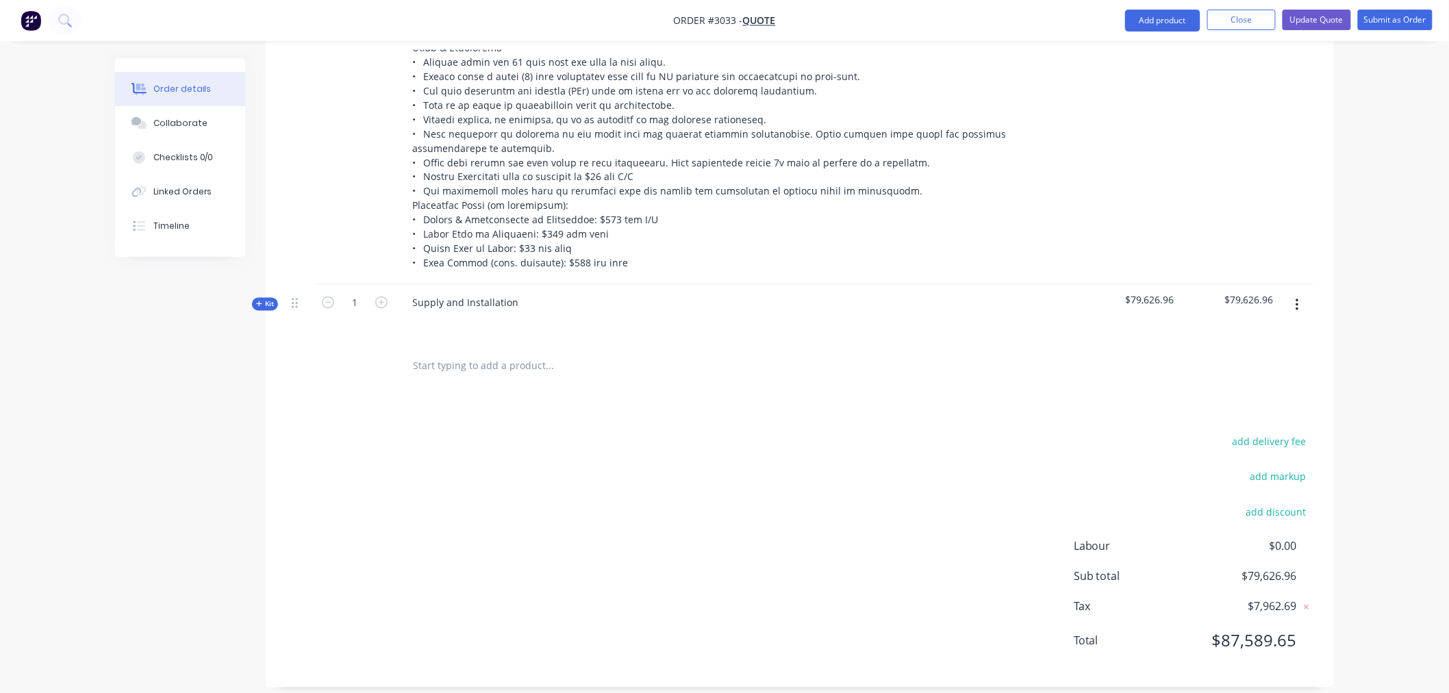
click at [264, 299] on span "Kit" at bounding box center [265, 304] width 18 height 10
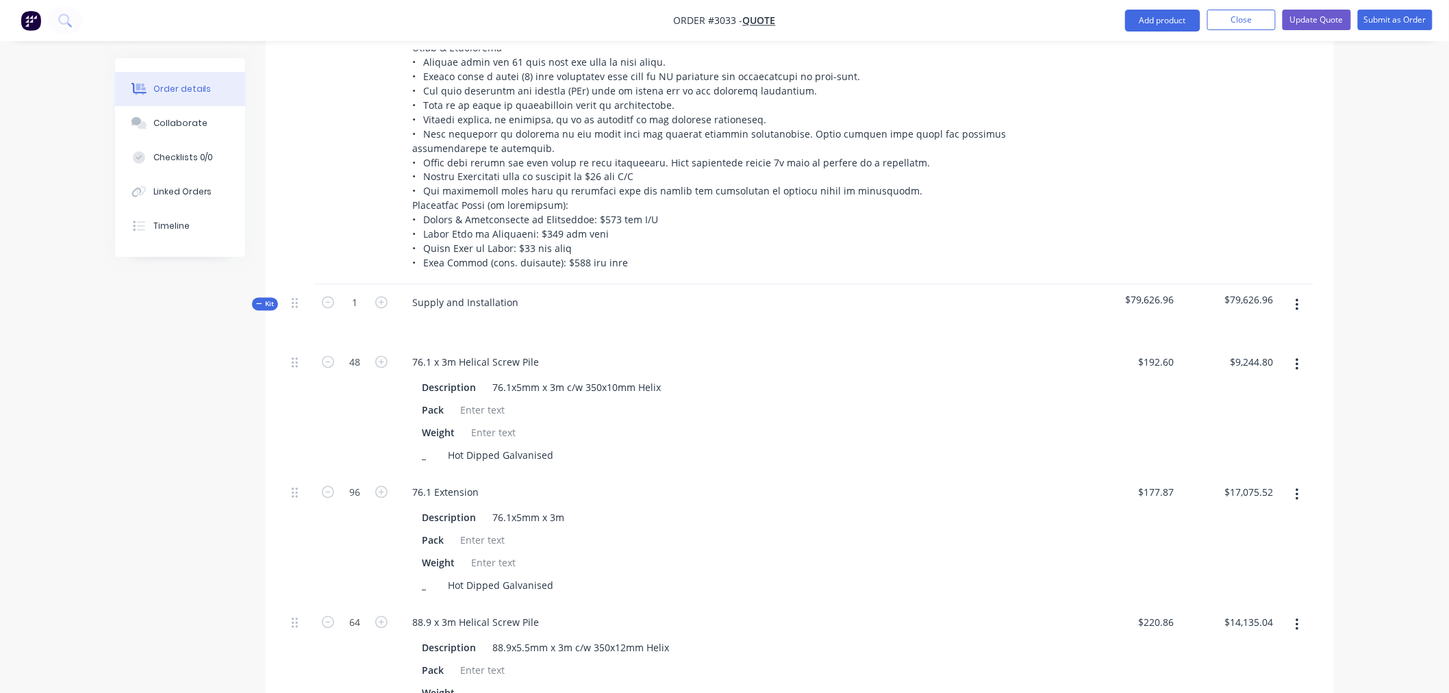
scroll to position [989, 0]
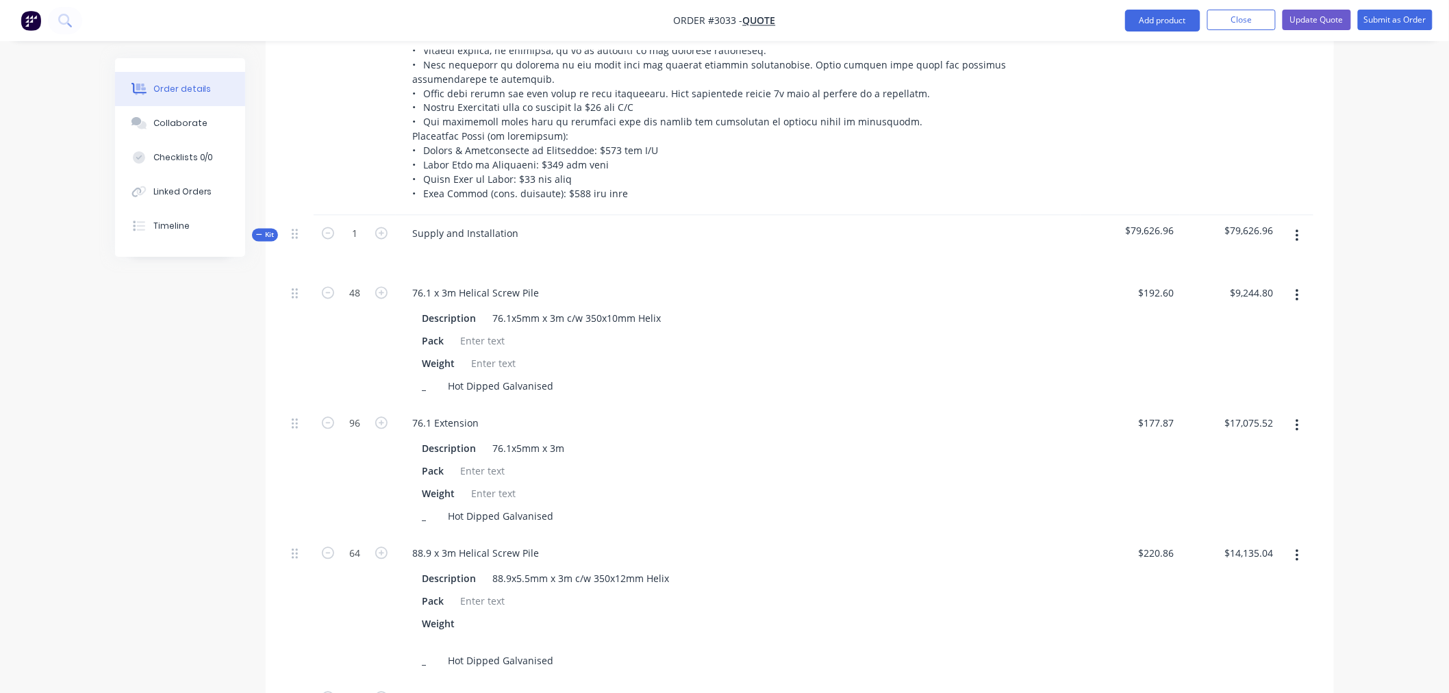
click at [1295, 229] on icon "button" at bounding box center [1296, 236] width 3 height 15
click at [1386, 270] on div "Order details Collaborate Checklists 0/0 Linked Orders Timeline Order details C…" at bounding box center [724, 230] width 1449 height 2439
click at [1325, 23] on button "Update Quote" at bounding box center [1316, 20] width 68 height 21
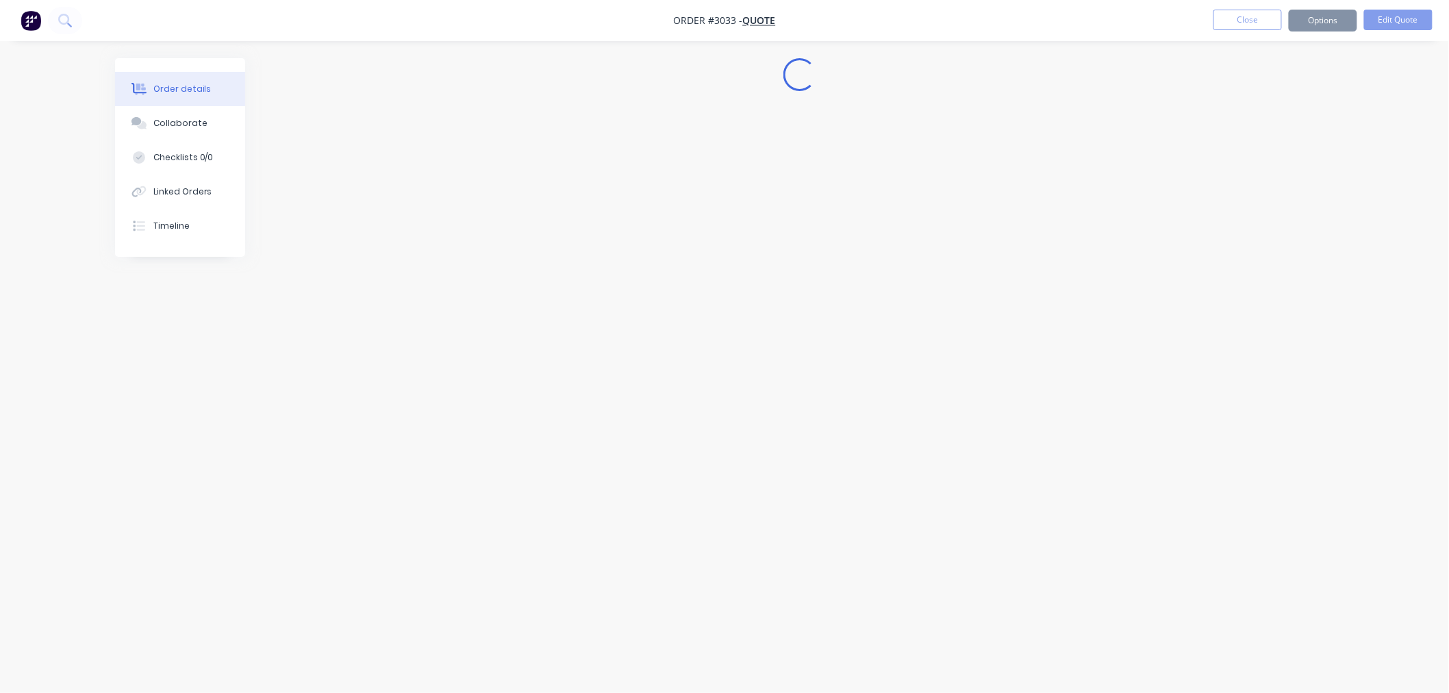
scroll to position [0, 0]
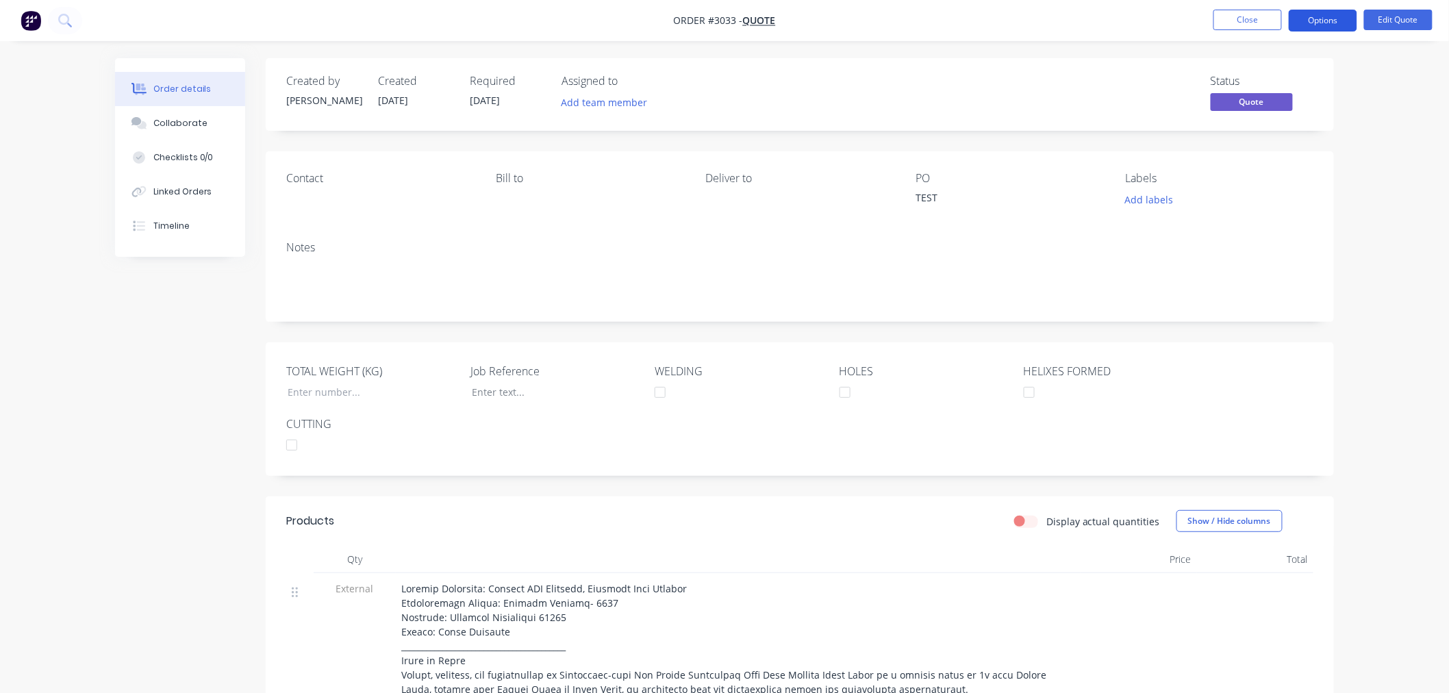
click at [1331, 19] on button "Options" at bounding box center [1322, 21] width 68 height 22
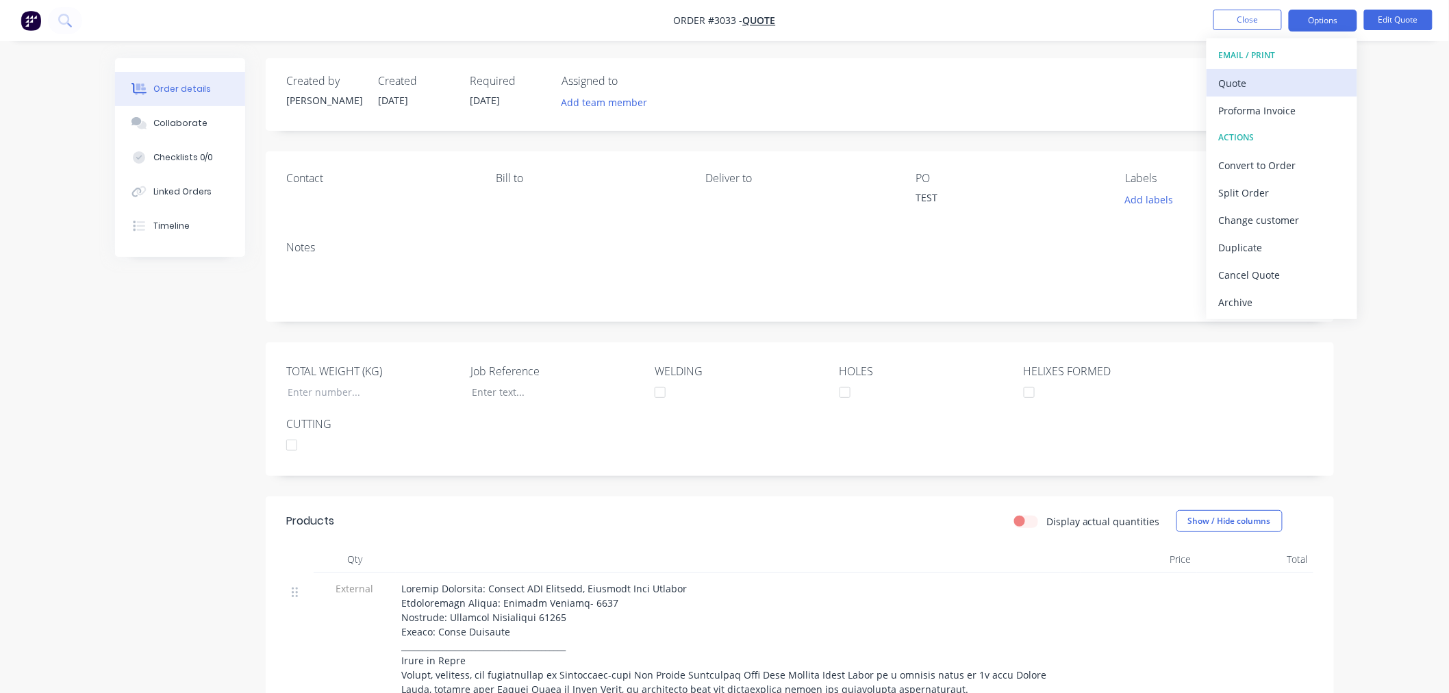
click at [1257, 83] on div "Quote" at bounding box center [1282, 83] width 126 height 20
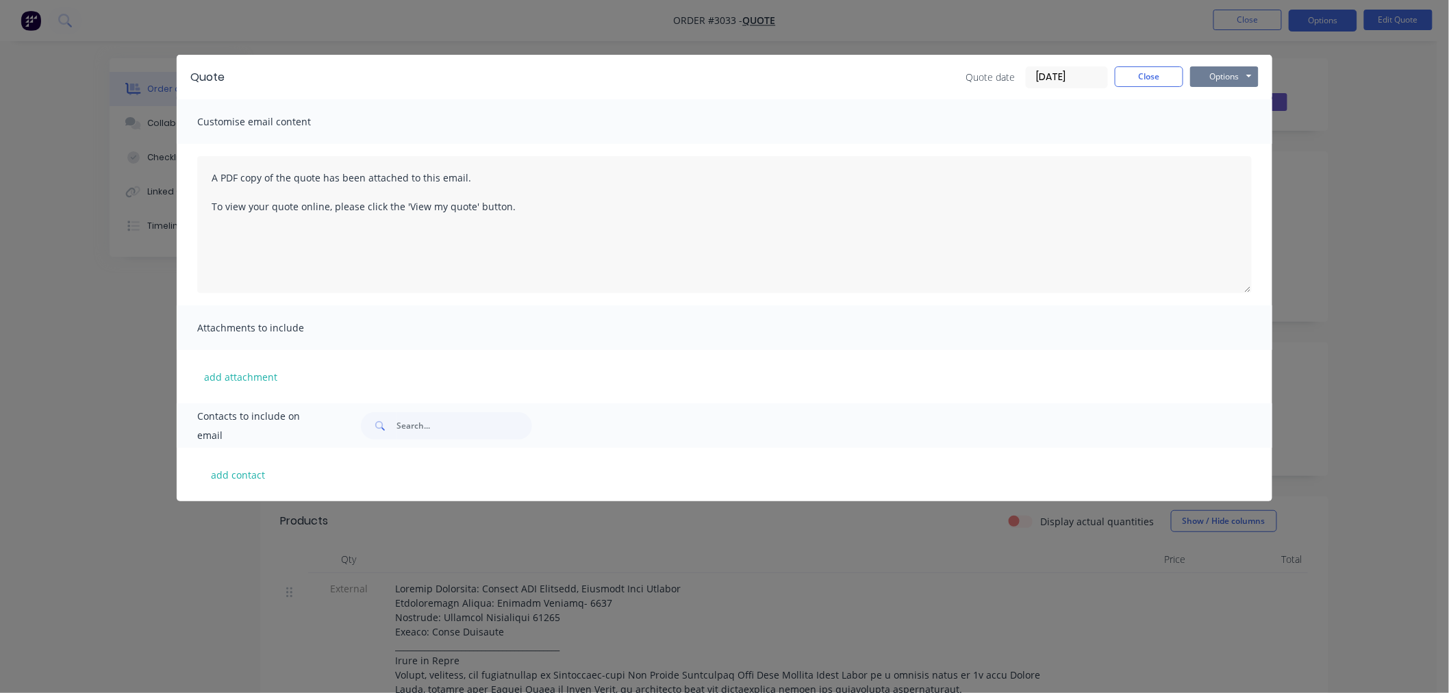
click at [1212, 79] on button "Options" at bounding box center [1224, 76] width 68 height 21
click at [1226, 93] on button "Preview" at bounding box center [1234, 101] width 88 height 23
click at [1146, 79] on button "Close" at bounding box center [1148, 76] width 68 height 21
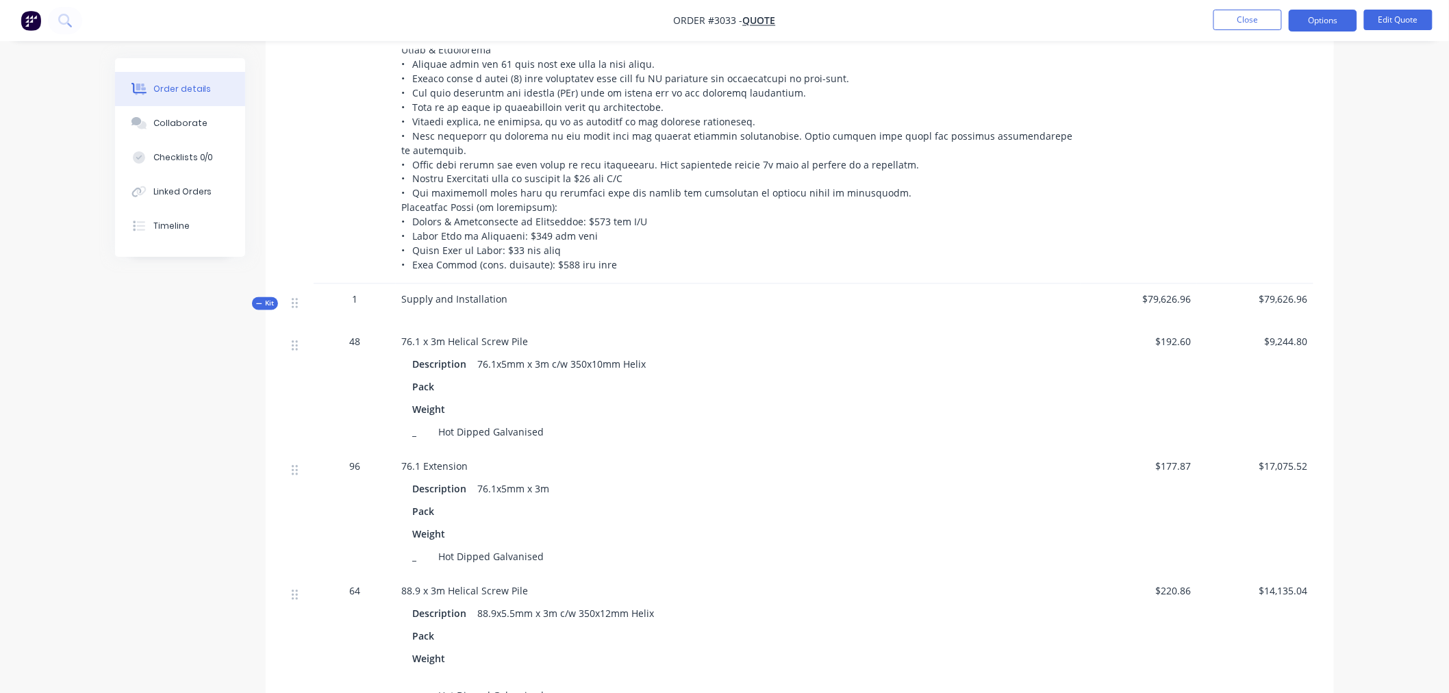
scroll to position [1065, 0]
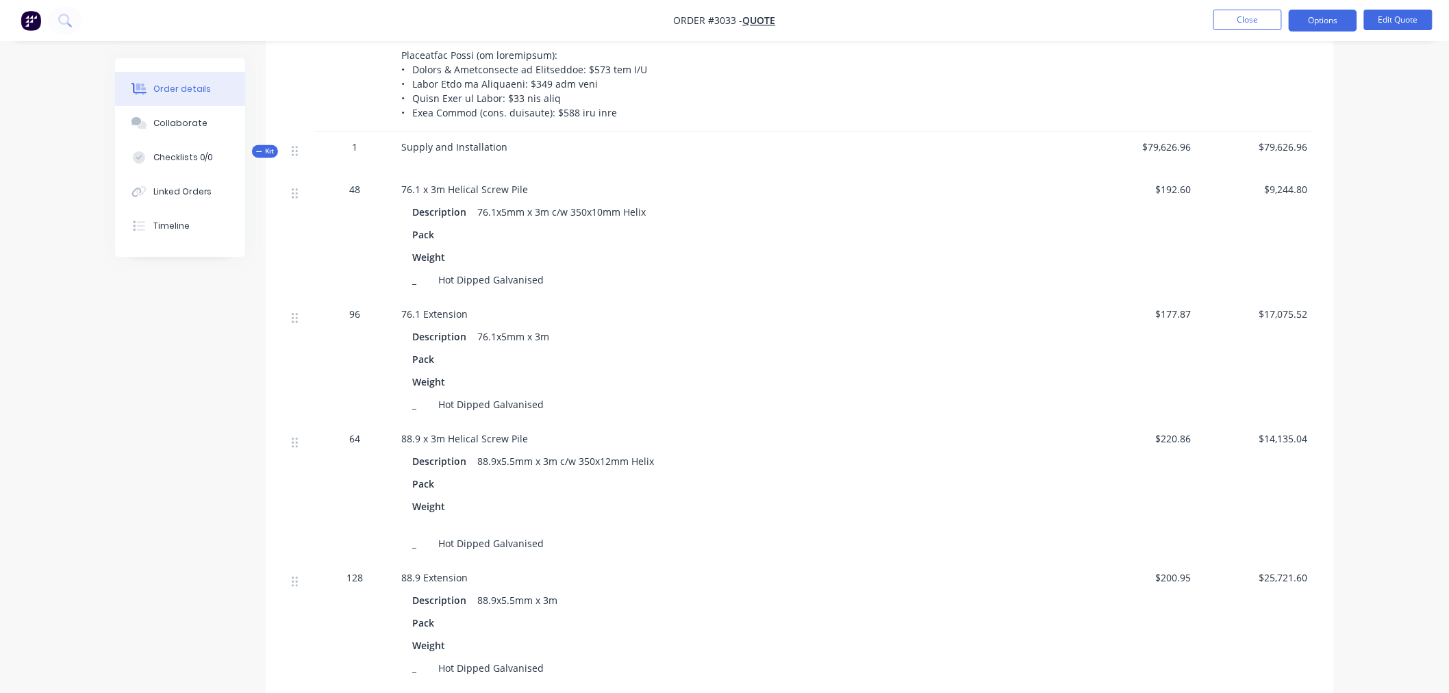
click at [474, 140] on div "Supply and Installation" at bounding box center [738, 153] width 685 height 42
click at [479, 141] on span "Supply and Installation" at bounding box center [454, 147] width 106 height 13
click at [476, 141] on span "Supply and Installation" at bounding box center [454, 147] width 106 height 13
click at [1387, 14] on button "Edit Quote" at bounding box center [1398, 20] width 68 height 21
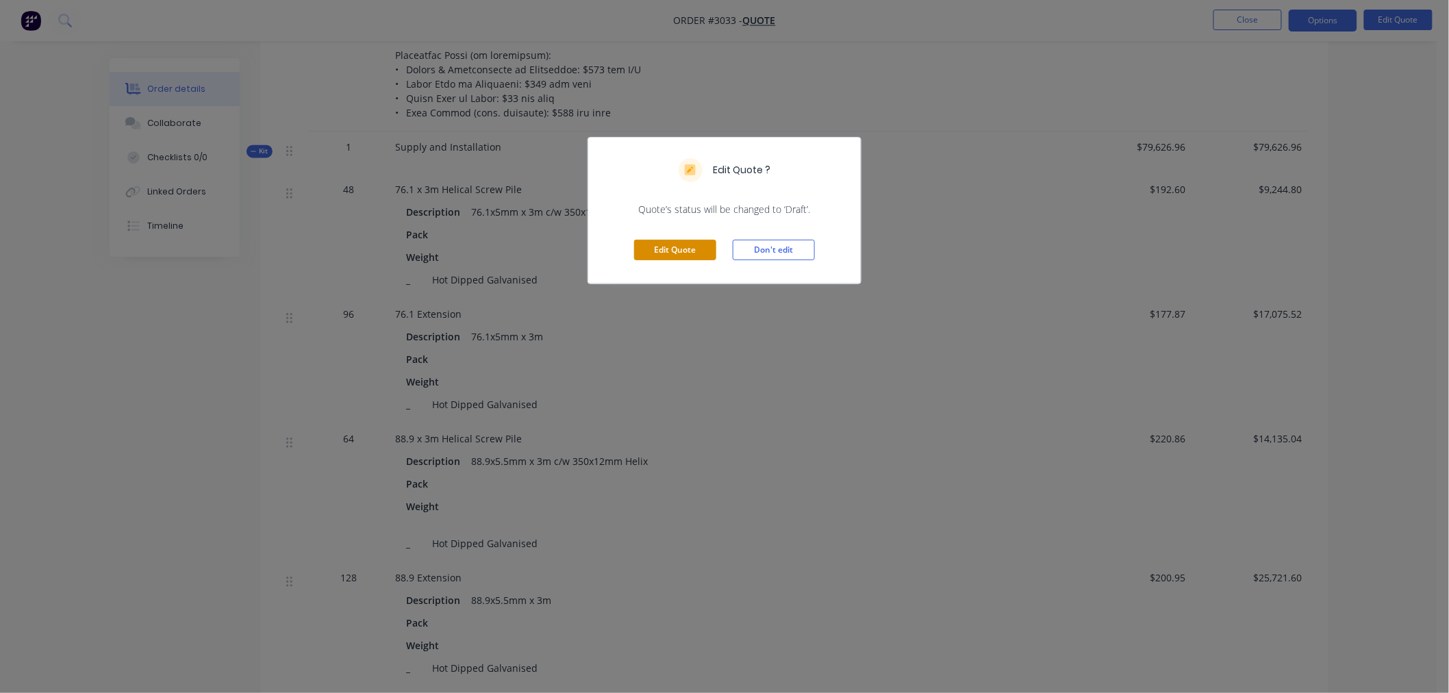
click at [703, 255] on button "Edit Quote" at bounding box center [675, 250] width 82 height 21
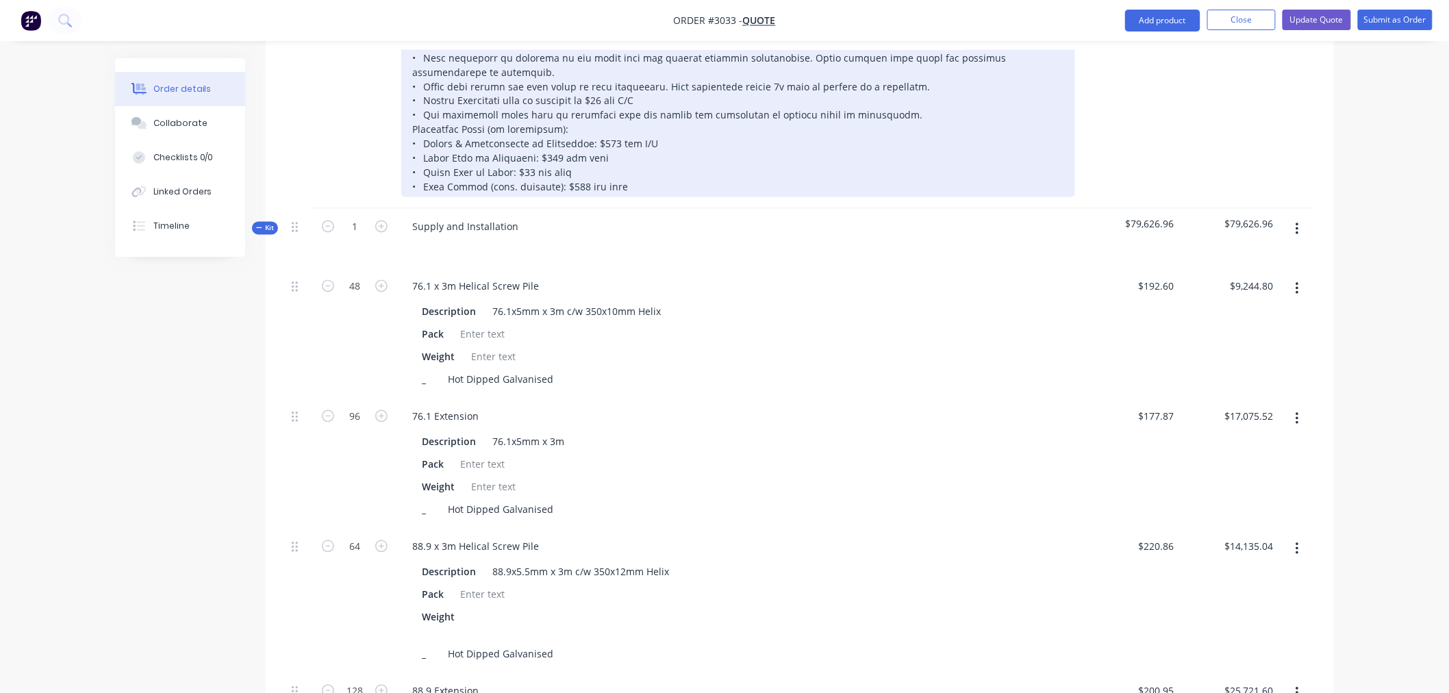
scroll to position [913, 0]
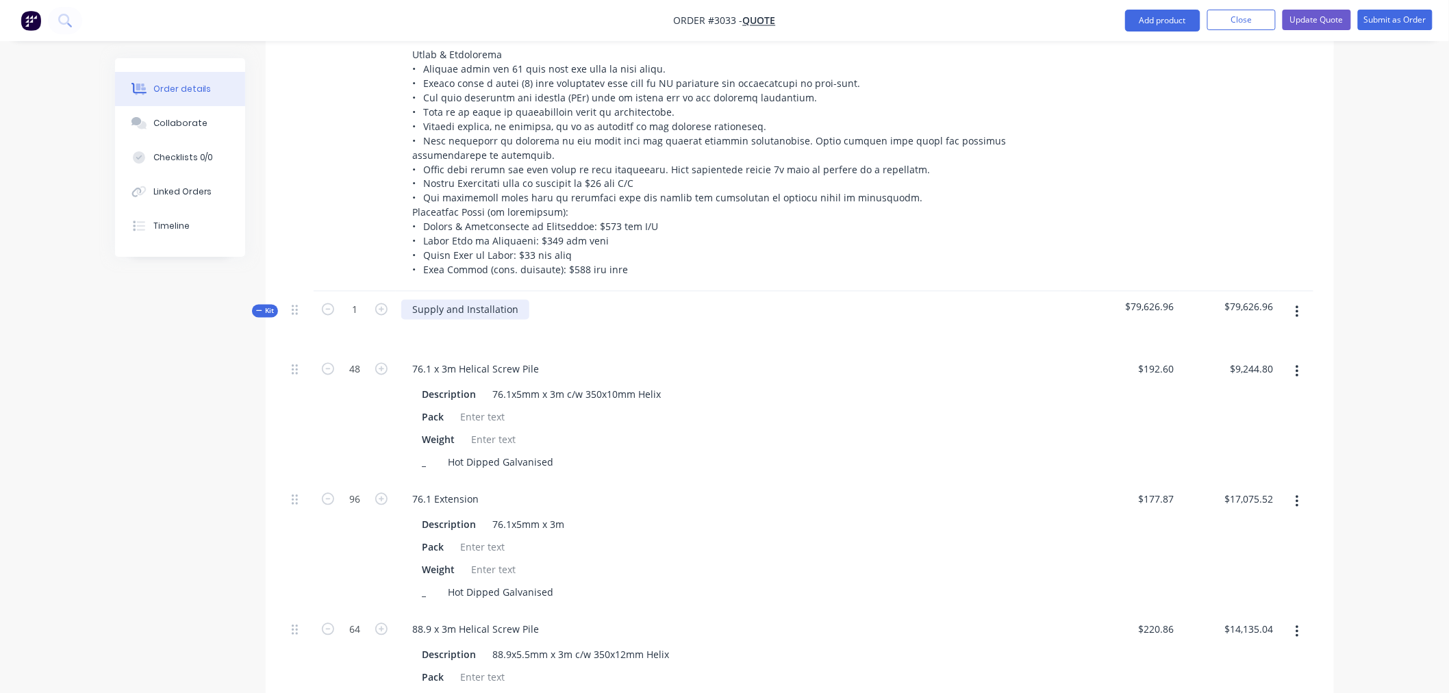
click at [507, 298] on div "Supply and Installation" at bounding box center [738, 322] width 685 height 60
drag, startPoint x: 513, startPoint y: 297, endPoint x: 338, endPoint y: 307, distance: 175.5
click at [338, 307] on div "Kit 1 Supply and Installation $79,626.96 $79,626.96" at bounding box center [799, 322] width 1027 height 60
click at [511, 300] on div "supply and installation" at bounding box center [464, 310] width 127 height 20
click at [176, 392] on div "Created by Leesa Created 08/09/25 Required 08/09/25 Assigned to Add team member…" at bounding box center [724, 336] width 1219 height 2381
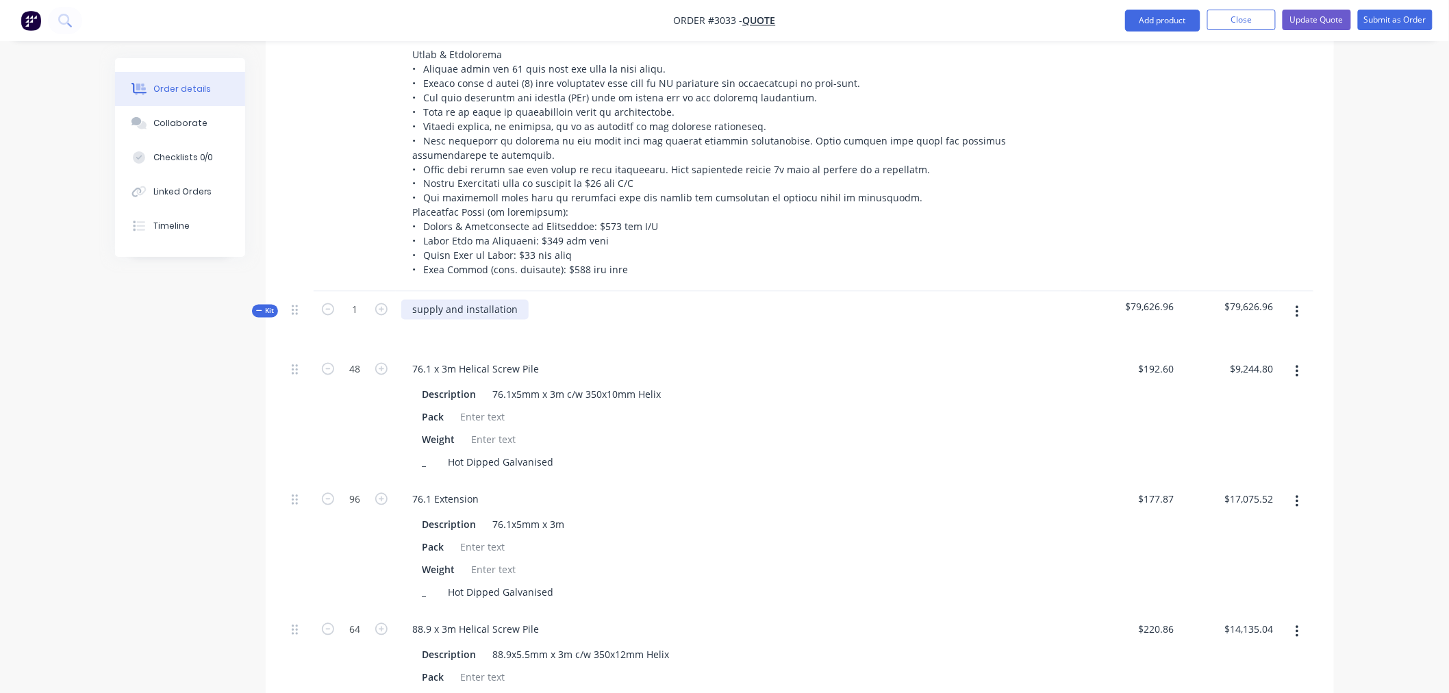
click at [513, 300] on div "supply and installation" at bounding box center [464, 310] width 127 height 20
drag, startPoint x: 513, startPoint y: 293, endPoint x: 316, endPoint y: 304, distance: 198.1
click at [316, 304] on div "Kit 1 supply and installation $79,626.96 $79,626.96" at bounding box center [799, 322] width 1027 height 60
click at [1237, 16] on button "Close" at bounding box center [1241, 20] width 68 height 21
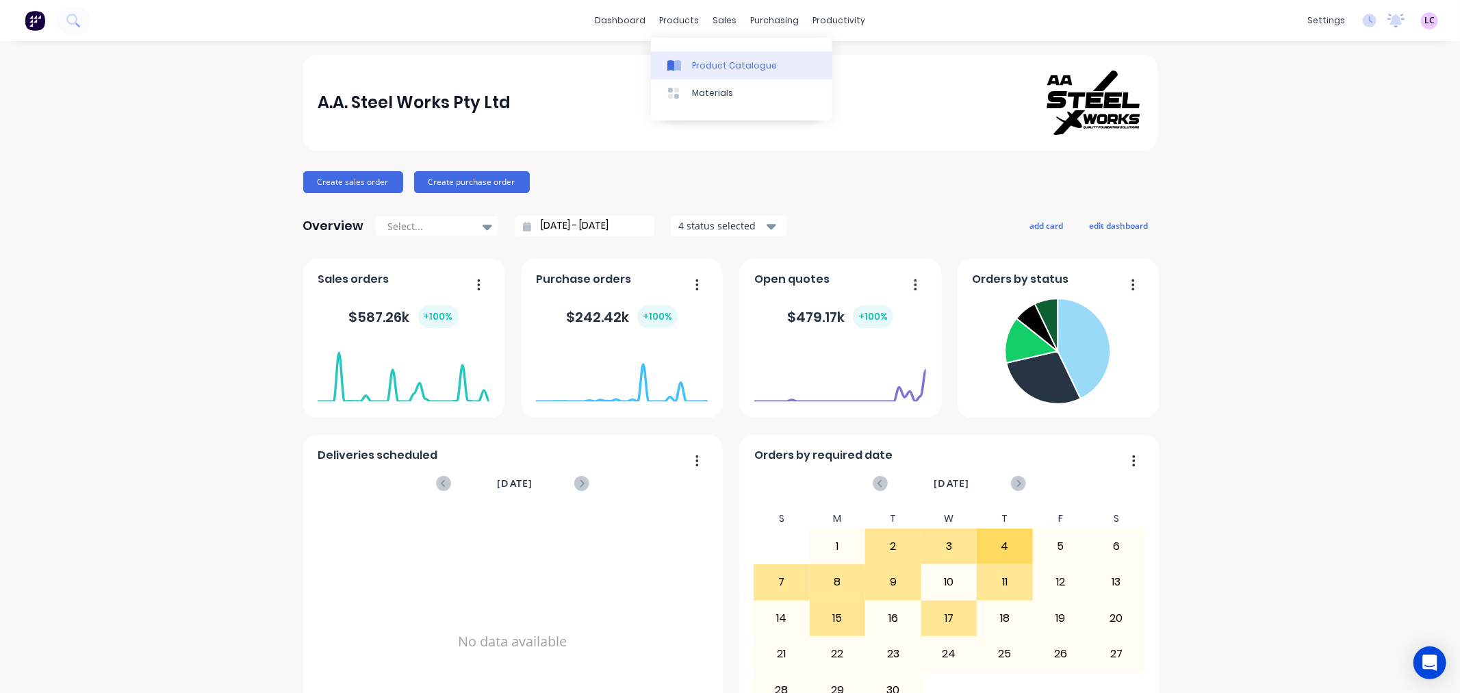
click at [700, 63] on div "Product Catalogue" at bounding box center [734, 66] width 85 height 12
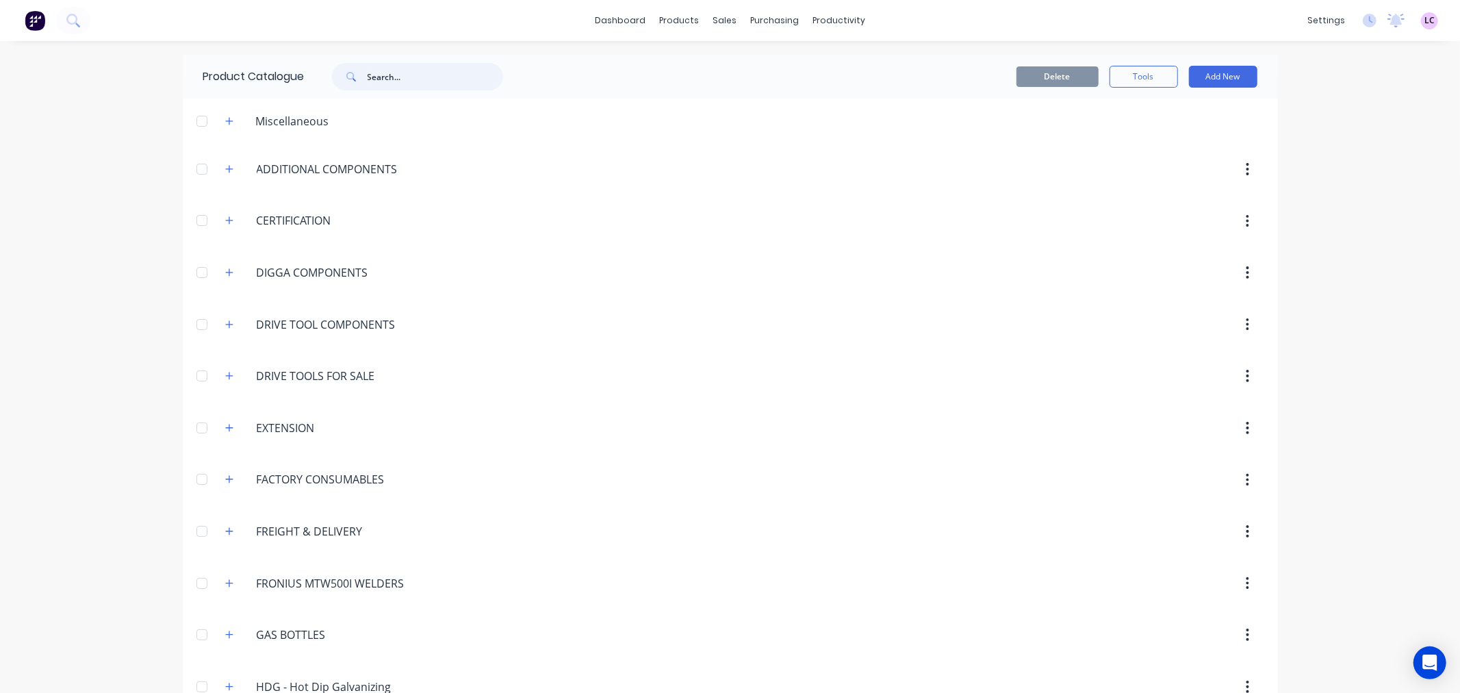
click at [419, 79] on input "text" at bounding box center [436, 76] width 136 height 27
type input "SUPPLY"
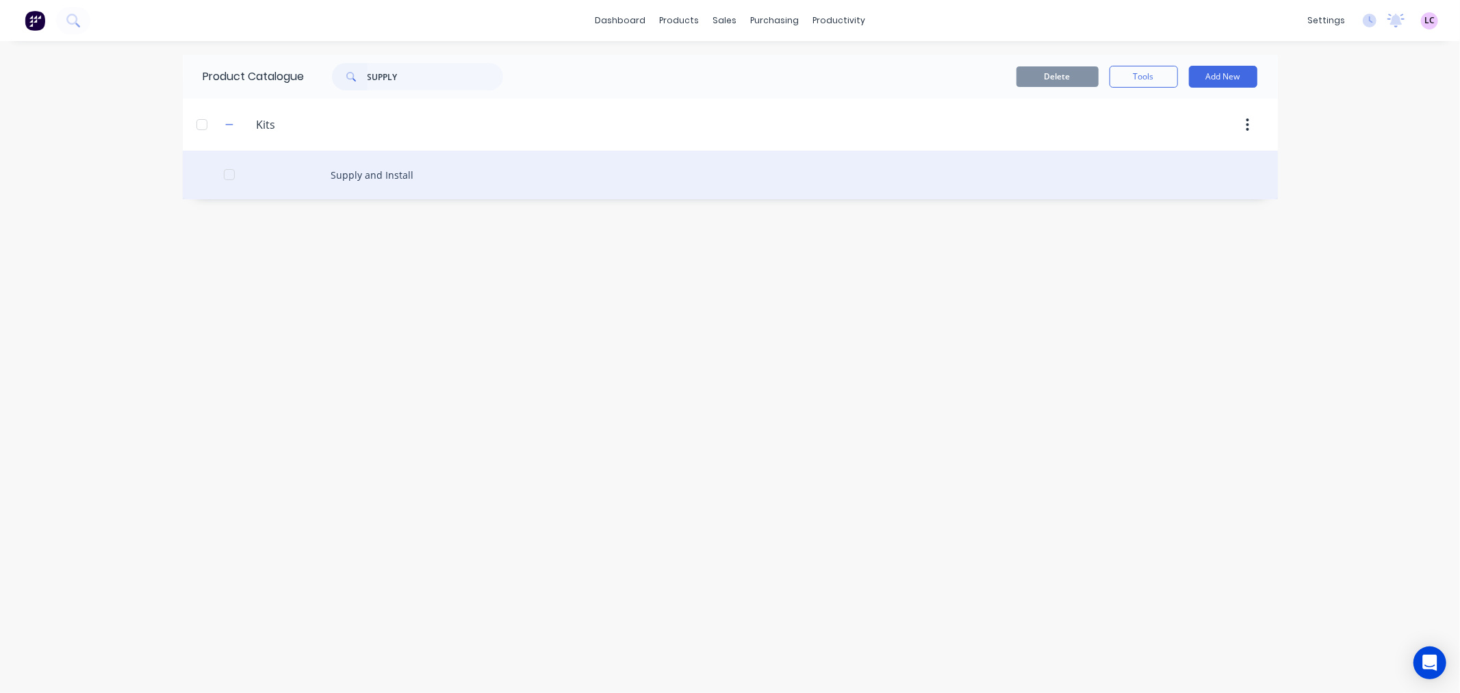
click at [405, 161] on div "Supply and Install" at bounding box center [730, 175] width 1095 height 49
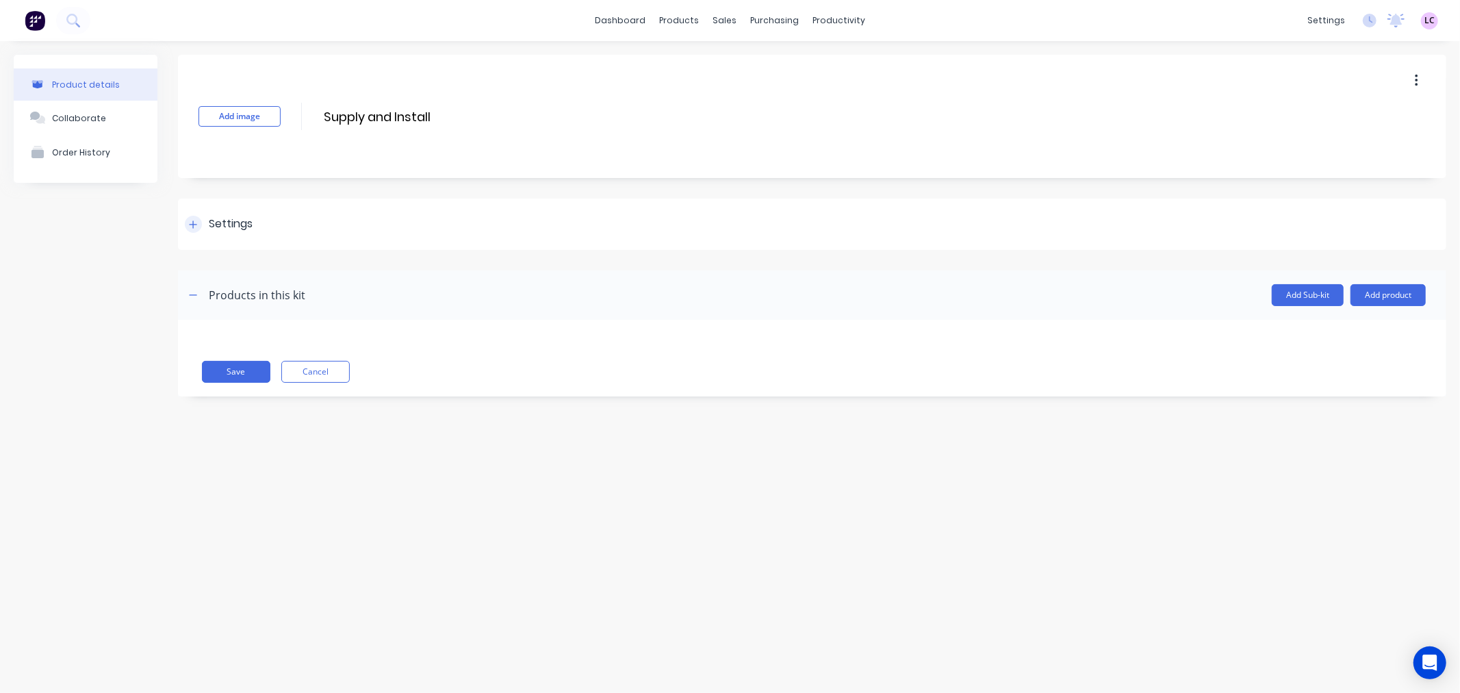
click at [190, 231] on div at bounding box center [193, 224] width 17 height 17
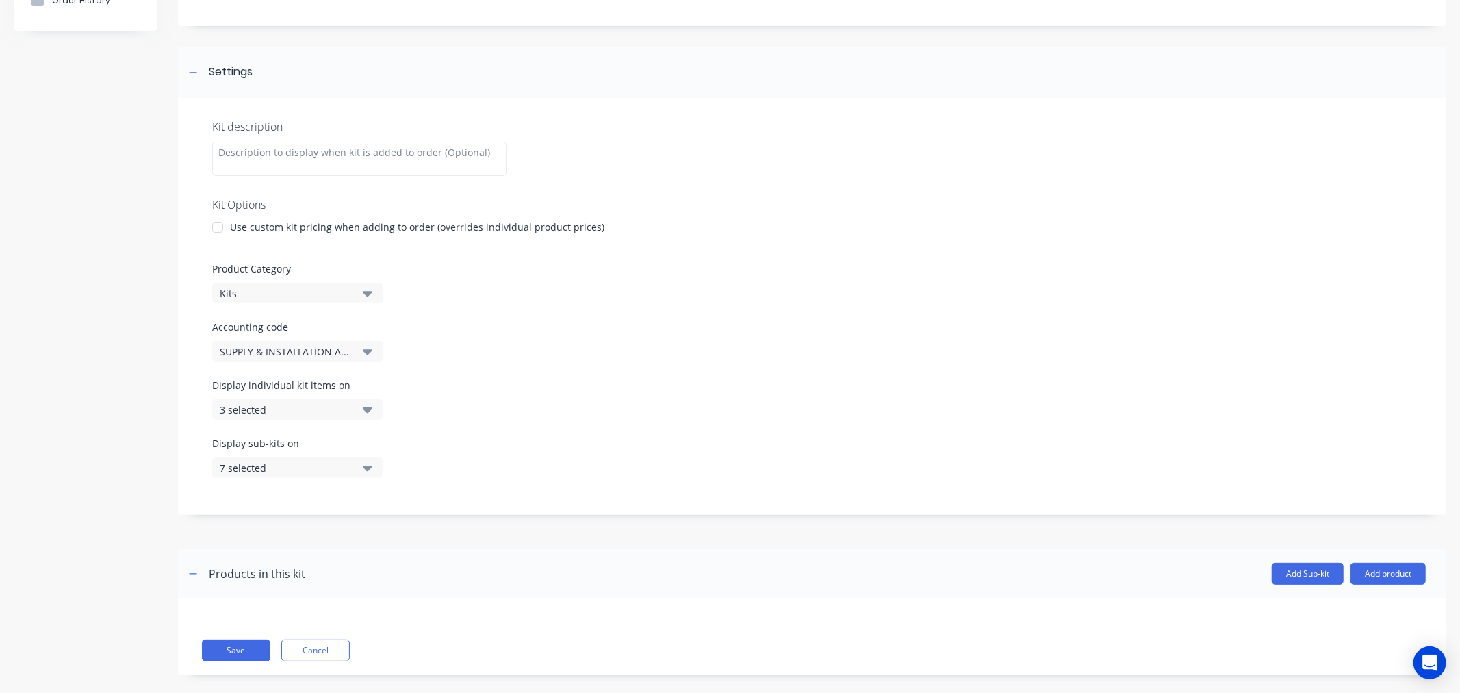
scroll to position [168, 0]
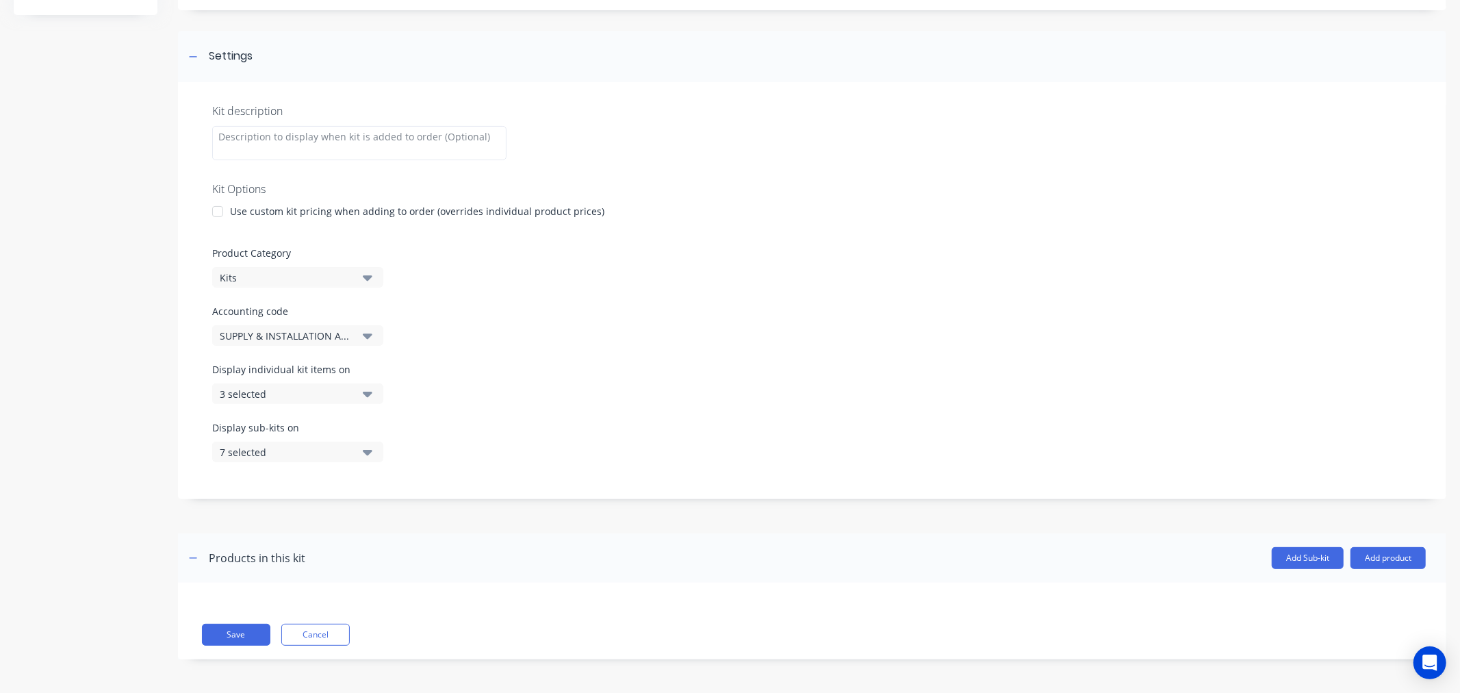
click at [366, 393] on icon "button" at bounding box center [368, 394] width 10 height 5
click at [366, 392] on icon "button" at bounding box center [368, 394] width 10 height 5
click at [363, 457] on icon "button" at bounding box center [368, 451] width 10 height 15
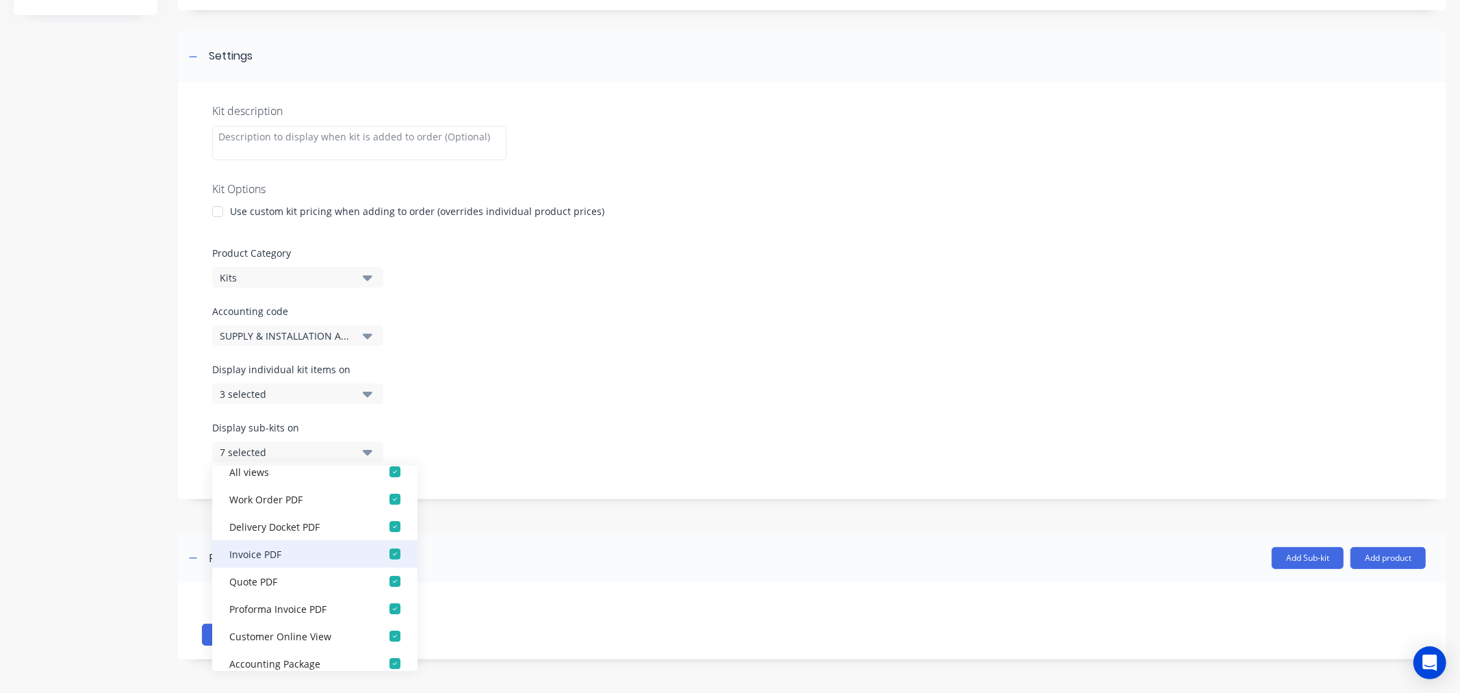
scroll to position [27, 0]
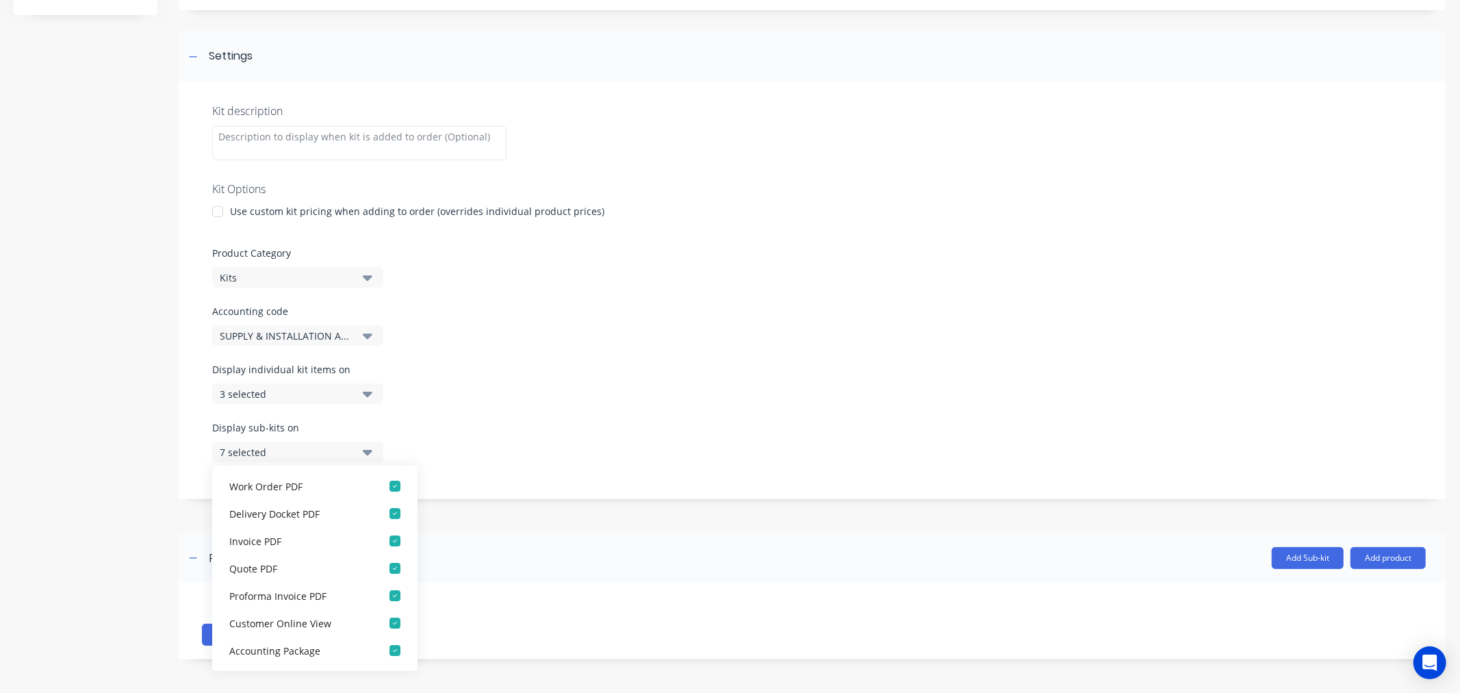
click at [551, 505] on div "Add image Supply and Install Supply and Install Enter kit name Settings Kit des…" at bounding box center [812, 283] width 1269 height 793
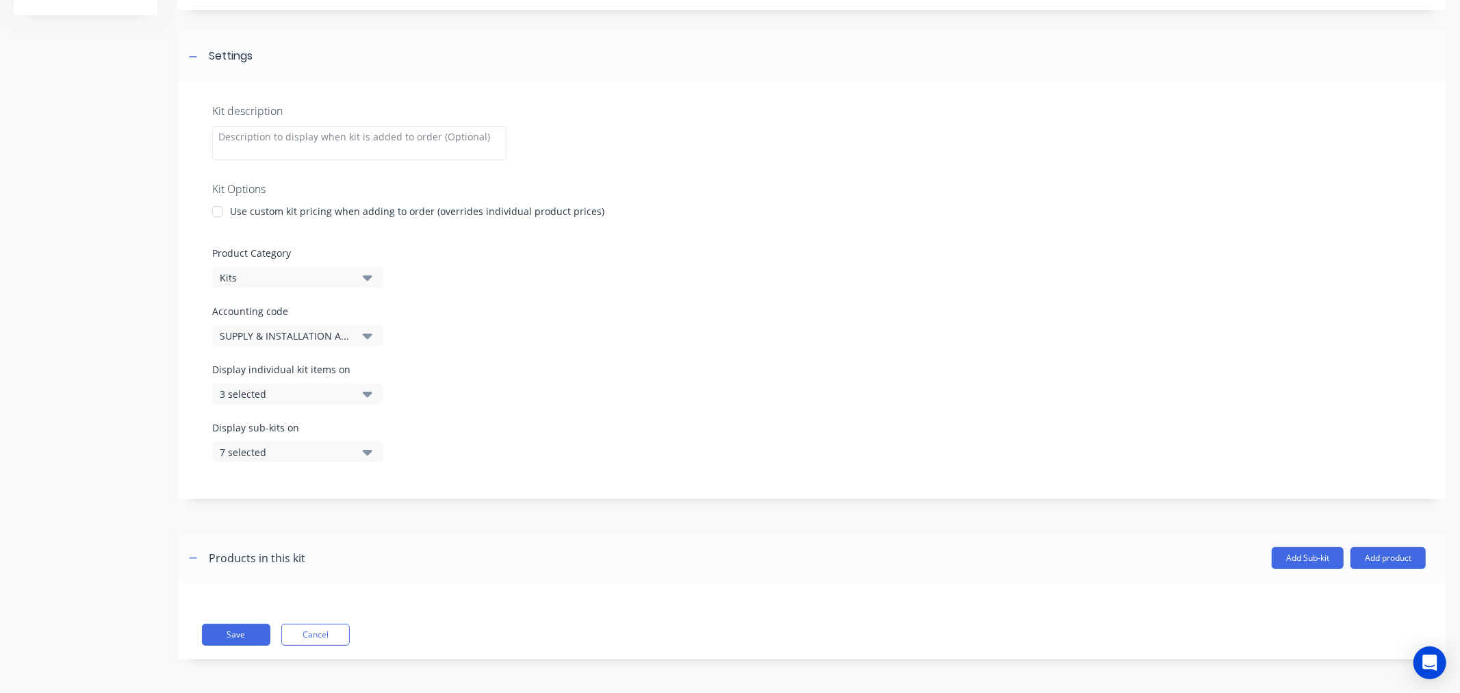
scroll to position [0, 0]
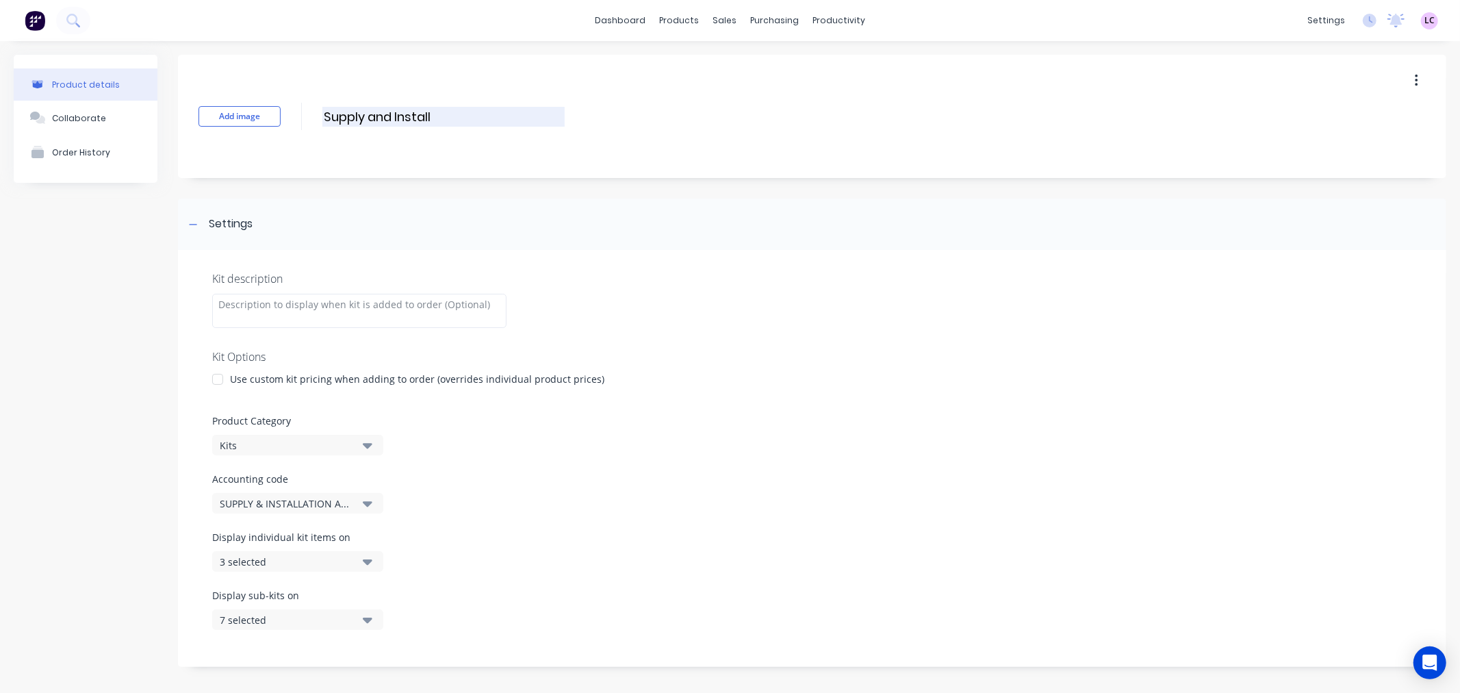
click at [444, 115] on input "Supply and Install" at bounding box center [443, 117] width 242 height 20
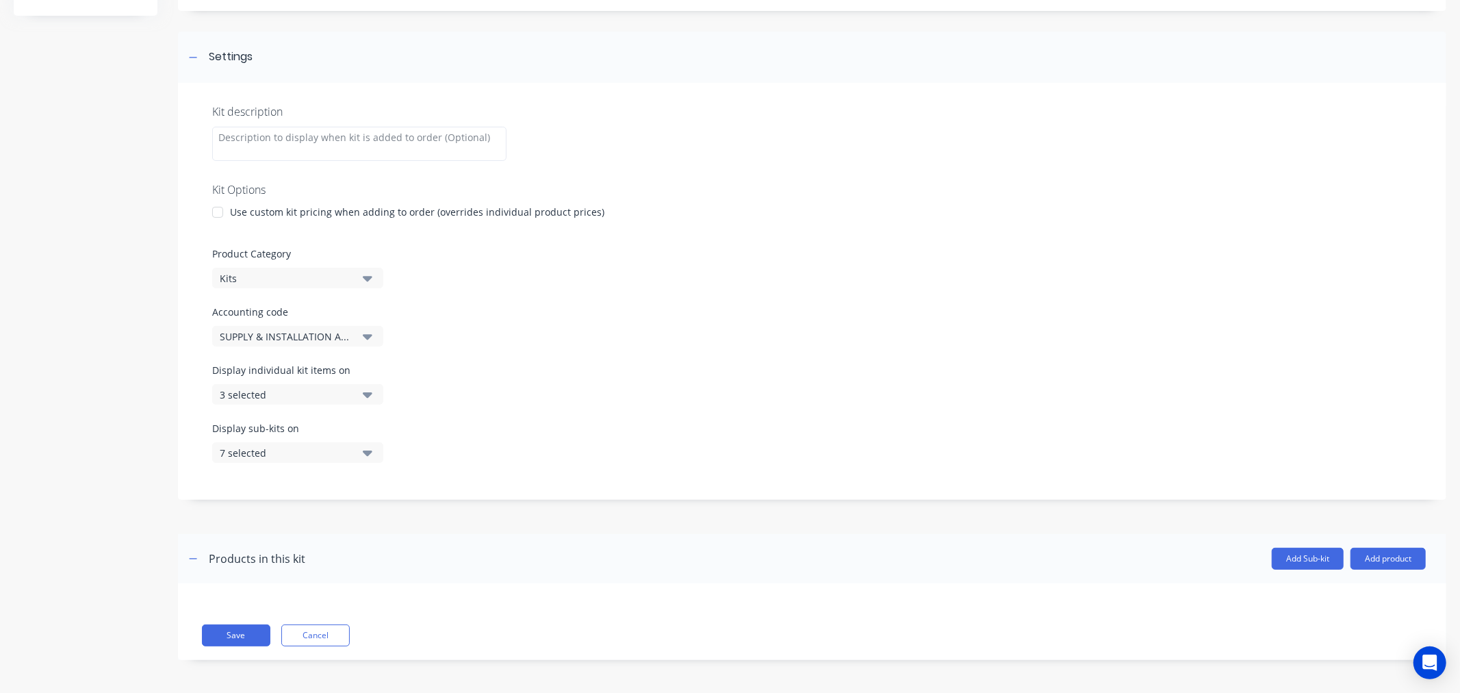
scroll to position [168, 0]
type input "Supply and Installation"
click at [242, 635] on button "Save" at bounding box center [236, 635] width 68 height 22
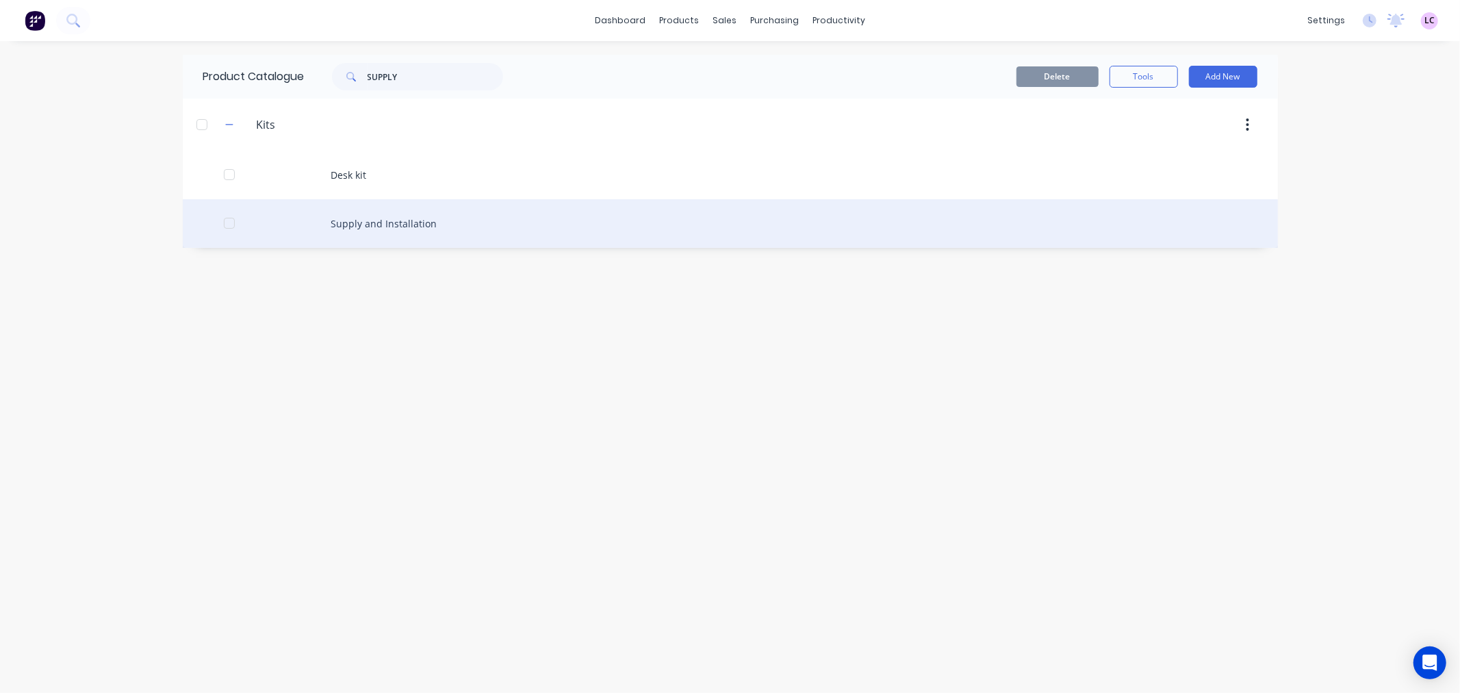
click at [427, 222] on div "Supply and Installation" at bounding box center [730, 223] width 1095 height 49
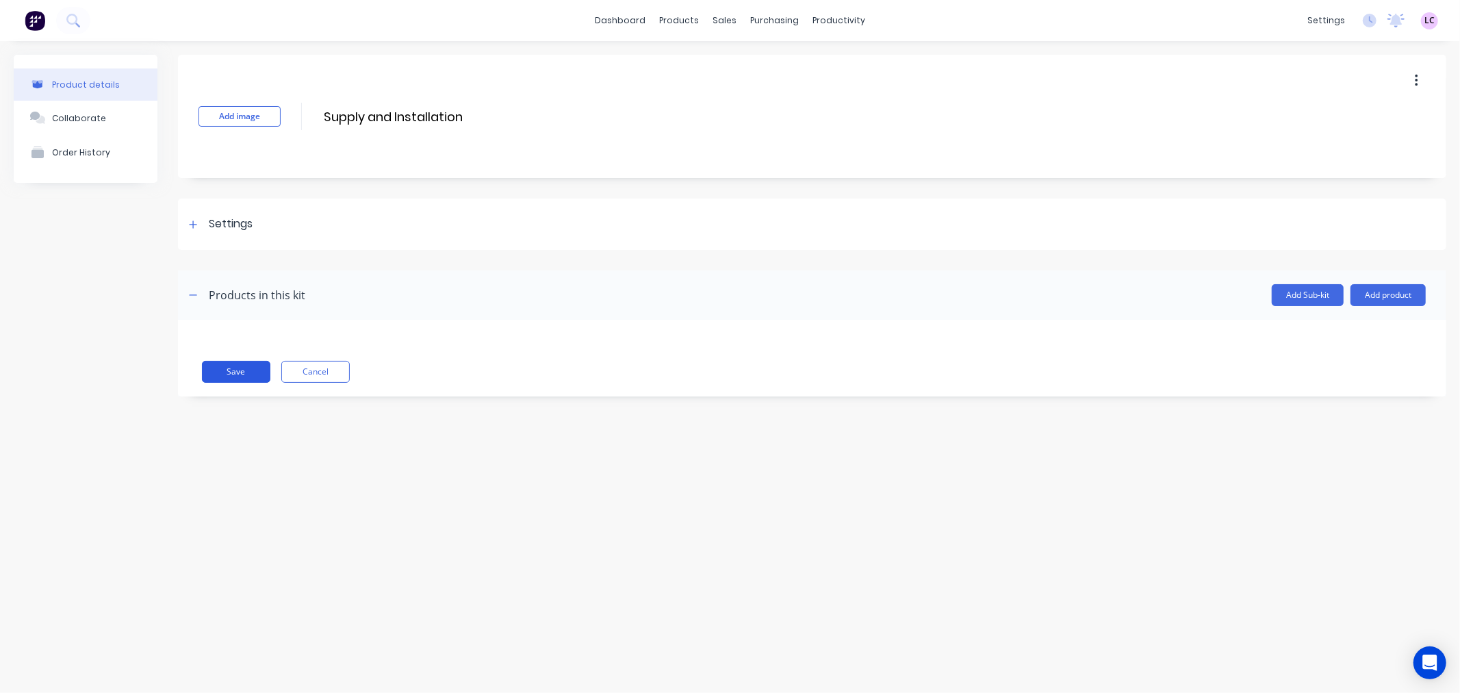
click at [236, 367] on button "Save" at bounding box center [236, 372] width 68 height 22
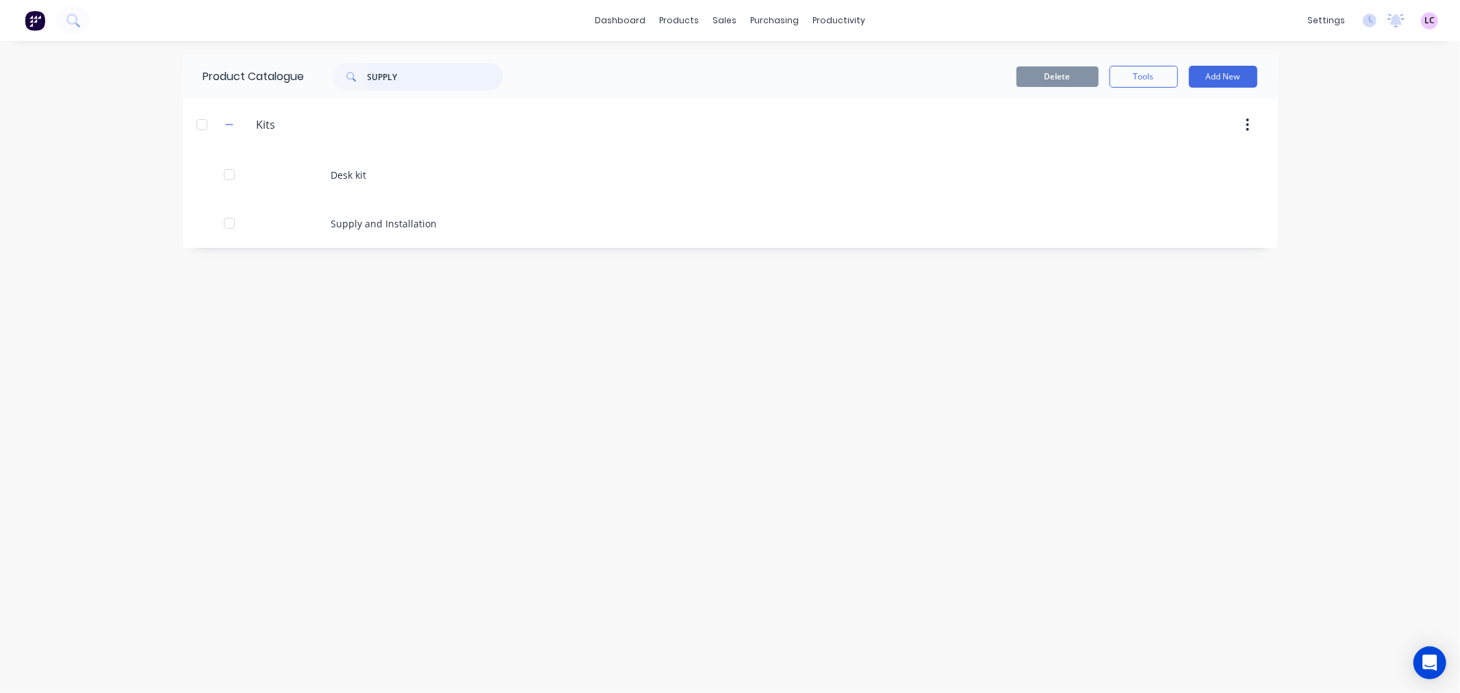
click at [404, 74] on input "SUPPLY" at bounding box center [436, 76] width 136 height 27
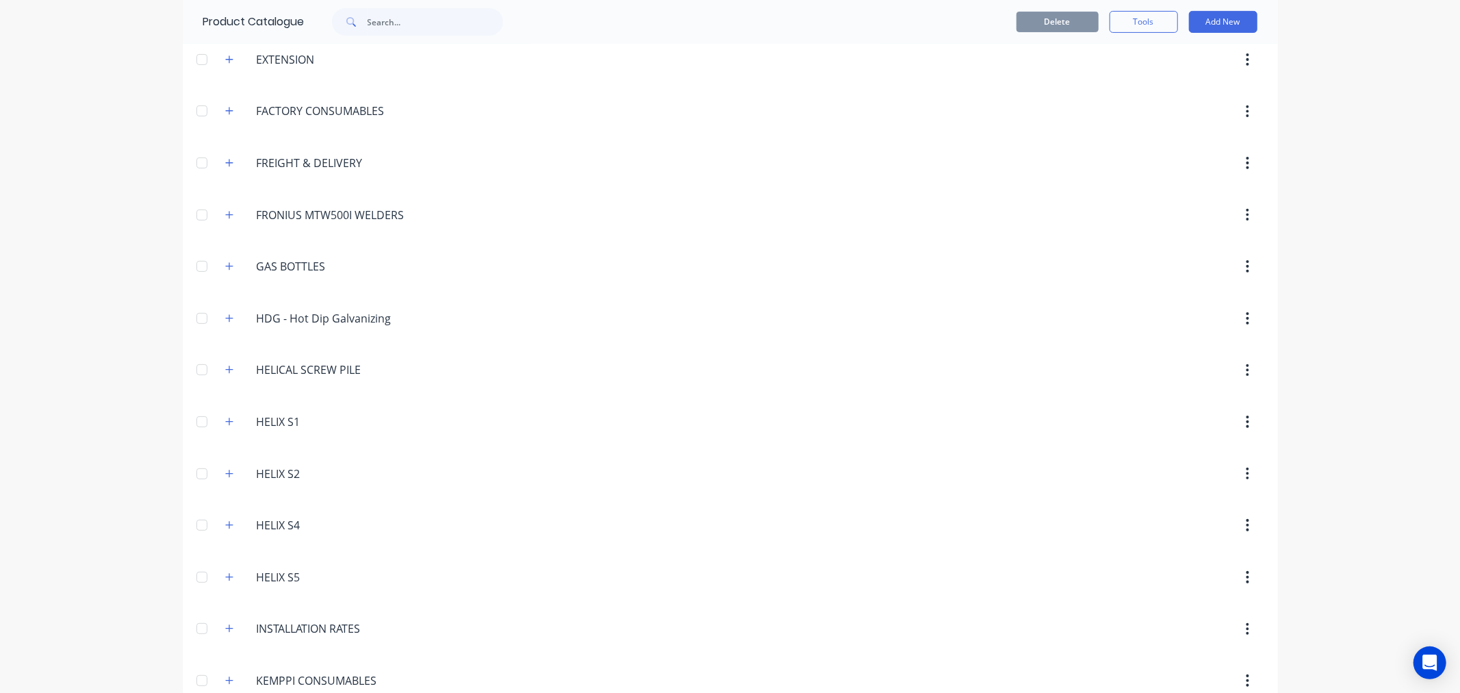
scroll to position [111, 0]
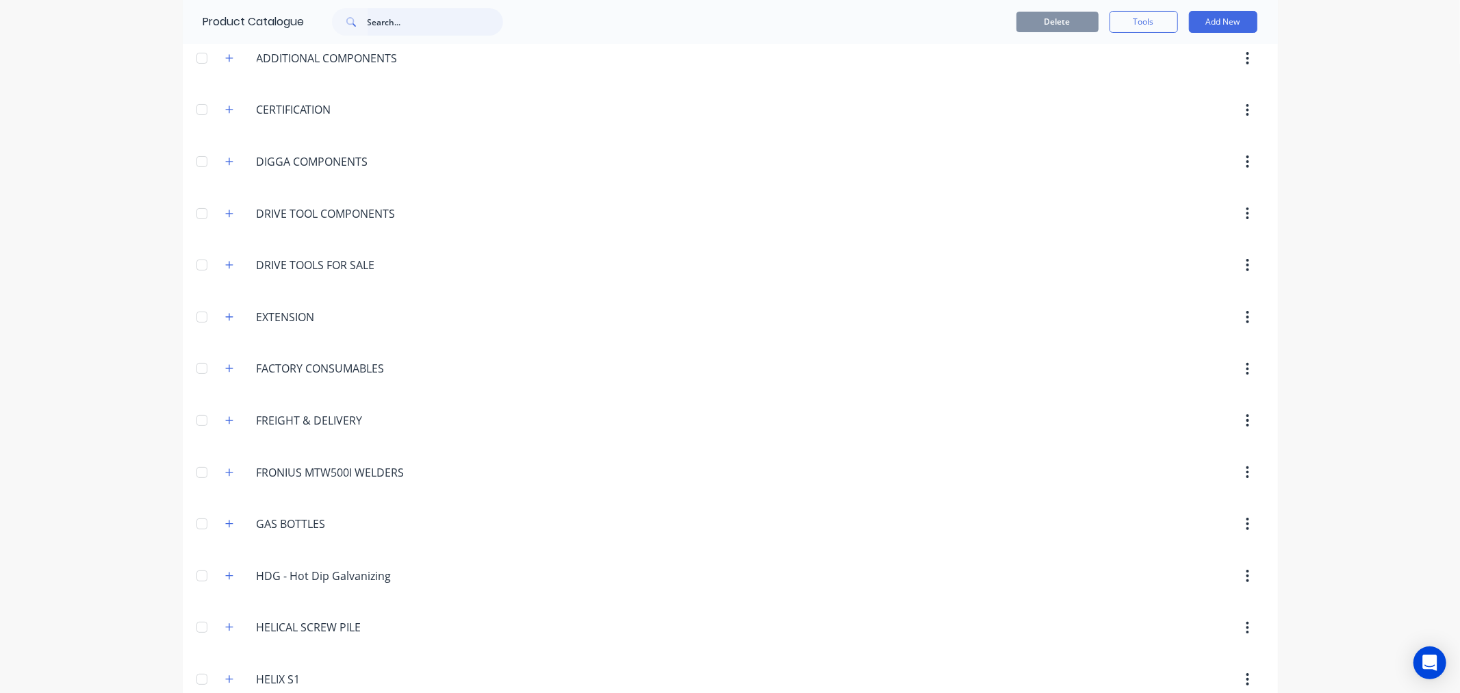
click at [435, 27] on input "text" at bounding box center [436, 21] width 136 height 27
type input "supply"
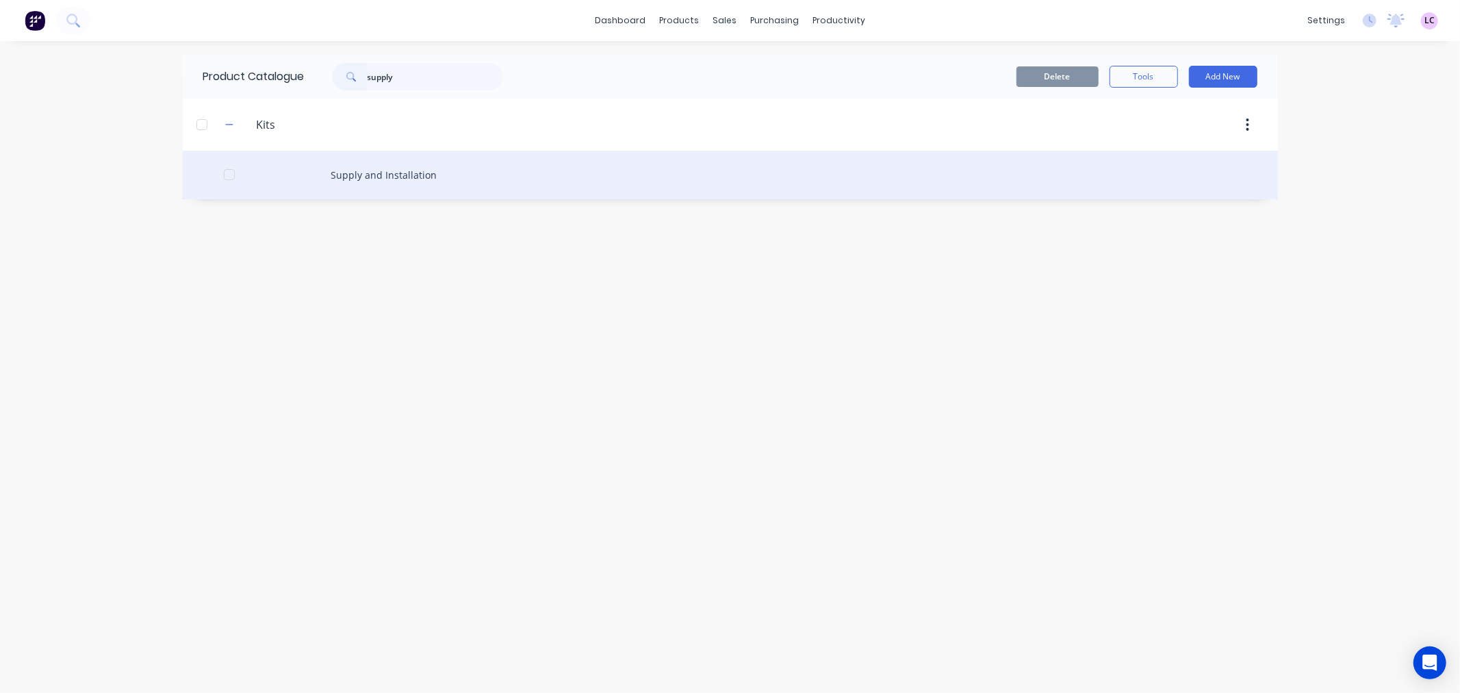
click at [400, 168] on div "Supply and Installation" at bounding box center [730, 175] width 1095 height 49
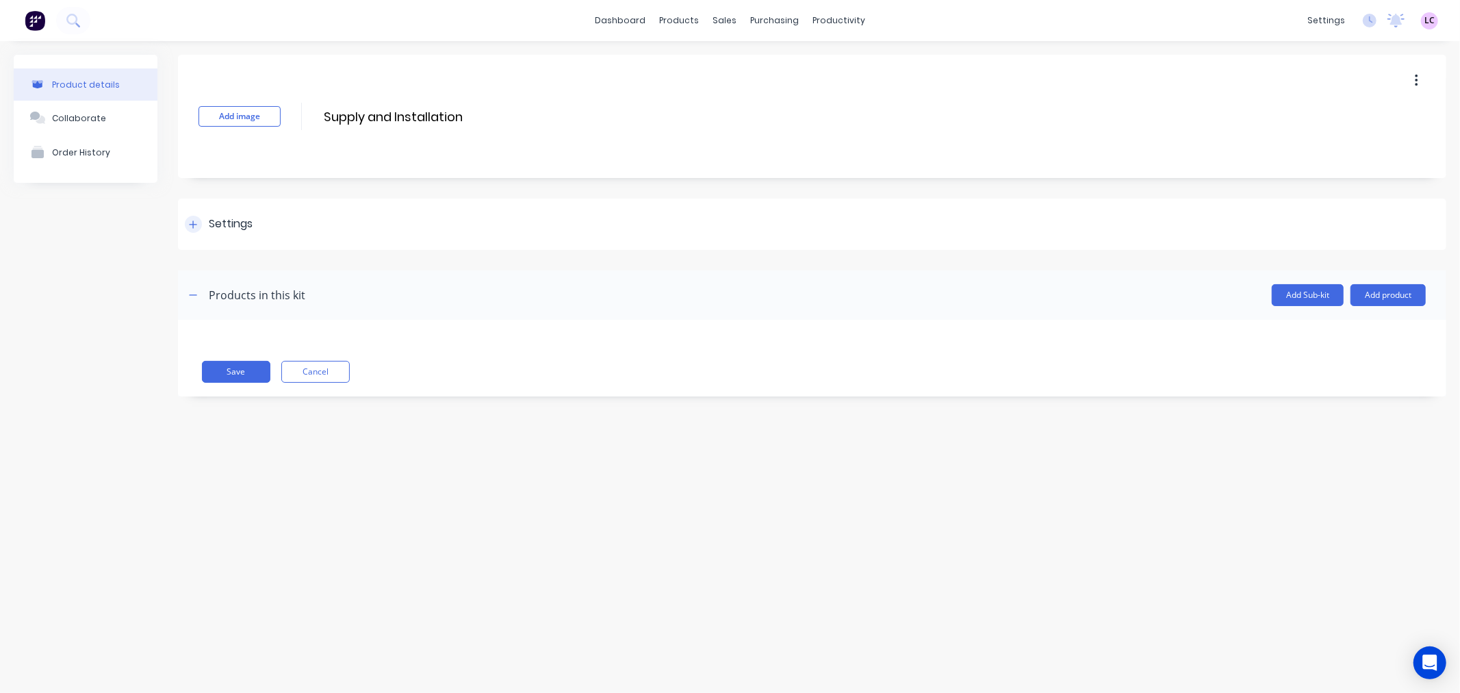
click at [193, 229] on div at bounding box center [193, 224] width 17 height 17
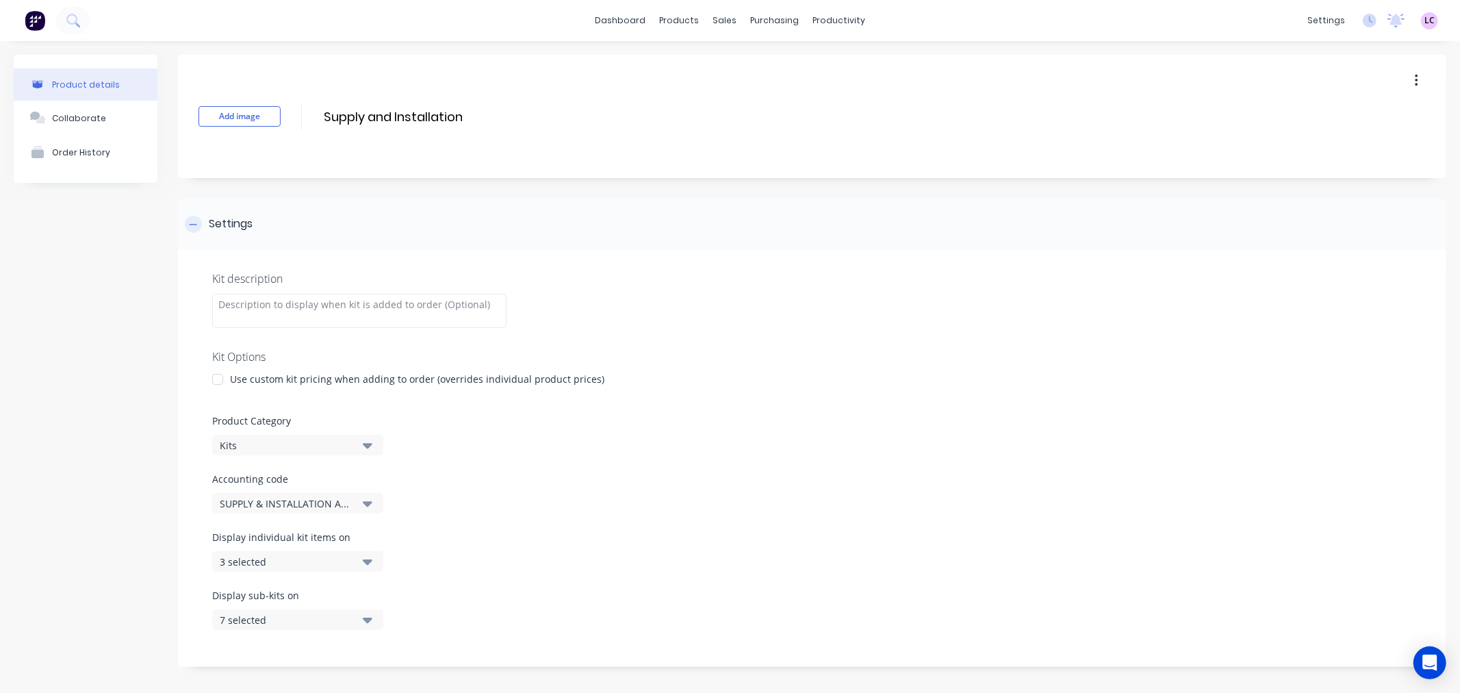
click at [193, 229] on div at bounding box center [193, 224] width 17 height 17
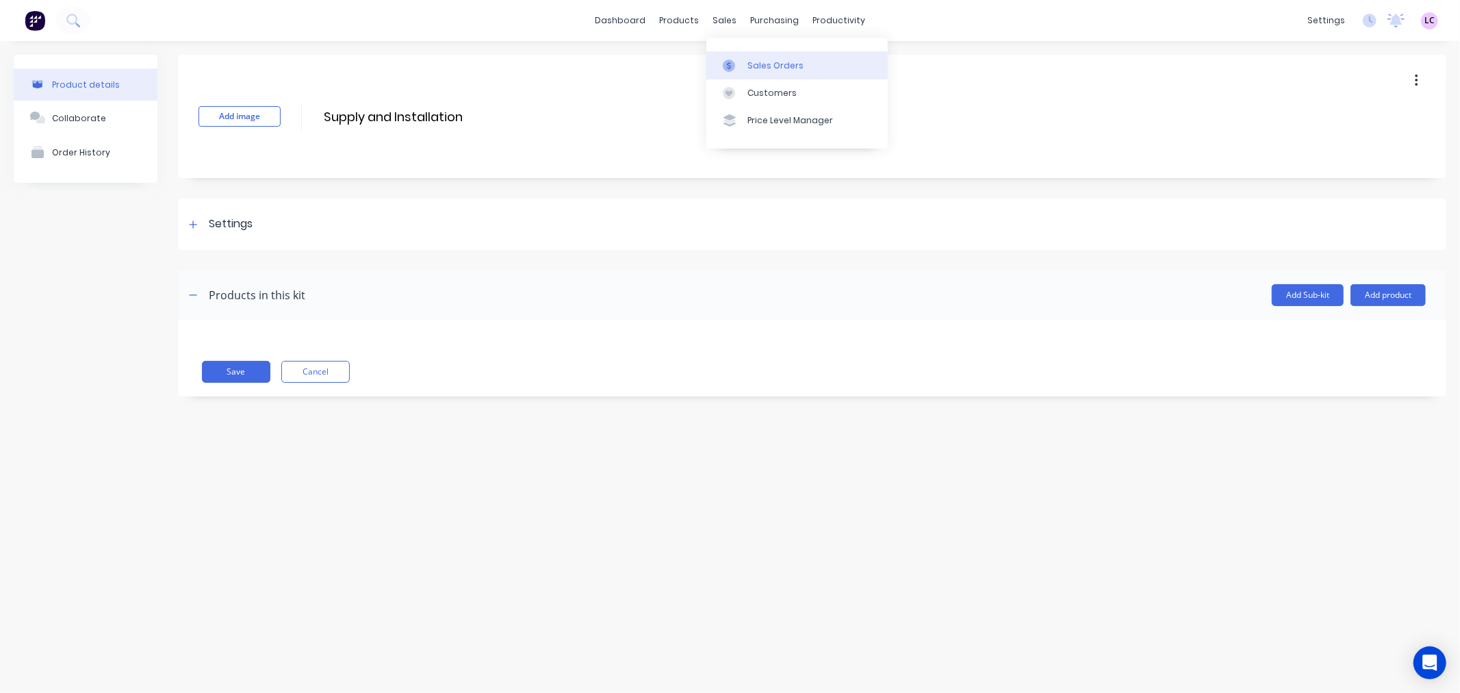
click at [745, 60] on link "Sales Orders" at bounding box center [796, 64] width 181 height 27
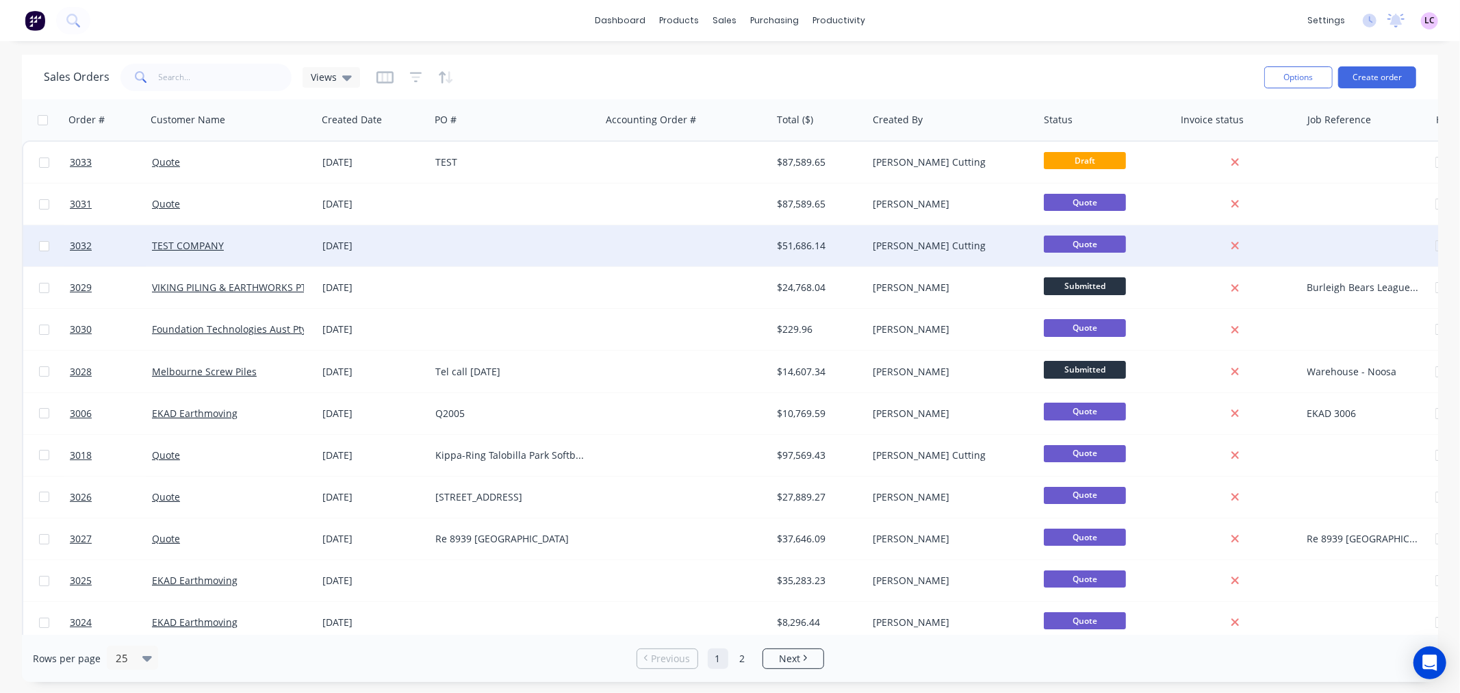
click at [203, 255] on div "TEST COMPANY" at bounding box center [231, 245] width 171 height 41
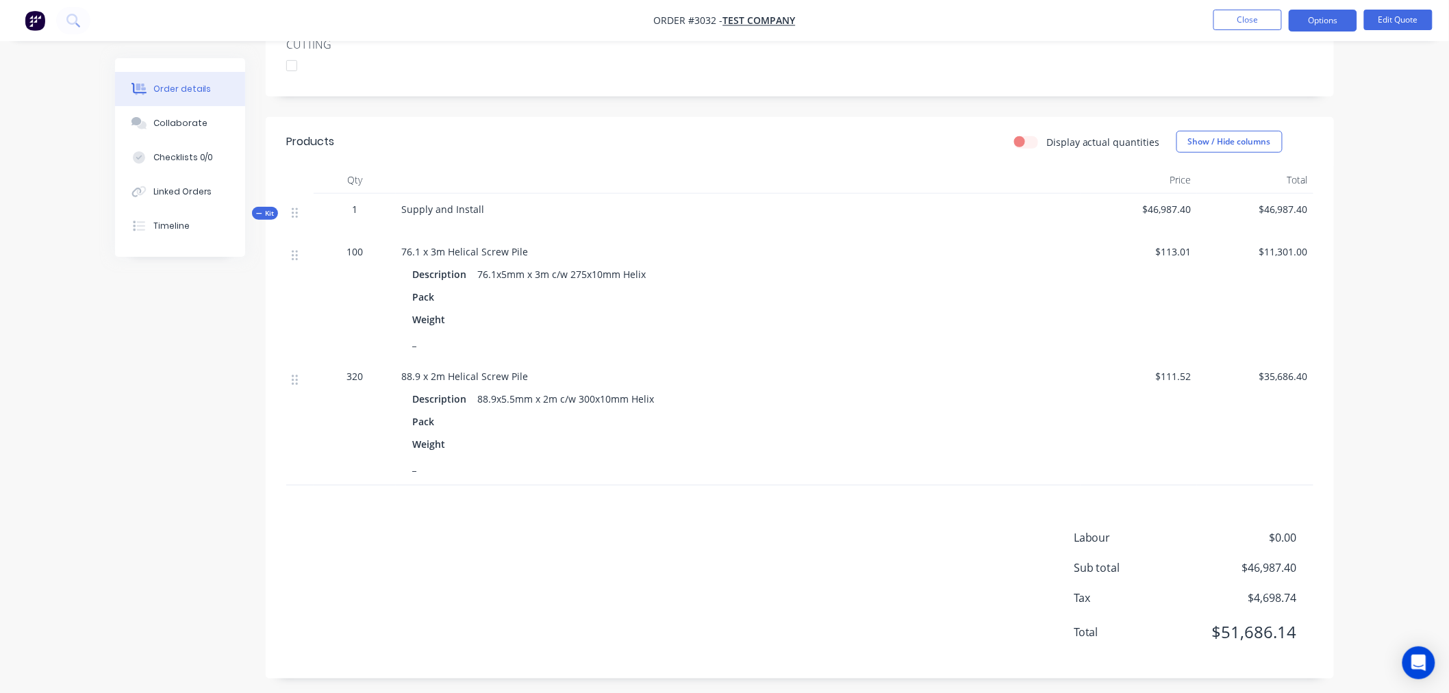
scroll to position [386, 0]
click at [1392, 17] on button "Edit Quote" at bounding box center [1398, 20] width 68 height 21
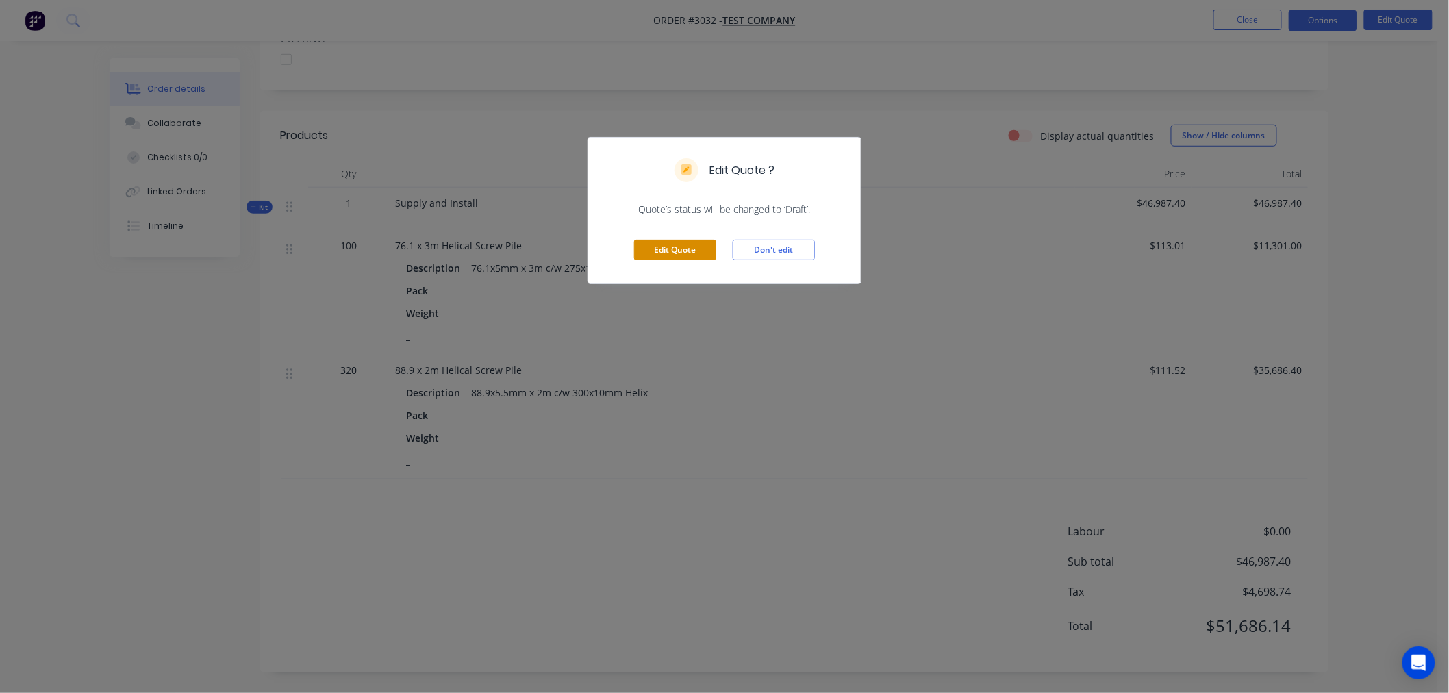
click at [678, 250] on button "Edit Quote" at bounding box center [675, 250] width 82 height 21
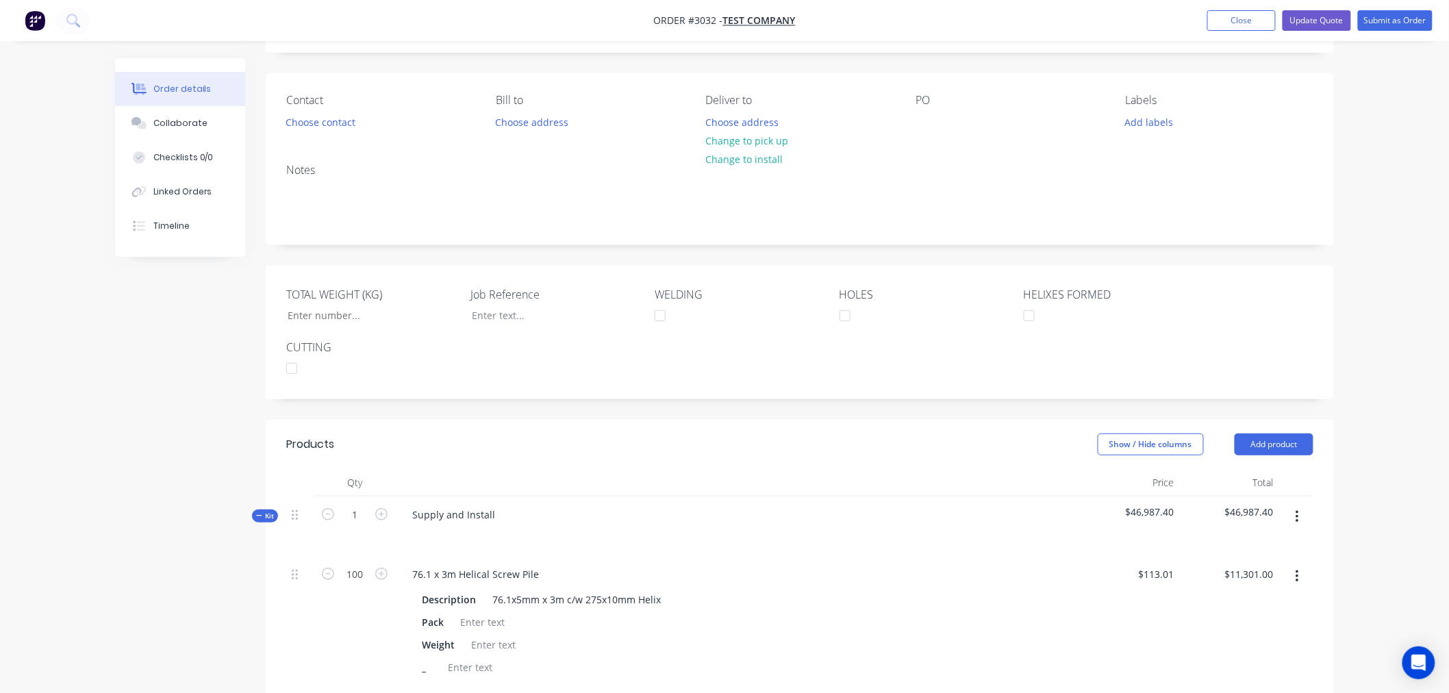
scroll to position [152, 0]
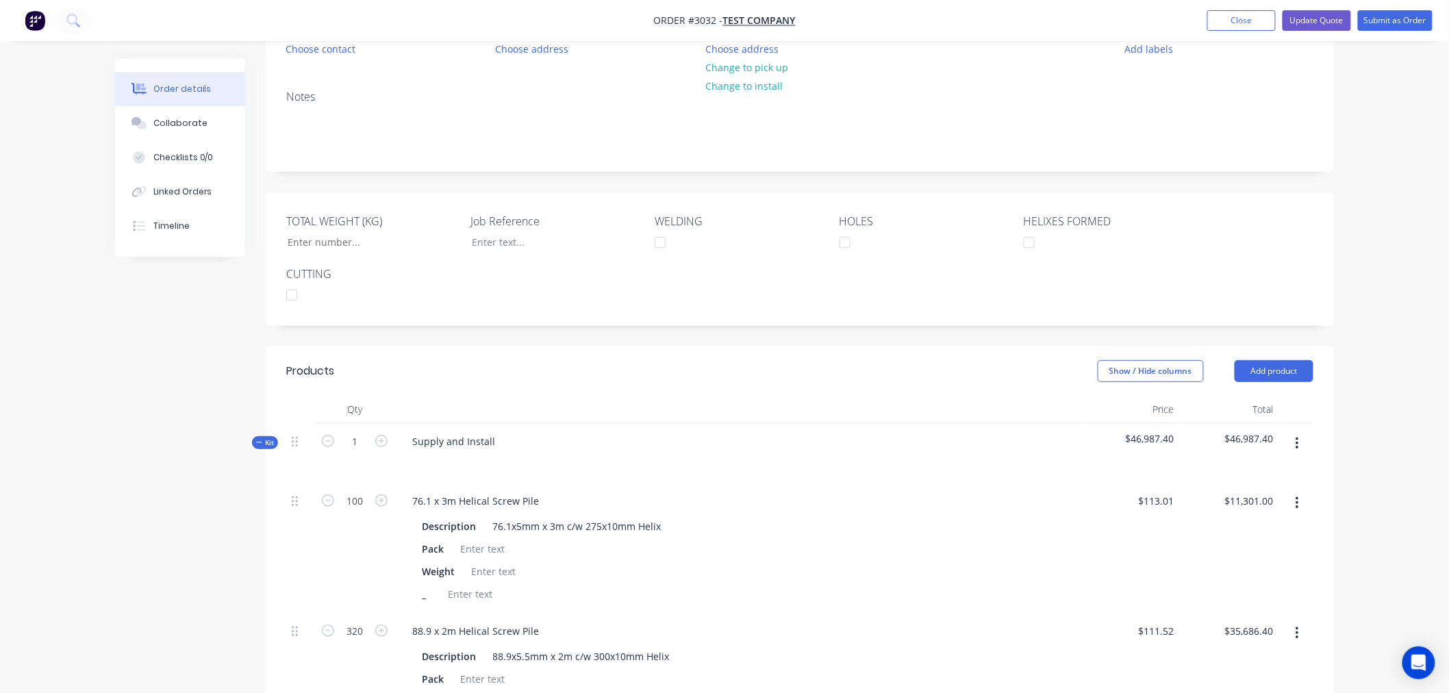
click at [1297, 442] on icon "button" at bounding box center [1296, 443] width 3 height 15
click at [1236, 552] on div "Delete" at bounding box center [1247, 562] width 105 height 20
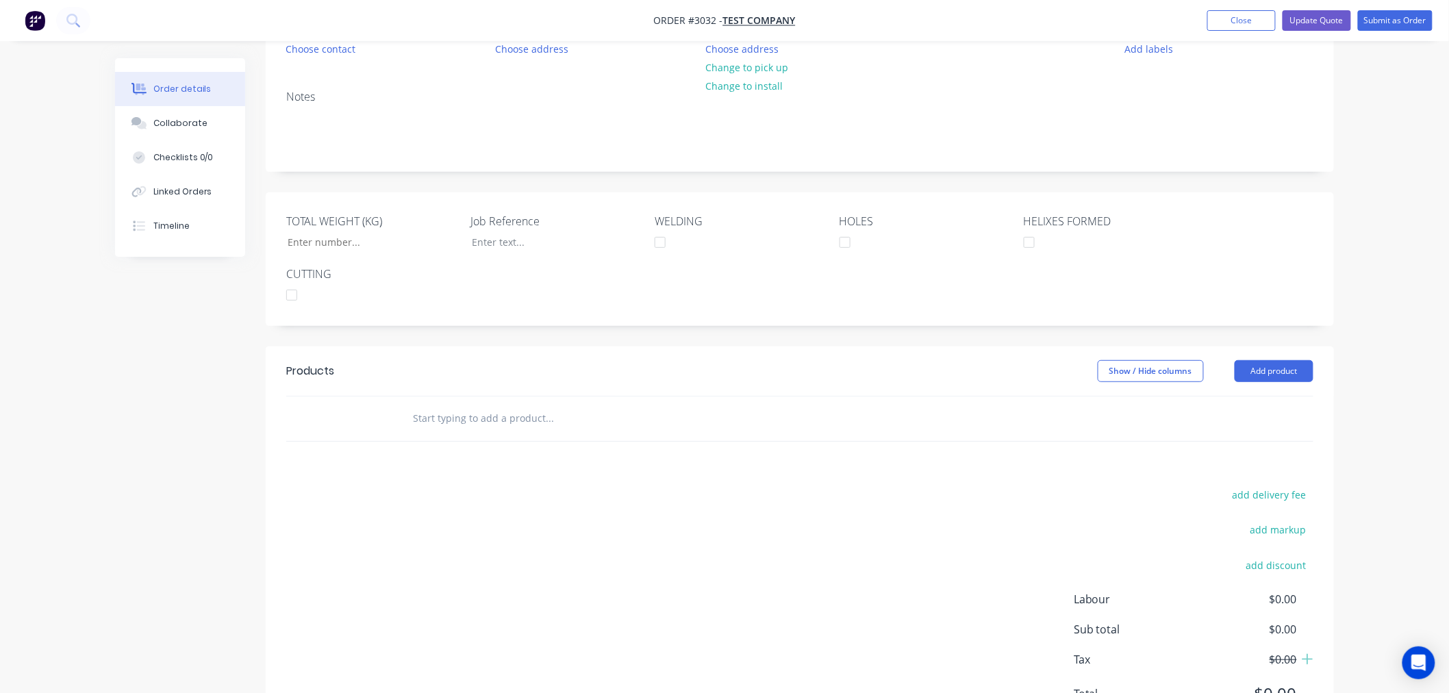
click at [435, 419] on input "text" at bounding box center [549, 418] width 274 height 27
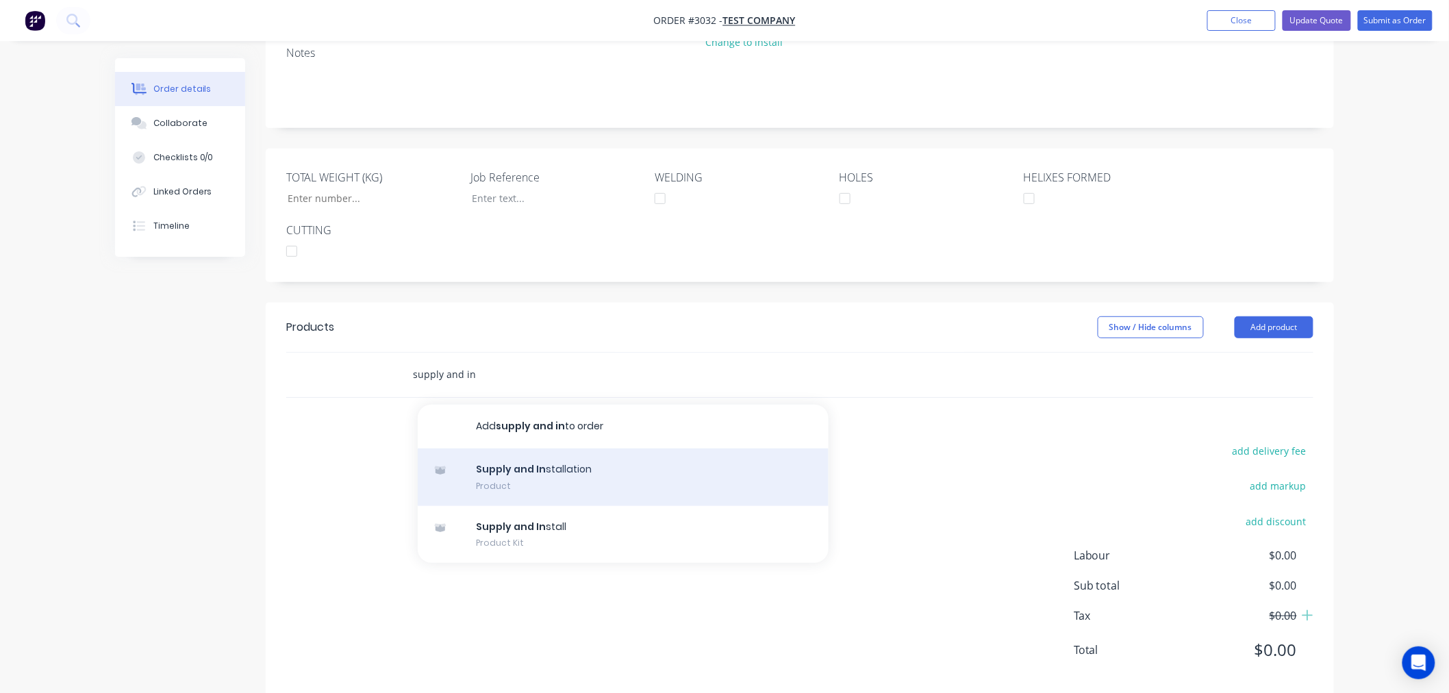
scroll to position [220, 0]
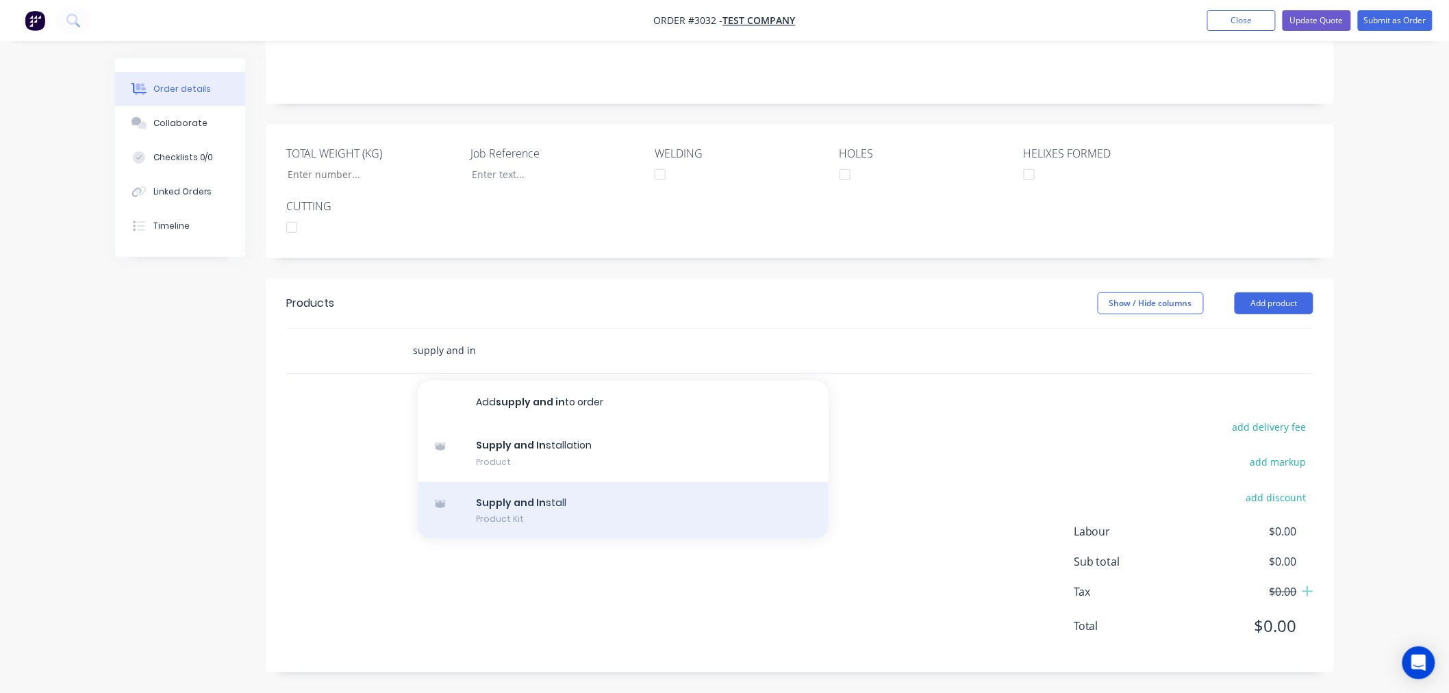
type input "supply and in"
click at [565, 500] on div "Supply and In stall Product Kit" at bounding box center [623, 511] width 411 height 58
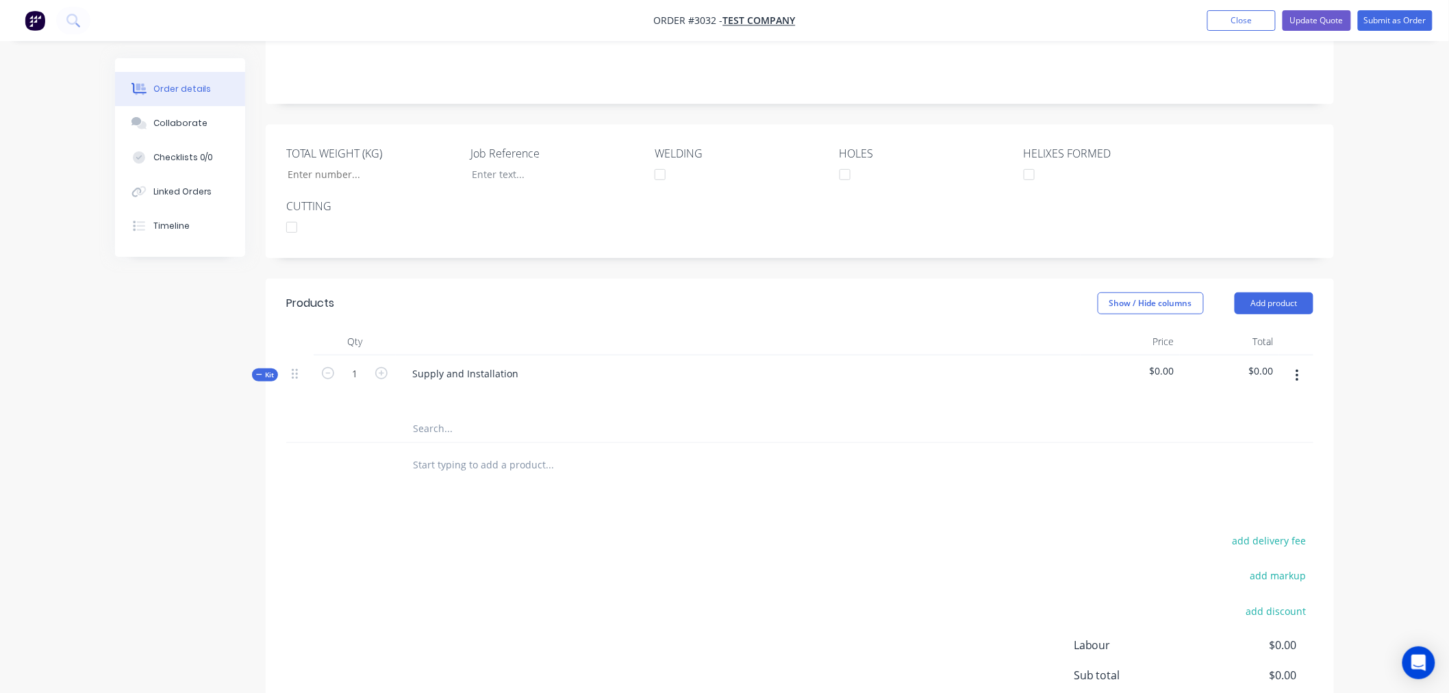
click at [423, 427] on input "text" at bounding box center [549, 428] width 274 height 27
drag, startPoint x: 521, startPoint y: 371, endPoint x: 489, endPoint y: 361, distance: 33.6
click at [489, 361] on div "Supply and Installation" at bounding box center [738, 385] width 685 height 60
click at [639, 509] on div "Products Show / Hide columns Add product Qty Price Total Kit 1 Supply and Insta…" at bounding box center [800, 532] width 1068 height 507
click at [457, 429] on input "text" at bounding box center [549, 428] width 274 height 27
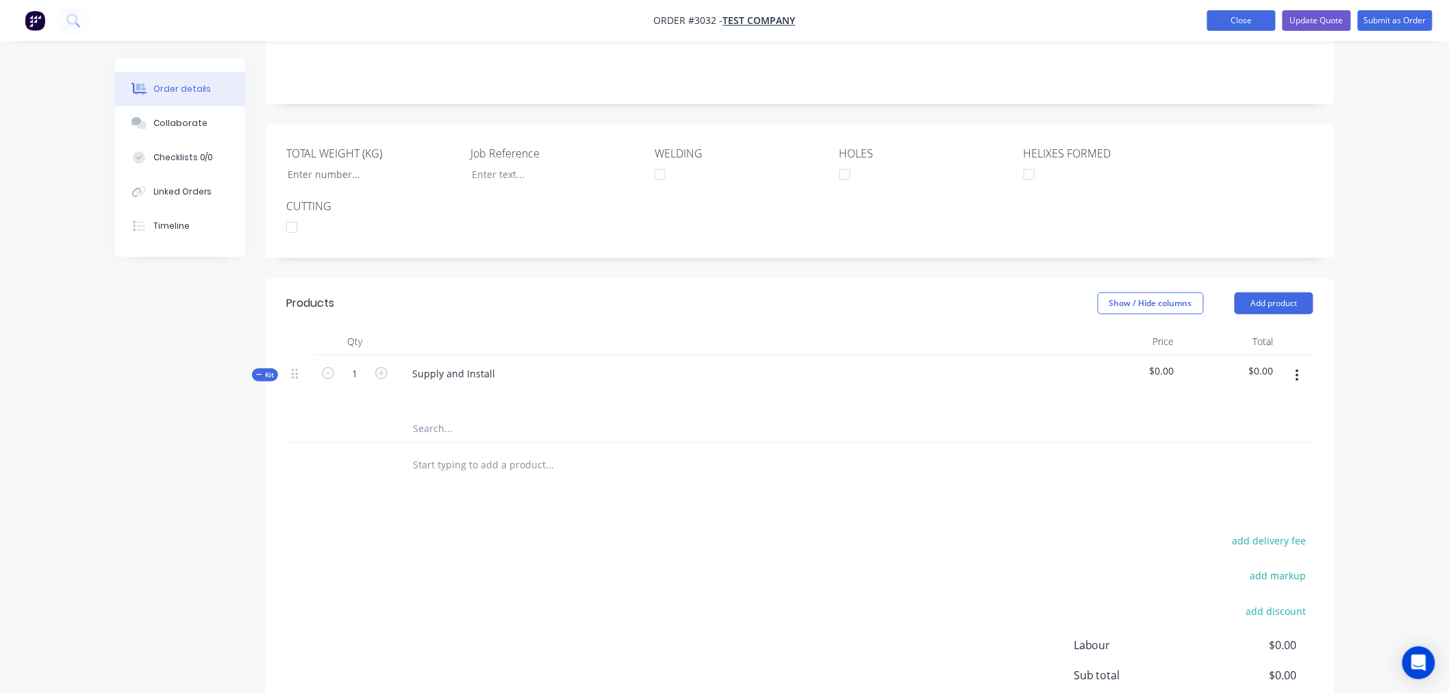
click at [1251, 17] on button "Close" at bounding box center [1241, 20] width 68 height 21
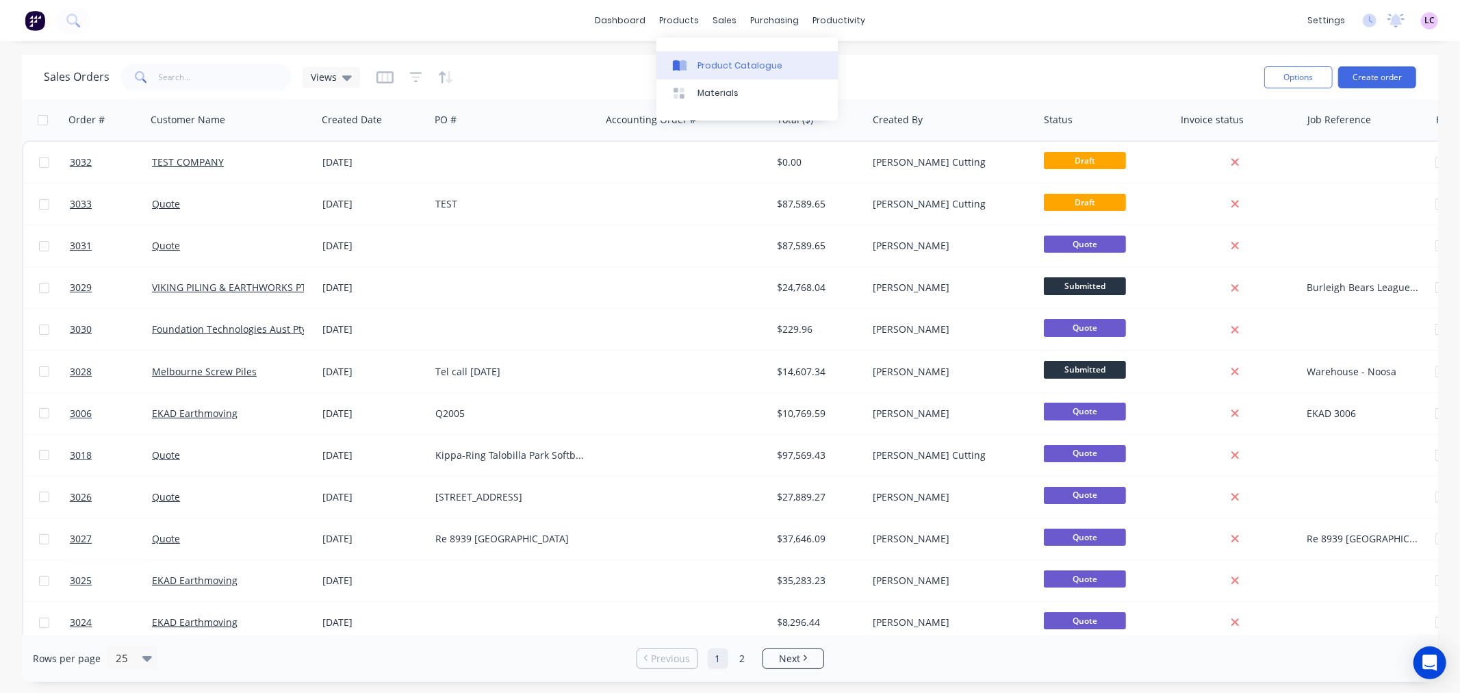
click at [699, 68] on div "Product Catalogue" at bounding box center [740, 66] width 85 height 12
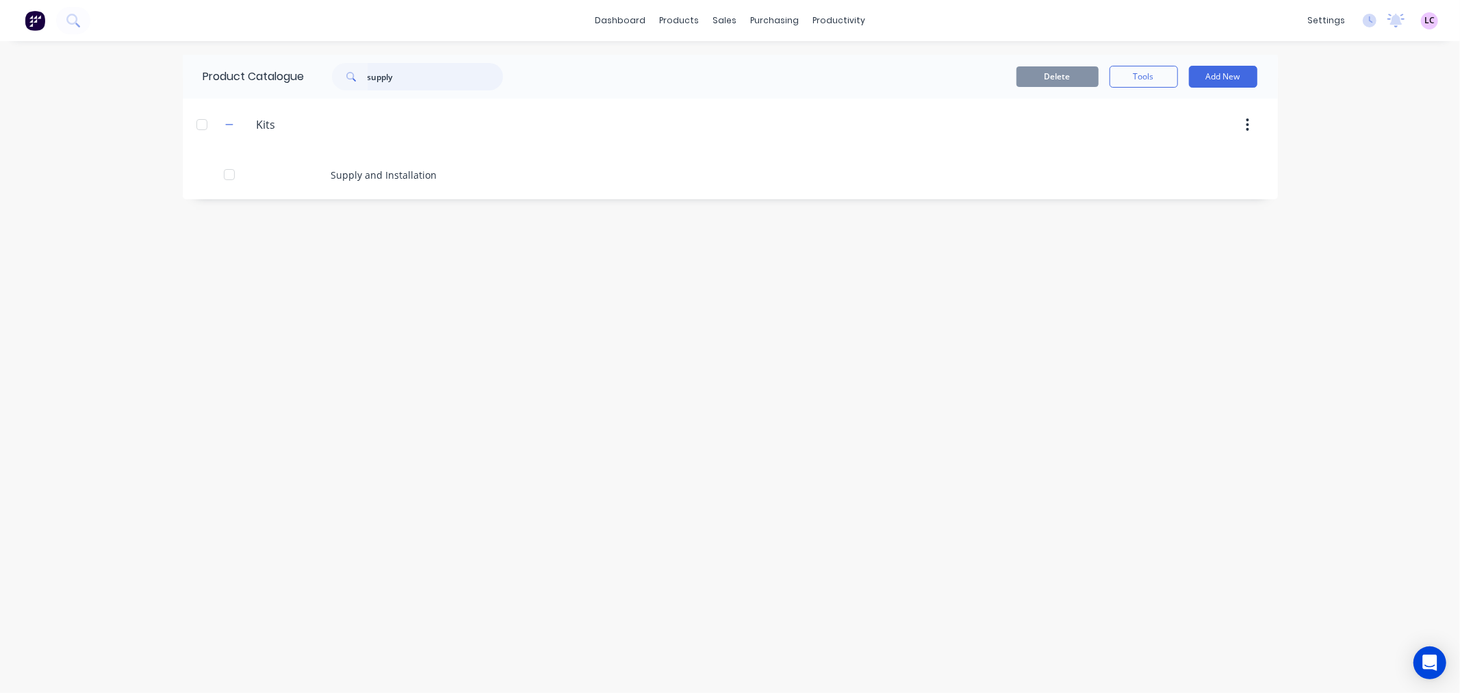
click at [412, 73] on input "supply" at bounding box center [436, 76] width 136 height 27
type input "install"
click at [229, 125] on icon "button" at bounding box center [229, 124] width 8 height 1
click at [229, 125] on icon "button" at bounding box center [229, 124] width 8 height 8
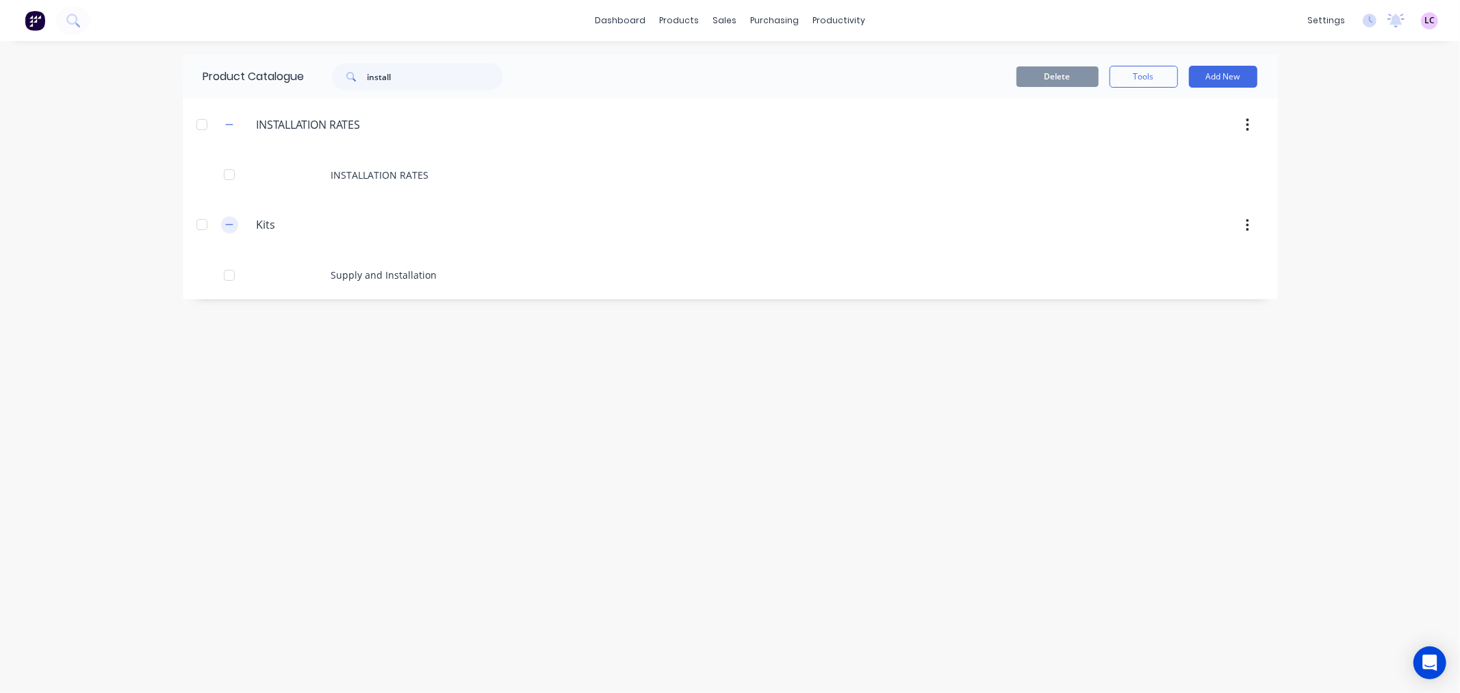
click at [222, 229] on button "button" at bounding box center [229, 224] width 17 height 17
click at [225, 222] on icon "button" at bounding box center [229, 225] width 8 height 10
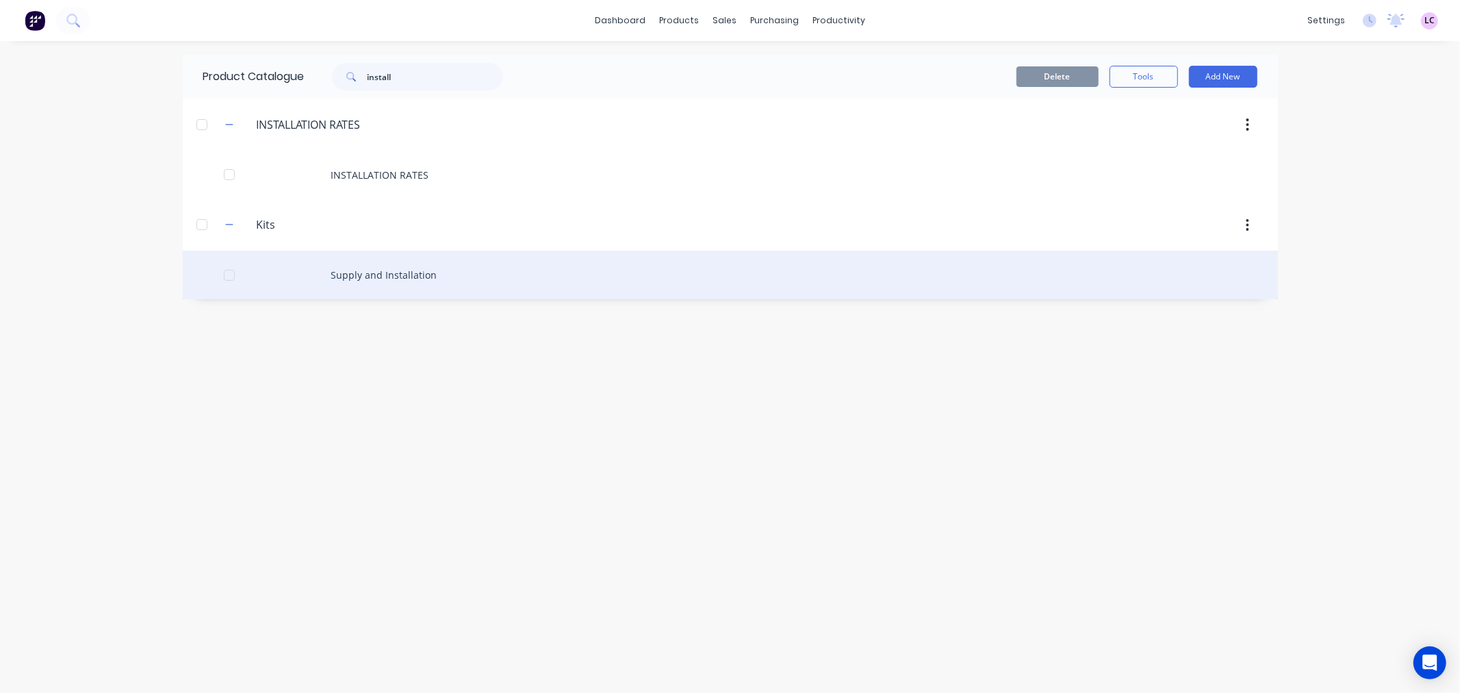
click at [439, 275] on div "Supply and Installation" at bounding box center [730, 275] width 1095 height 49
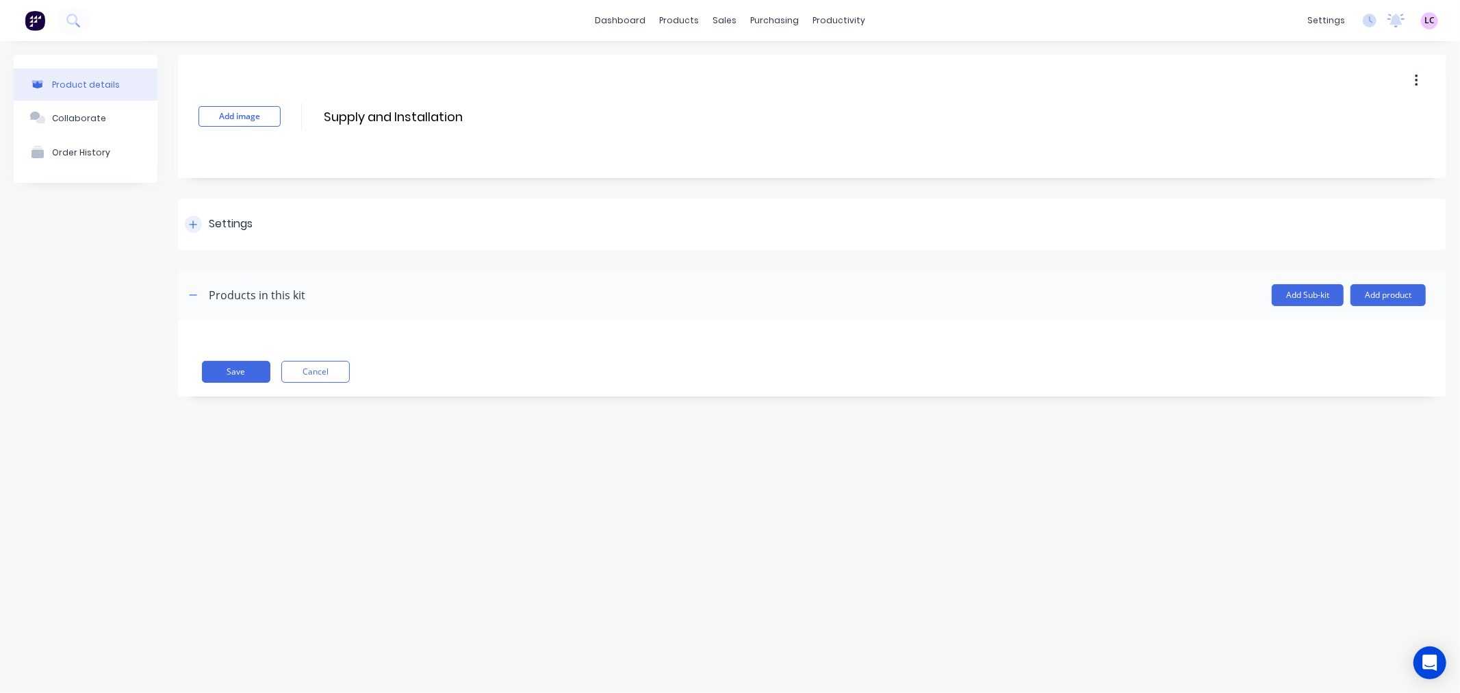
click at [199, 229] on div at bounding box center [193, 224] width 17 height 17
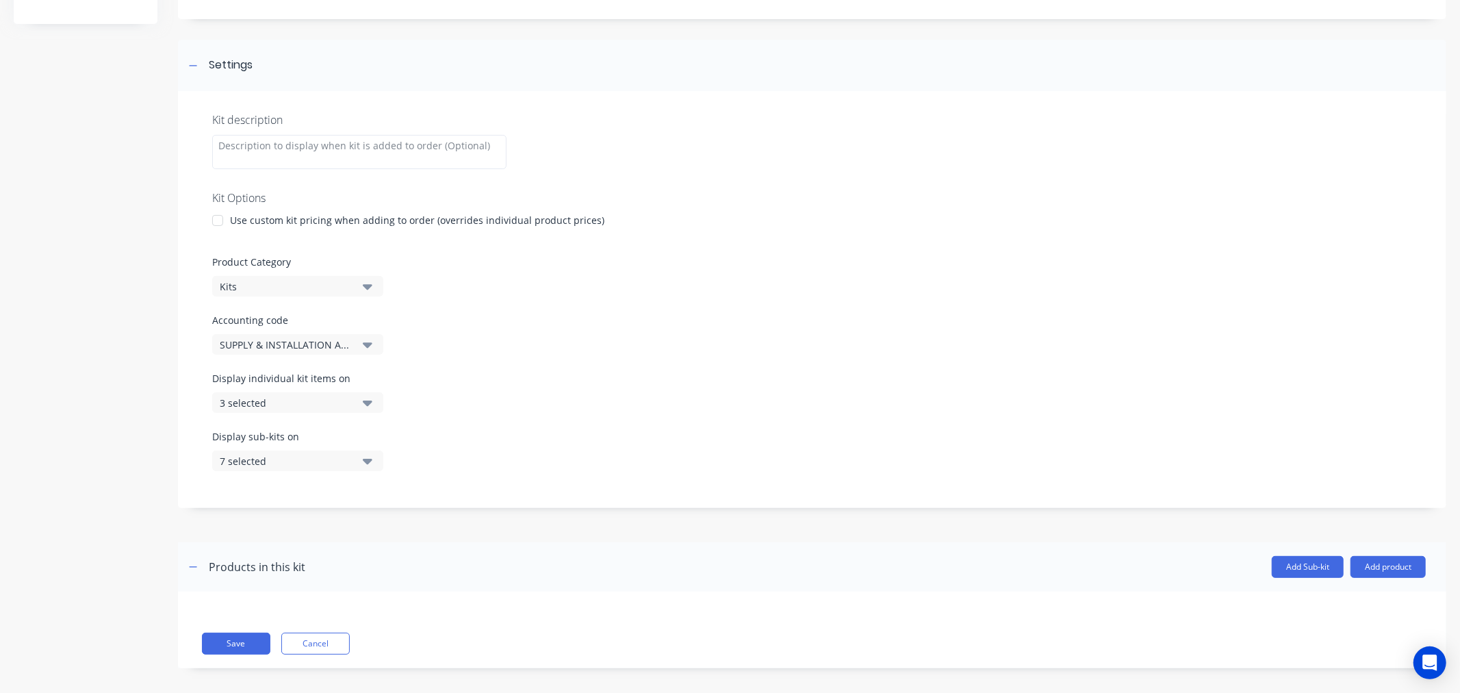
scroll to position [168, 0]
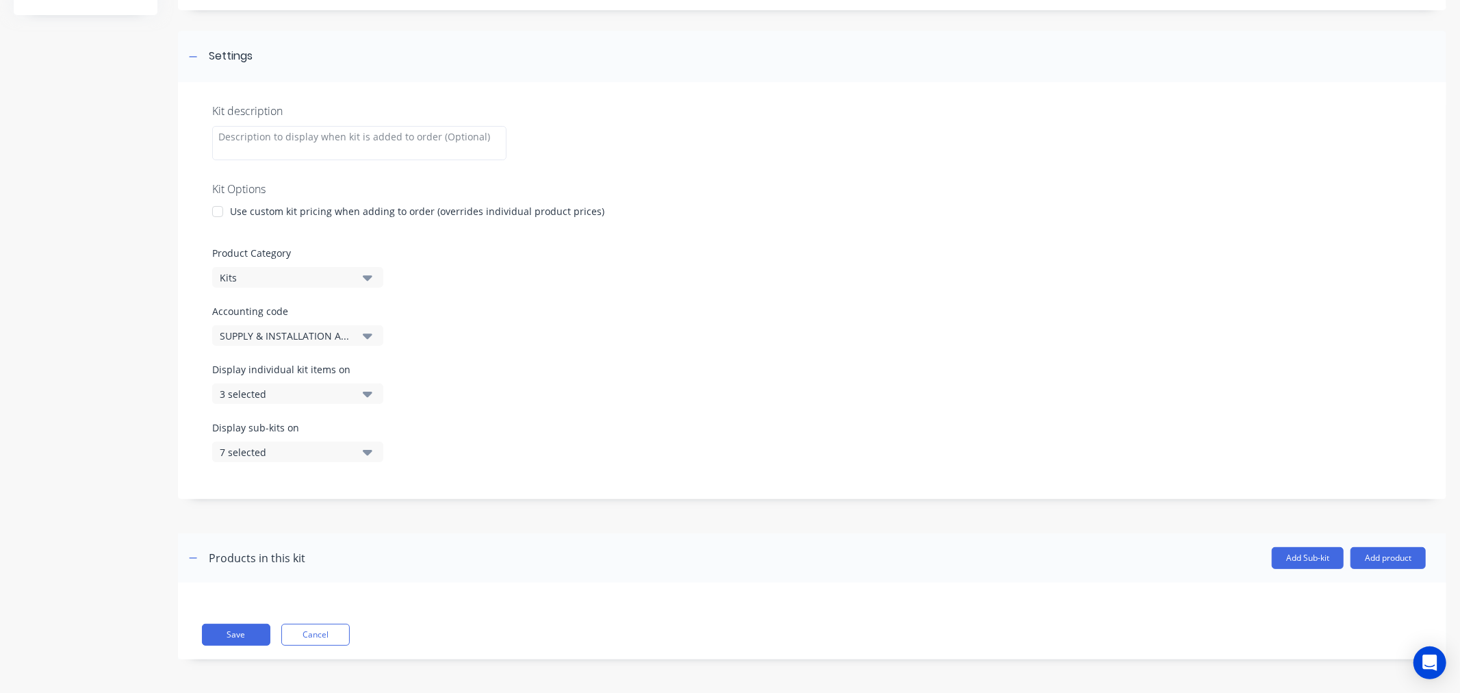
click at [359, 391] on button "3 selected" at bounding box center [297, 393] width 171 height 21
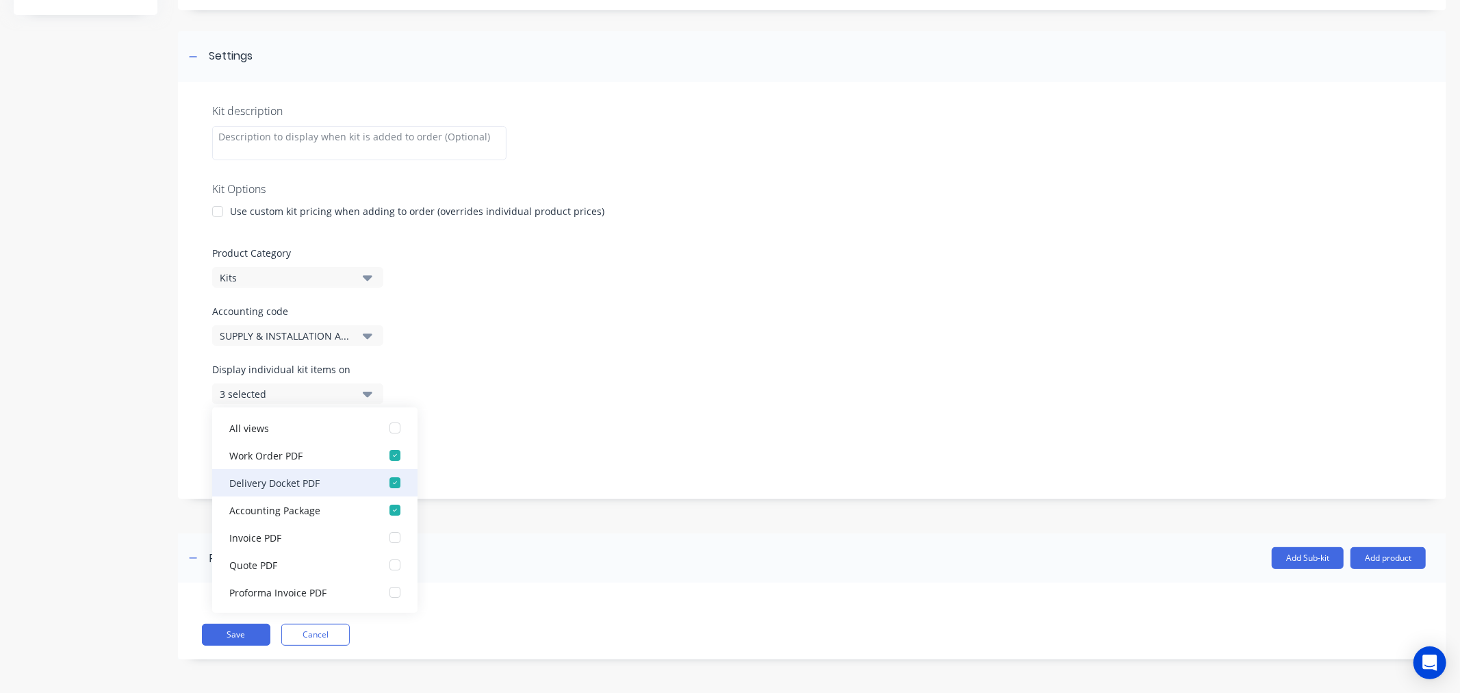
scroll to position [27, 0]
click at [0, 416] on div "Product details Collaborate Order History Add image Supply and Installation Sup…" at bounding box center [730, 283] width 1460 height 820
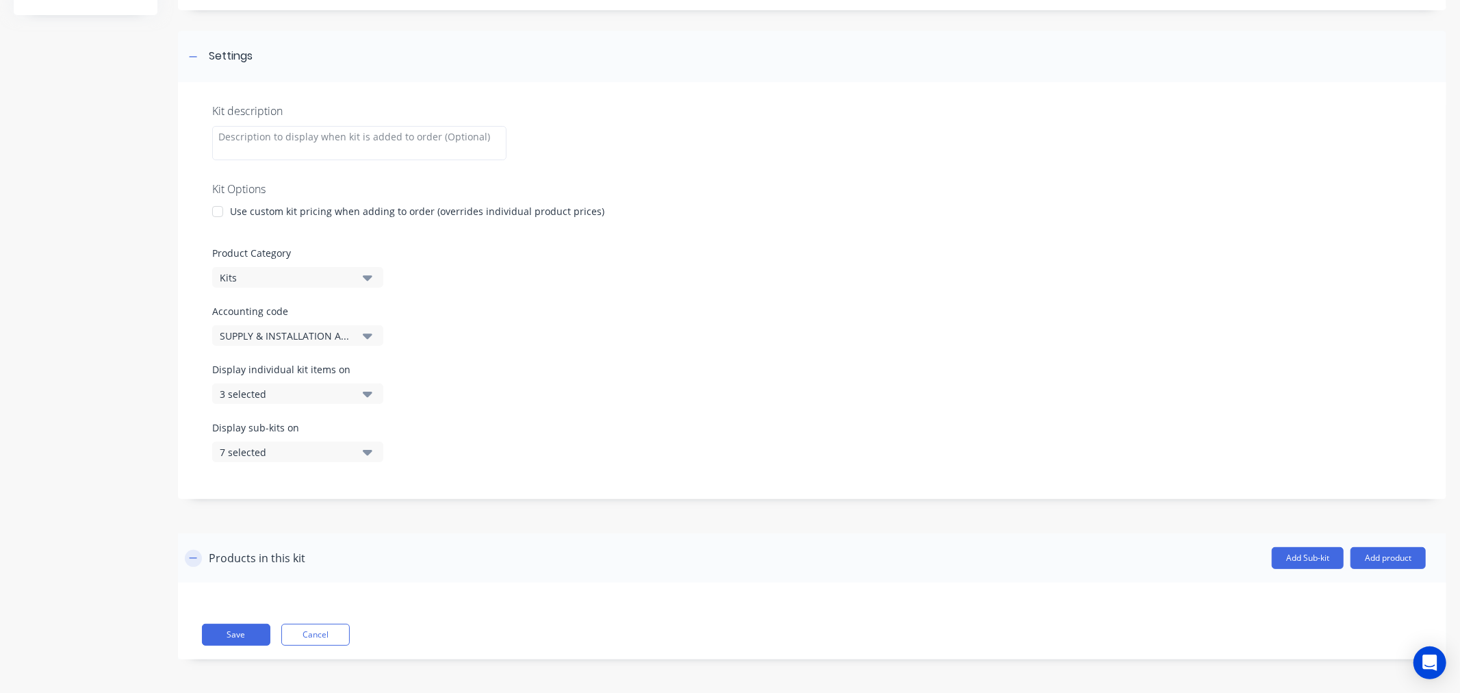
click at [194, 563] on button "button" at bounding box center [193, 558] width 17 height 17
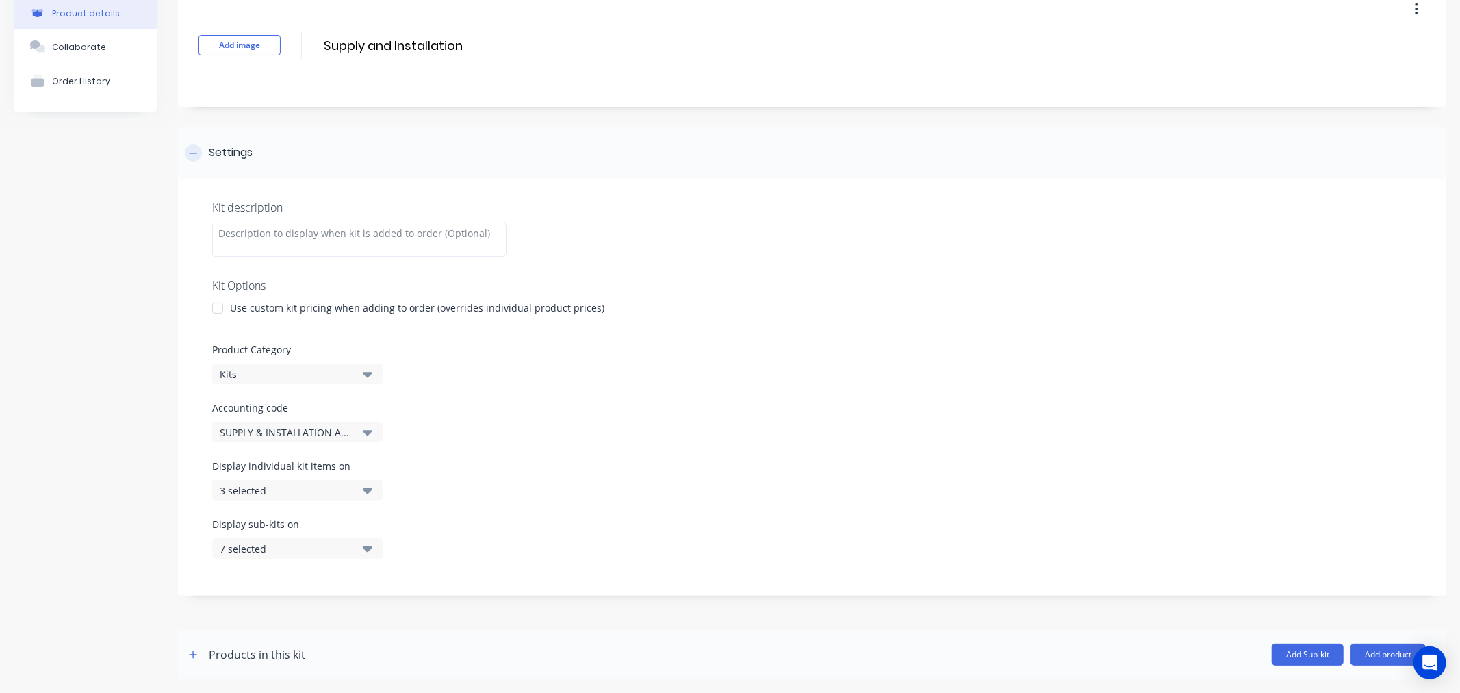
scroll to position [0, 0]
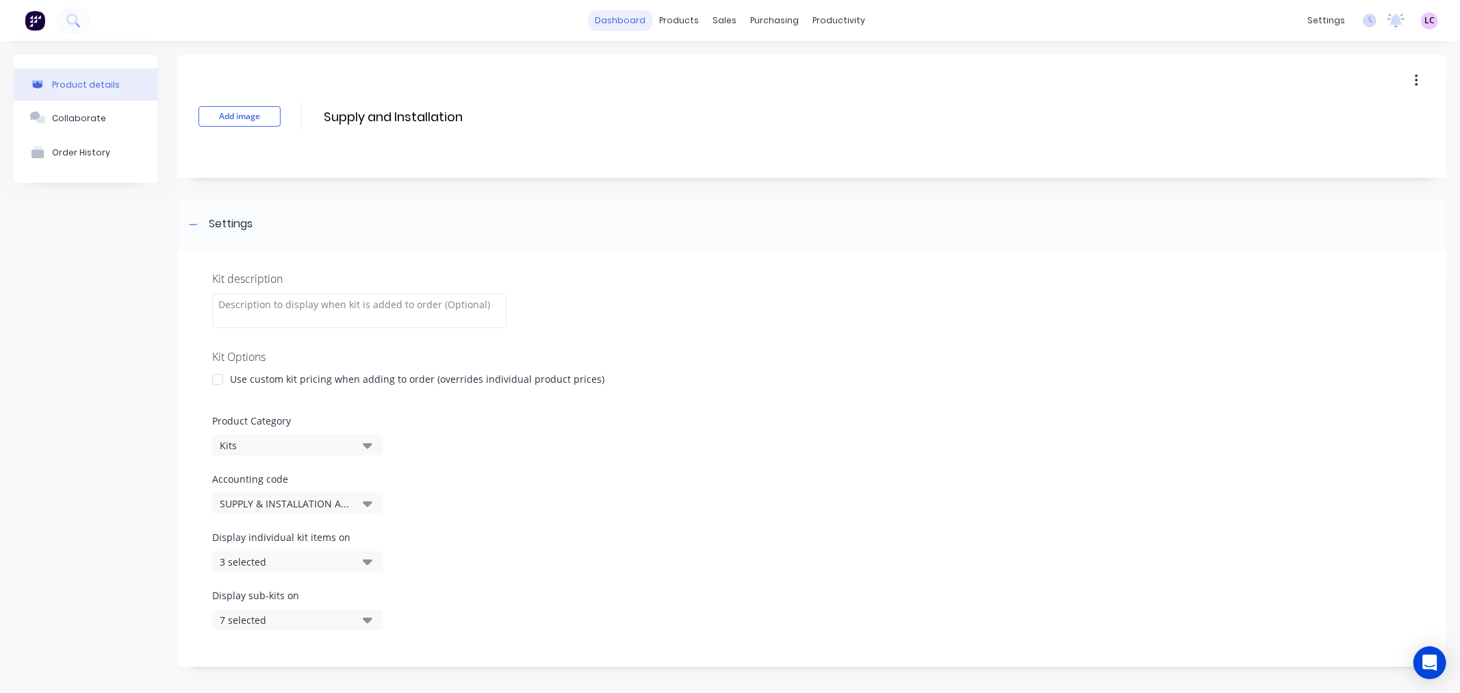
click at [610, 16] on link "dashboard" at bounding box center [620, 20] width 64 height 21
